Goal: Information Seeking & Learning: Learn about a topic

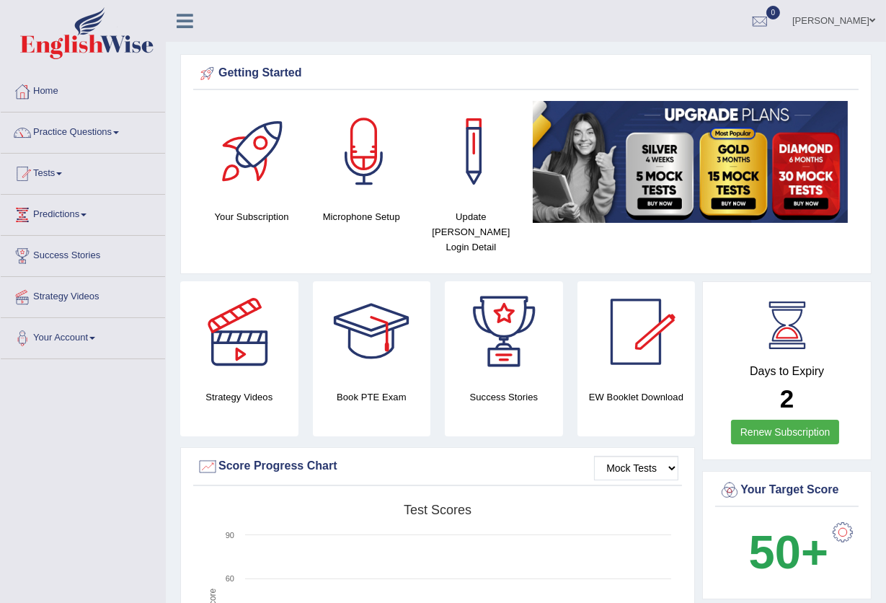
click at [835, 23] on link "Nkechi Olaogbebikan" at bounding box center [834, 18] width 105 height 37
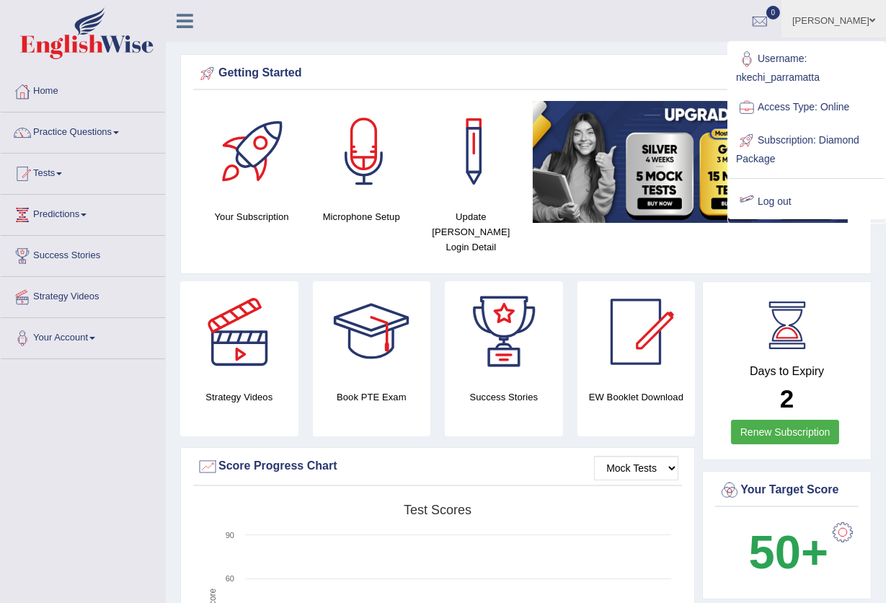
click at [783, 200] on link "Log out" at bounding box center [807, 201] width 156 height 33
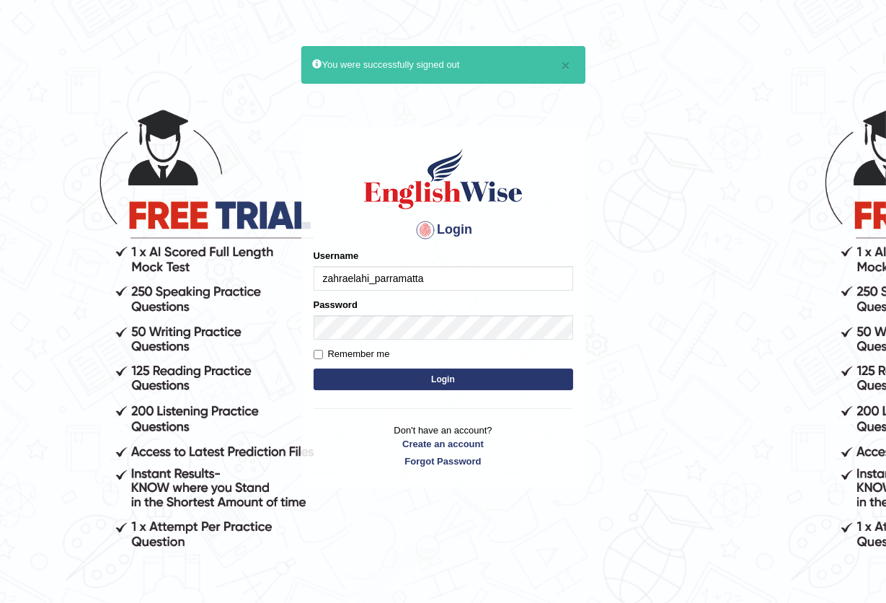
type input "zahraelahi_parramatta"
click at [386, 377] on button "Login" at bounding box center [444, 379] width 260 height 22
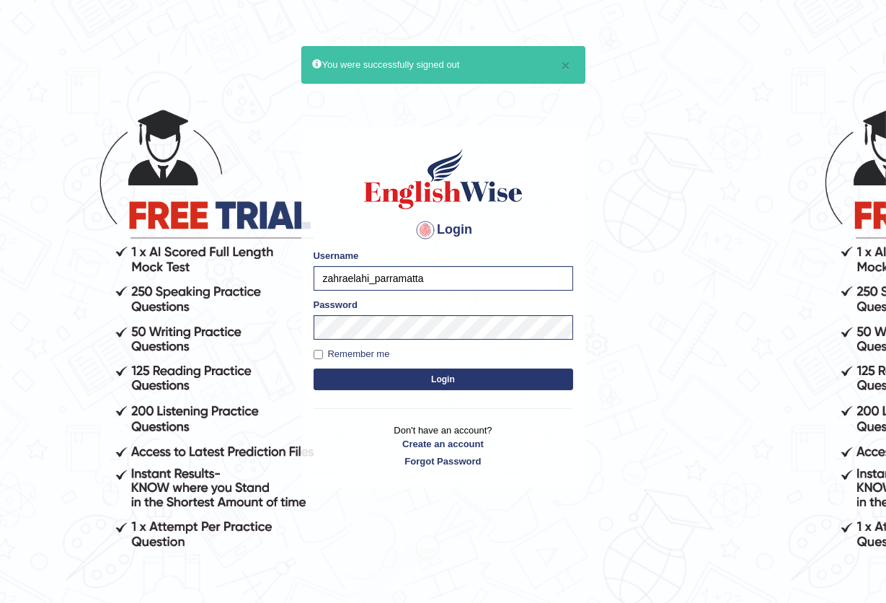
click at [435, 381] on button "Login" at bounding box center [444, 379] width 260 height 22
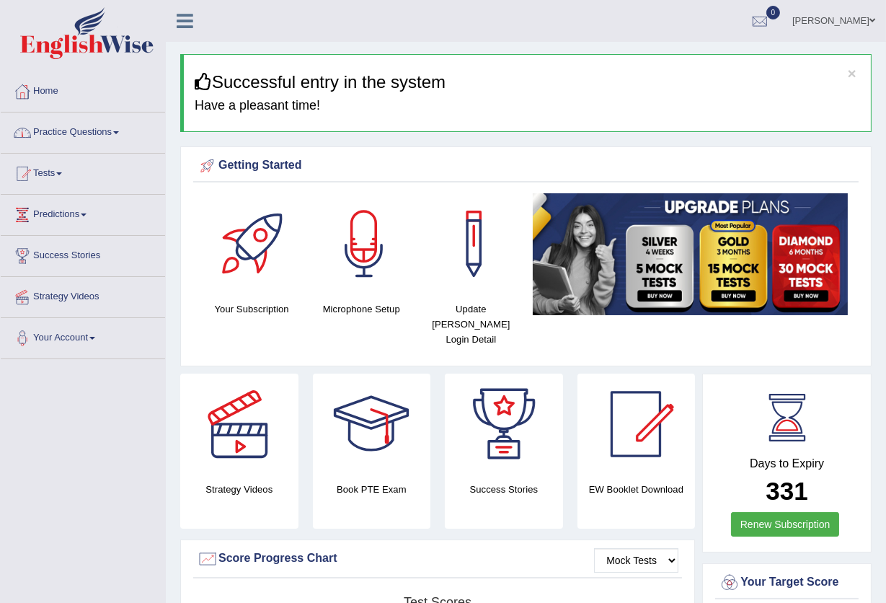
click at [121, 134] on link "Practice Questions" at bounding box center [83, 130] width 164 height 36
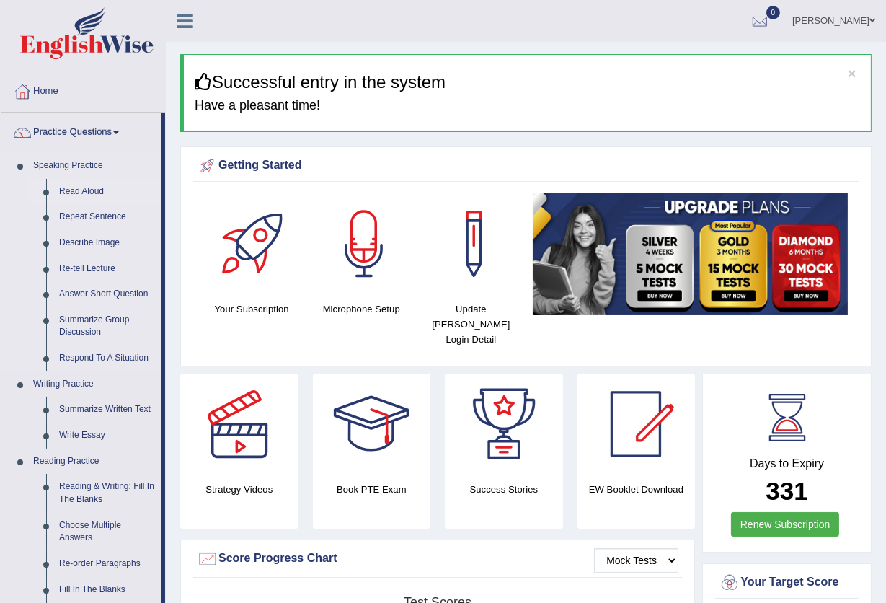
click at [90, 191] on link "Read Aloud" at bounding box center [107, 192] width 109 height 26
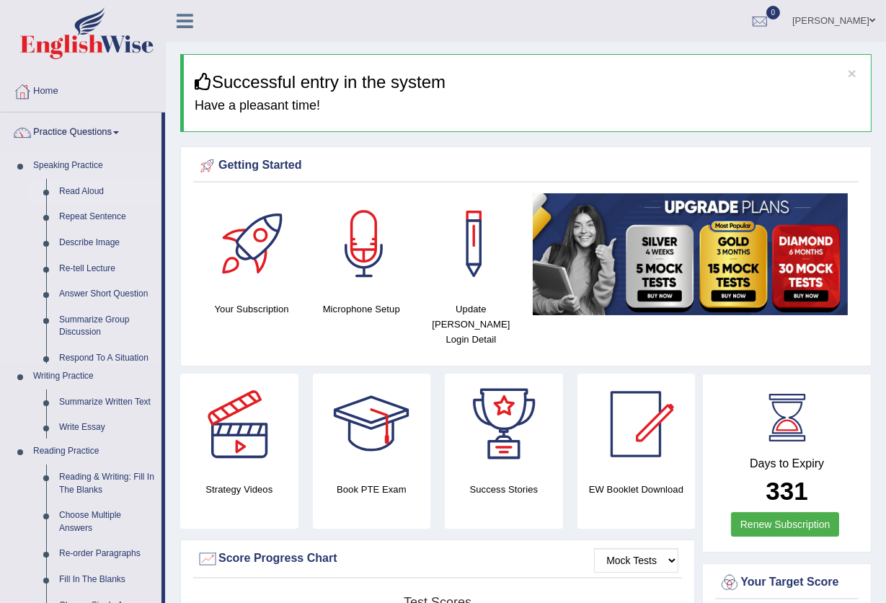
click at [90, 191] on link "Read Aloud" at bounding box center [107, 192] width 109 height 26
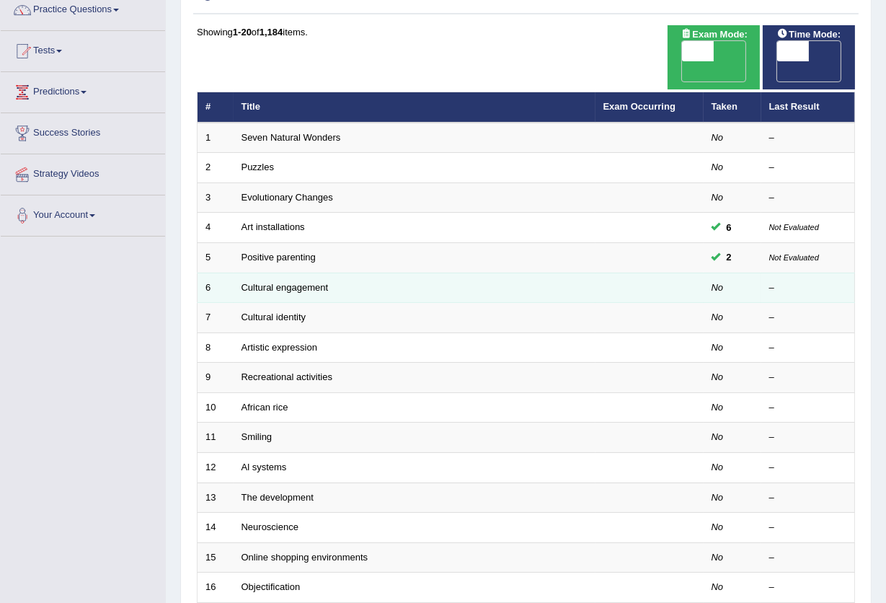
scroll to position [96, 0]
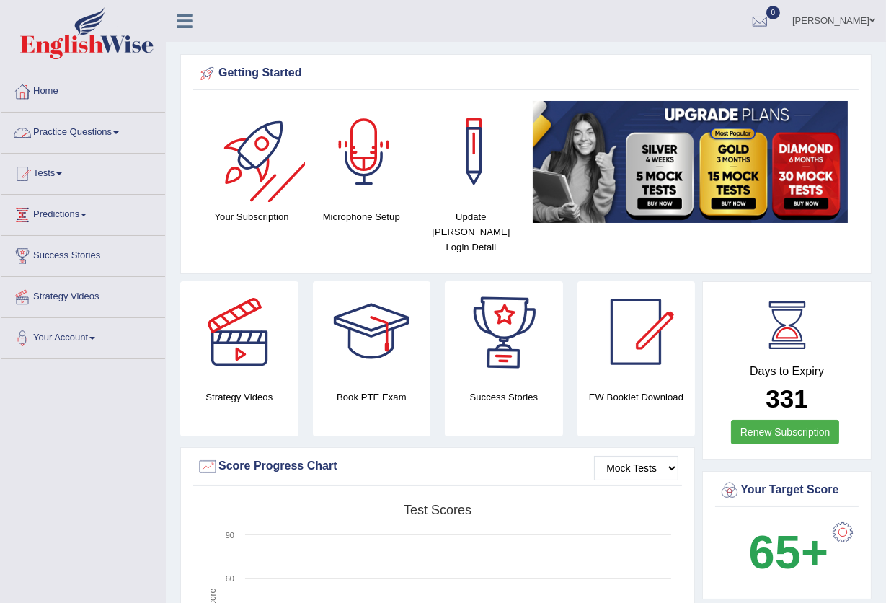
click at [370, 150] on div at bounding box center [364, 151] width 101 height 101
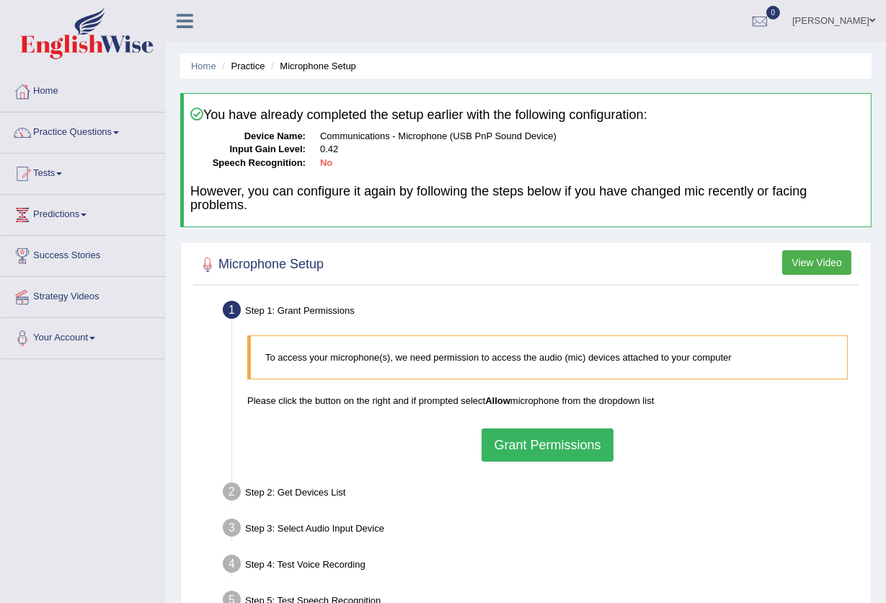
click at [556, 448] on button "Grant Permissions" at bounding box center [547, 444] width 131 height 33
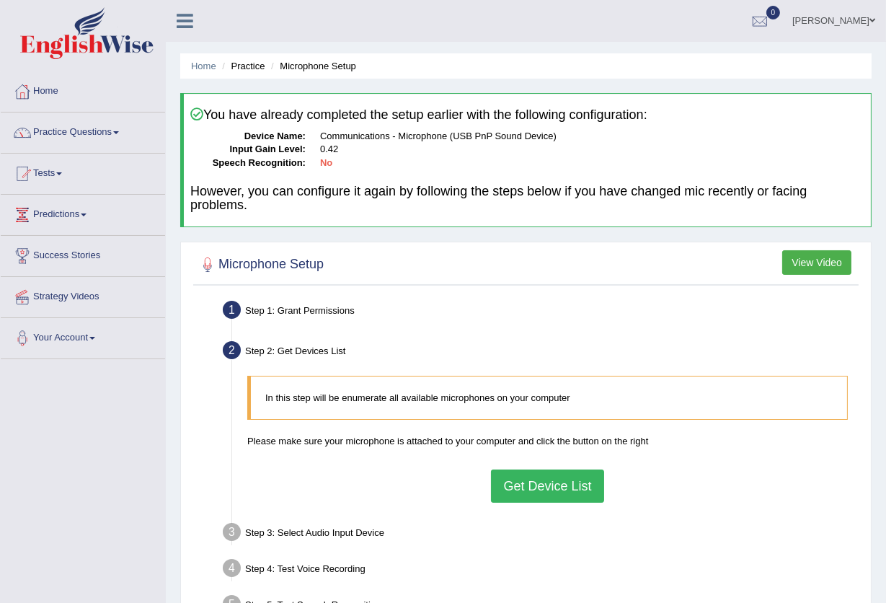
click at [552, 507] on div "In this step will be enumerate all available microphones on your computer Pleas…" at bounding box center [547, 438] width 615 height 141
click at [554, 490] on button "Get Device List" at bounding box center [547, 485] width 112 height 33
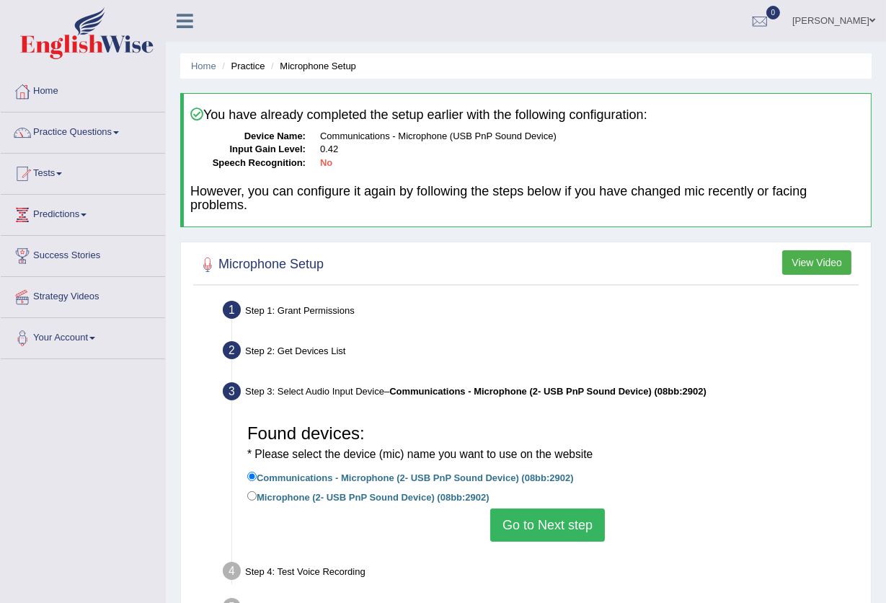
click at [521, 520] on button "Go to Next step" at bounding box center [547, 524] width 115 height 33
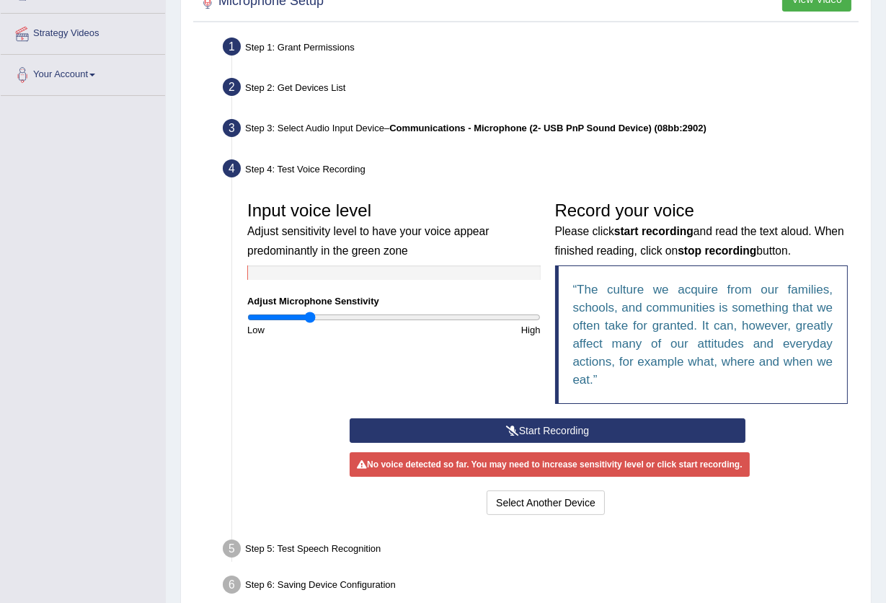
scroll to position [288, 0]
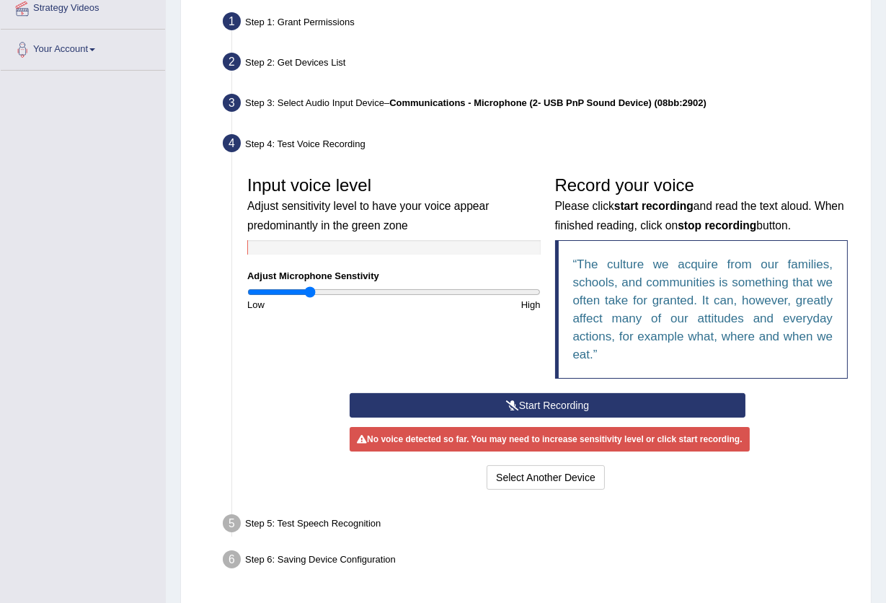
click at [570, 410] on button "Start Recording" at bounding box center [548, 405] width 396 height 25
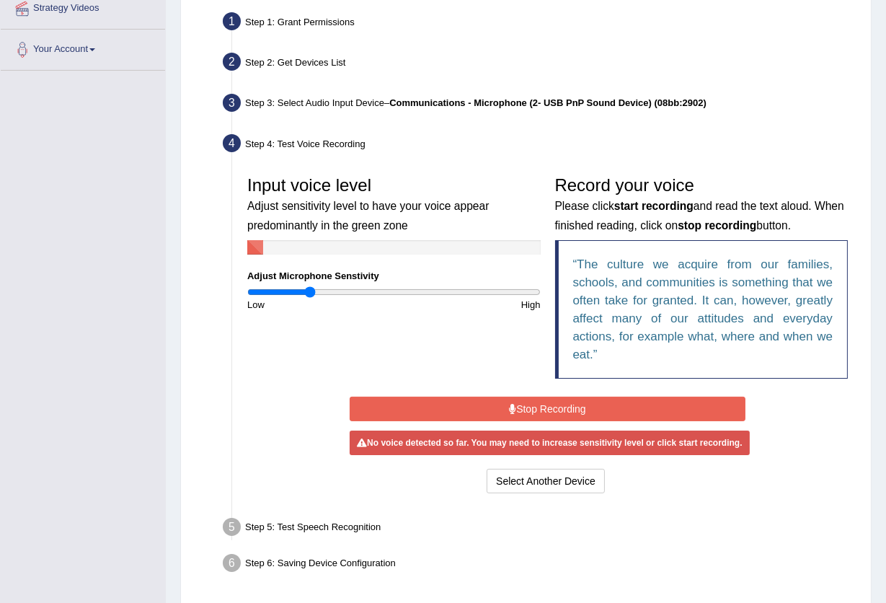
click at [570, 410] on button "Stop Recording" at bounding box center [548, 409] width 396 height 25
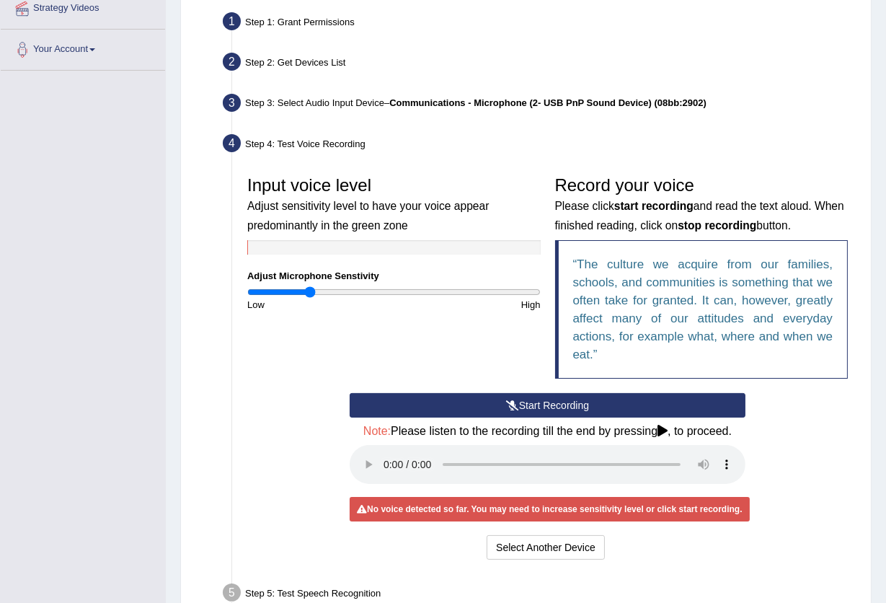
scroll to position [0, 0]
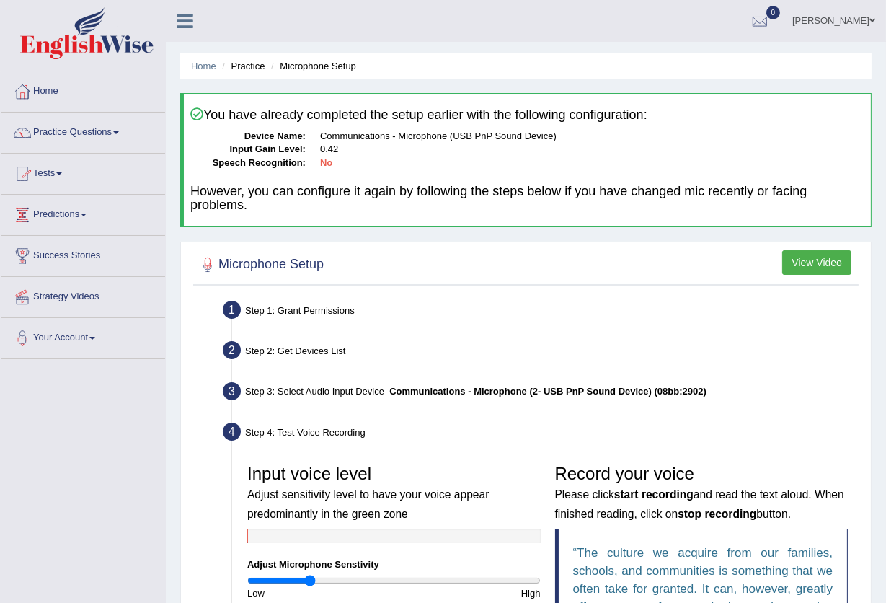
click at [62, 131] on link "Practice Questions" at bounding box center [83, 130] width 164 height 36
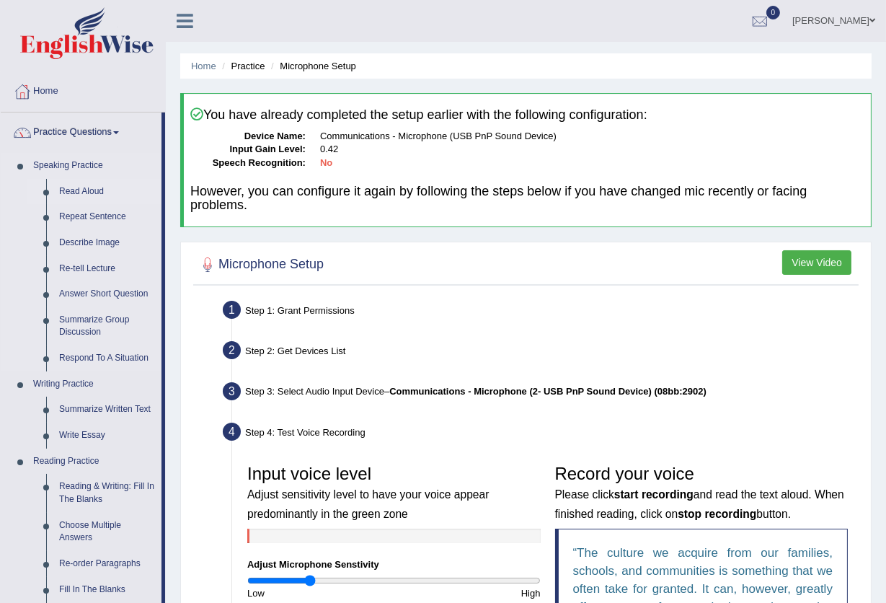
click at [91, 195] on link "Read Aloud" at bounding box center [107, 192] width 109 height 26
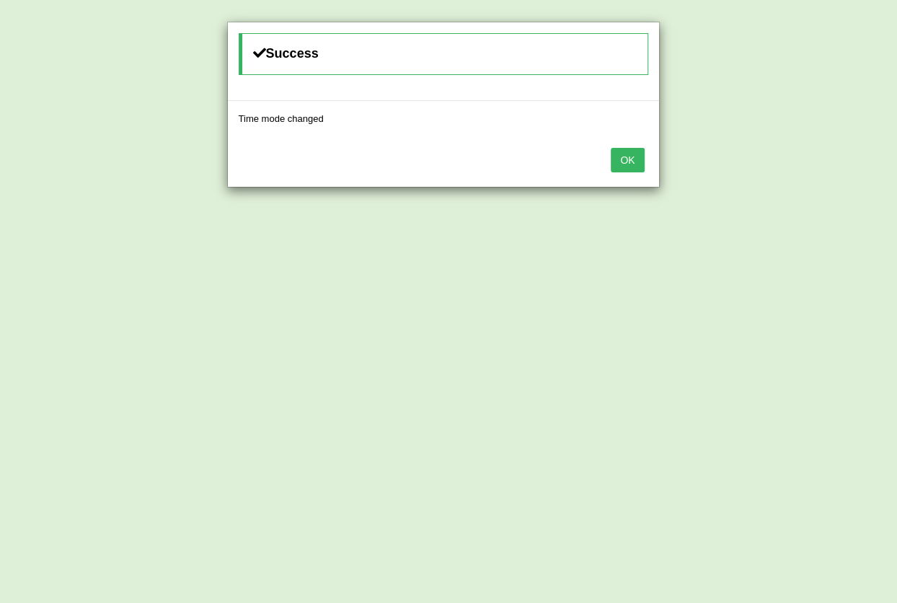
click at [634, 164] on button "OK" at bounding box center [627, 160] width 33 height 25
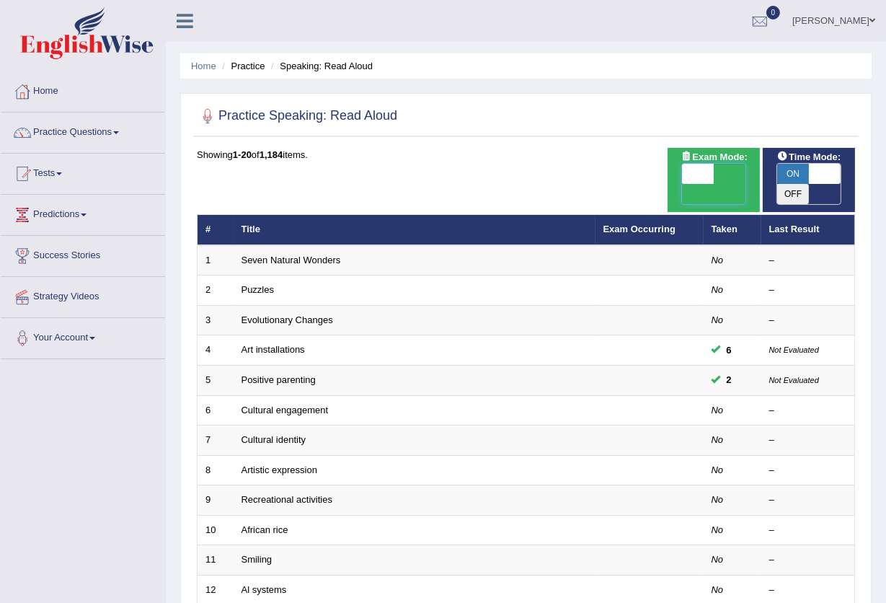
click at [702, 167] on span at bounding box center [698, 174] width 32 height 20
checkbox input "true"
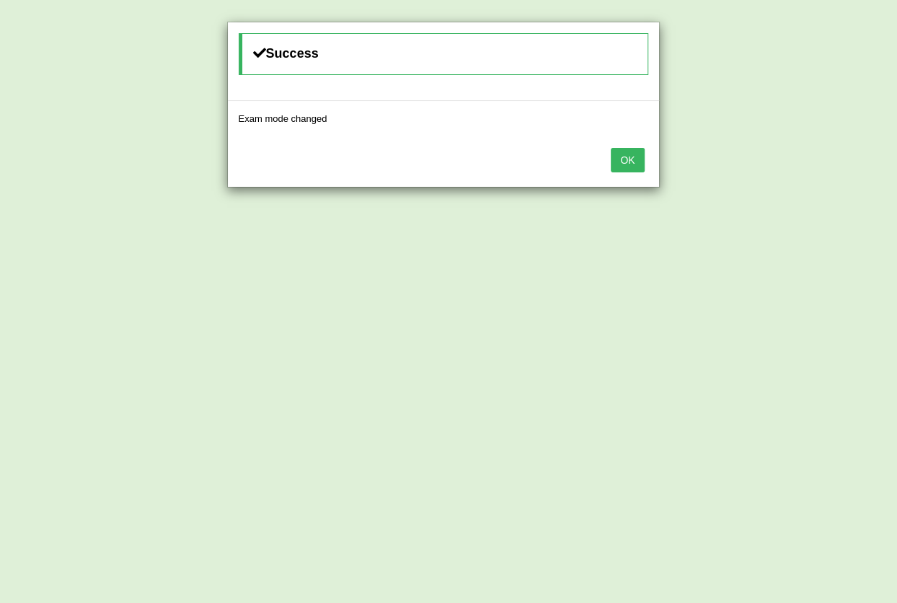
click at [632, 159] on button "OK" at bounding box center [627, 160] width 33 height 25
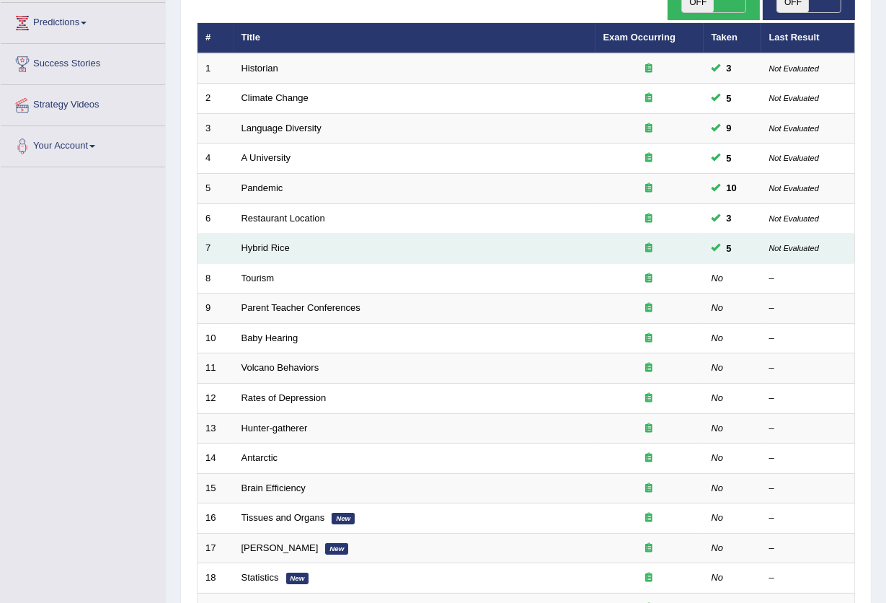
scroll to position [288, 0]
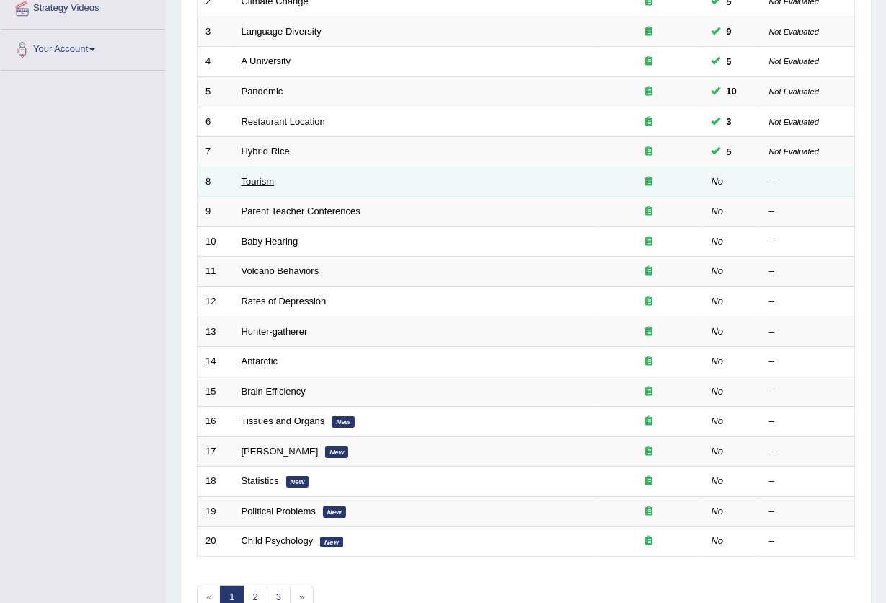
click at [262, 176] on link "Tourism" at bounding box center [258, 181] width 33 height 11
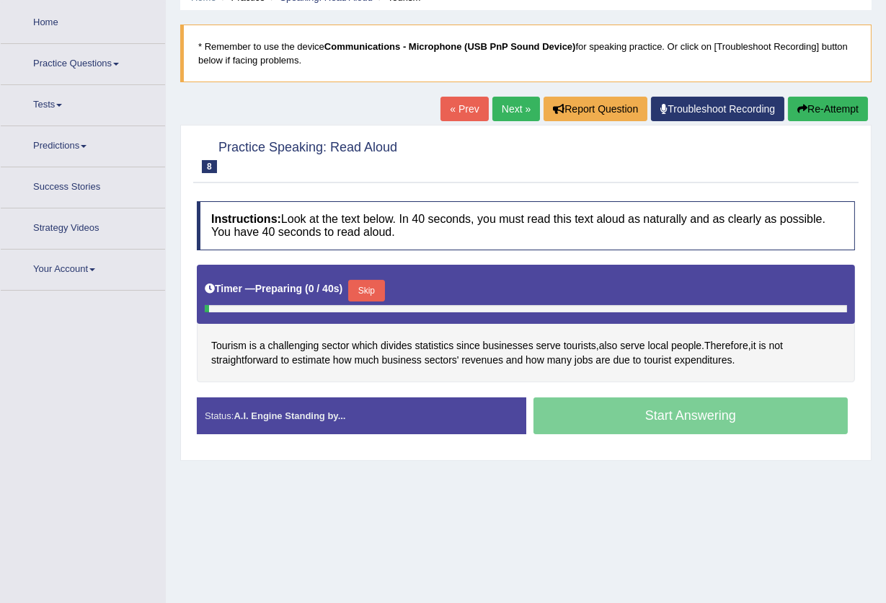
scroll to position [154, 0]
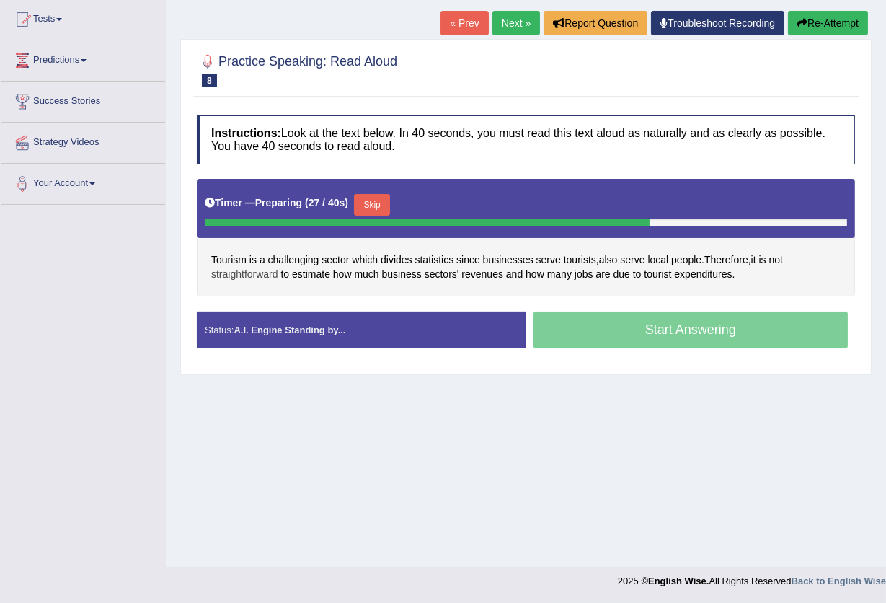
click at [247, 275] on span "straightforward" at bounding box center [244, 274] width 67 height 15
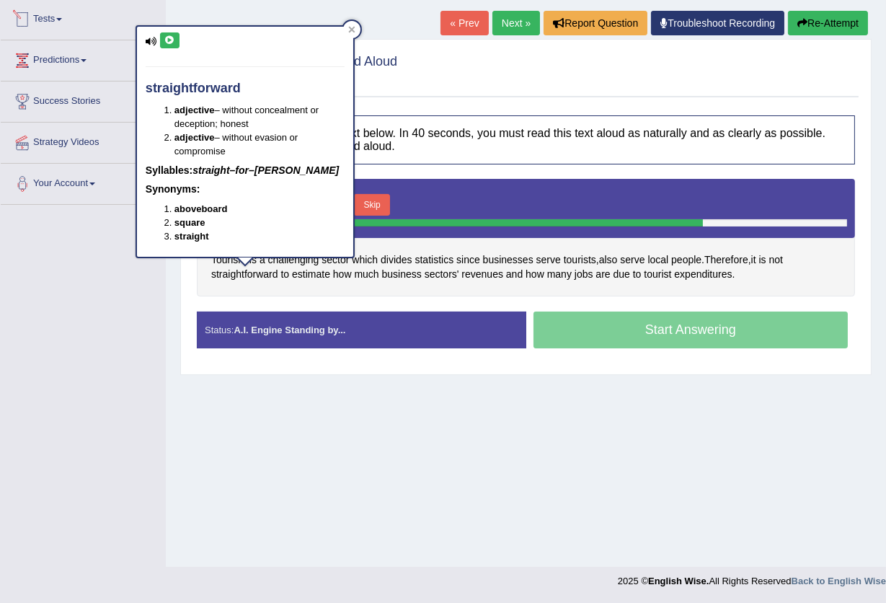
click at [166, 41] on icon at bounding box center [169, 40] width 11 height 9
click at [350, 27] on icon at bounding box center [352, 30] width 6 height 6
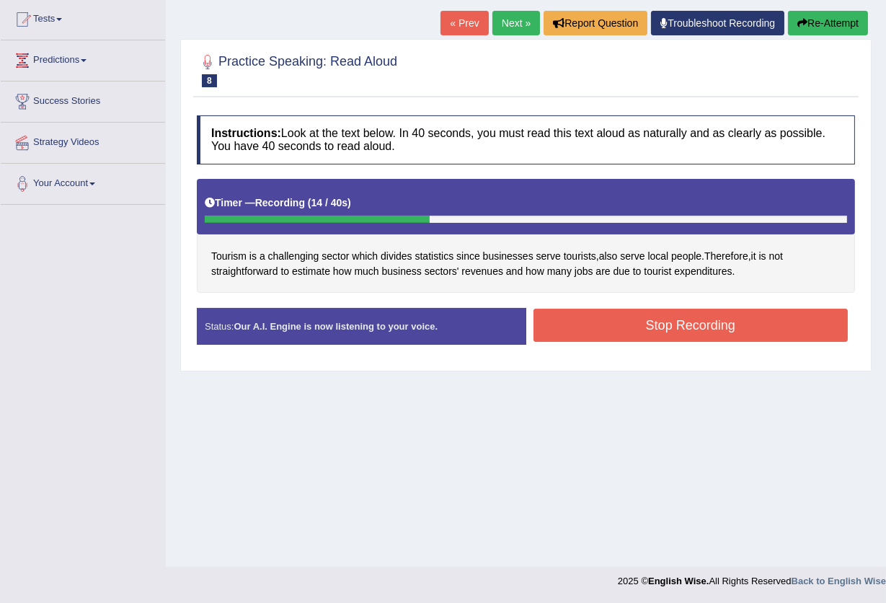
click at [767, 330] on button "Stop Recording" at bounding box center [691, 325] width 315 height 33
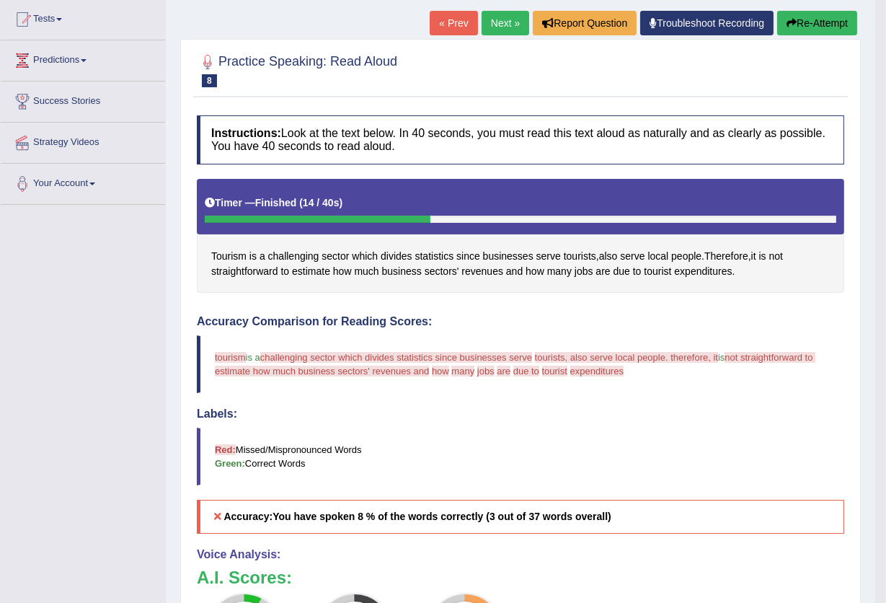
click at [824, 22] on button "Re-Attempt" at bounding box center [817, 23] width 80 height 25
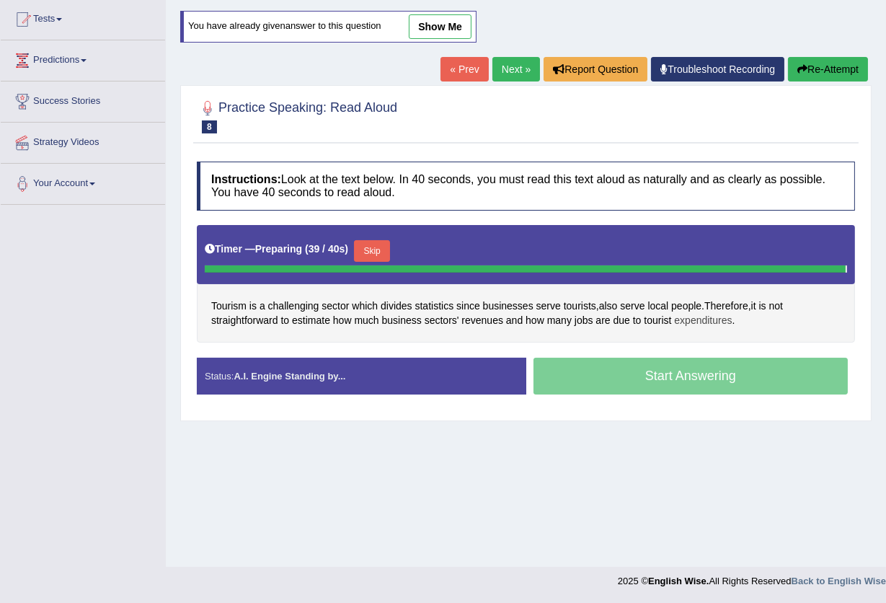
click at [709, 319] on span "expenditures" at bounding box center [703, 320] width 58 height 15
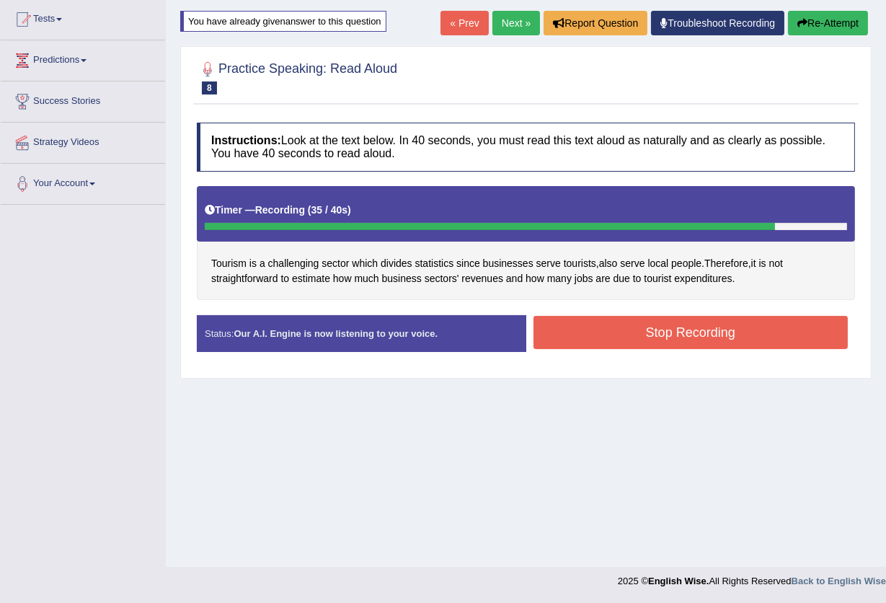
click at [753, 334] on button "Stop Recording" at bounding box center [691, 332] width 315 height 33
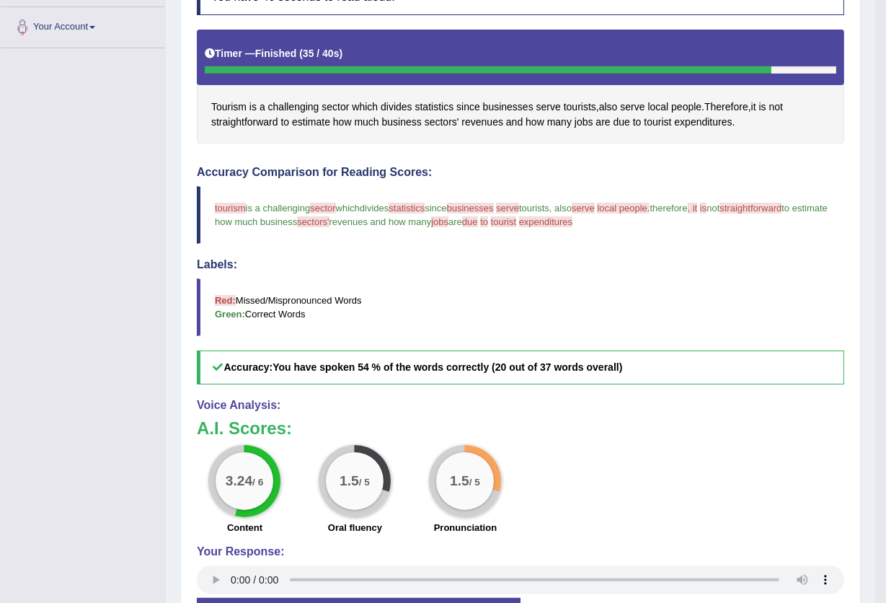
scroll to position [250, 0]
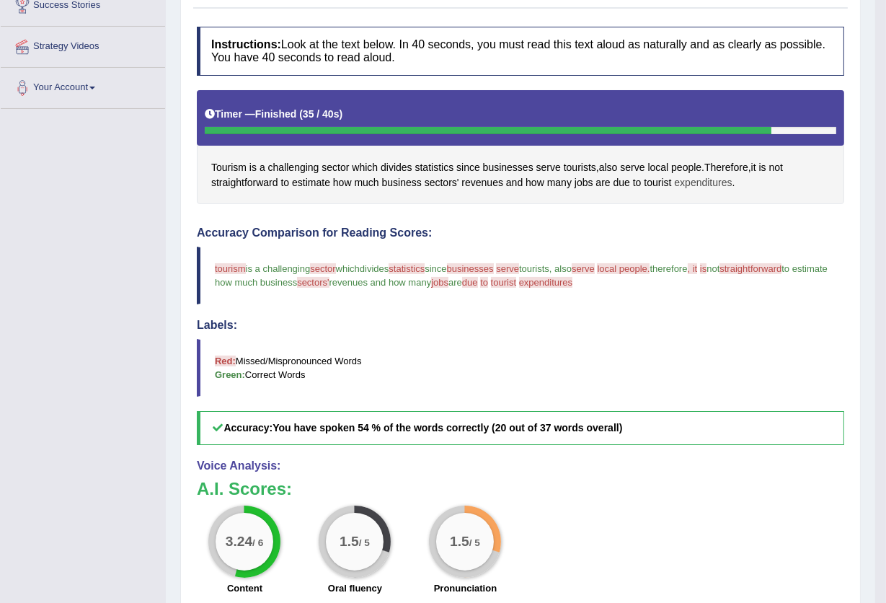
click at [712, 183] on span "expenditures" at bounding box center [703, 182] width 58 height 15
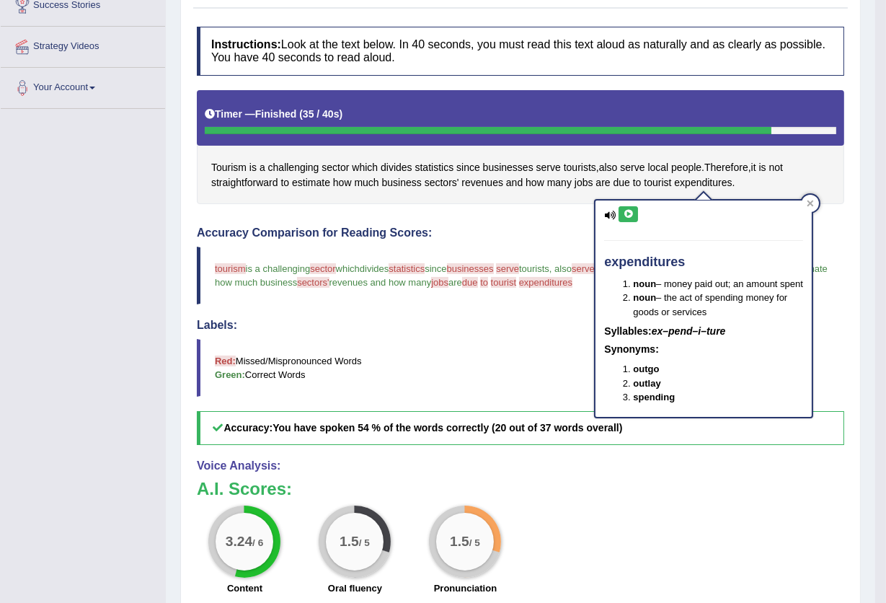
click at [624, 214] on icon at bounding box center [628, 214] width 11 height 9
click at [627, 214] on icon at bounding box center [628, 214] width 11 height 9
click at [627, 213] on icon at bounding box center [628, 214] width 11 height 9
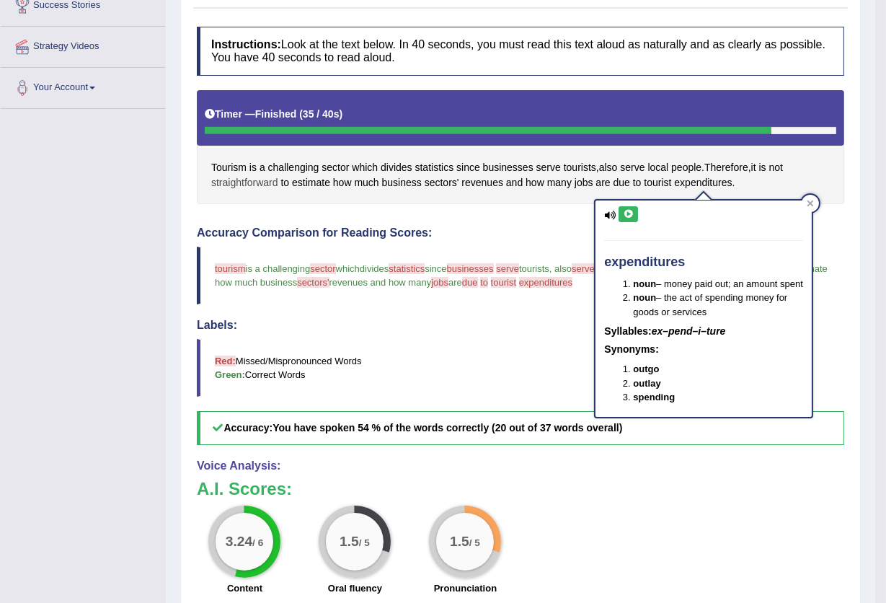
click at [257, 179] on span "straightforward" at bounding box center [244, 182] width 67 height 15
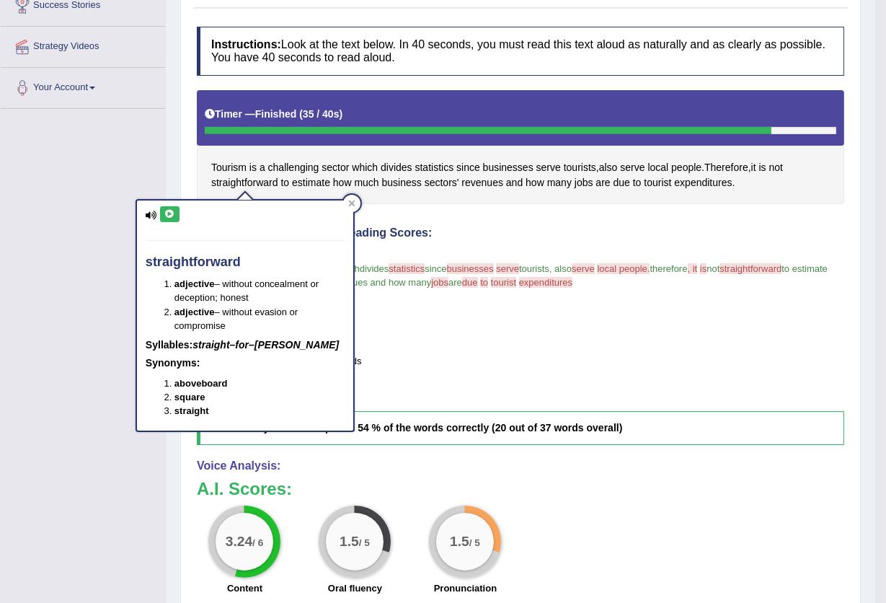
click at [169, 212] on icon at bounding box center [169, 214] width 11 height 9
click at [172, 212] on icon at bounding box center [169, 214] width 11 height 9
click at [168, 215] on icon at bounding box center [169, 214] width 11 height 9
click at [488, 180] on span "revenues" at bounding box center [482, 182] width 42 height 15
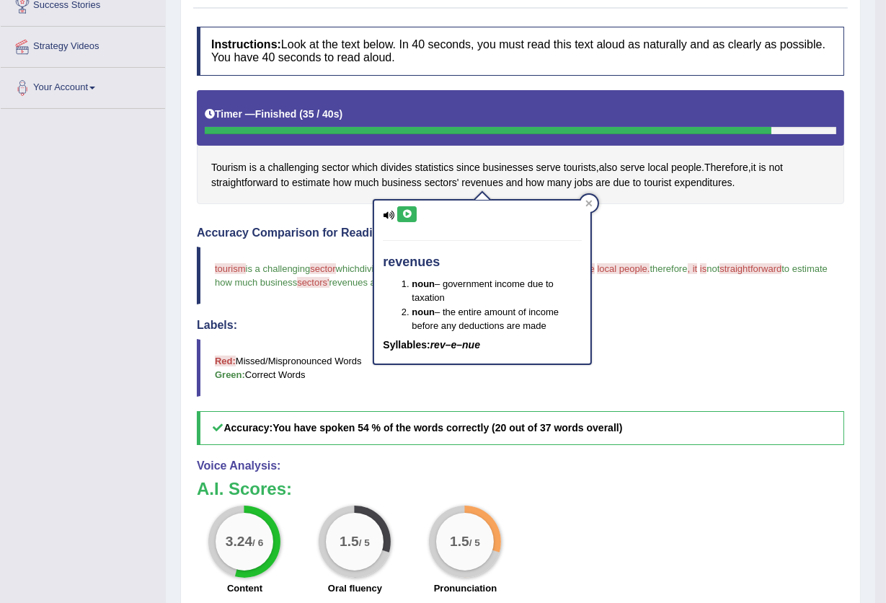
click at [410, 214] on icon at bounding box center [407, 214] width 11 height 9
click at [408, 213] on icon at bounding box center [407, 214] width 11 height 9
click at [441, 169] on span "statistics" at bounding box center [434, 167] width 39 height 15
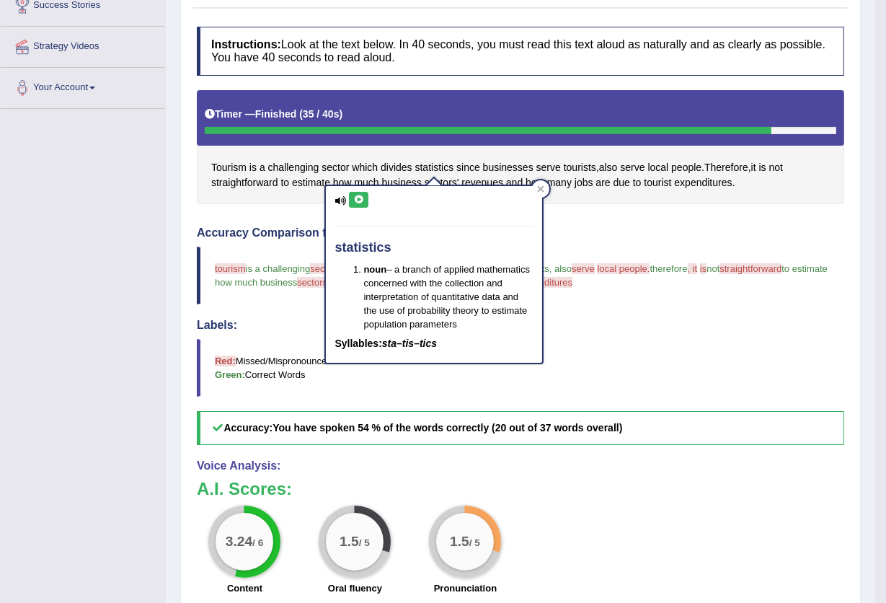
click at [358, 195] on icon at bounding box center [358, 199] width 11 height 9
click at [358, 196] on icon at bounding box center [358, 199] width 11 height 9
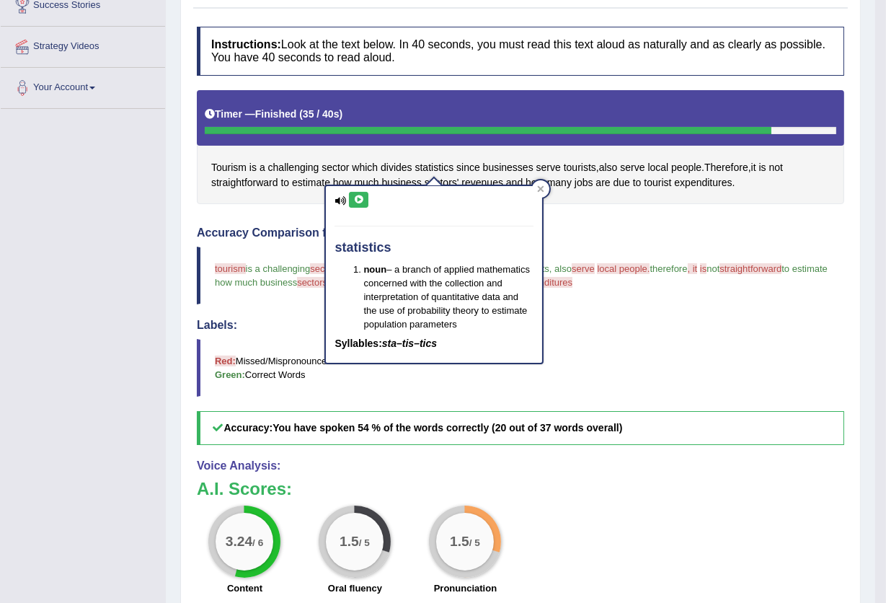
click at [358, 199] on icon at bounding box center [358, 199] width 11 height 9
click at [538, 186] on icon at bounding box center [541, 189] width 6 height 6
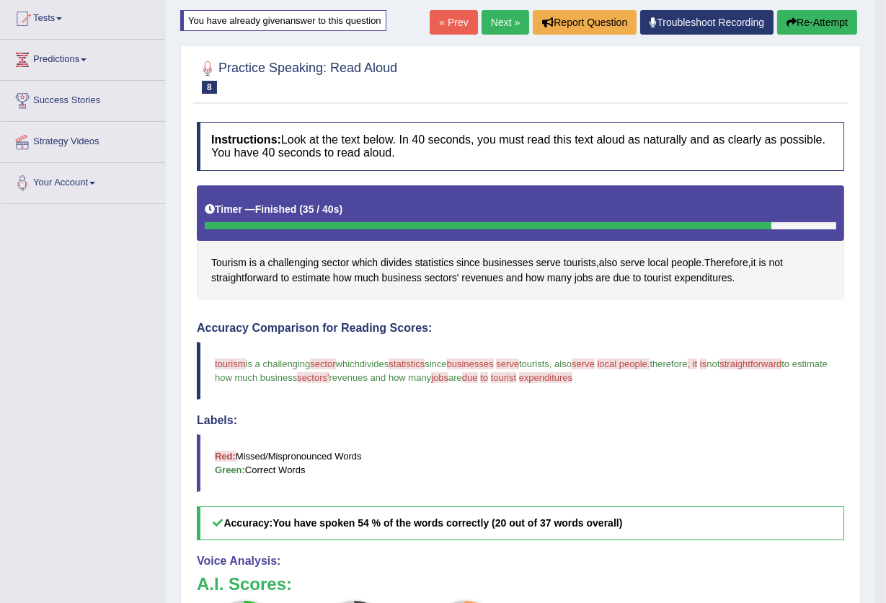
scroll to position [154, 0]
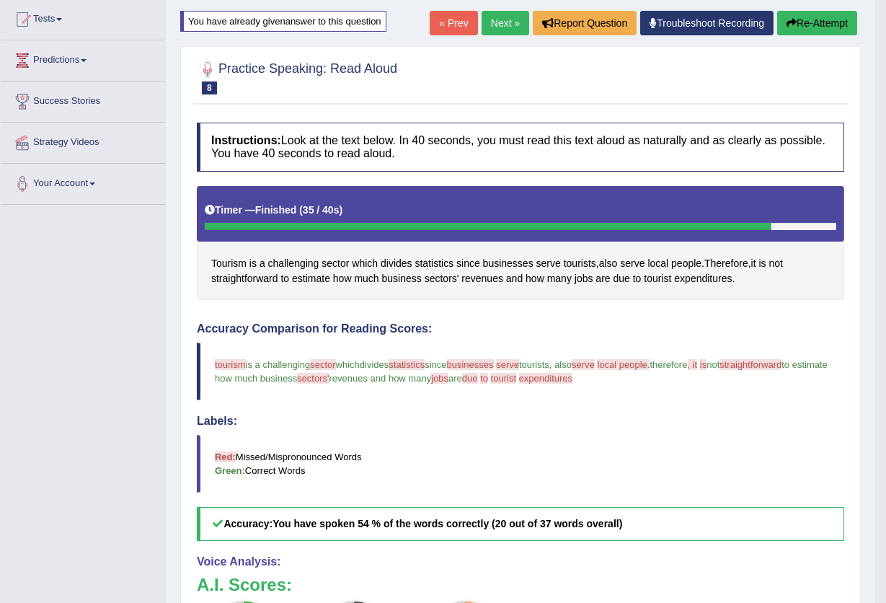
click at [803, 24] on button "Re-Attempt" at bounding box center [817, 23] width 80 height 25
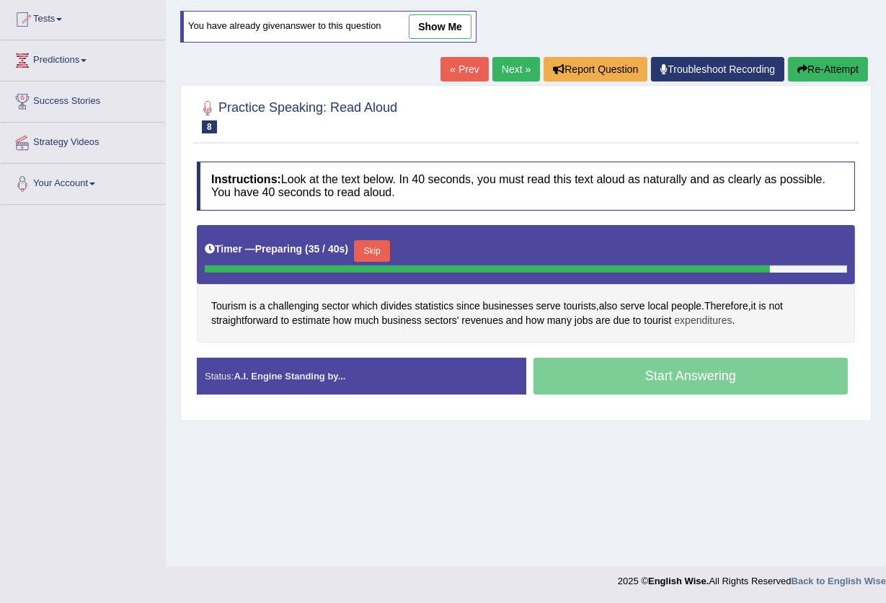
click at [715, 319] on span "expenditures" at bounding box center [703, 320] width 58 height 15
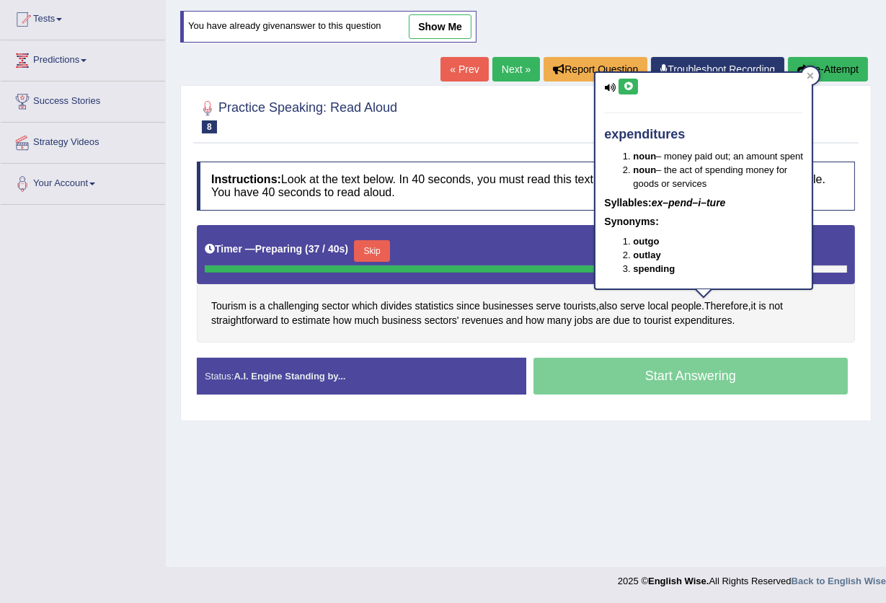
click at [627, 84] on icon at bounding box center [628, 86] width 11 height 9
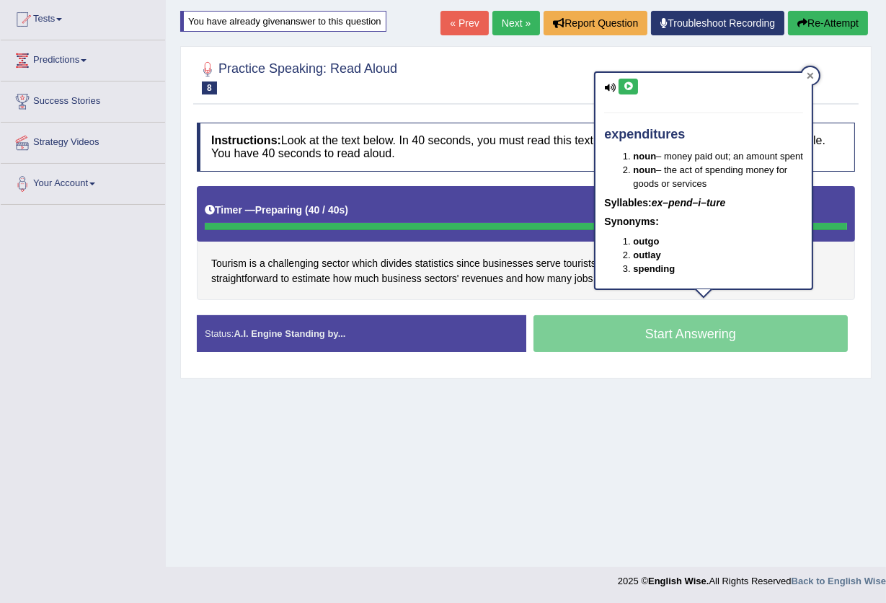
click at [813, 72] on icon at bounding box center [810, 75] width 7 height 7
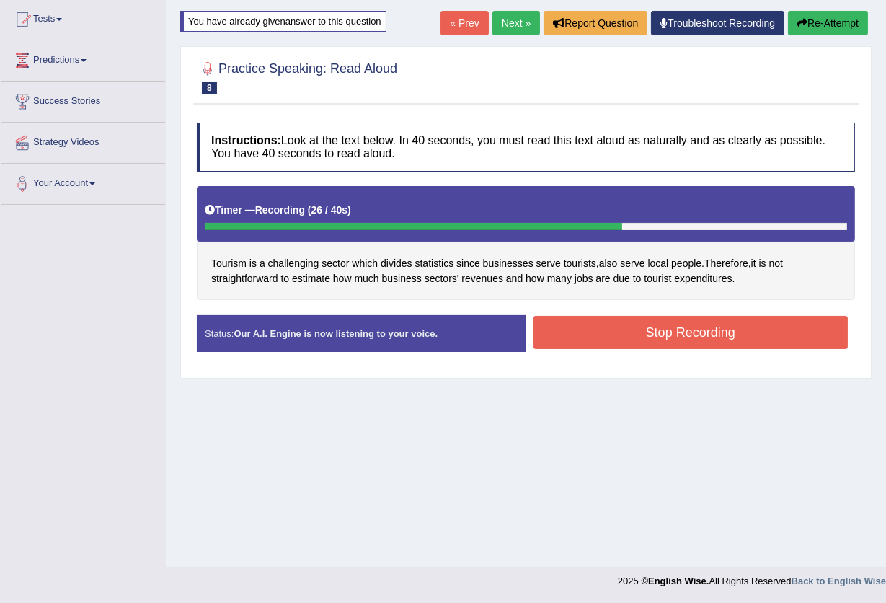
click at [724, 338] on button "Stop Recording" at bounding box center [691, 332] width 315 height 33
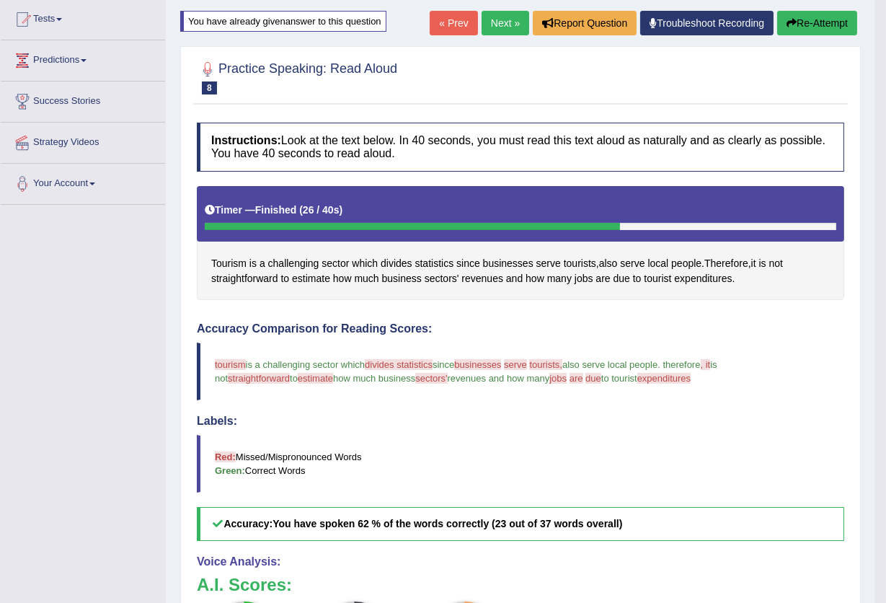
scroll to position [58, 0]
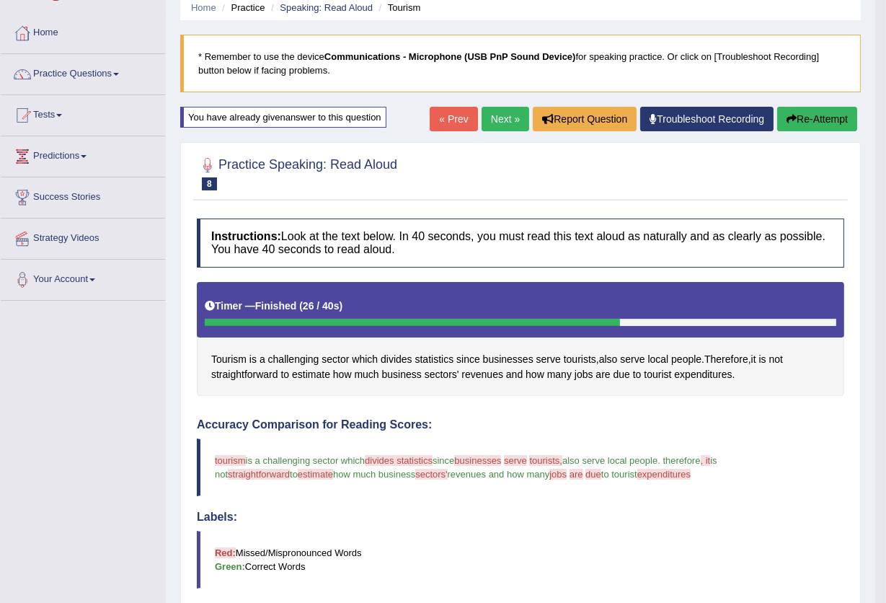
click at [802, 123] on button "Re-Attempt" at bounding box center [817, 119] width 80 height 25
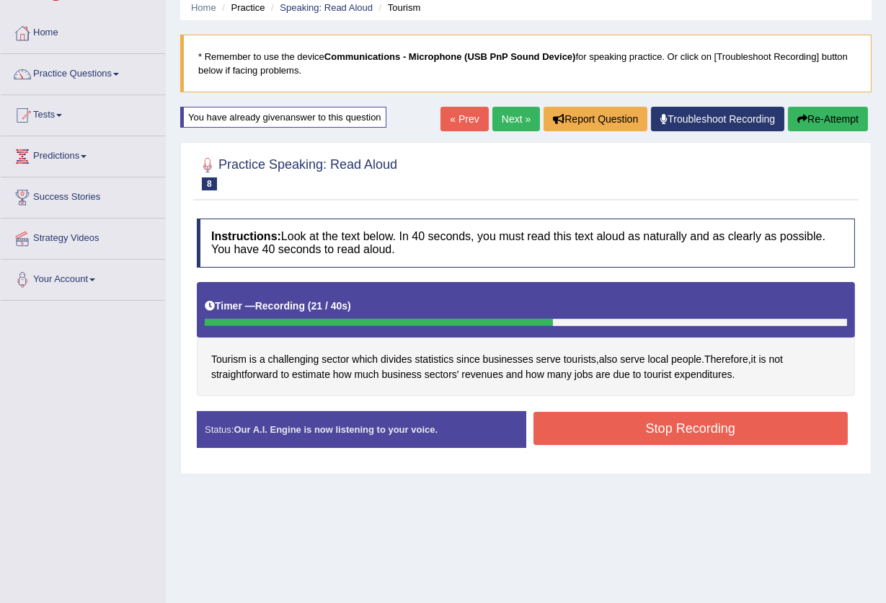
click at [707, 425] on button "Stop Recording" at bounding box center [691, 428] width 315 height 33
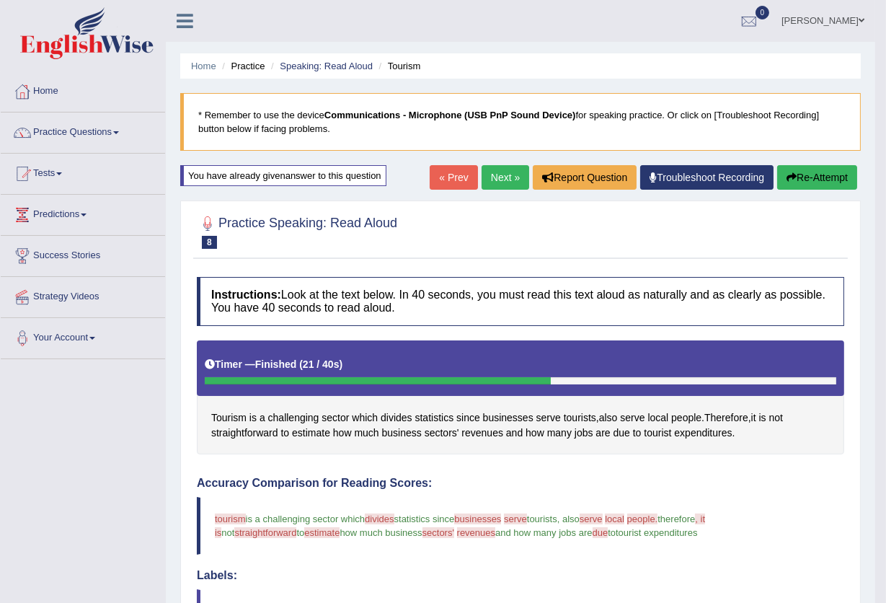
click at [836, 177] on button "Re-Attempt" at bounding box center [817, 177] width 80 height 25
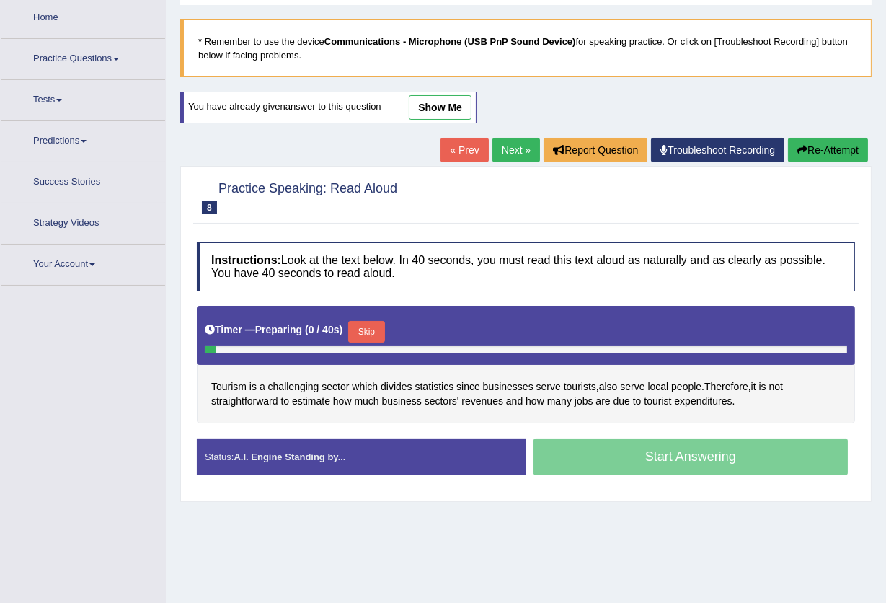
scroll to position [154, 0]
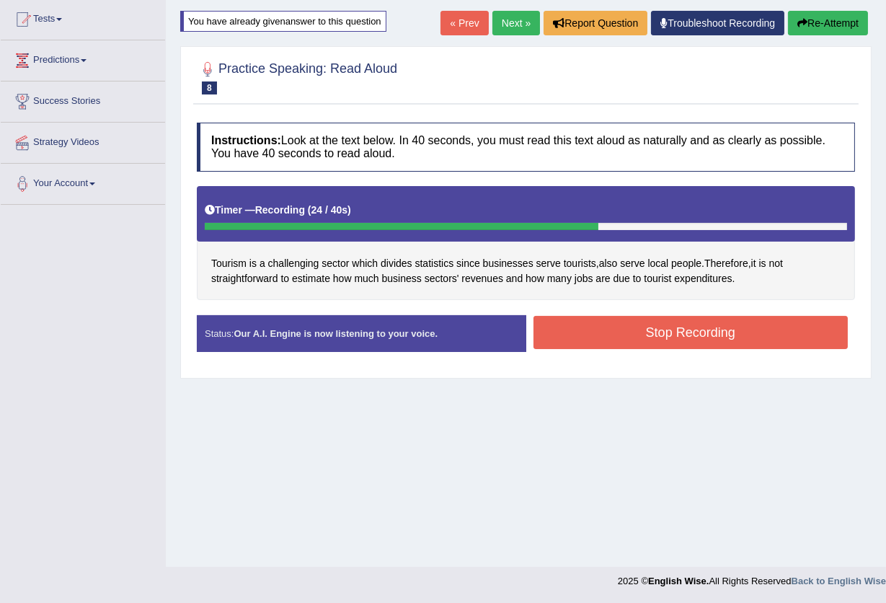
click at [663, 330] on button "Stop Recording" at bounding box center [691, 332] width 315 height 33
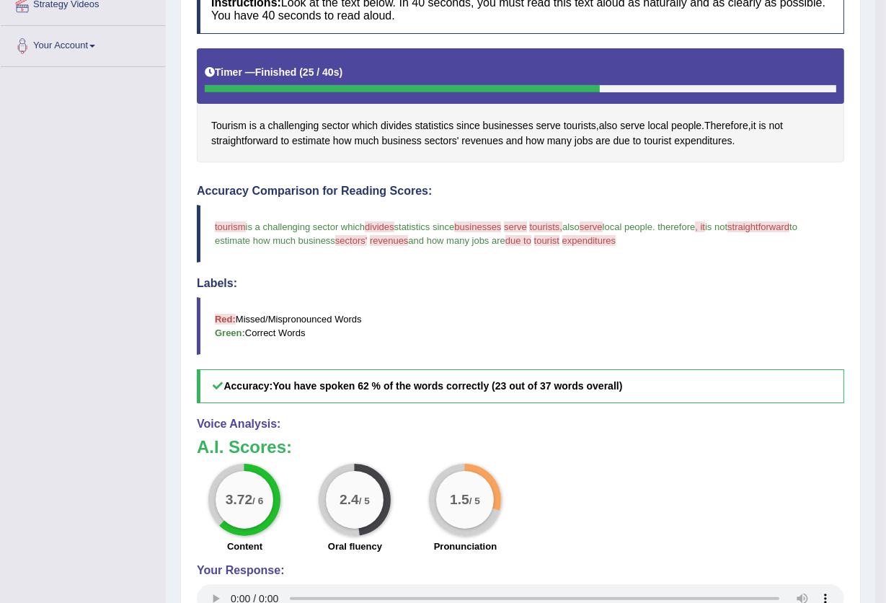
scroll to position [250, 0]
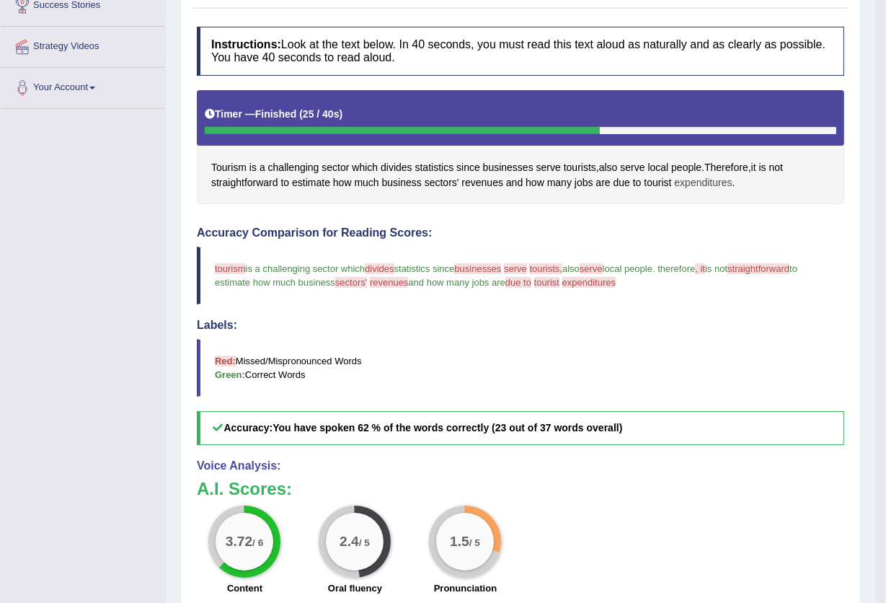
click at [679, 184] on span "expenditures" at bounding box center [703, 182] width 58 height 15
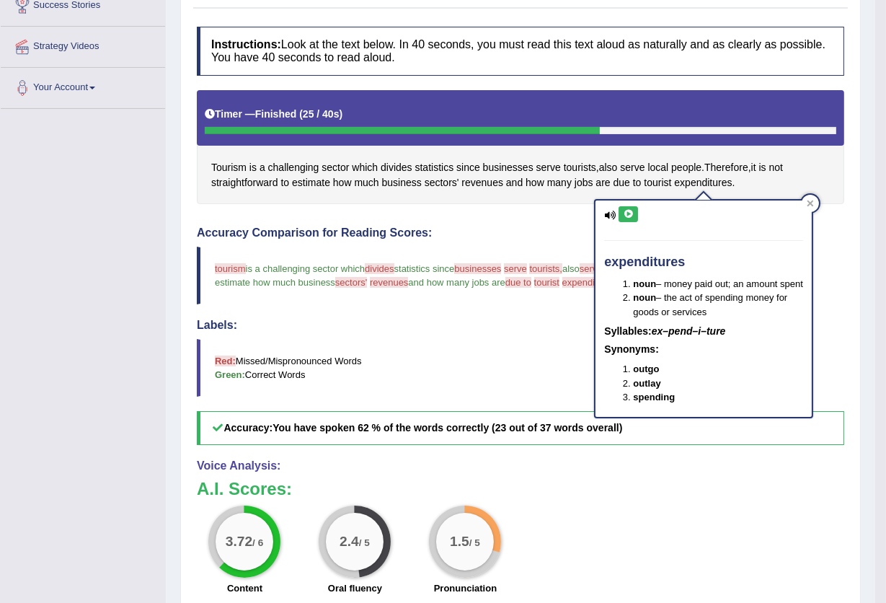
click at [632, 213] on icon at bounding box center [628, 214] width 11 height 9
click at [810, 203] on icon at bounding box center [811, 203] width 6 height 6
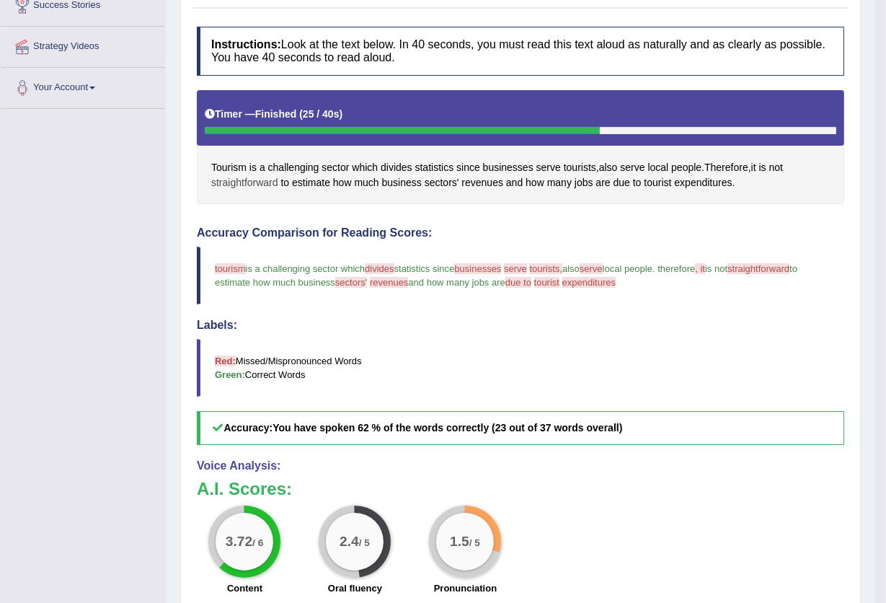
click at [226, 183] on span "straightforward" at bounding box center [244, 182] width 67 height 15
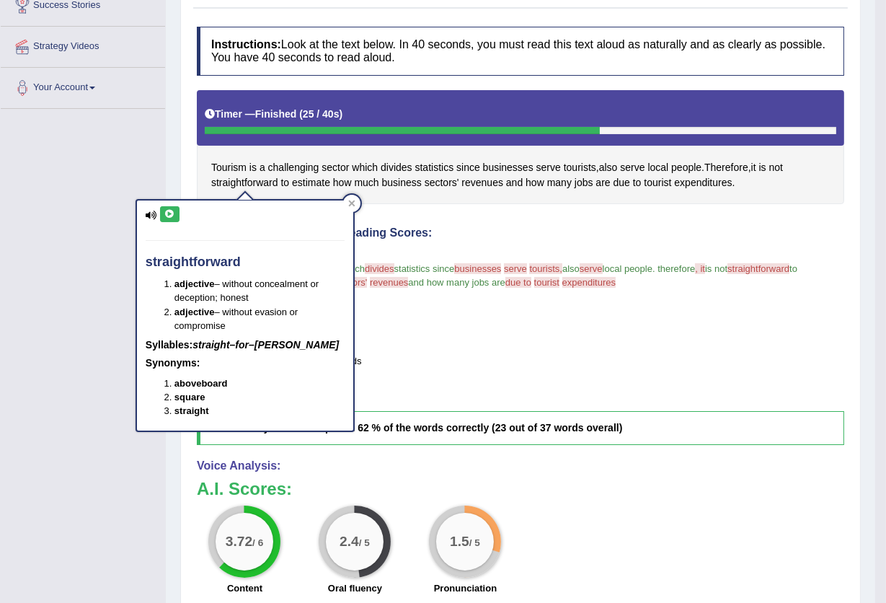
click at [169, 215] on icon at bounding box center [169, 214] width 11 height 9
click at [353, 206] on icon at bounding box center [351, 203] width 7 height 7
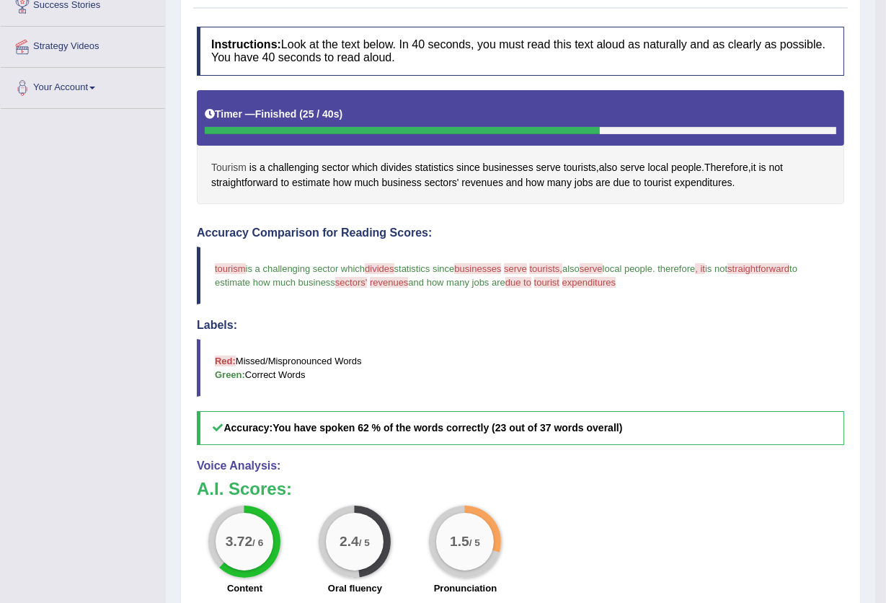
click at [233, 166] on span "Tourism" at bounding box center [228, 167] width 35 height 15
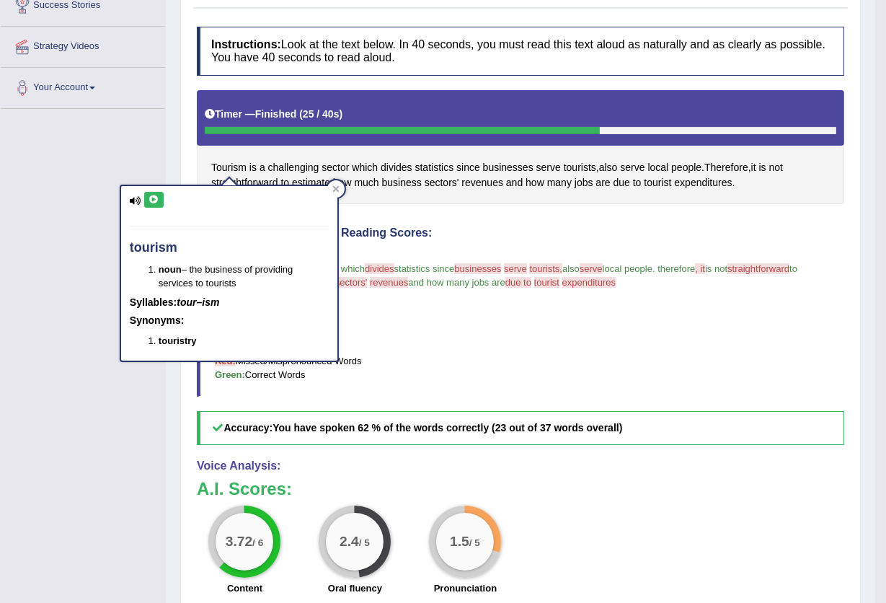
click at [151, 196] on icon at bounding box center [154, 199] width 11 height 9
click at [333, 188] on icon at bounding box center [335, 188] width 7 height 7
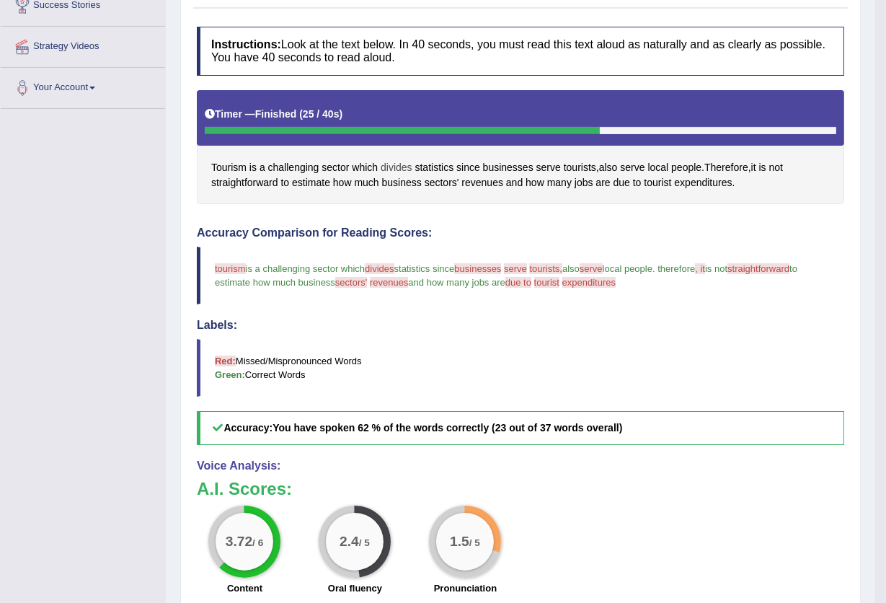
click at [383, 169] on span "divides" at bounding box center [397, 167] width 32 height 15
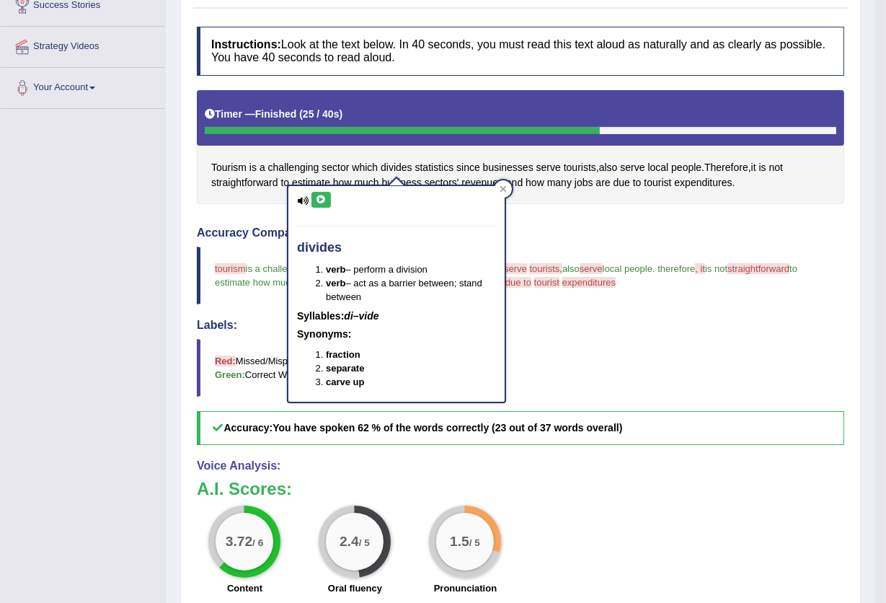
click at [317, 197] on icon at bounding box center [321, 199] width 11 height 9
click at [554, 197] on div "Tourism is a challenging sector which divides statistics since businesses serve…" at bounding box center [520, 147] width 647 height 115
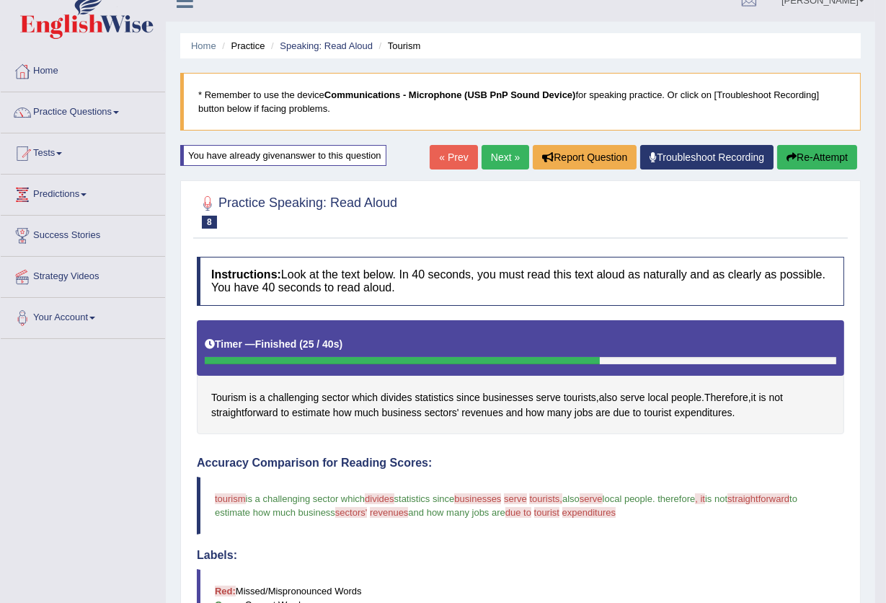
scroll to position [0, 0]
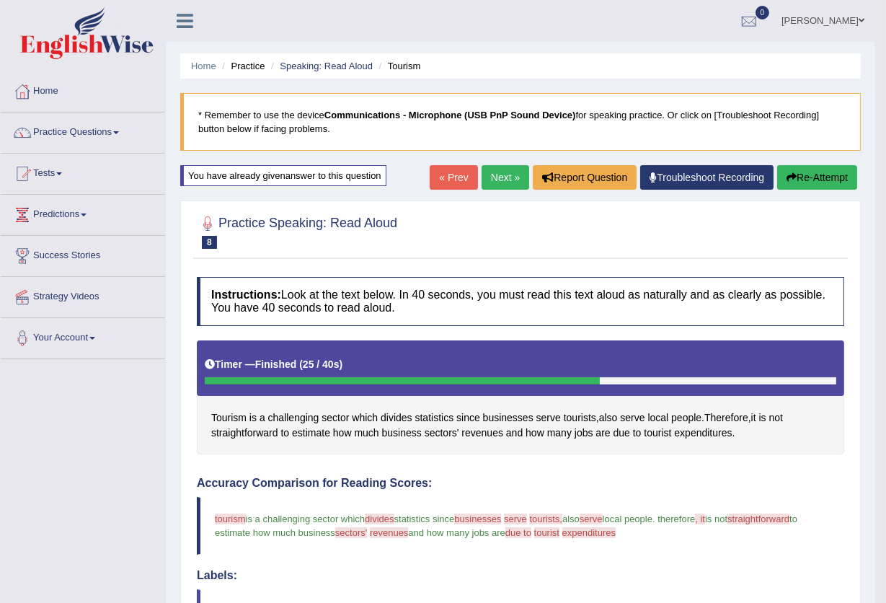
click at [836, 172] on button "Re-Attempt" at bounding box center [817, 177] width 80 height 25
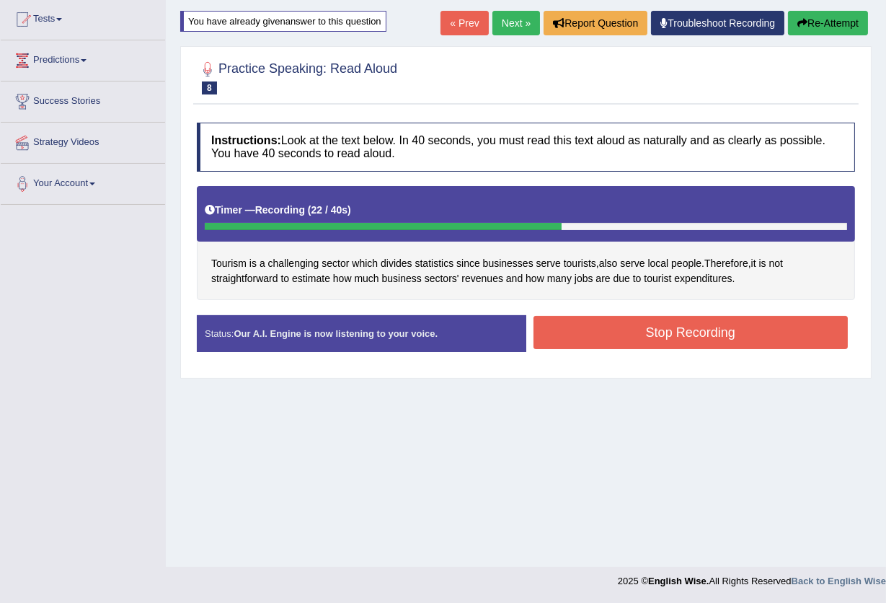
click at [672, 330] on button "Stop Recording" at bounding box center [691, 332] width 315 height 33
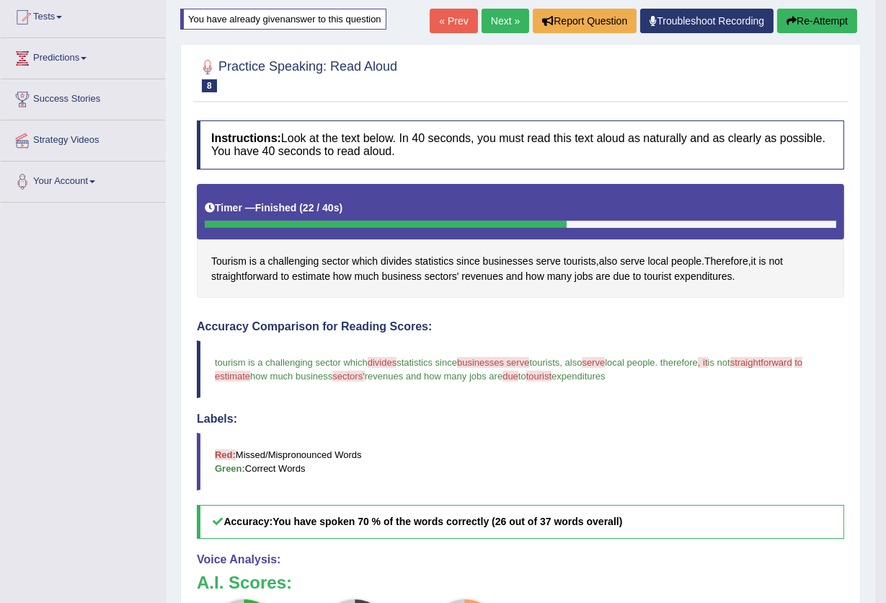
scroll to position [154, 0]
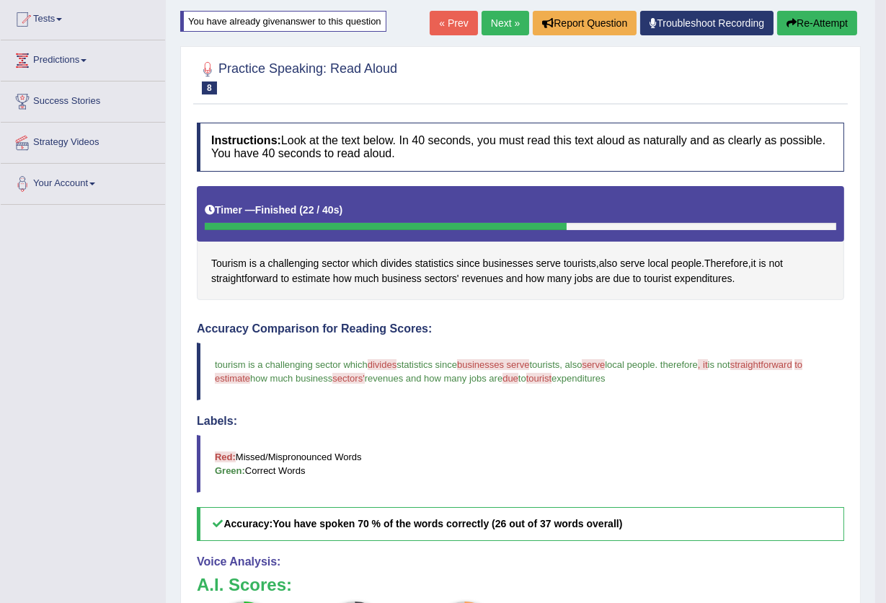
click at [831, 19] on button "Re-Attempt" at bounding box center [817, 23] width 80 height 25
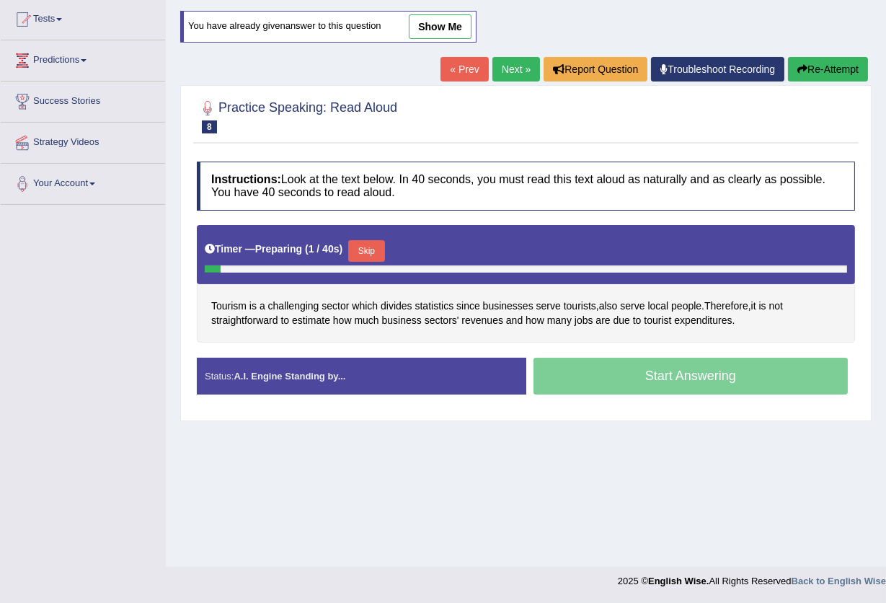
click at [375, 245] on button "Skip" at bounding box center [366, 251] width 36 height 22
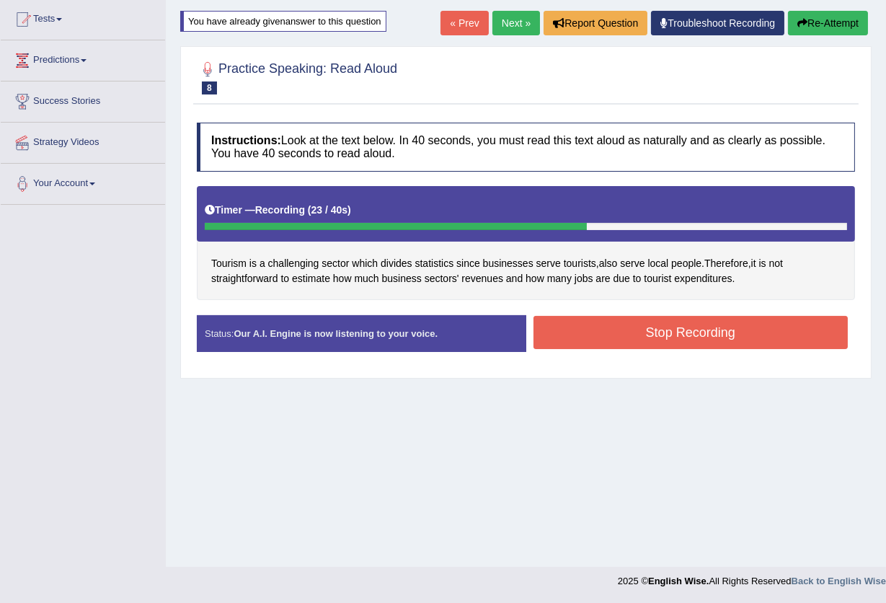
click at [698, 332] on button "Stop Recording" at bounding box center [691, 332] width 315 height 33
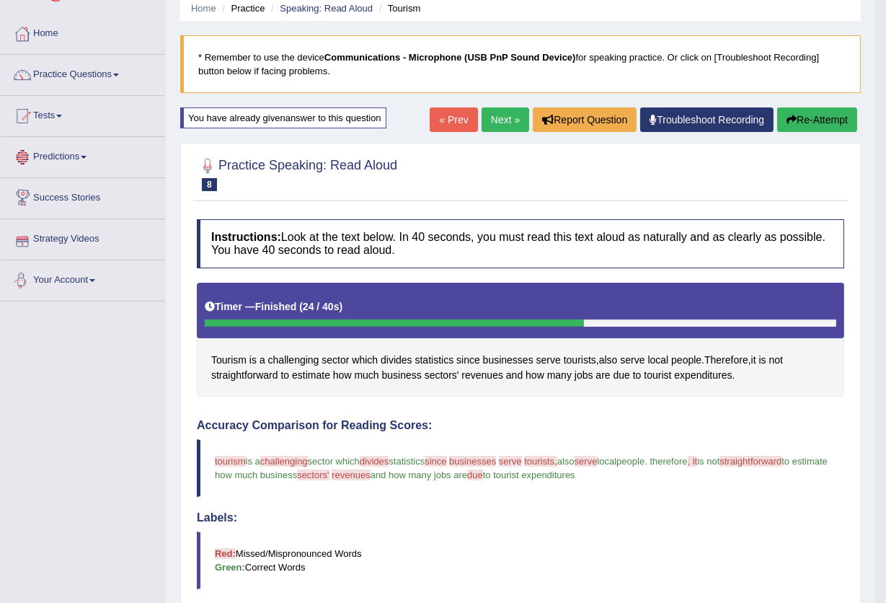
scroll to position [32, 0]
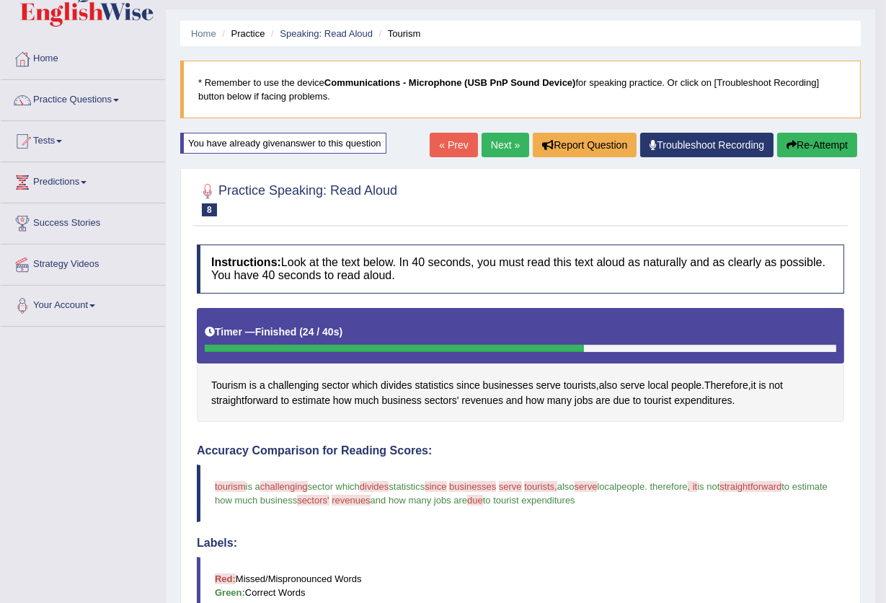
drag, startPoint x: 839, startPoint y: 143, endPoint x: 839, endPoint y: 152, distance: 9.4
click at [839, 149] on button "Re-Attempt" at bounding box center [817, 145] width 80 height 25
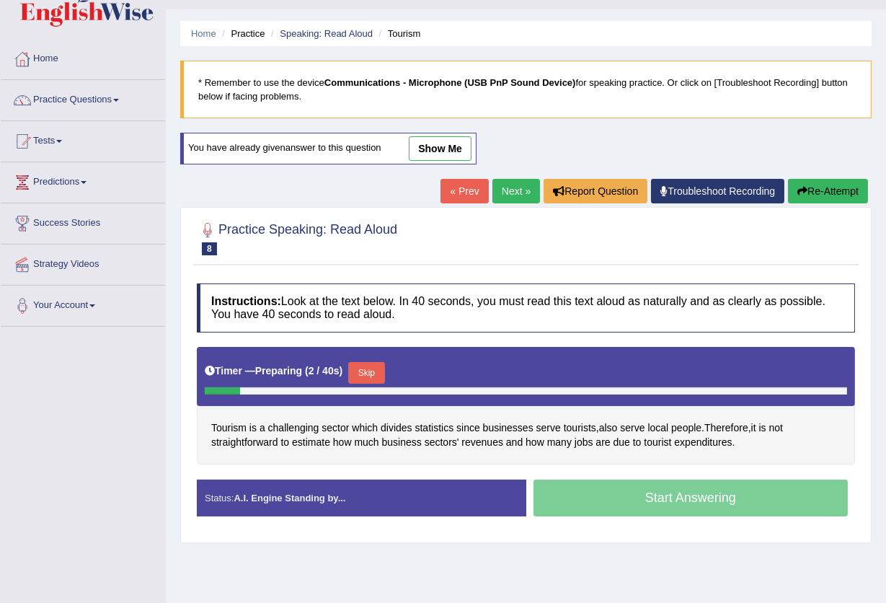
click at [368, 368] on button "Skip" at bounding box center [366, 373] width 36 height 22
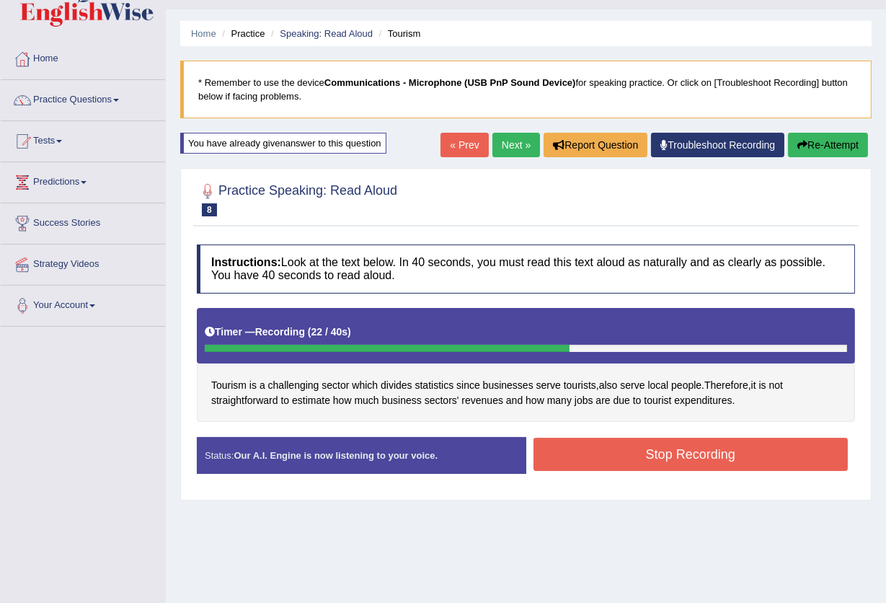
click at [673, 459] on button "Stop Recording" at bounding box center [691, 454] width 315 height 33
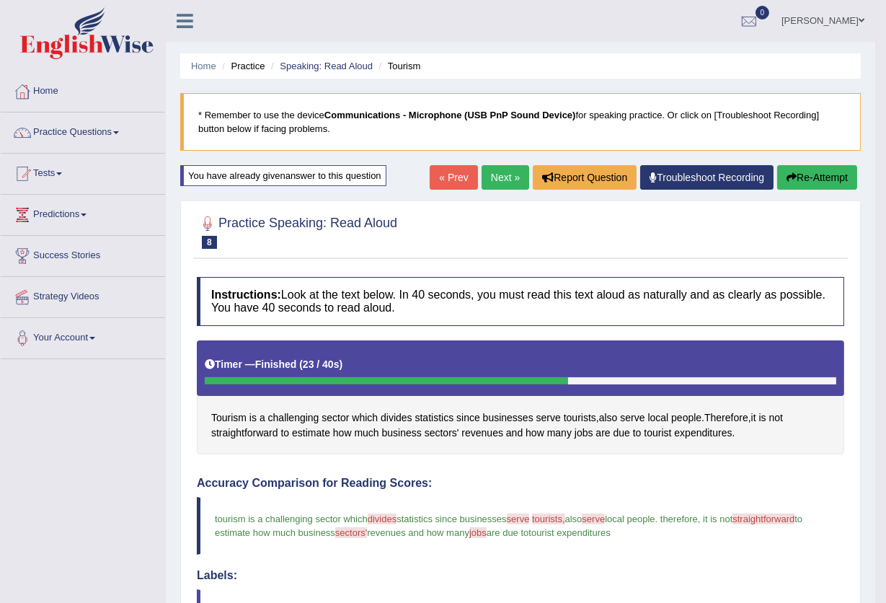
click at [828, 179] on button "Re-Attempt" at bounding box center [817, 177] width 80 height 25
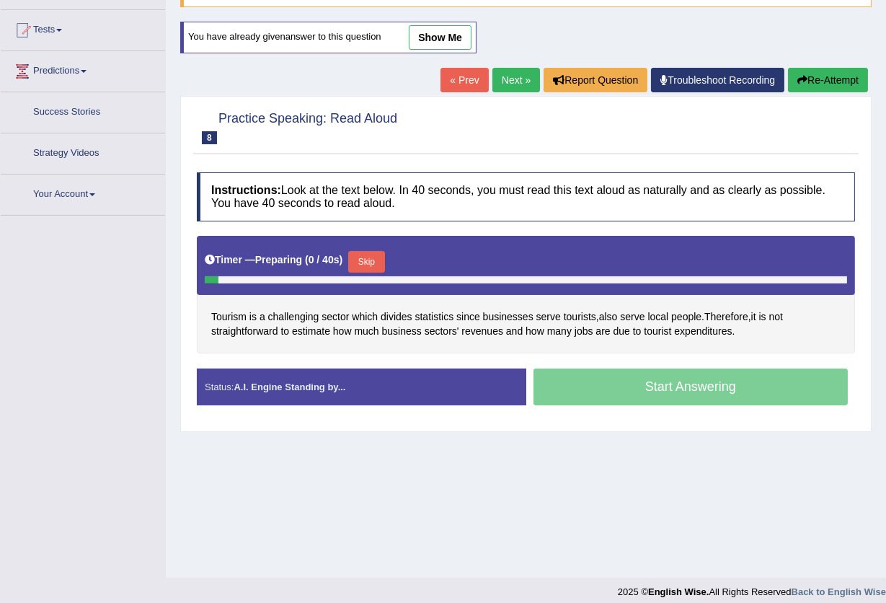
scroll to position [154, 0]
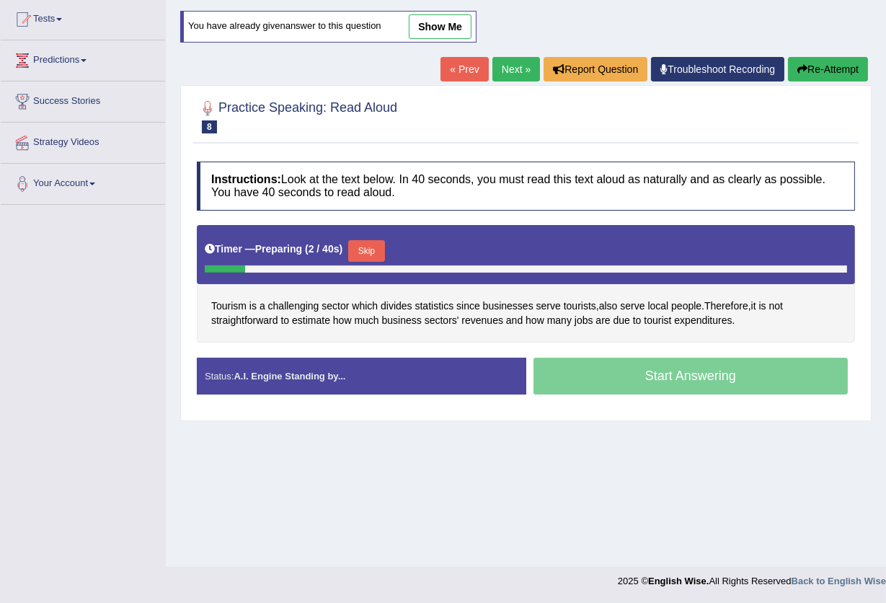
click at [379, 247] on button "Skip" at bounding box center [366, 251] width 36 height 22
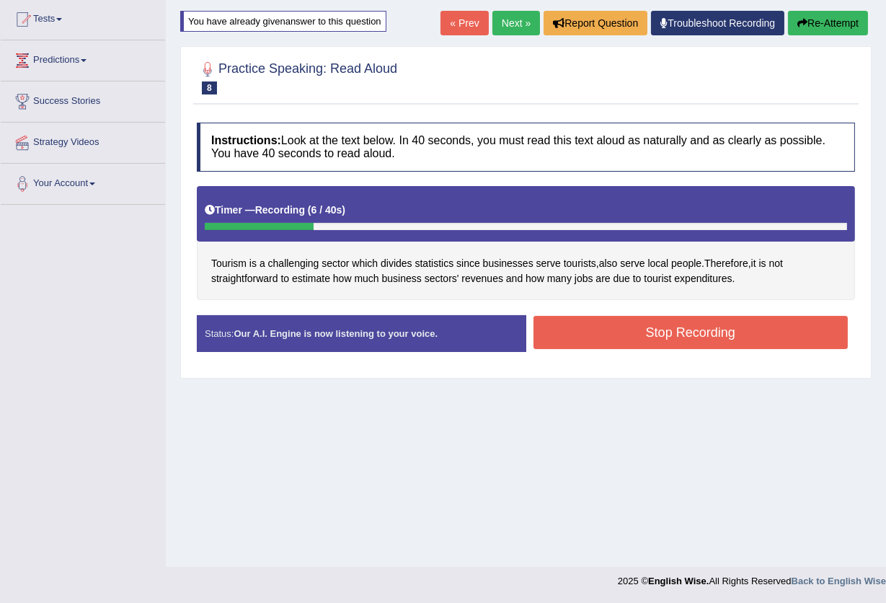
click at [451, 23] on link "« Prev" at bounding box center [465, 23] width 48 height 25
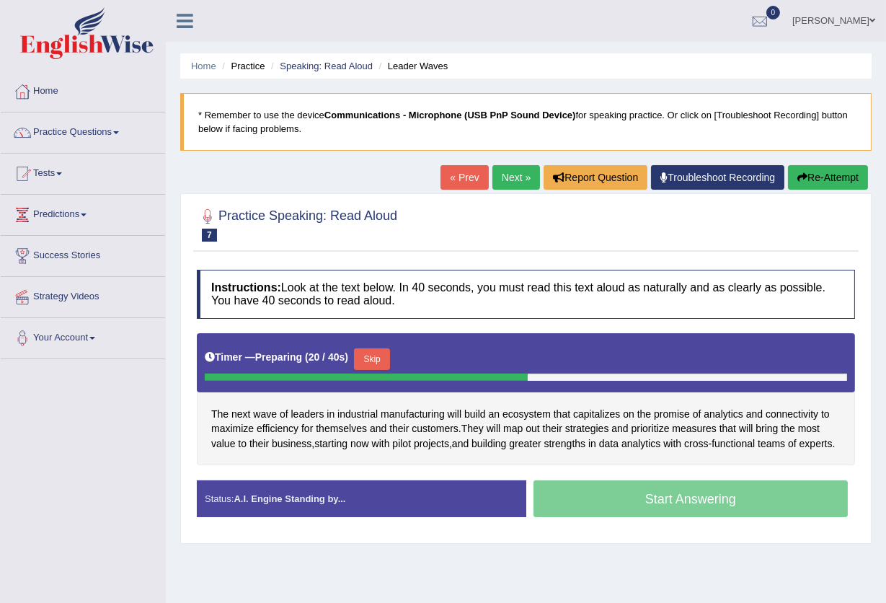
click at [515, 180] on link "Next »" at bounding box center [516, 177] width 48 height 25
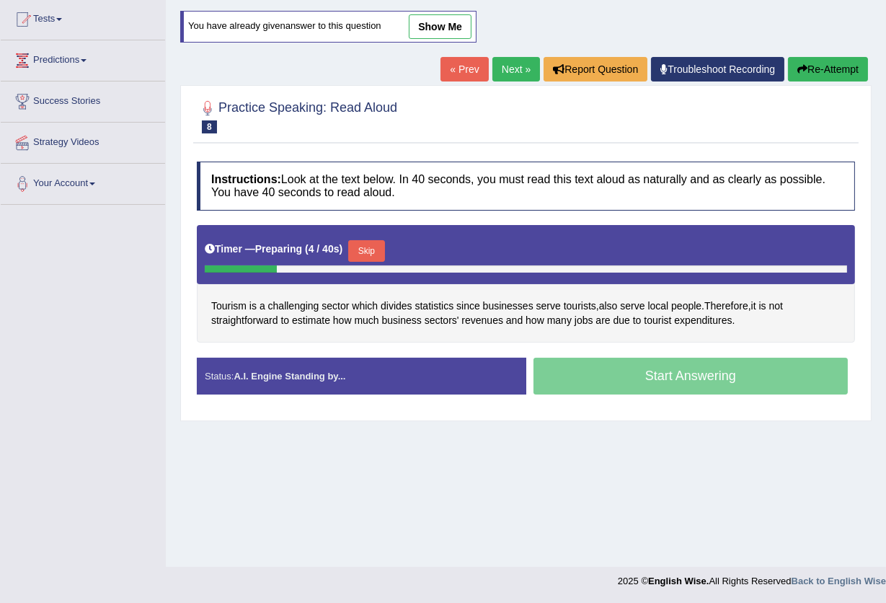
click at [372, 247] on button "Skip" at bounding box center [366, 251] width 36 height 22
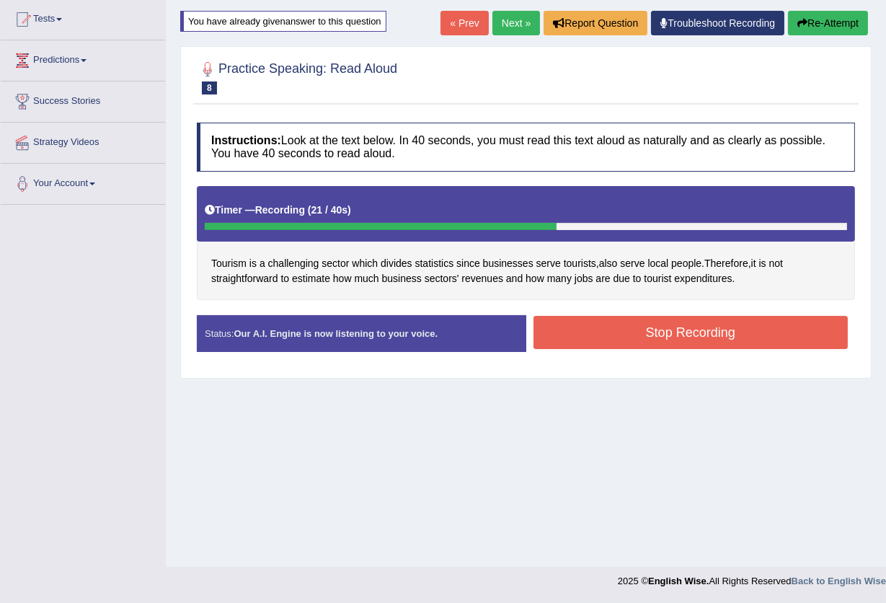
click at [652, 342] on button "Stop Recording" at bounding box center [691, 332] width 315 height 33
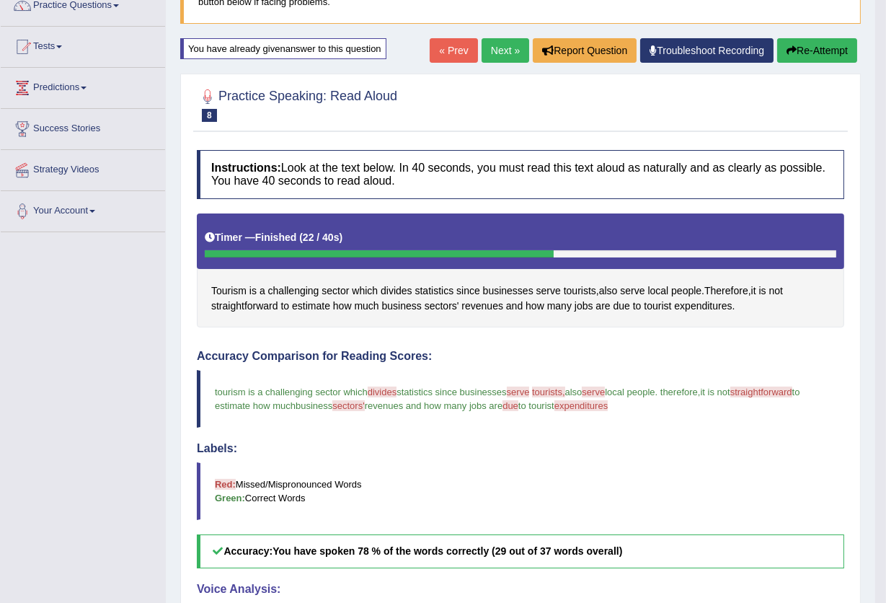
scroll to position [32, 0]
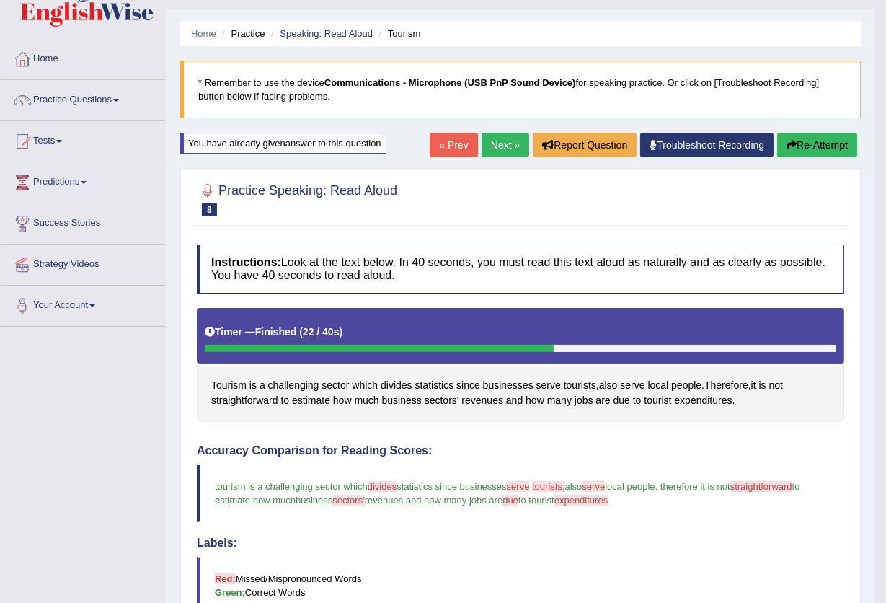
click at [800, 144] on button "Re-Attempt" at bounding box center [817, 145] width 80 height 25
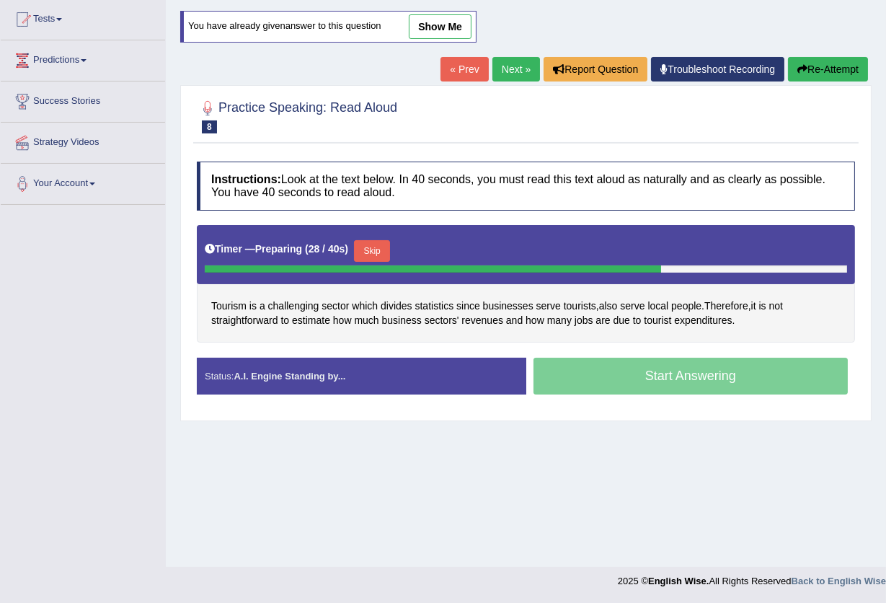
click at [379, 251] on button "Skip" at bounding box center [372, 251] width 36 height 22
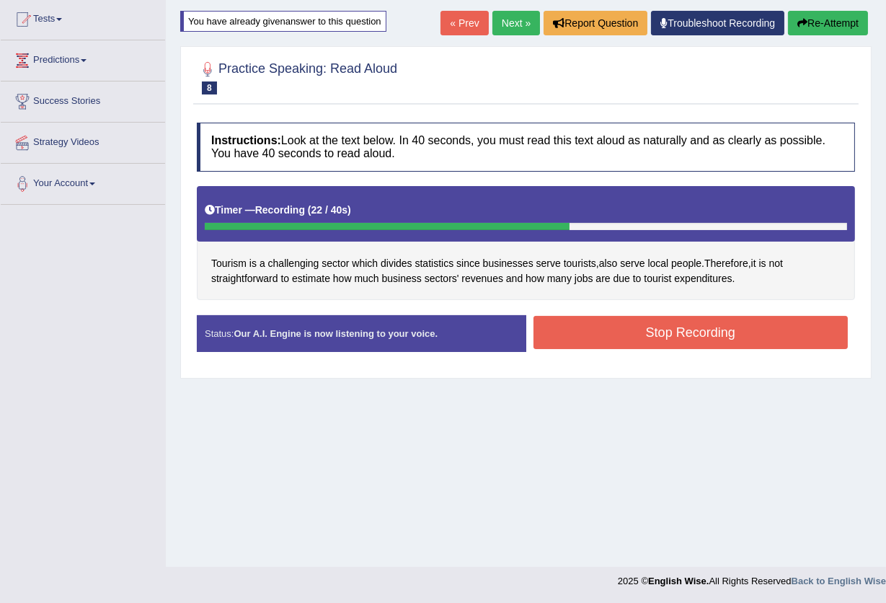
click at [745, 330] on button "Stop Recording" at bounding box center [691, 332] width 315 height 33
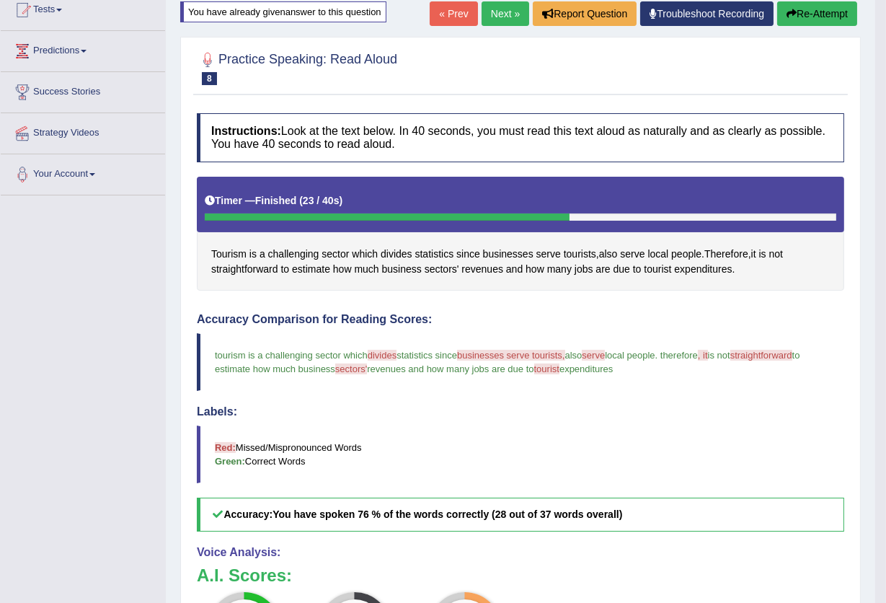
scroll to position [154, 0]
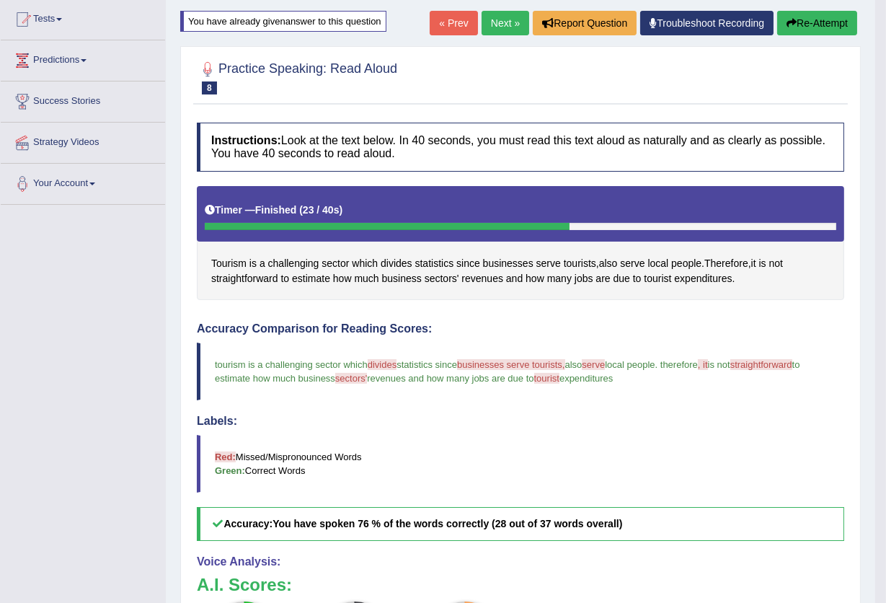
click at [799, 17] on button "Re-Attempt" at bounding box center [817, 23] width 80 height 25
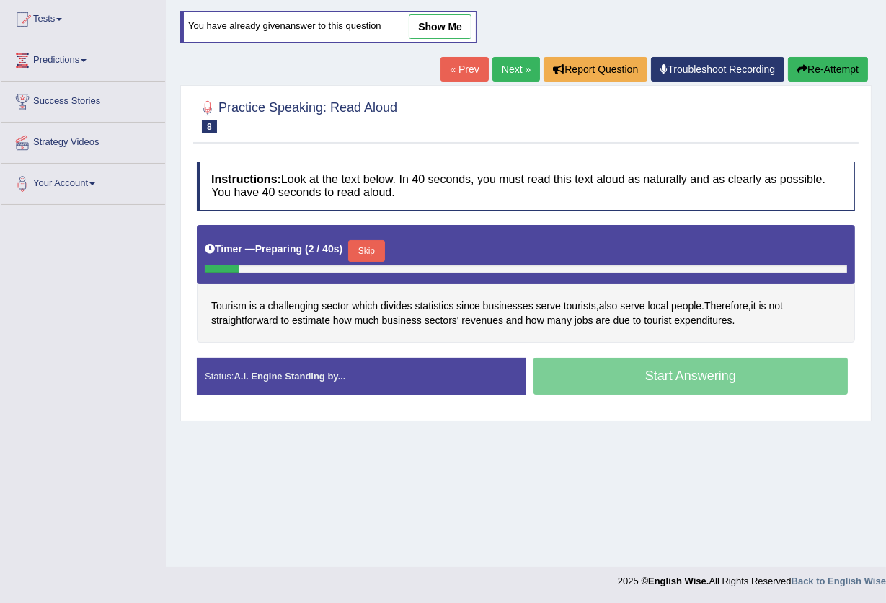
drag, startPoint x: 378, startPoint y: 239, endPoint x: 386, endPoint y: 236, distance: 8.7
click at [380, 241] on button "Skip" at bounding box center [366, 251] width 36 height 22
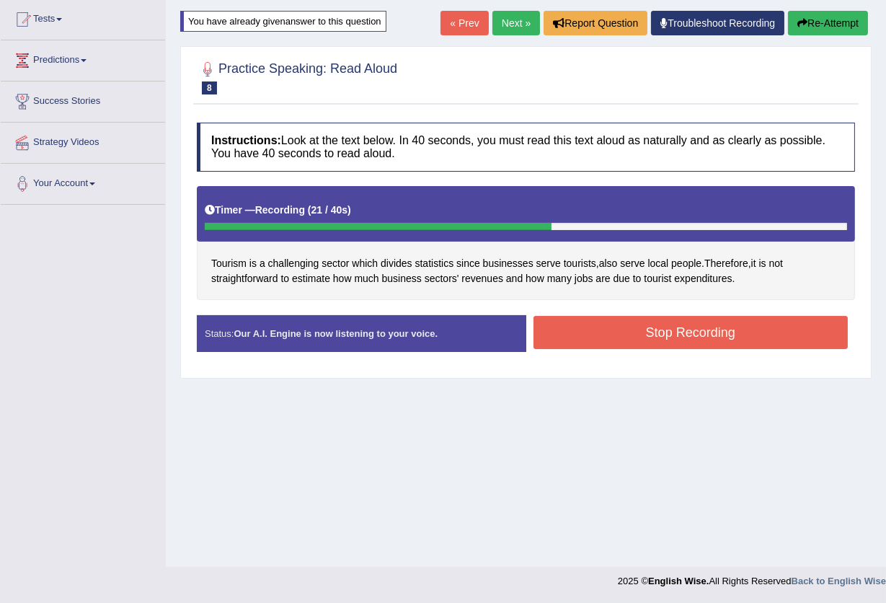
click at [674, 324] on button "Stop Recording" at bounding box center [691, 332] width 315 height 33
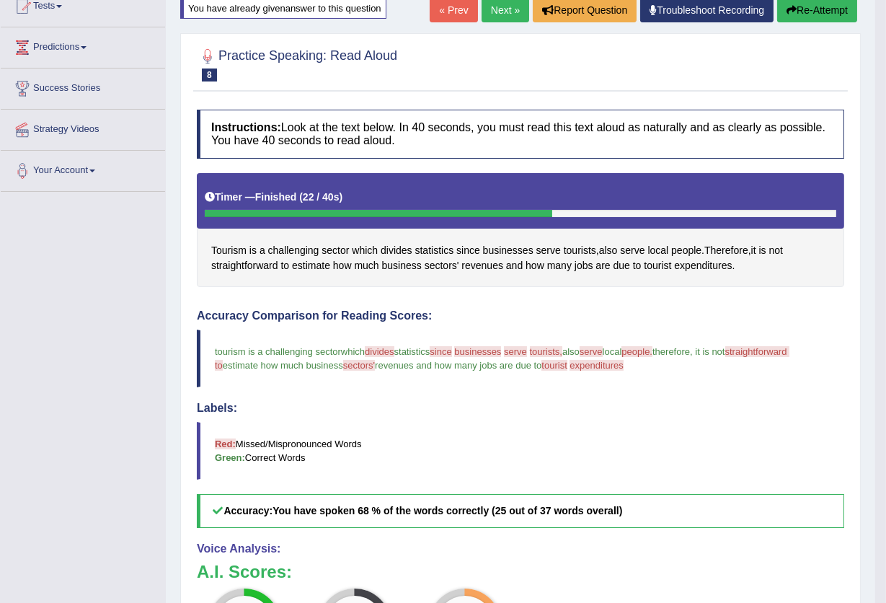
scroll to position [58, 0]
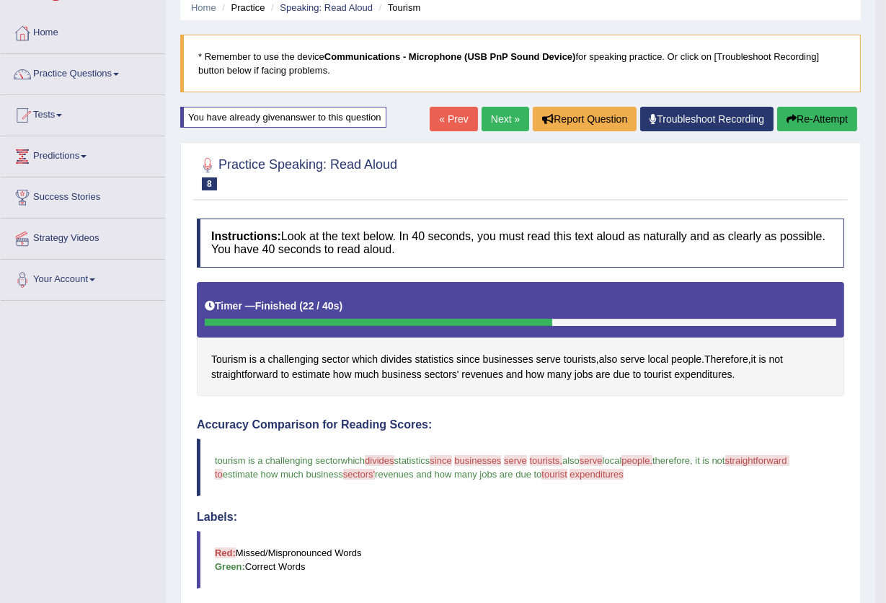
click at [841, 115] on button "Re-Attempt" at bounding box center [817, 119] width 80 height 25
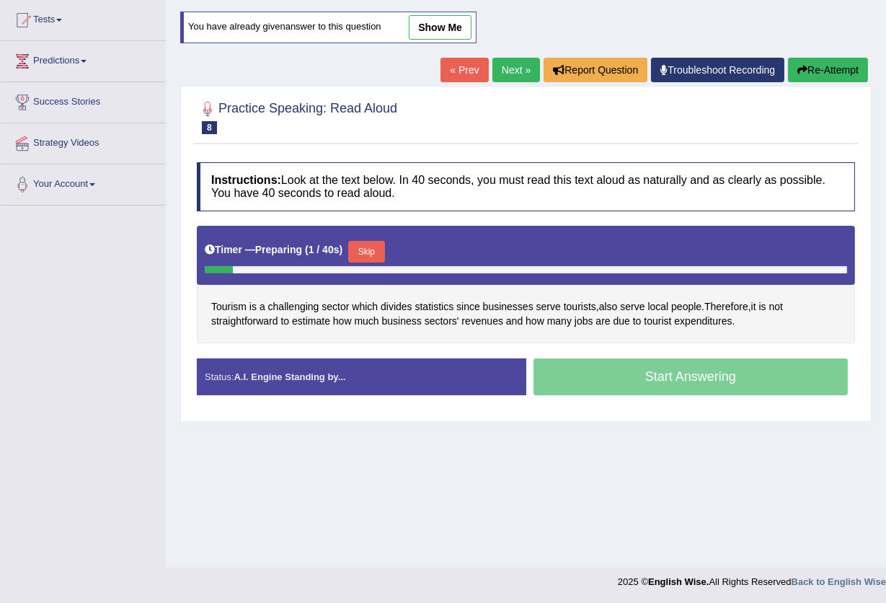
scroll to position [154, 0]
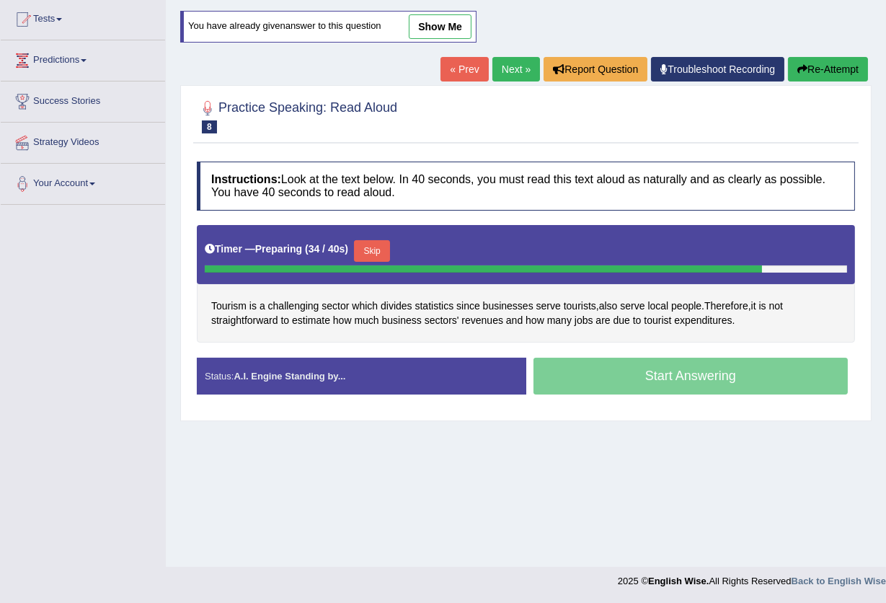
click at [380, 249] on button "Skip" at bounding box center [372, 251] width 36 height 22
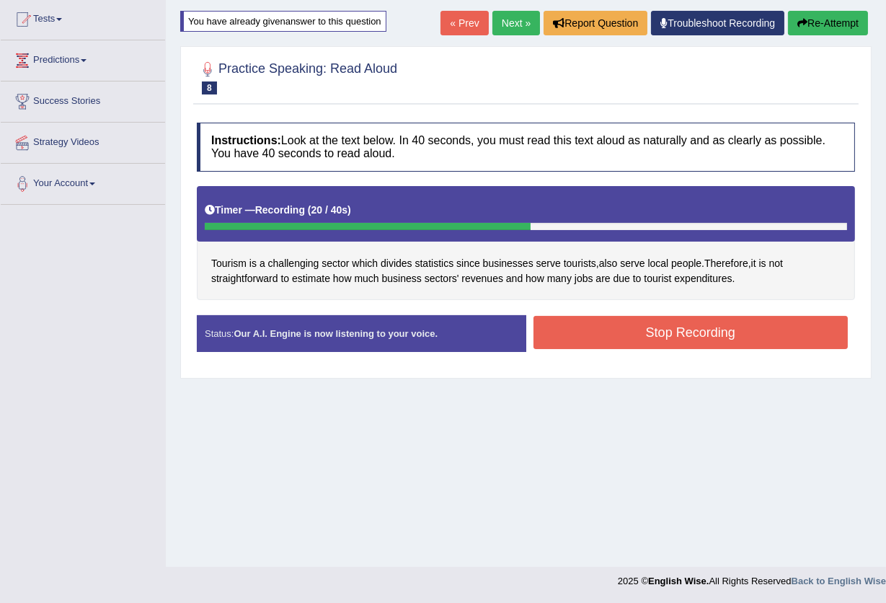
click at [746, 328] on button "Stop Recording" at bounding box center [691, 332] width 315 height 33
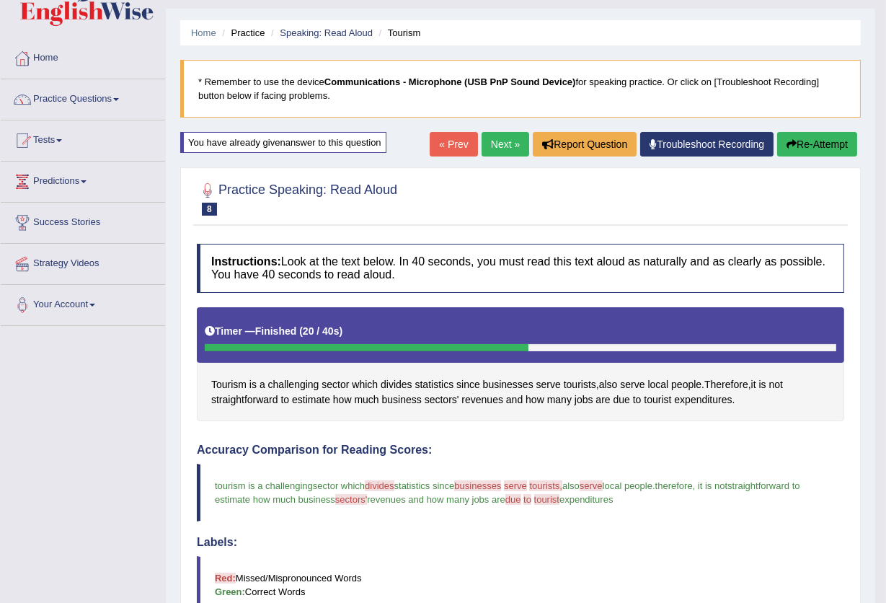
scroll to position [32, 0]
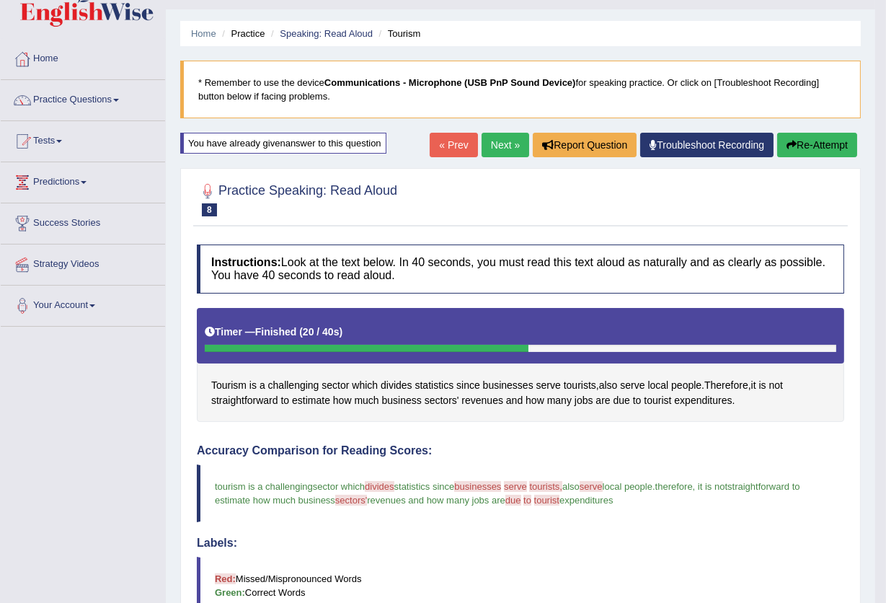
click at [797, 147] on button "Re-Attempt" at bounding box center [817, 145] width 80 height 25
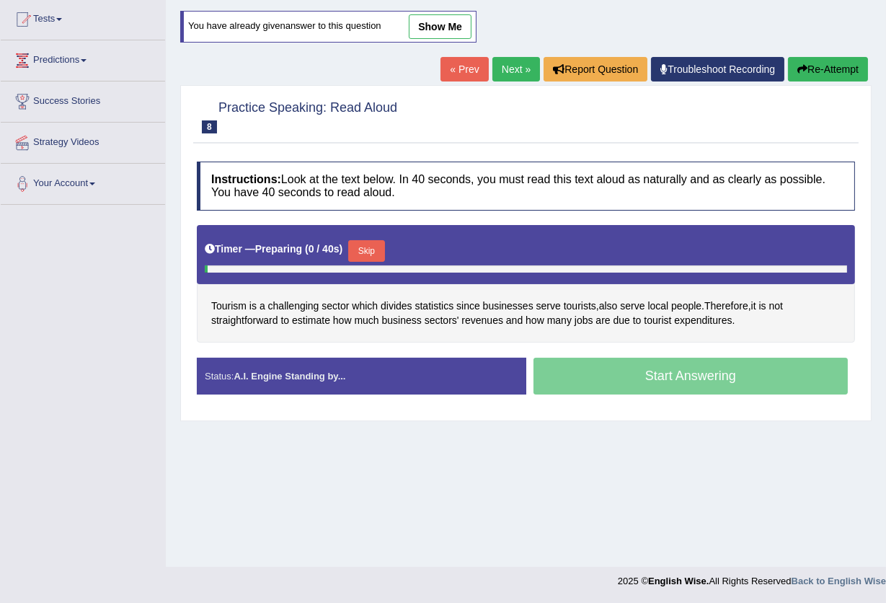
scroll to position [154, 0]
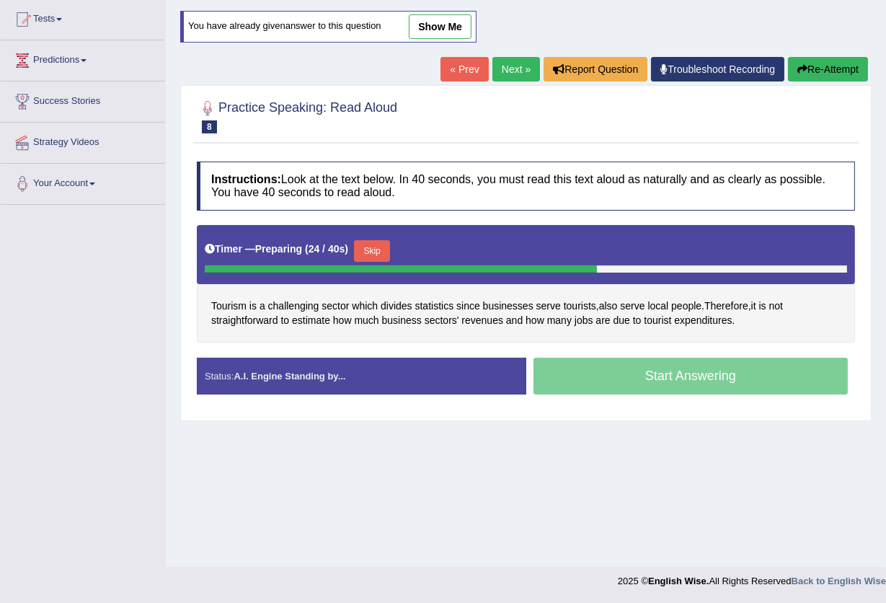
click at [373, 249] on button "Skip" at bounding box center [372, 251] width 36 height 22
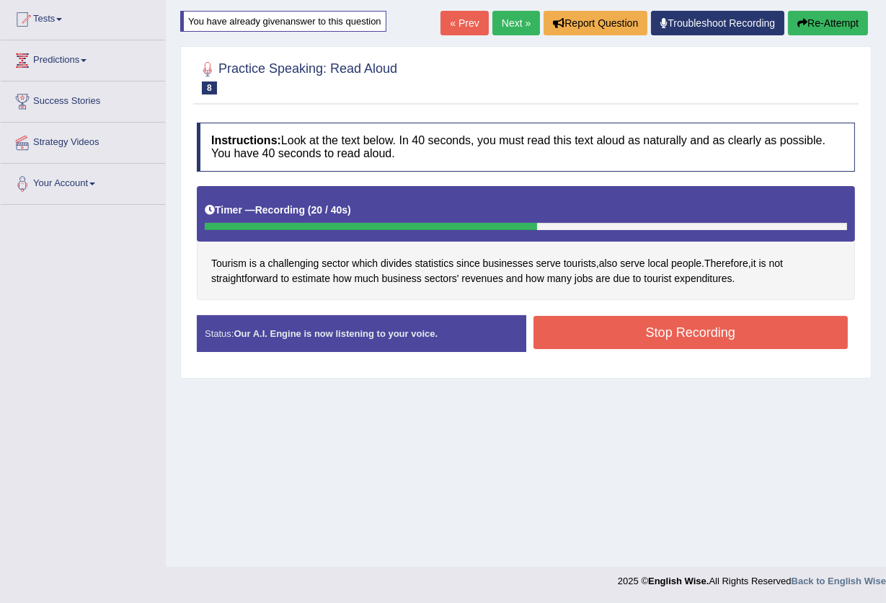
click at [630, 333] on button "Stop Recording" at bounding box center [691, 332] width 315 height 33
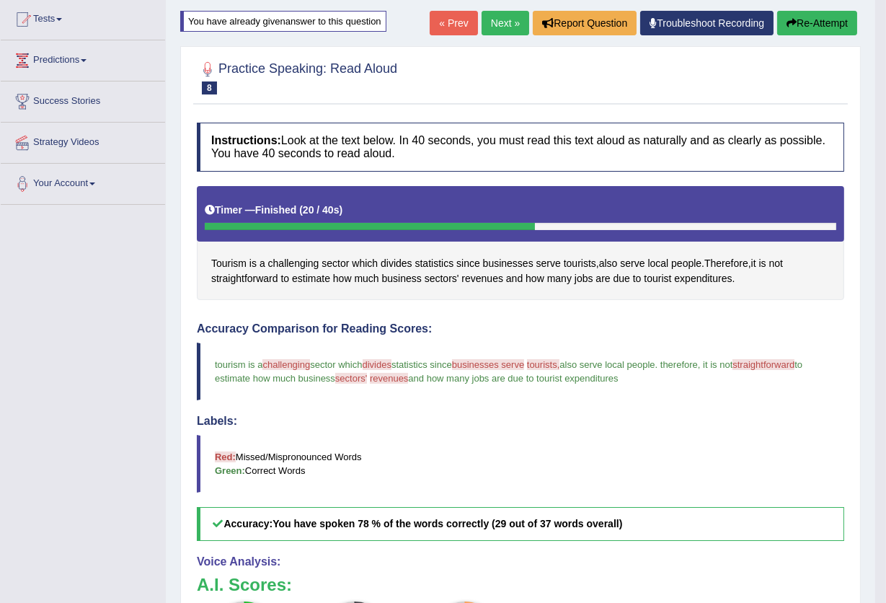
click at [826, 24] on button "Re-Attempt" at bounding box center [817, 23] width 80 height 25
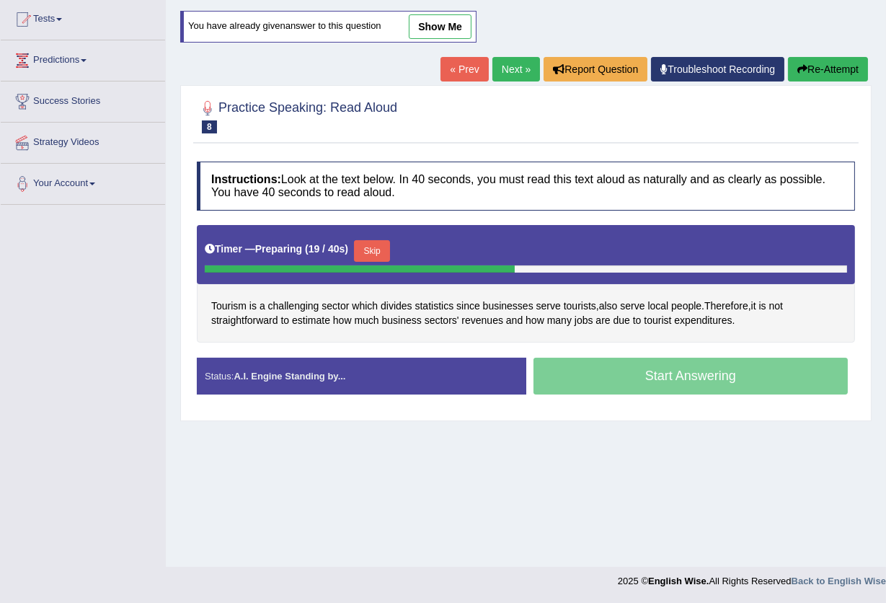
click at [381, 249] on button "Skip" at bounding box center [372, 251] width 36 height 22
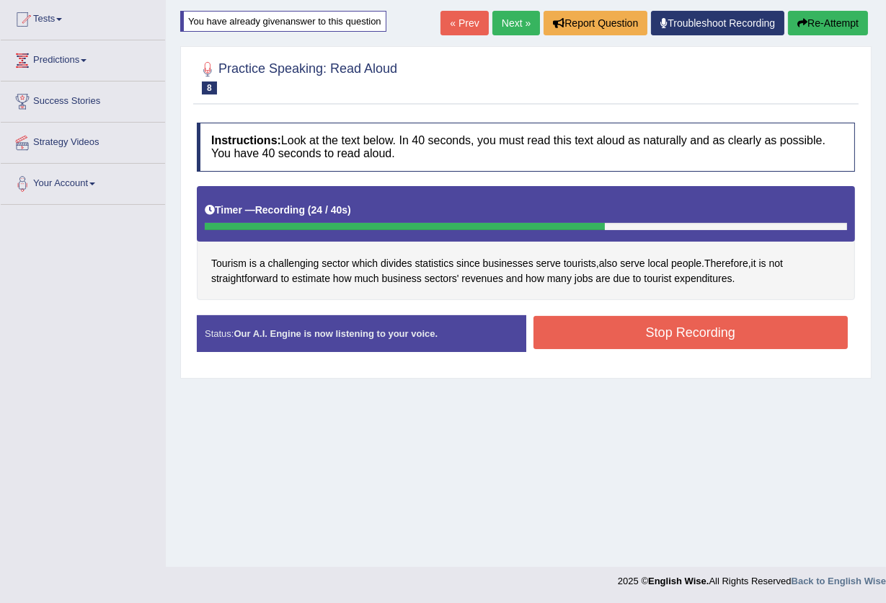
click at [617, 330] on button "Stop Recording" at bounding box center [691, 332] width 315 height 33
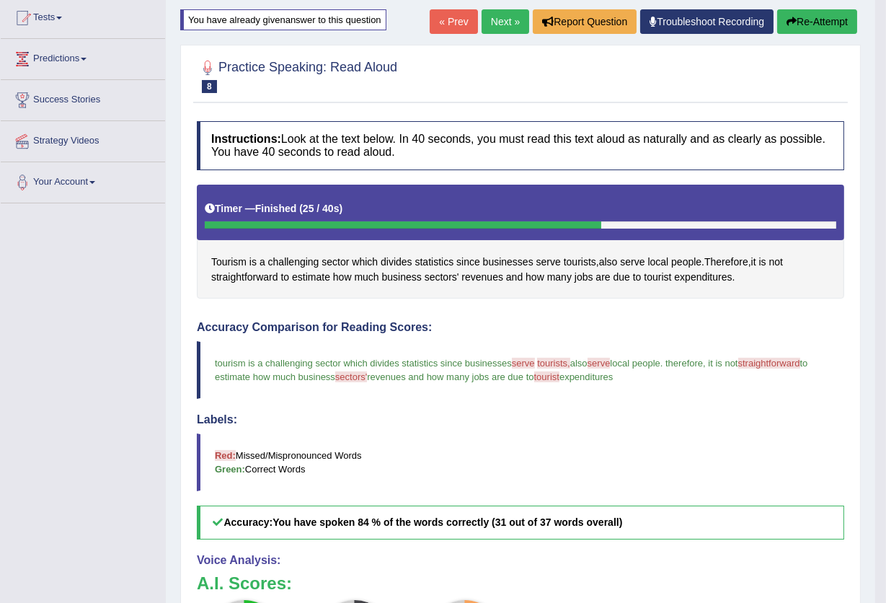
scroll to position [154, 0]
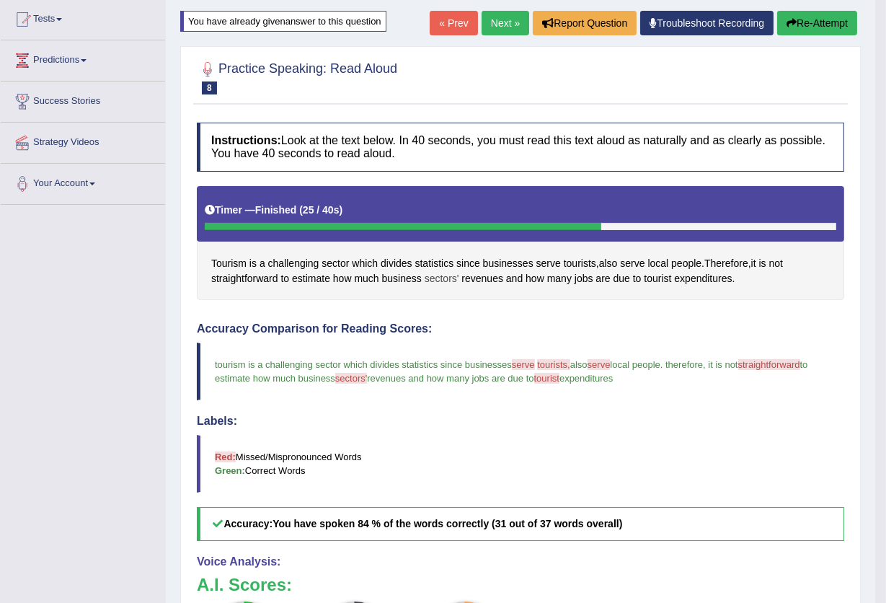
click at [433, 280] on span "sectors'" at bounding box center [442, 278] width 35 height 15
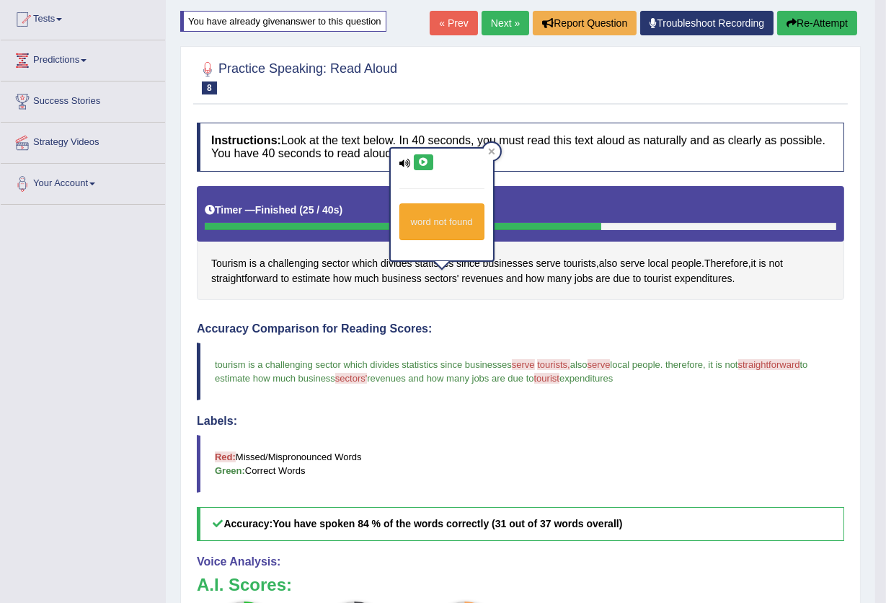
click at [419, 163] on icon at bounding box center [423, 162] width 11 height 9
click at [425, 162] on icon at bounding box center [423, 162] width 11 height 9
click at [435, 284] on span "sectors'" at bounding box center [442, 278] width 35 height 15
click at [490, 151] on icon at bounding box center [491, 152] width 6 height 6
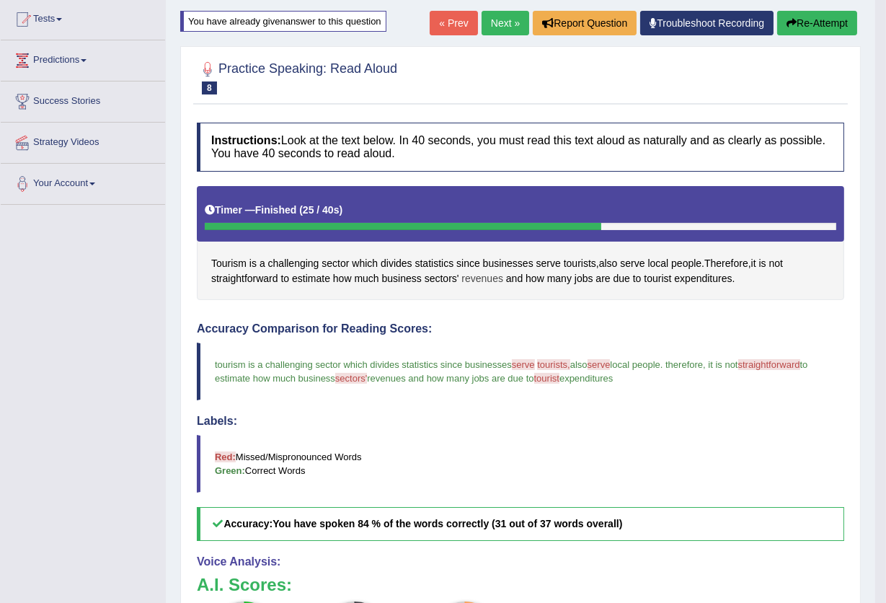
click at [470, 277] on span "revenues" at bounding box center [482, 278] width 42 height 15
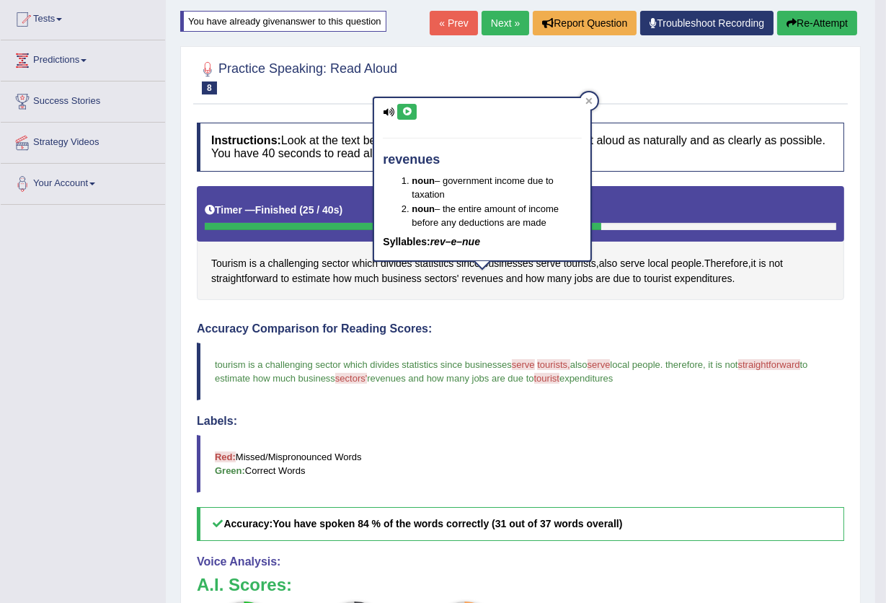
click at [404, 110] on icon at bounding box center [407, 111] width 11 height 9
click at [591, 102] on icon at bounding box center [589, 100] width 6 height 6
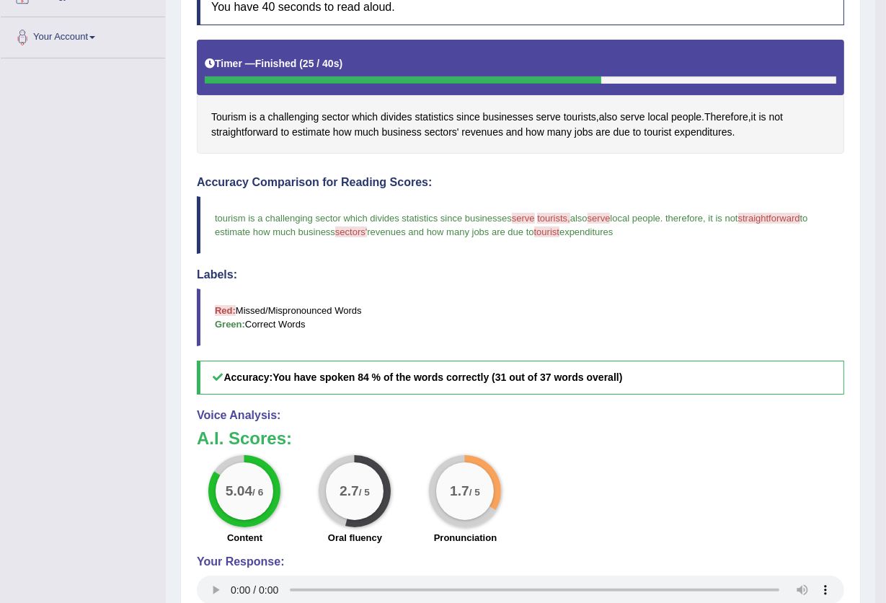
scroll to position [347, 0]
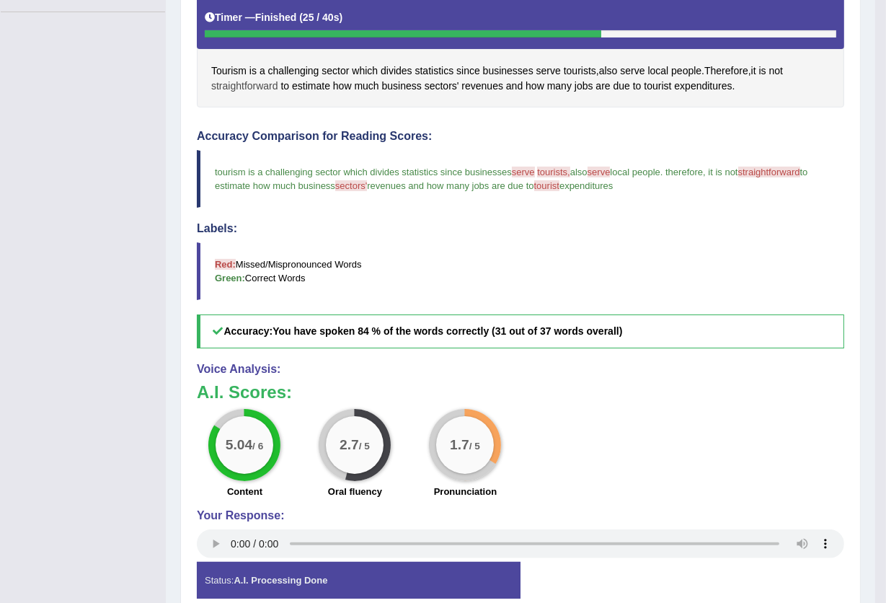
click at [259, 88] on span "straightforward" at bounding box center [244, 86] width 67 height 15
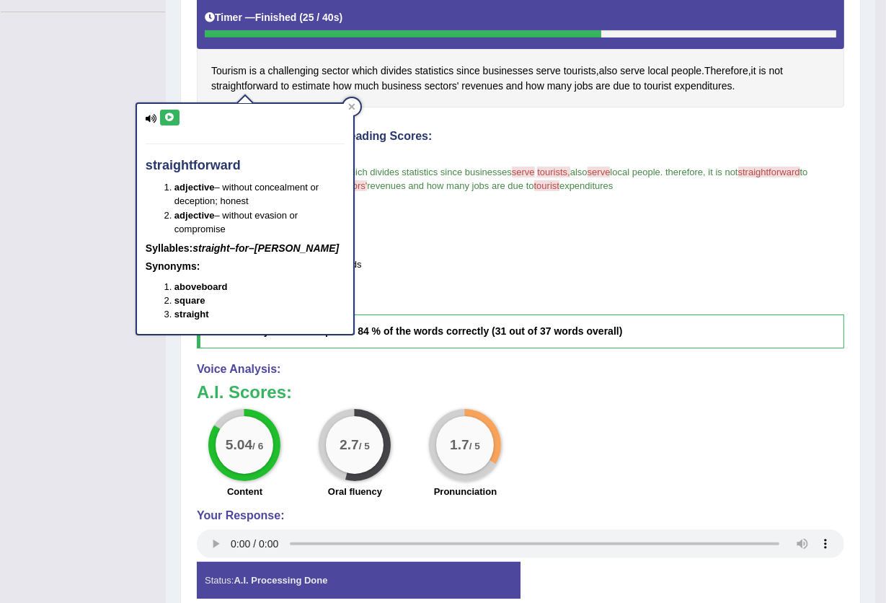
click at [164, 118] on icon at bounding box center [169, 117] width 11 height 9
click at [350, 106] on icon at bounding box center [352, 107] width 6 height 6
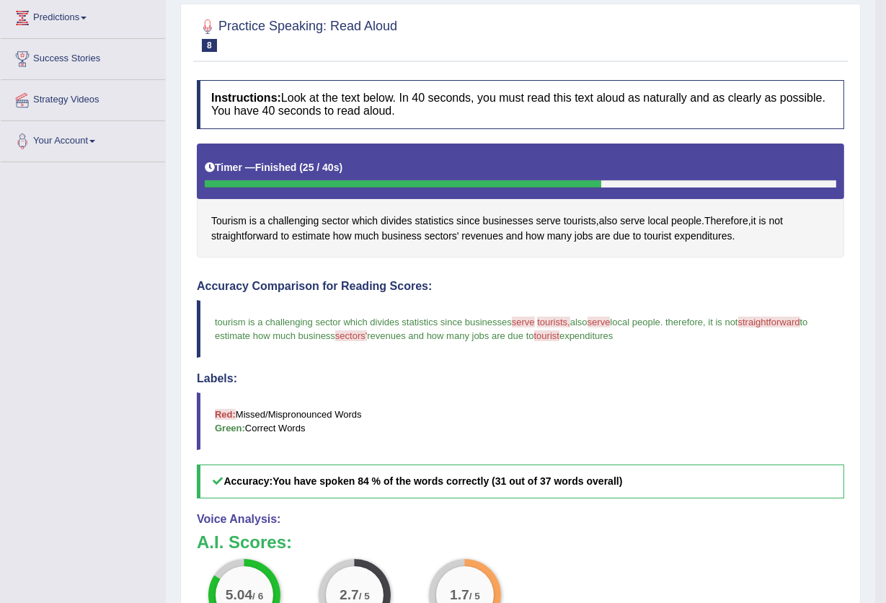
scroll to position [58, 0]
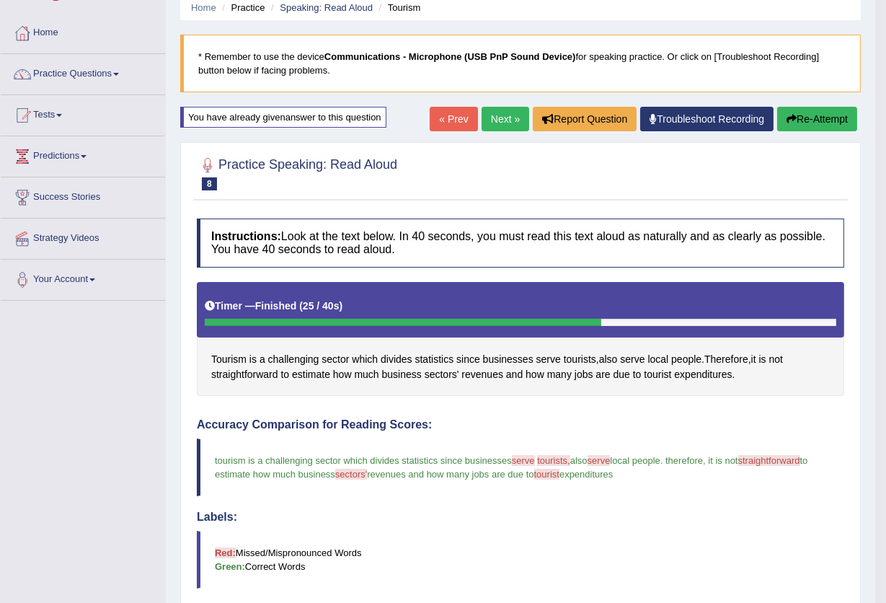
click at [794, 114] on button "Re-Attempt" at bounding box center [817, 119] width 80 height 25
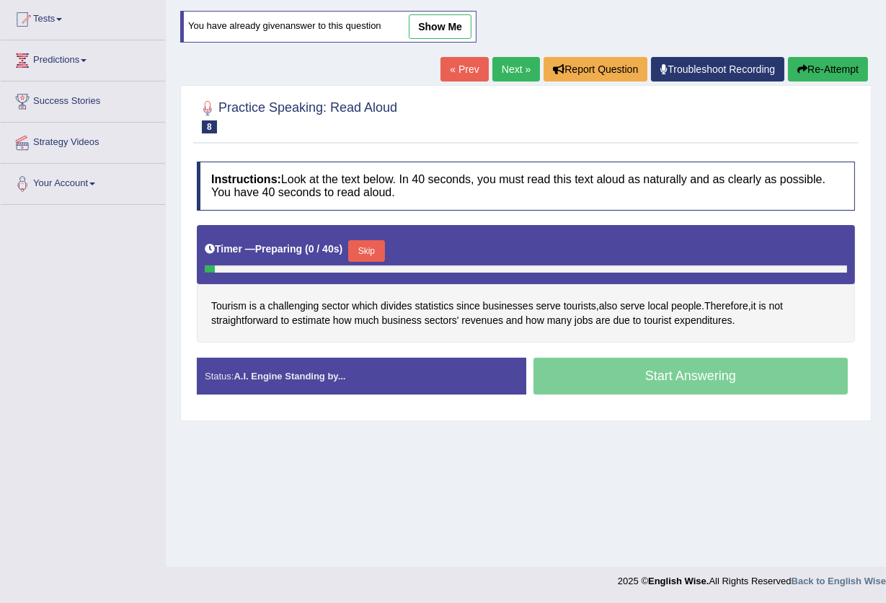
scroll to position [154, 0]
click at [369, 247] on button "Skip" at bounding box center [366, 251] width 36 height 22
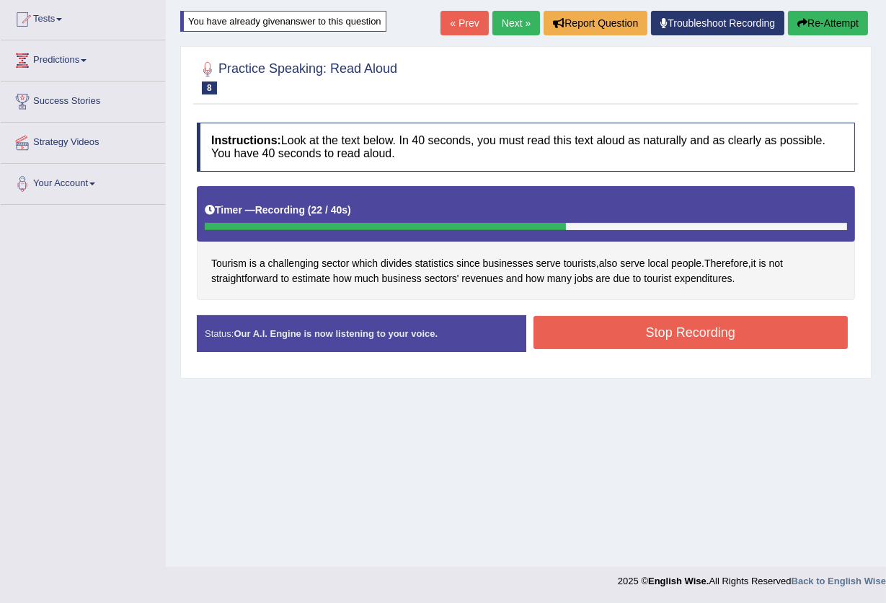
click at [639, 340] on button "Stop Recording" at bounding box center [691, 332] width 315 height 33
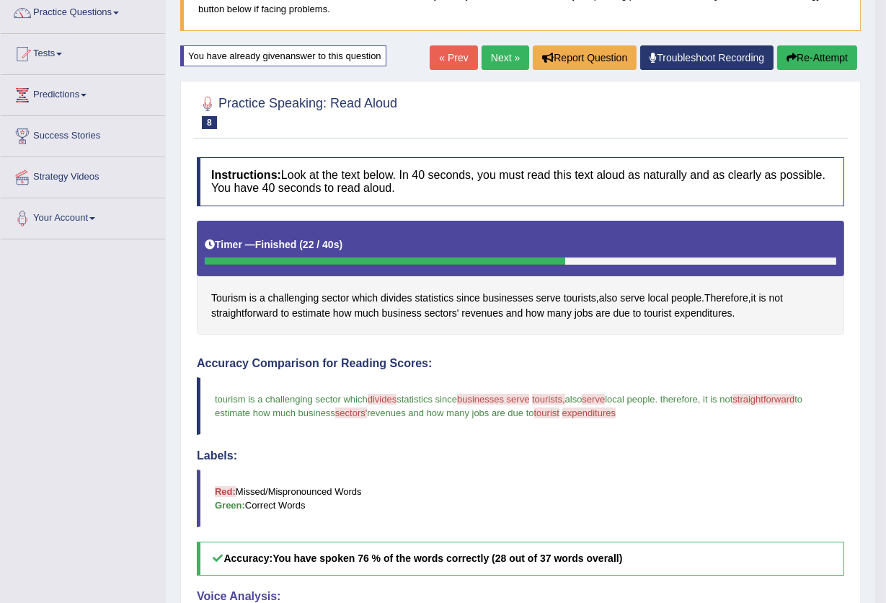
scroll to position [58, 0]
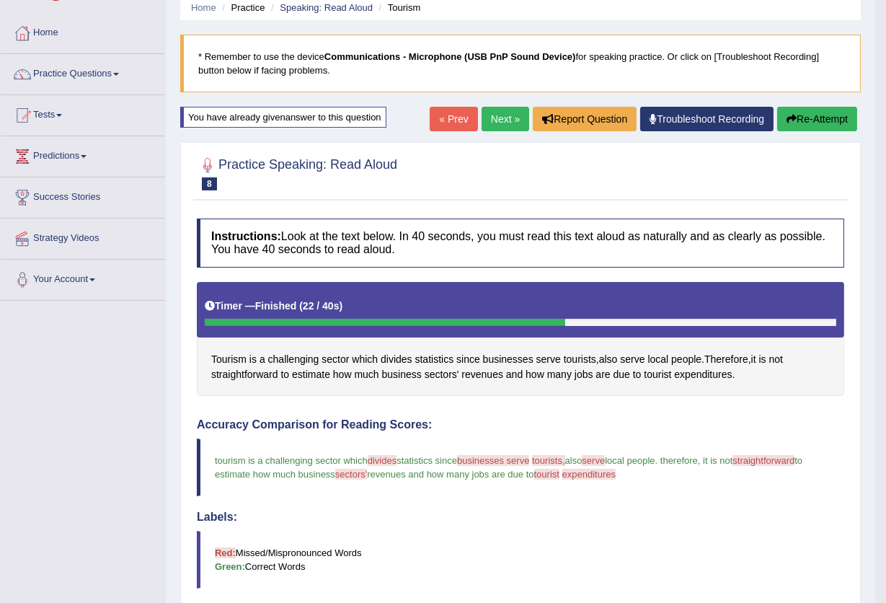
click at [818, 118] on button "Re-Attempt" at bounding box center [817, 119] width 80 height 25
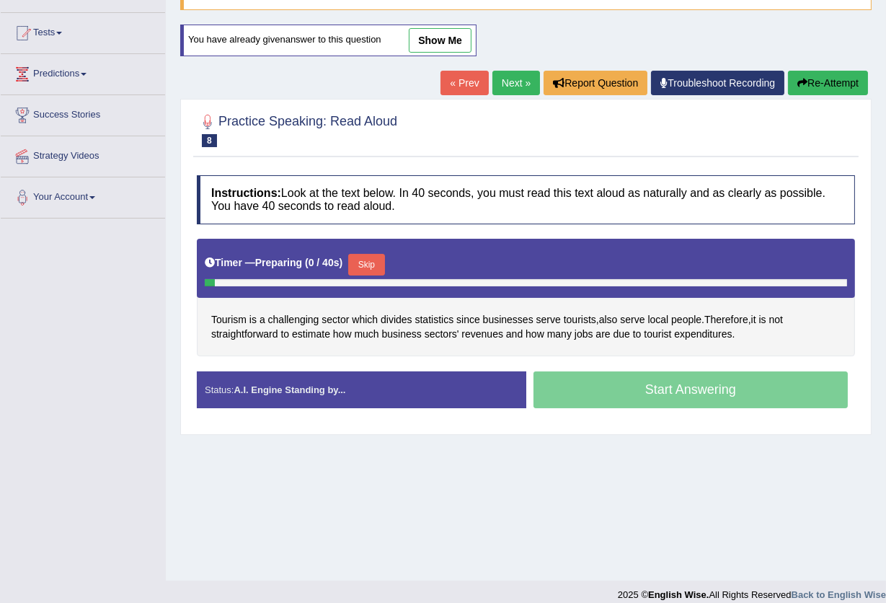
scroll to position [154, 0]
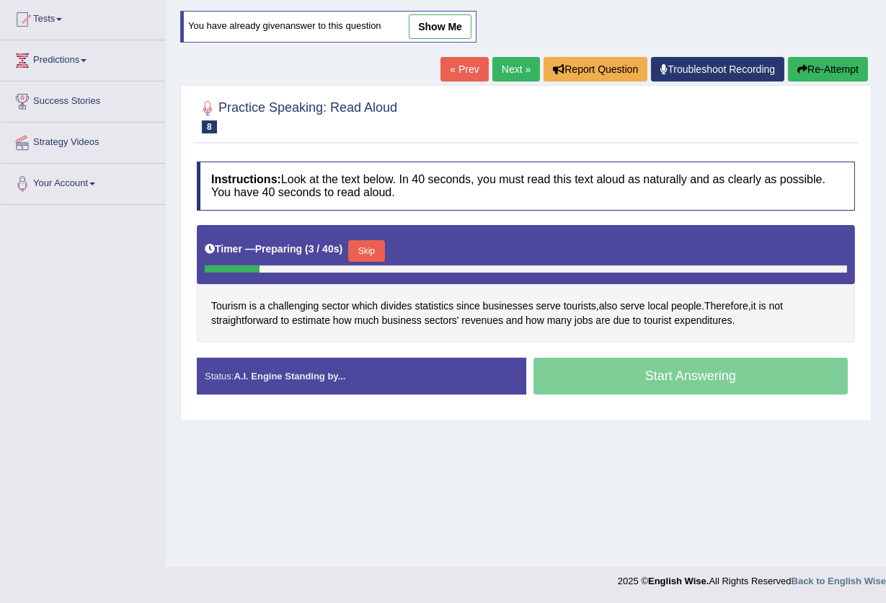
click at [370, 248] on button "Skip" at bounding box center [366, 251] width 36 height 22
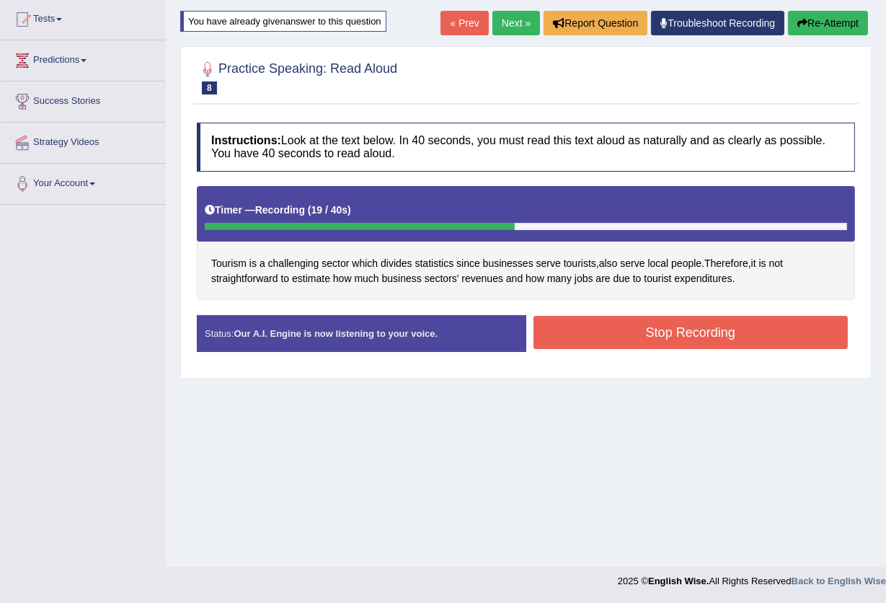
click at [655, 340] on button "Stop Recording" at bounding box center [691, 332] width 315 height 33
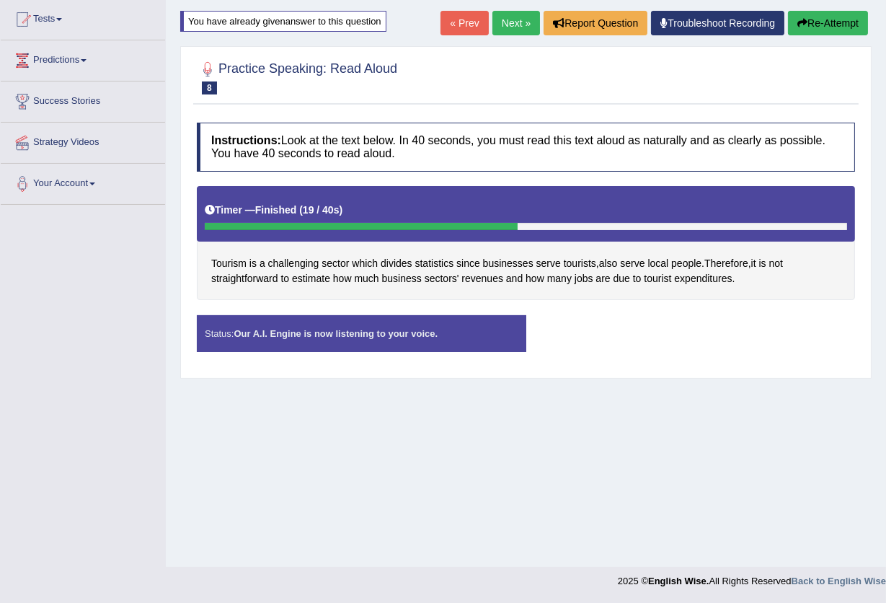
click at [655, 340] on div "Status: Our A.I. Engine is now listening to your voice. Start Answering Stop Re…" at bounding box center [526, 340] width 658 height 51
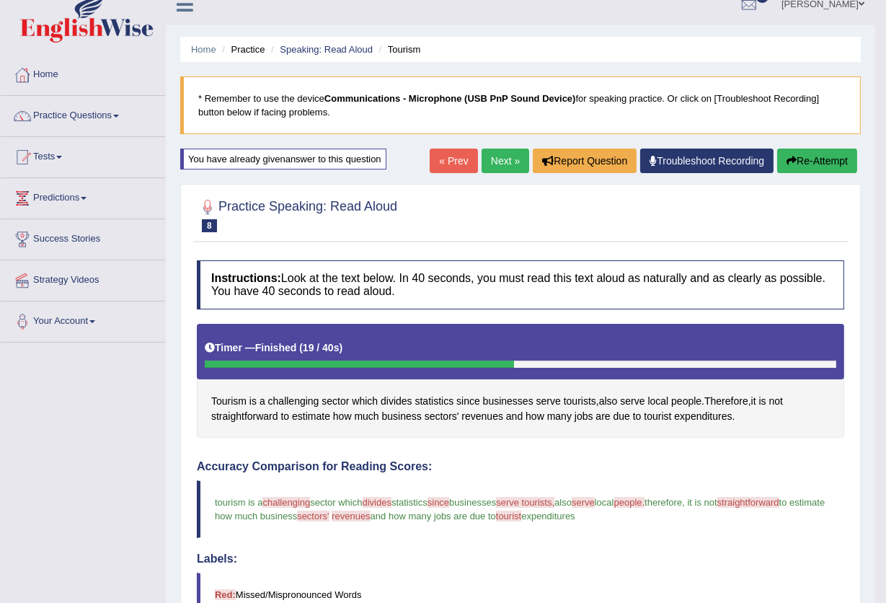
scroll to position [0, 0]
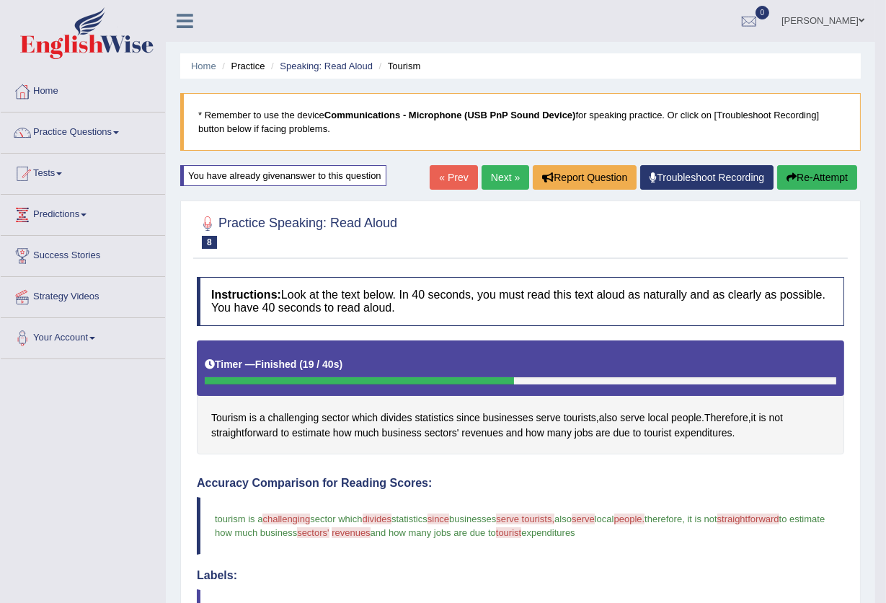
click at [800, 179] on button "Re-Attempt" at bounding box center [817, 177] width 80 height 25
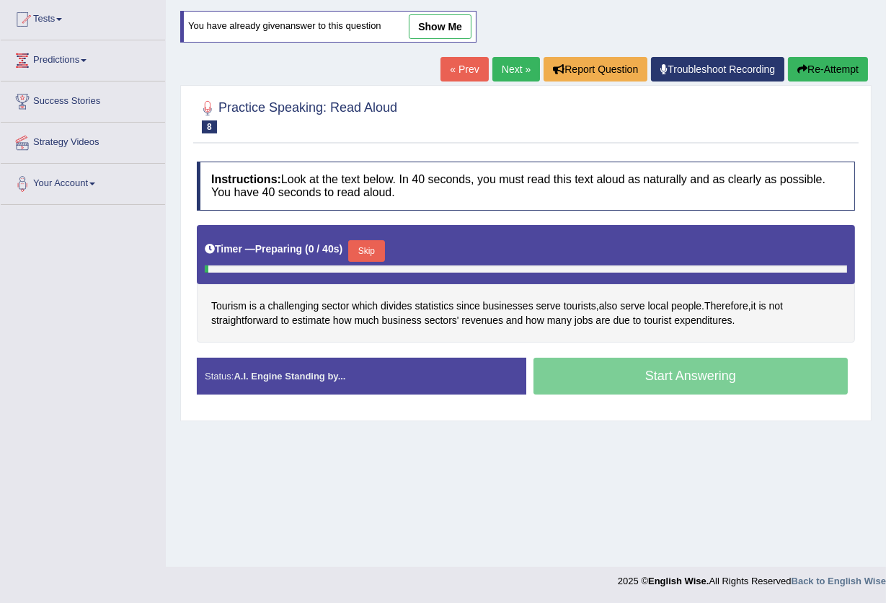
scroll to position [154, 0]
click at [373, 245] on button "Skip" at bounding box center [366, 251] width 36 height 22
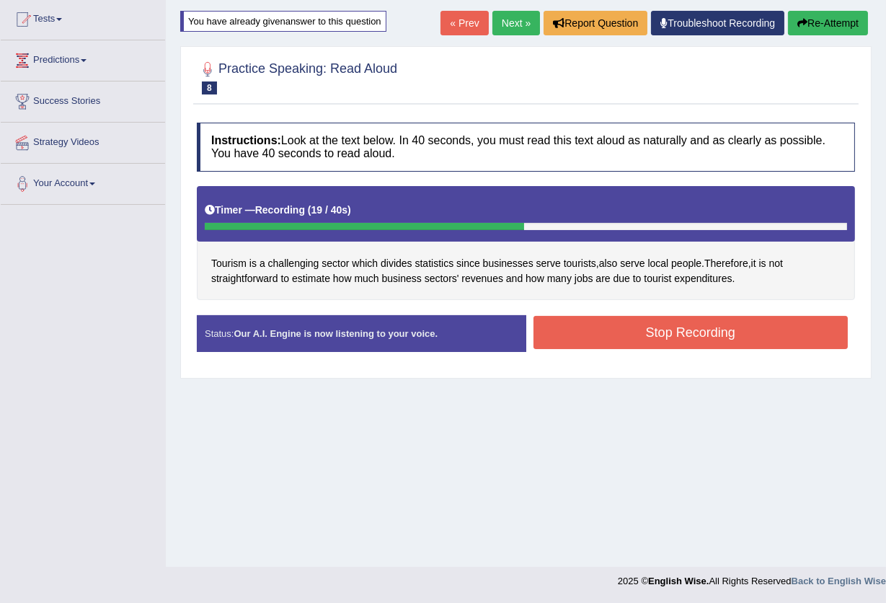
click at [671, 340] on button "Stop Recording" at bounding box center [691, 332] width 315 height 33
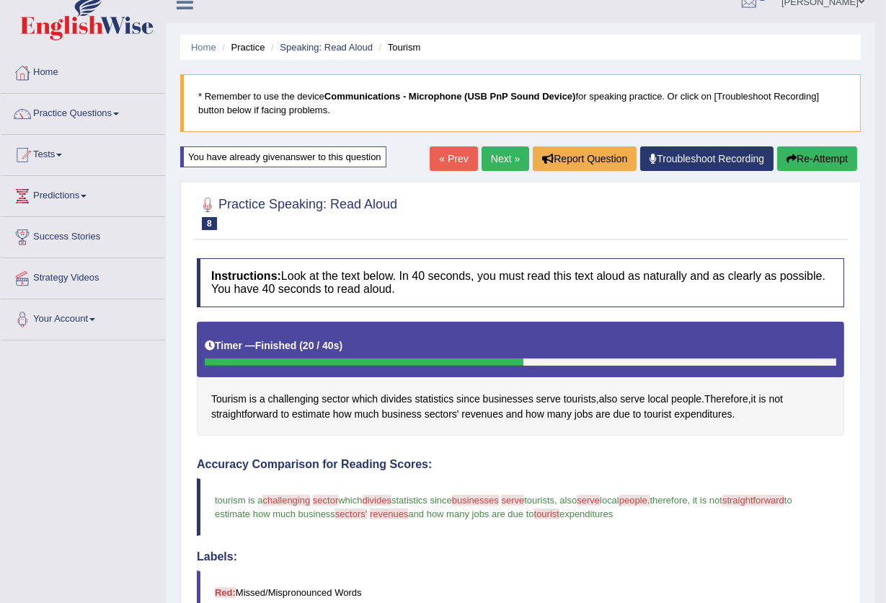
scroll to position [96, 0]
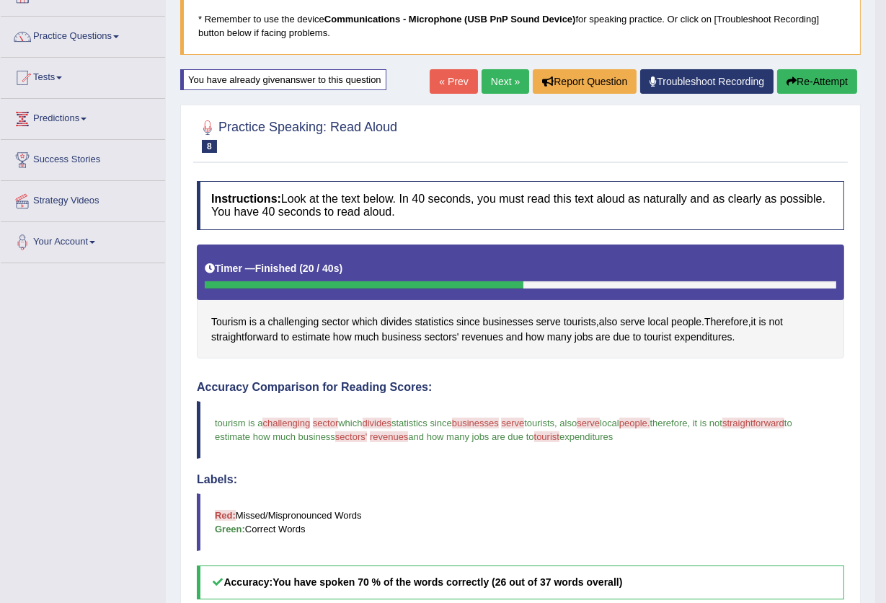
click at [793, 84] on button "Re-Attempt" at bounding box center [817, 81] width 80 height 25
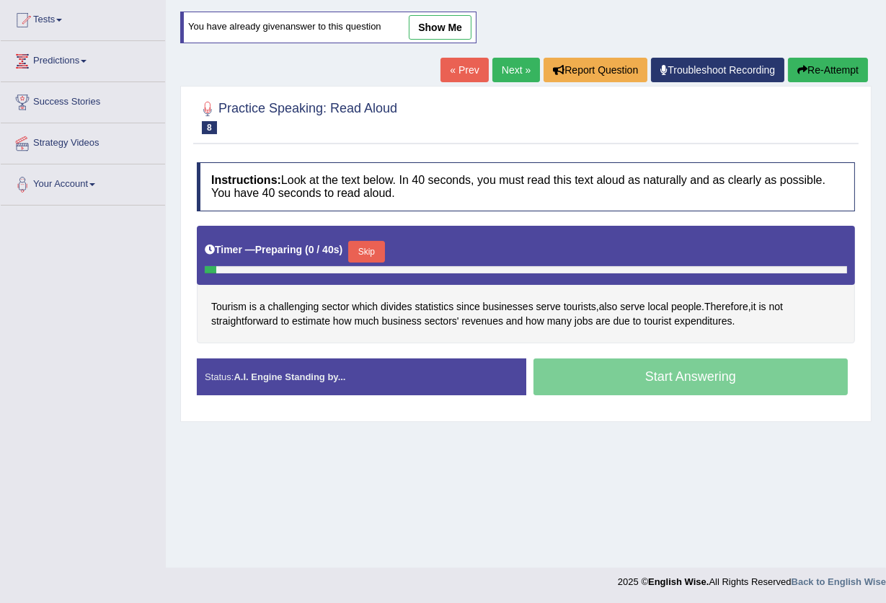
scroll to position [154, 0]
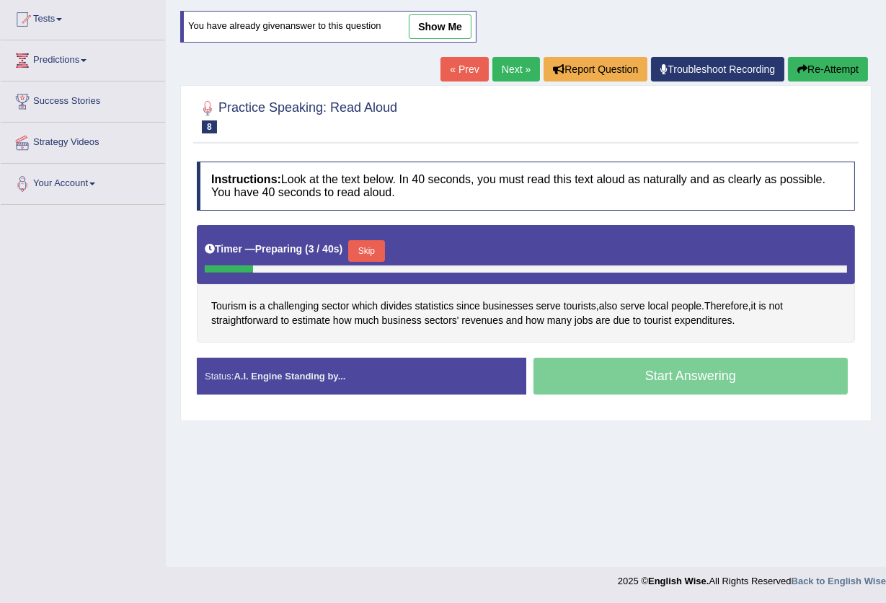
click at [373, 244] on button "Skip" at bounding box center [366, 251] width 36 height 22
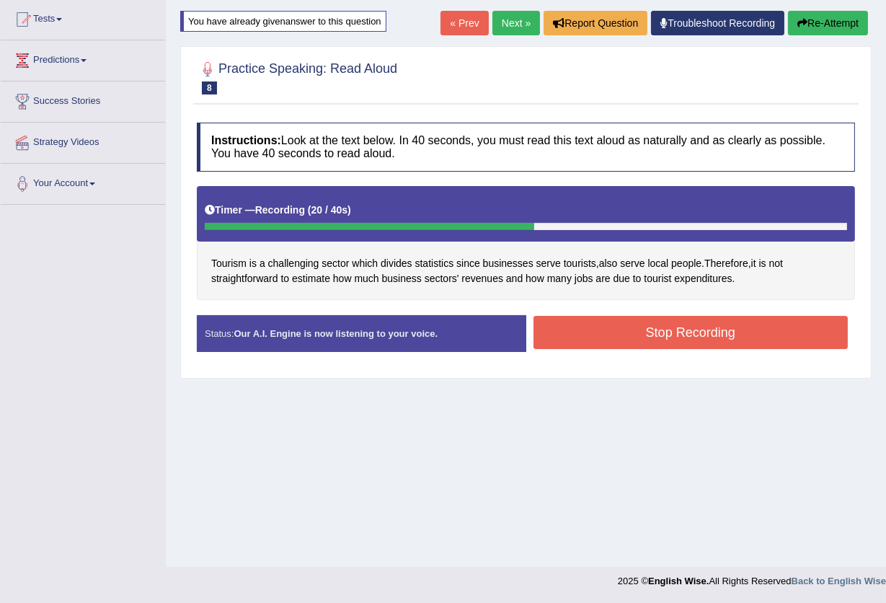
click at [665, 340] on button "Stop Recording" at bounding box center [691, 332] width 315 height 33
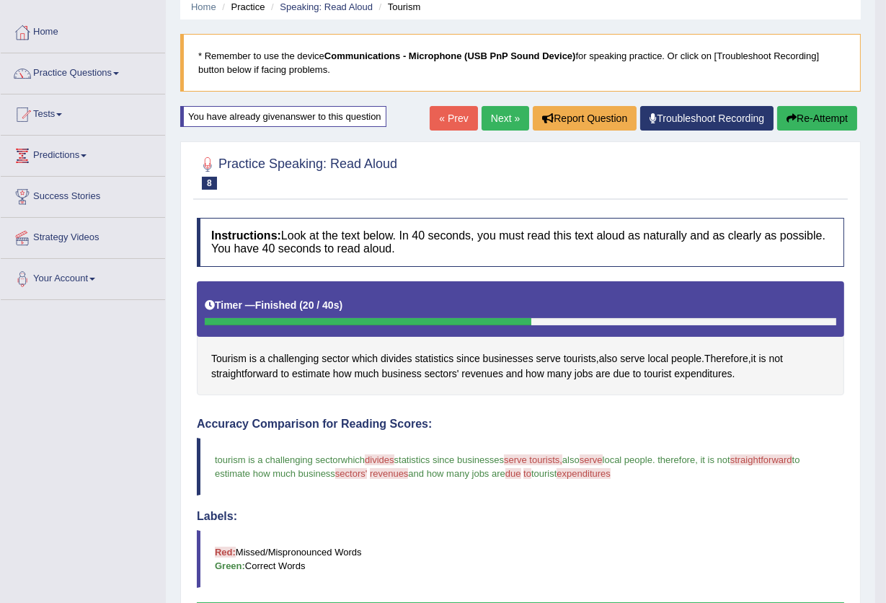
scroll to position [32, 0]
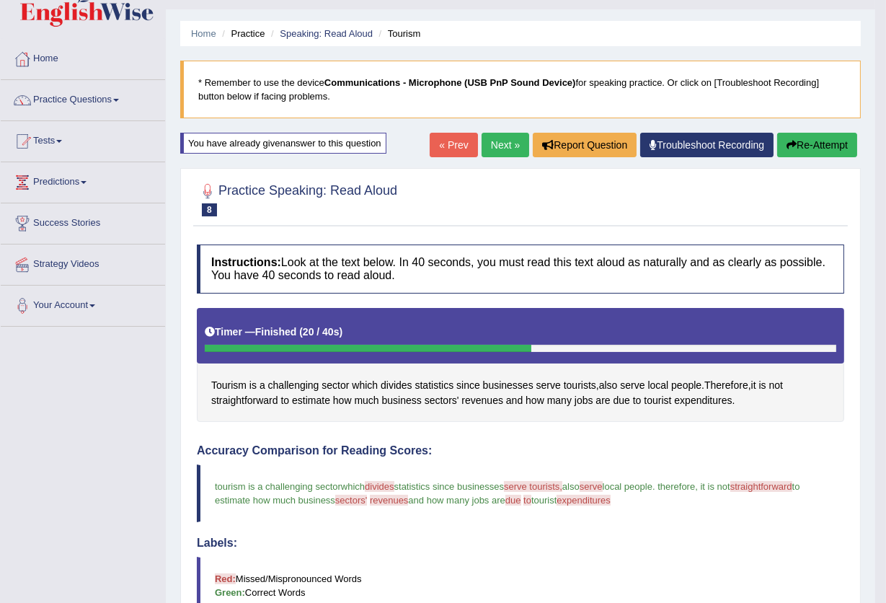
click at [795, 147] on button "Re-Attempt" at bounding box center [817, 145] width 80 height 25
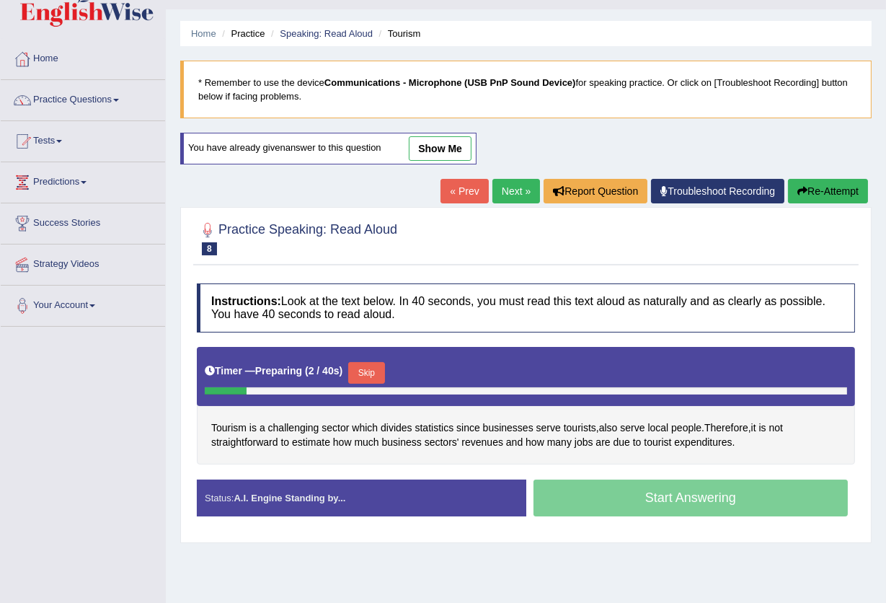
click at [364, 374] on button "Skip" at bounding box center [366, 373] width 36 height 22
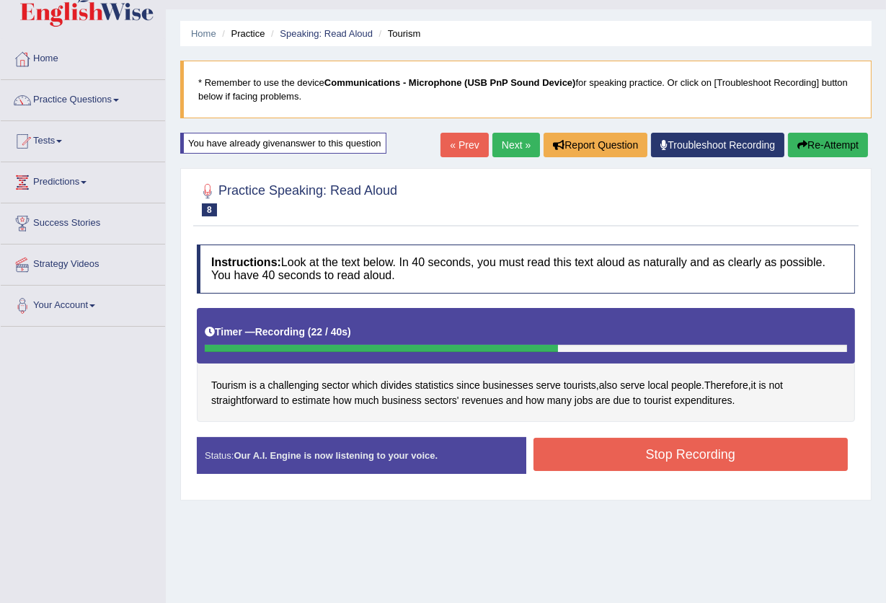
click at [629, 458] on button "Stop Recording" at bounding box center [691, 454] width 315 height 33
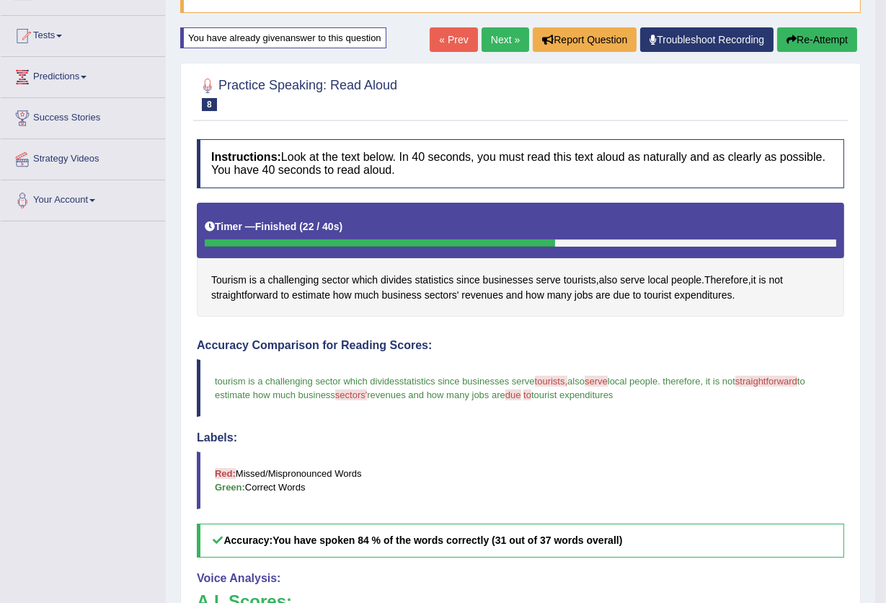
scroll to position [128, 0]
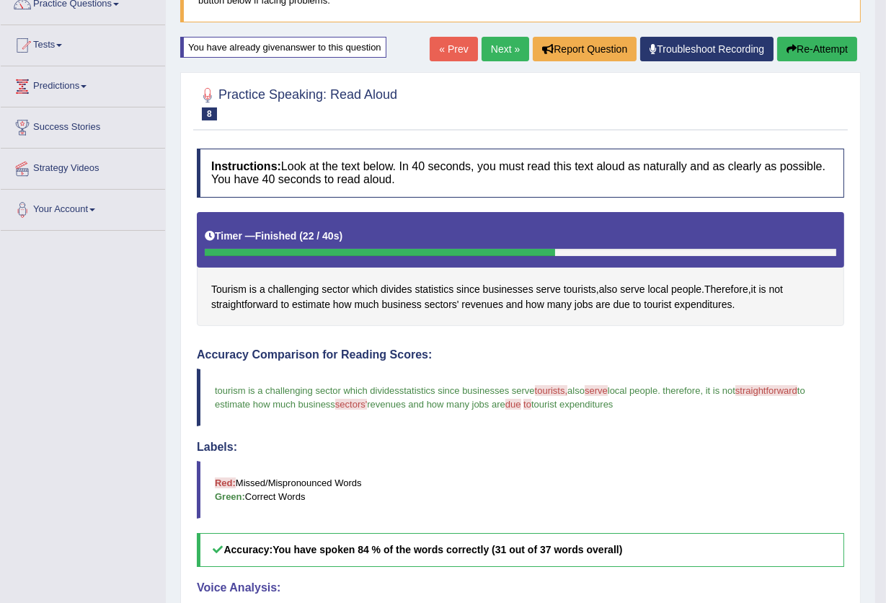
click at [815, 50] on button "Re-Attempt" at bounding box center [817, 49] width 80 height 25
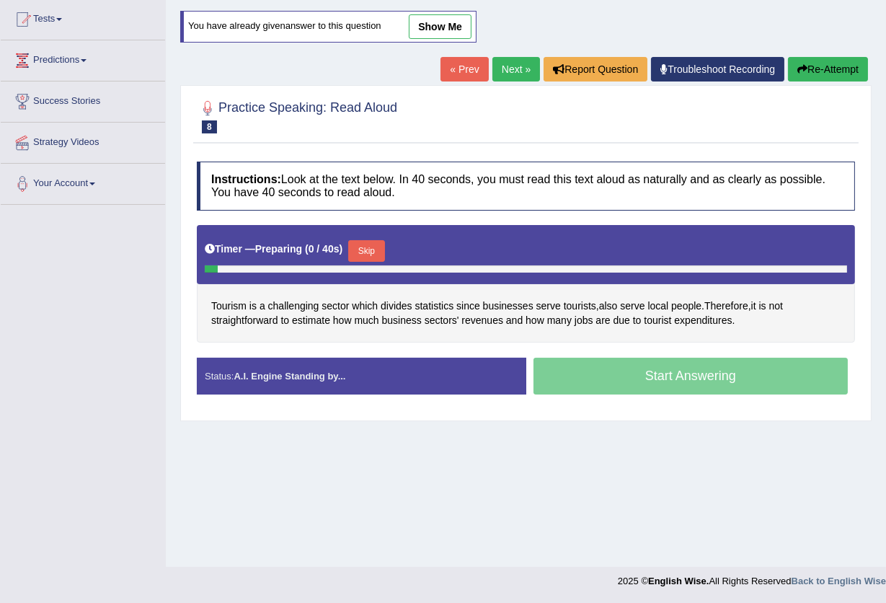
scroll to position [154, 0]
click at [363, 247] on button "Skip" at bounding box center [366, 251] width 36 height 22
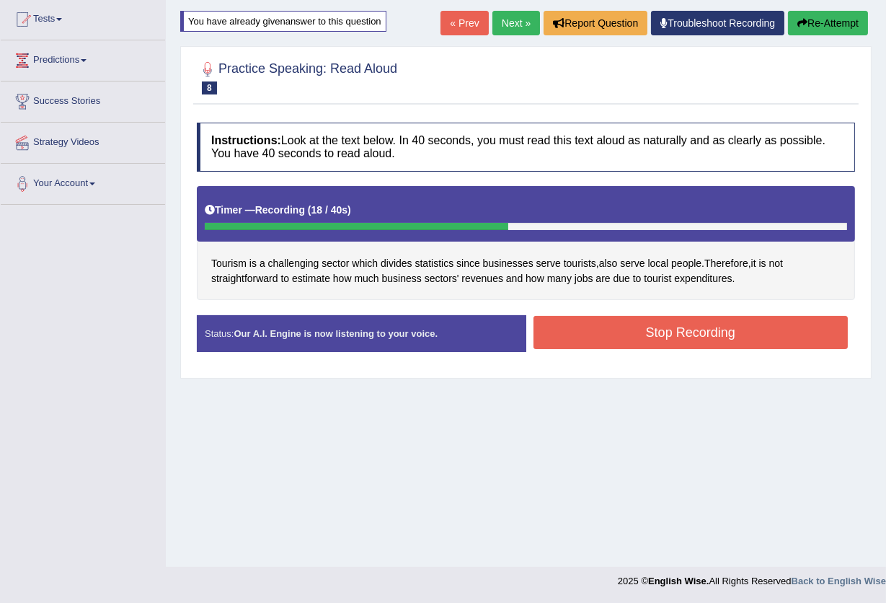
click at [691, 332] on button "Stop Recording" at bounding box center [691, 332] width 315 height 33
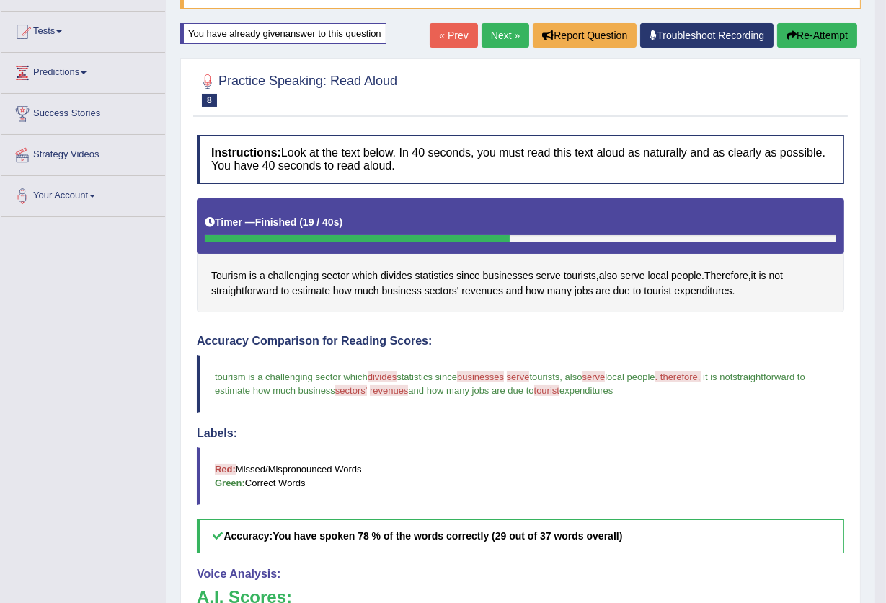
scroll to position [32, 0]
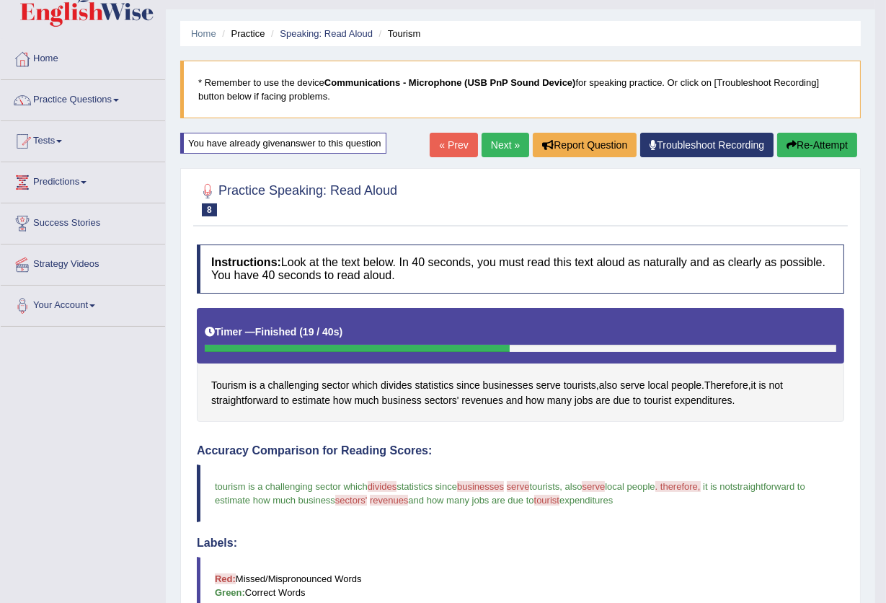
click at [497, 145] on link "Next »" at bounding box center [506, 145] width 48 height 25
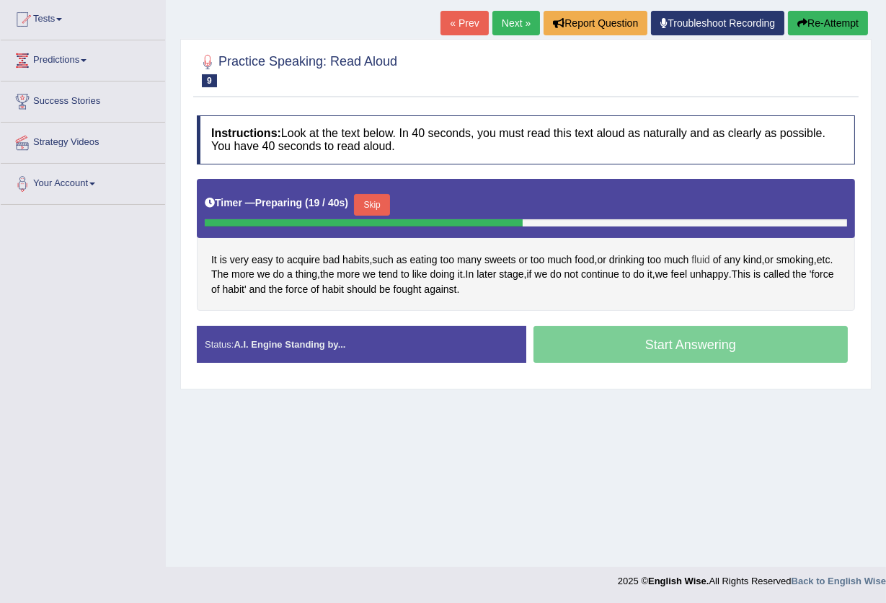
click at [710, 263] on span "fluid" at bounding box center [700, 259] width 19 height 15
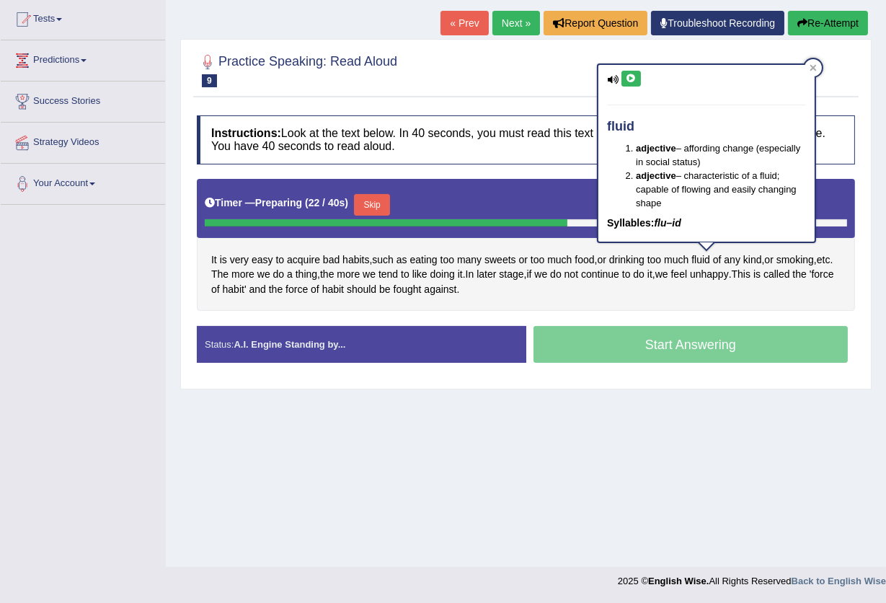
click at [631, 77] on icon at bounding box center [631, 78] width 11 height 9
click at [810, 66] on icon at bounding box center [813, 67] width 7 height 7
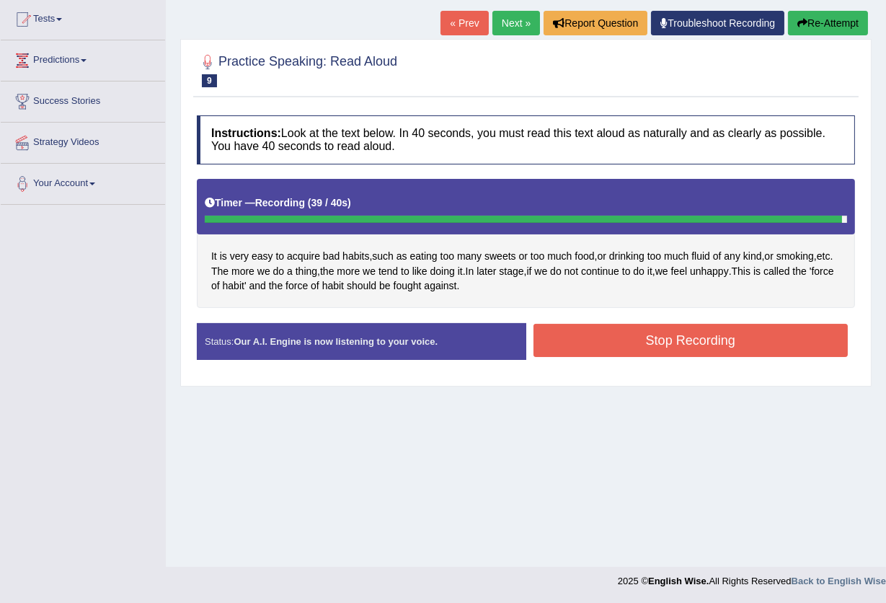
click at [586, 342] on button "Stop Recording" at bounding box center [691, 340] width 315 height 33
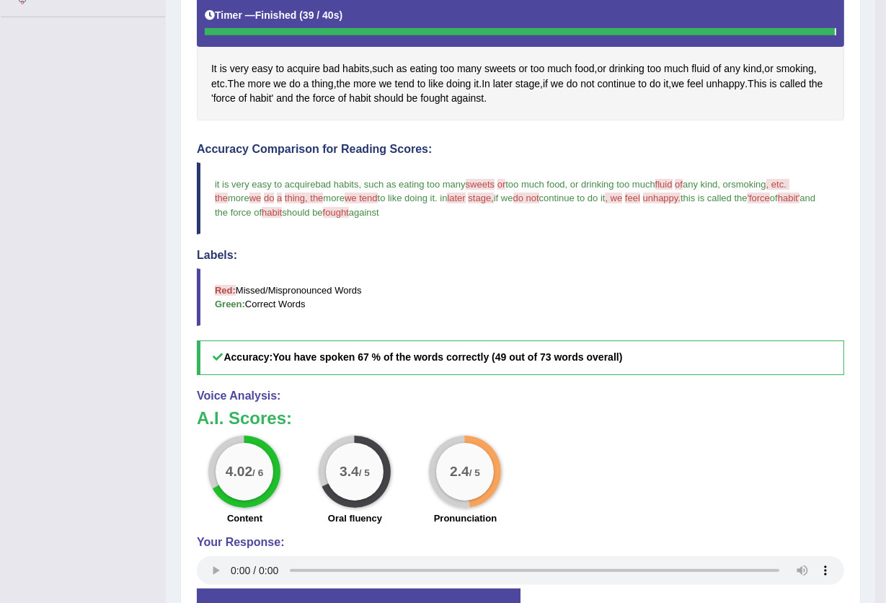
scroll to position [245, 0]
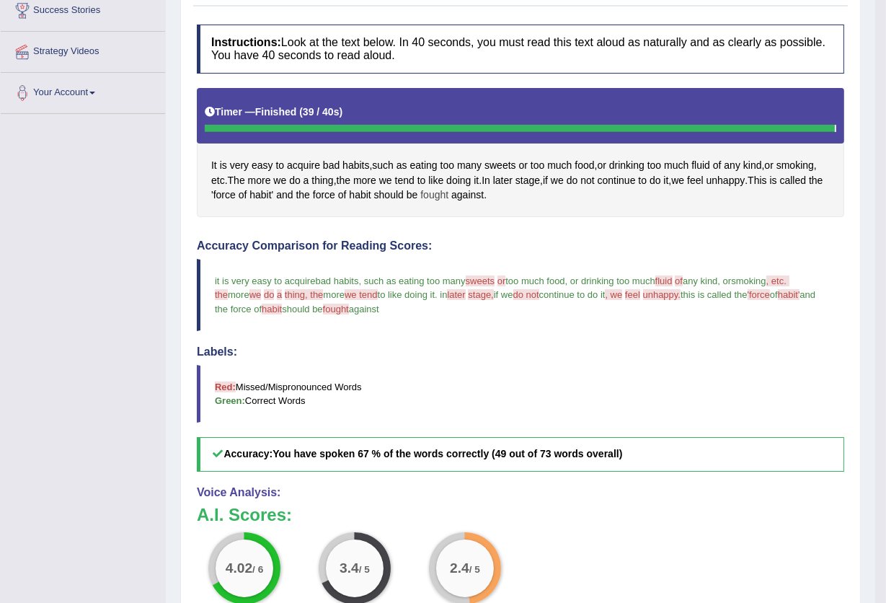
click at [448, 198] on span "fought" at bounding box center [434, 194] width 28 height 15
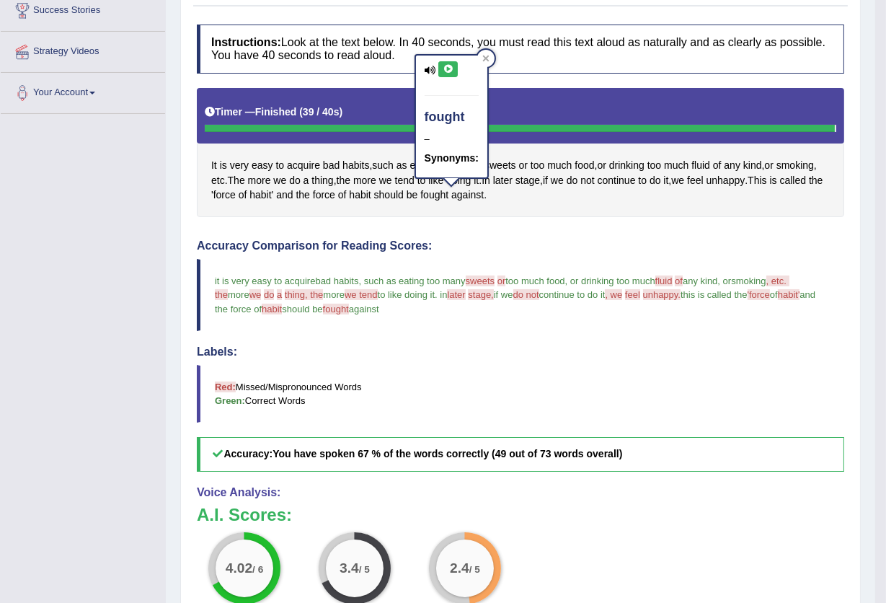
click at [443, 69] on icon at bounding box center [448, 69] width 11 height 9
click at [710, 168] on span "fluid" at bounding box center [700, 165] width 19 height 15
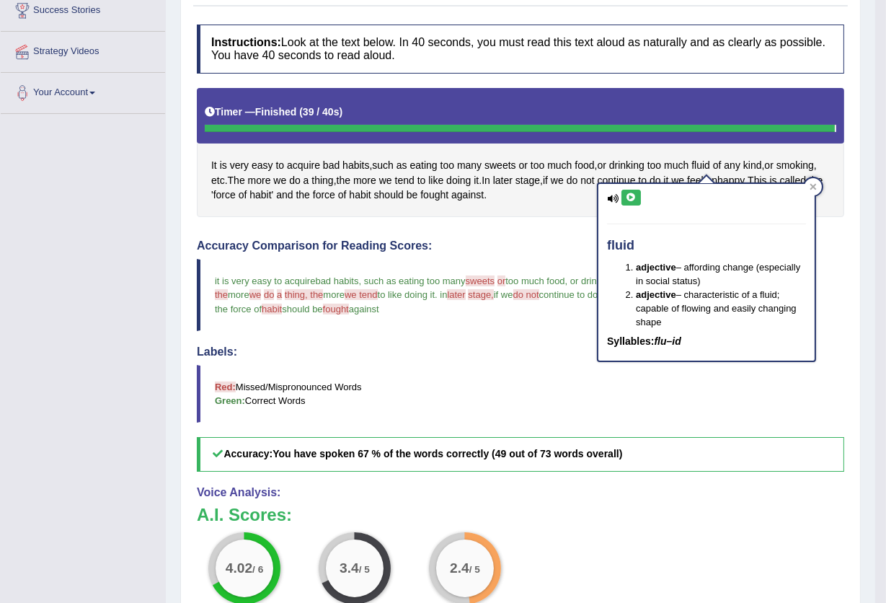
click at [628, 199] on icon at bounding box center [631, 197] width 11 height 9
click at [627, 197] on icon at bounding box center [631, 197] width 11 height 9
click at [813, 188] on icon at bounding box center [813, 186] width 7 height 7
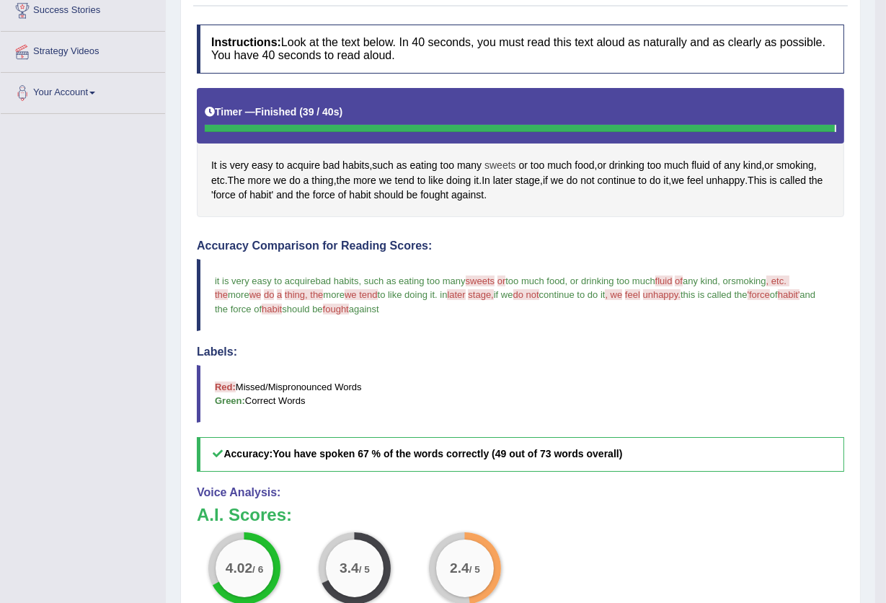
click at [505, 169] on span "sweets" at bounding box center [501, 165] width 32 height 15
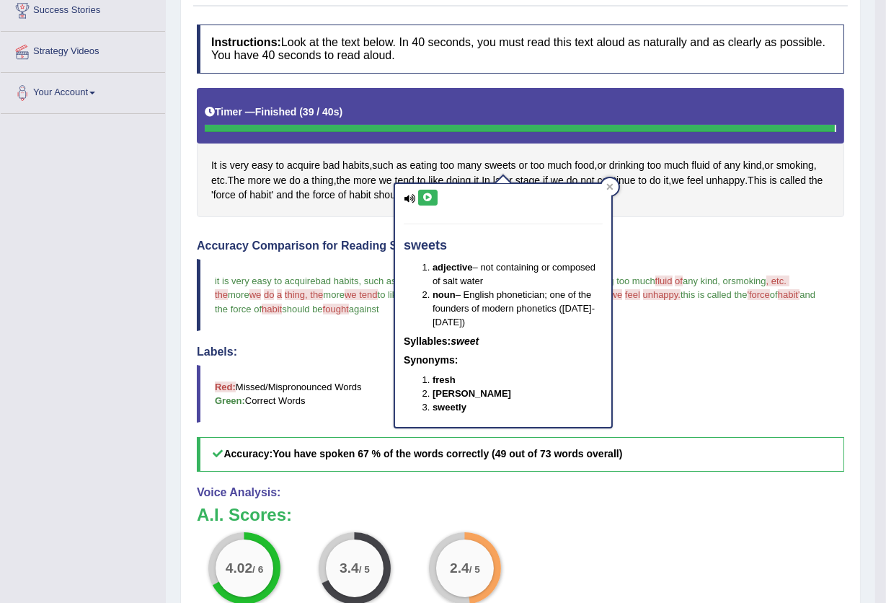
click at [430, 196] on icon at bounding box center [428, 197] width 11 height 9
click at [609, 187] on icon at bounding box center [610, 186] width 6 height 6
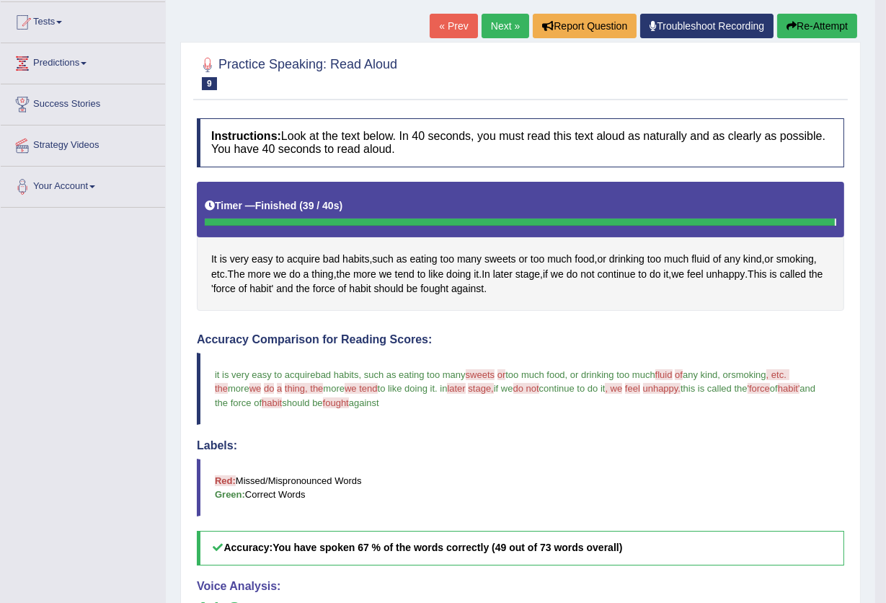
scroll to position [149, 0]
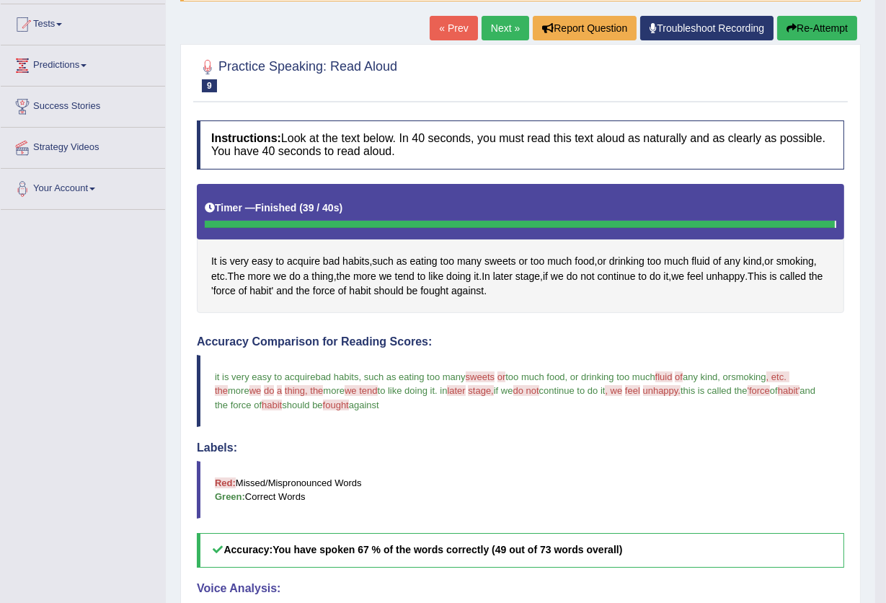
click at [800, 30] on button "Re-Attempt" at bounding box center [817, 28] width 80 height 25
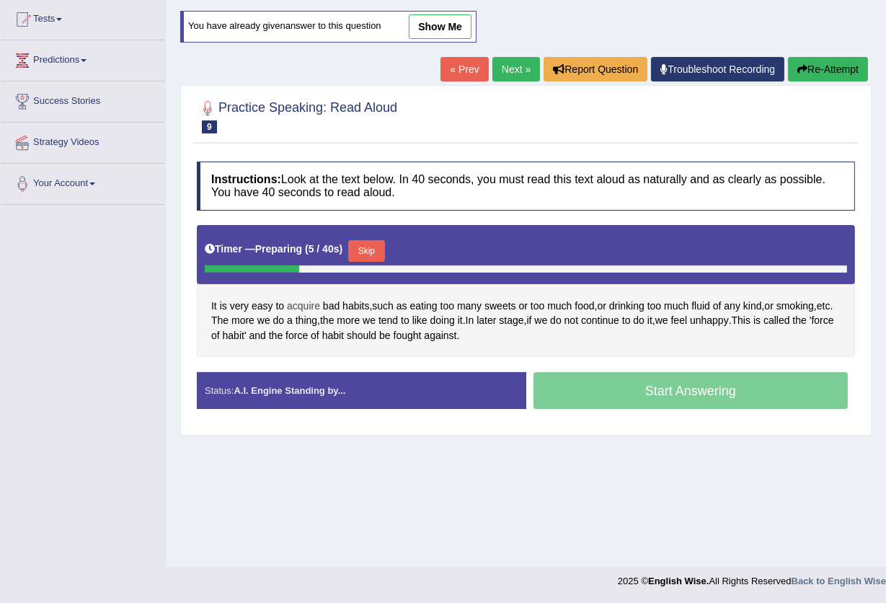
click at [306, 309] on span "acquire" at bounding box center [303, 305] width 33 height 15
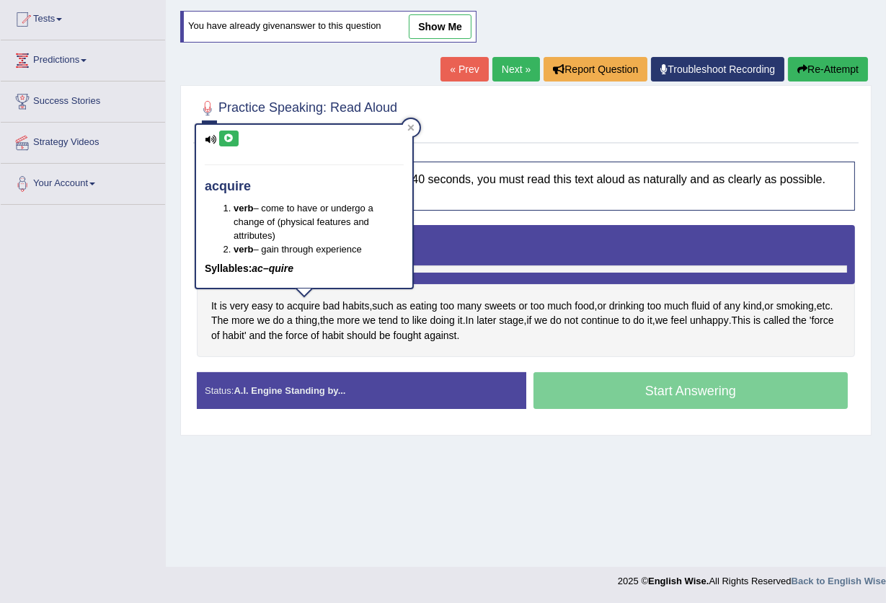
click at [226, 138] on icon at bounding box center [229, 138] width 11 height 9
click at [410, 127] on icon at bounding box center [411, 128] width 6 height 6
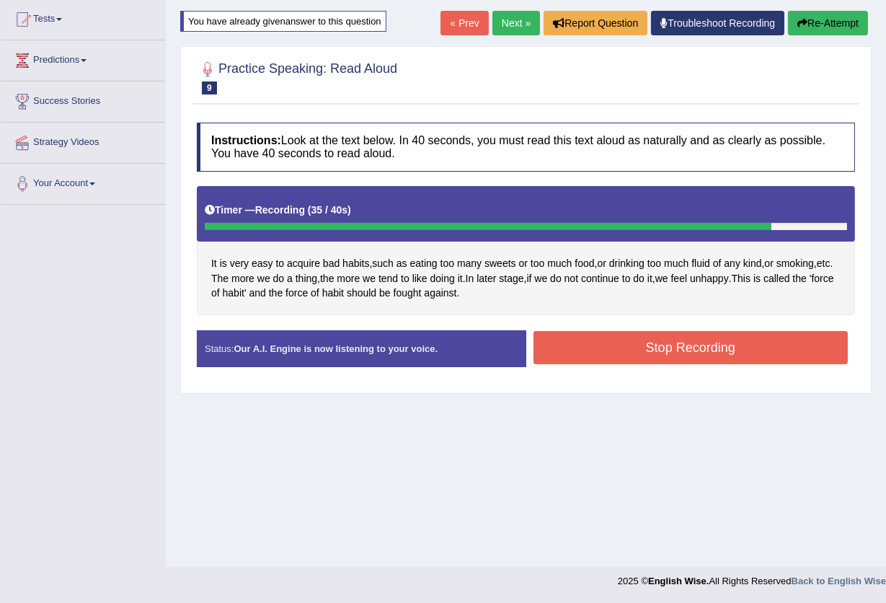
click at [598, 347] on button "Stop Recording" at bounding box center [691, 347] width 315 height 33
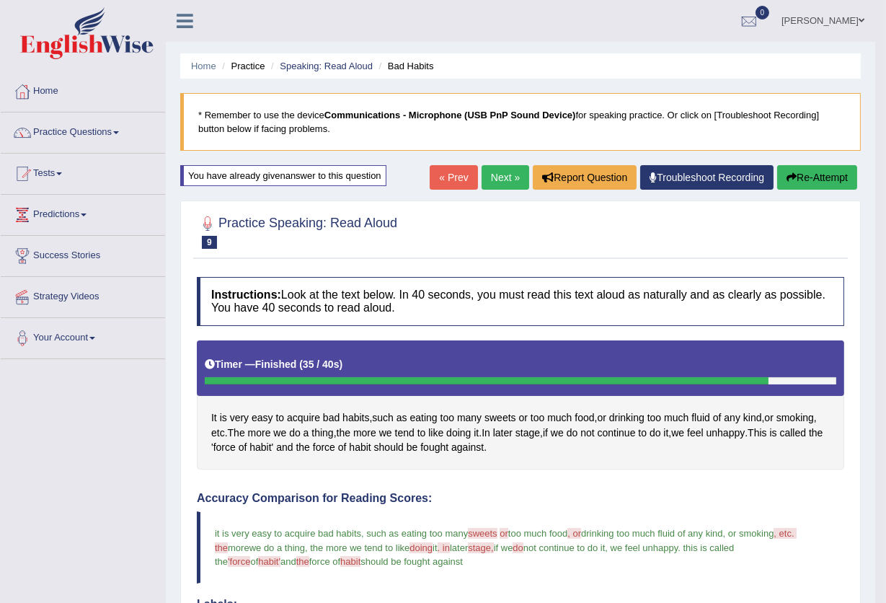
click at [838, 177] on button "Re-Attempt" at bounding box center [817, 177] width 80 height 25
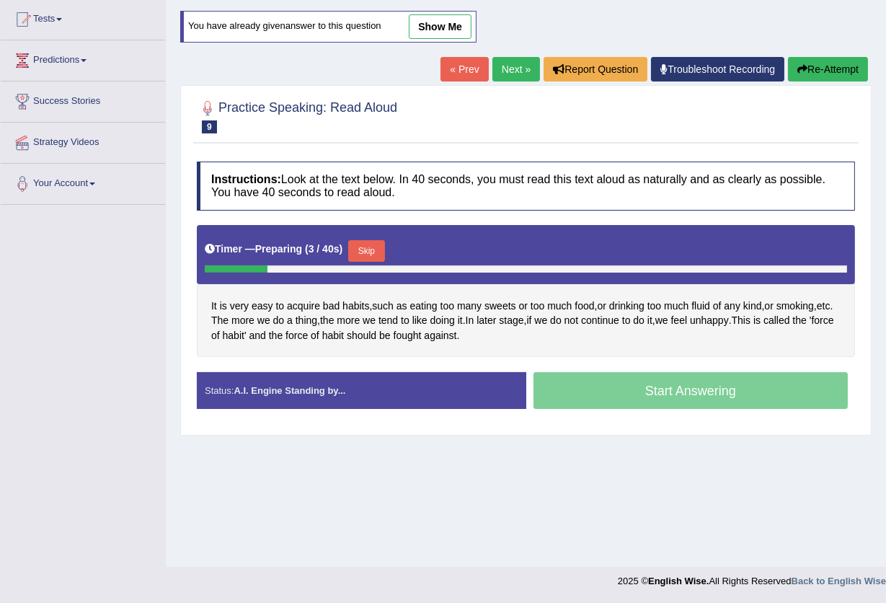
click at [379, 253] on button "Skip" at bounding box center [366, 251] width 36 height 22
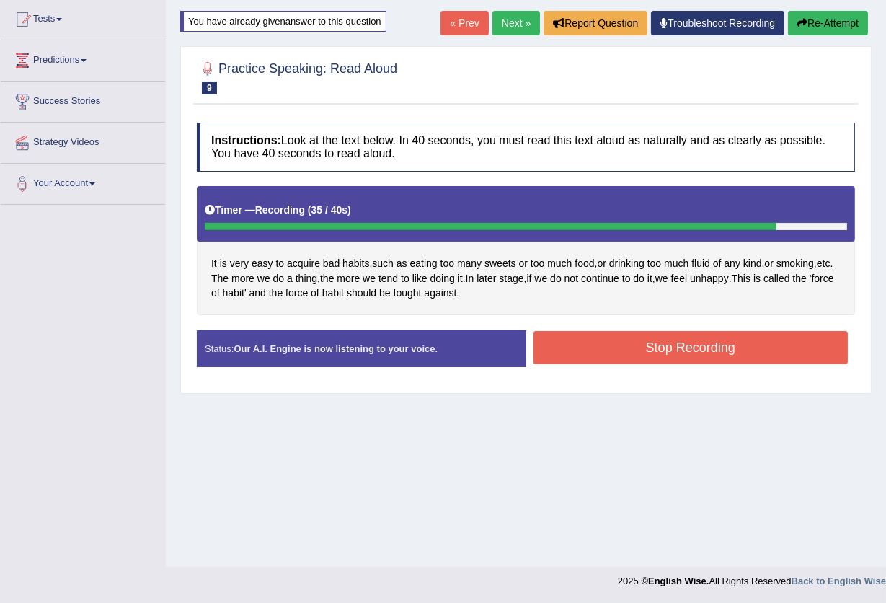
drag, startPoint x: 711, startPoint y: 348, endPoint x: 718, endPoint y: 349, distance: 7.4
click at [712, 348] on button "Stop Recording" at bounding box center [691, 347] width 315 height 33
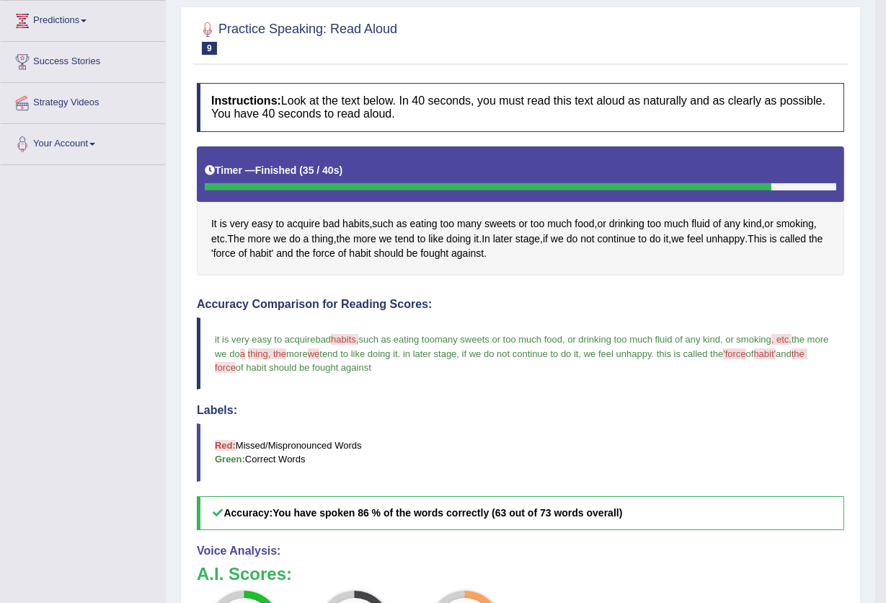
scroll to position [154, 0]
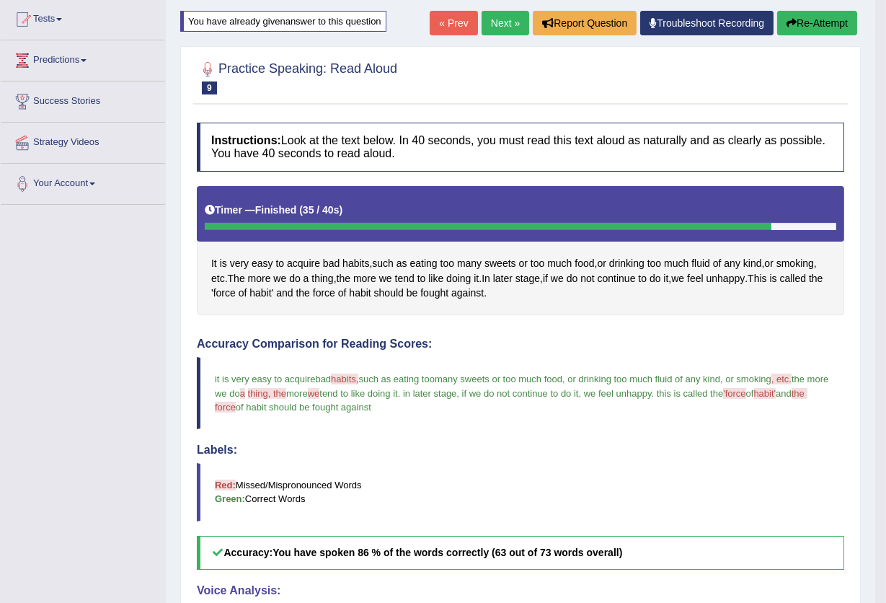
click at [826, 21] on button "Re-Attempt" at bounding box center [817, 23] width 80 height 25
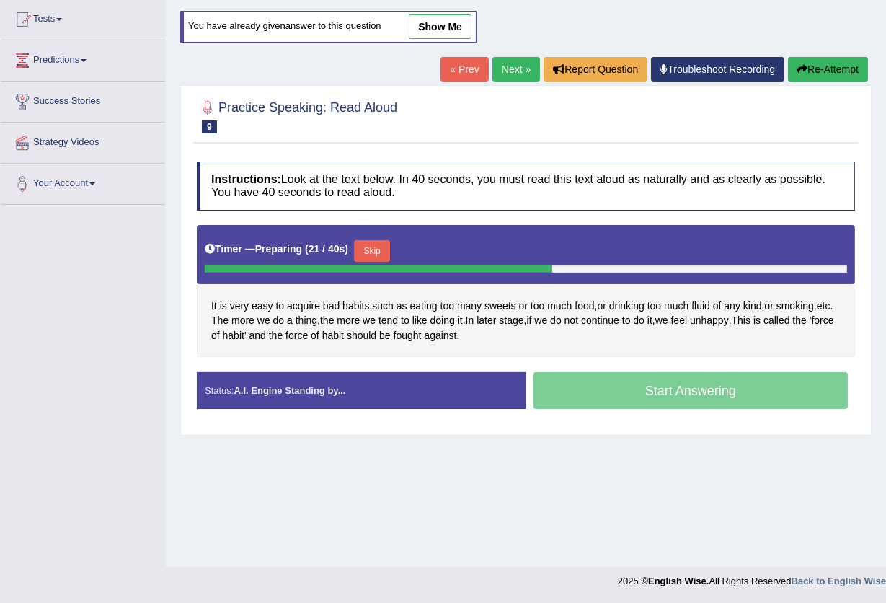
click at [373, 244] on button "Skip" at bounding box center [372, 251] width 36 height 22
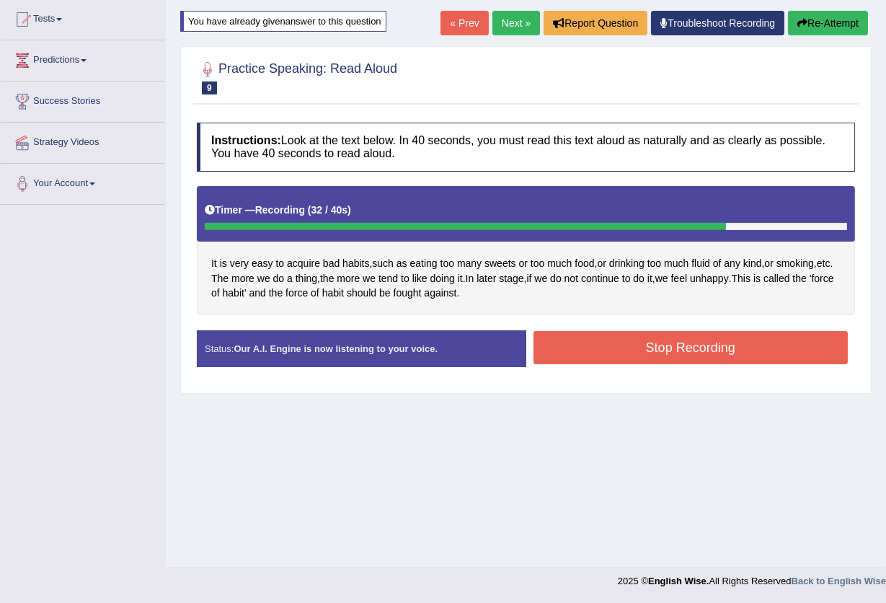
click at [686, 350] on button "Stop Recording" at bounding box center [691, 347] width 315 height 33
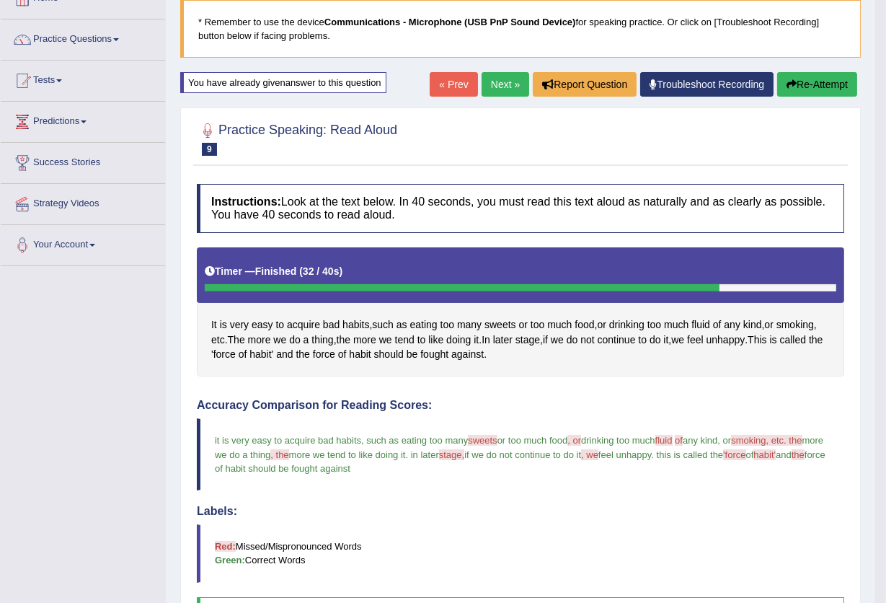
scroll to position [58, 0]
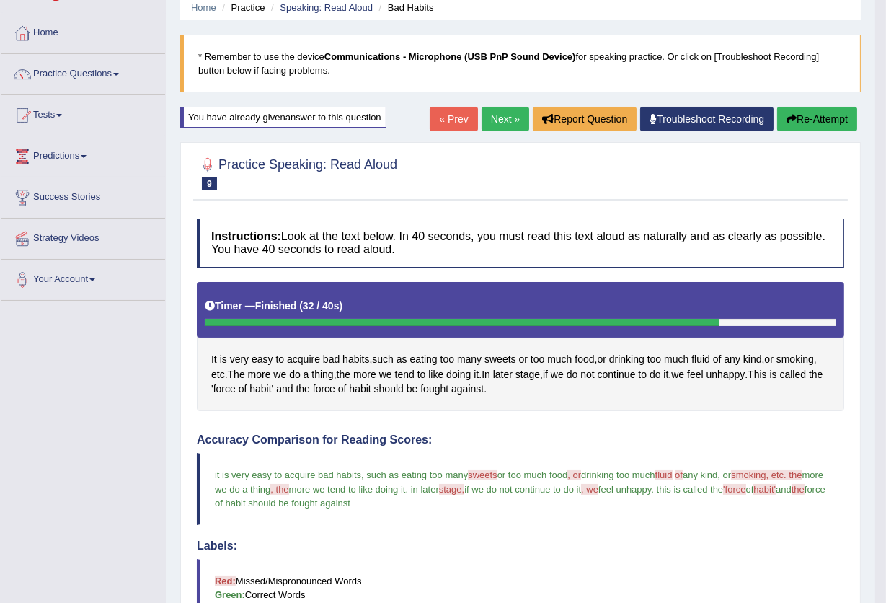
drag, startPoint x: 839, startPoint y: 118, endPoint x: 836, endPoint y: 125, distance: 8.4
click at [837, 121] on button "Re-Attempt" at bounding box center [817, 119] width 80 height 25
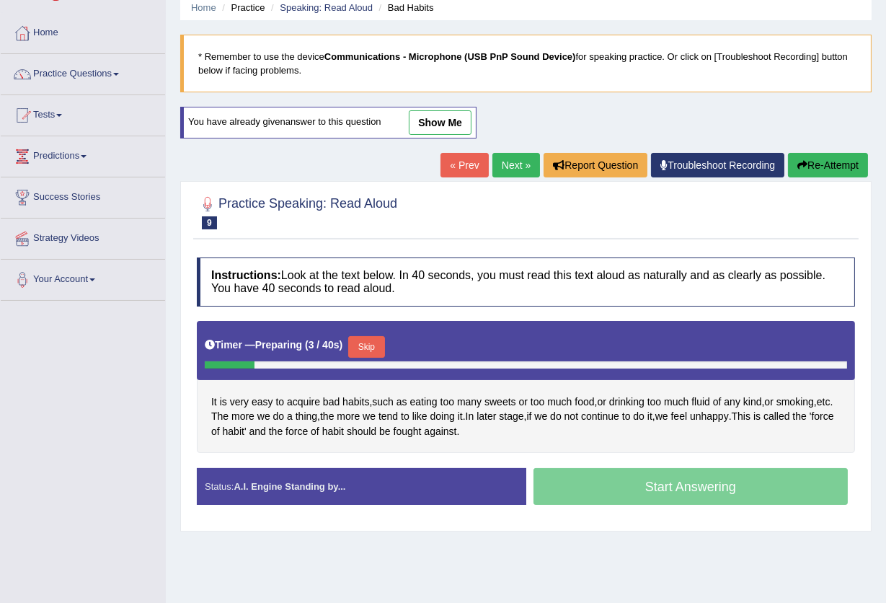
click at [367, 344] on button "Skip" at bounding box center [366, 347] width 36 height 22
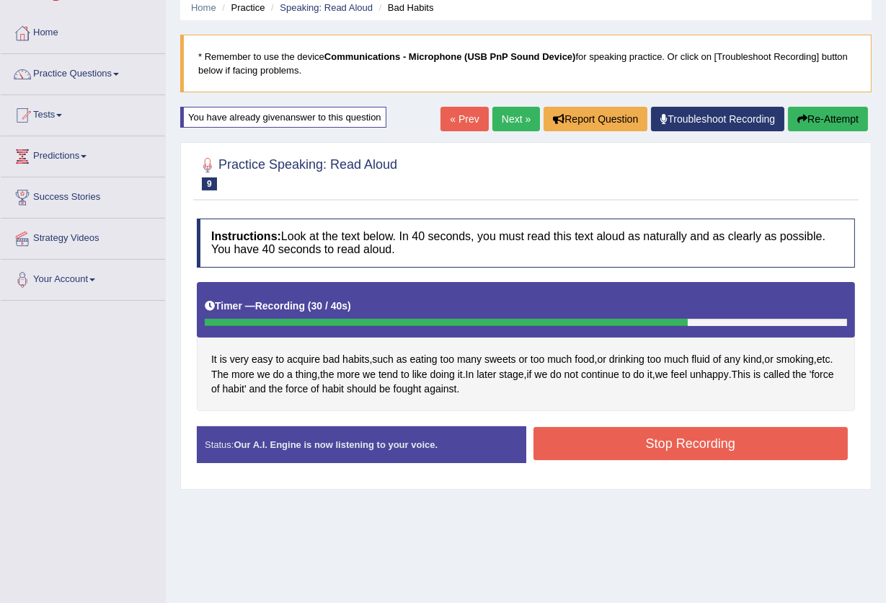
click at [712, 442] on button "Stop Recording" at bounding box center [691, 443] width 315 height 33
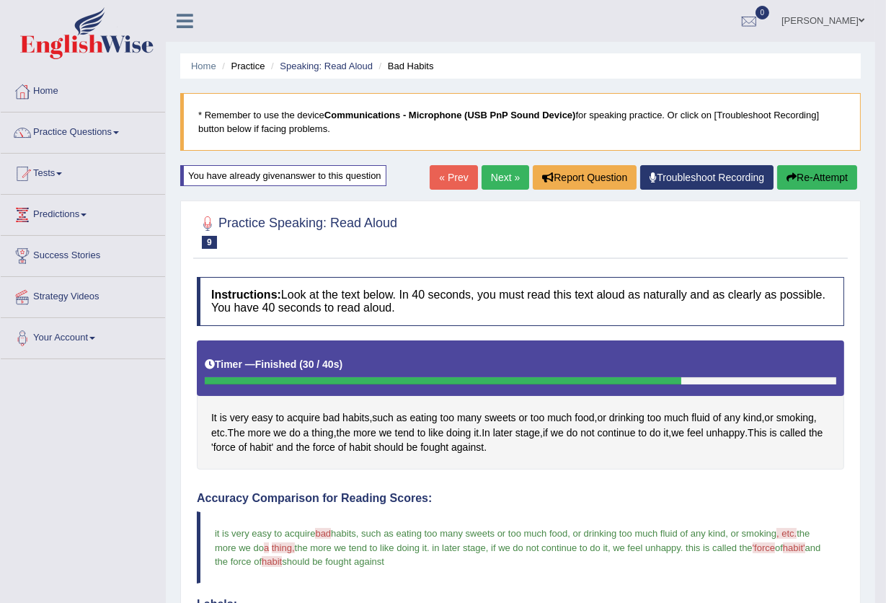
click at [492, 178] on link "Next »" at bounding box center [506, 177] width 48 height 25
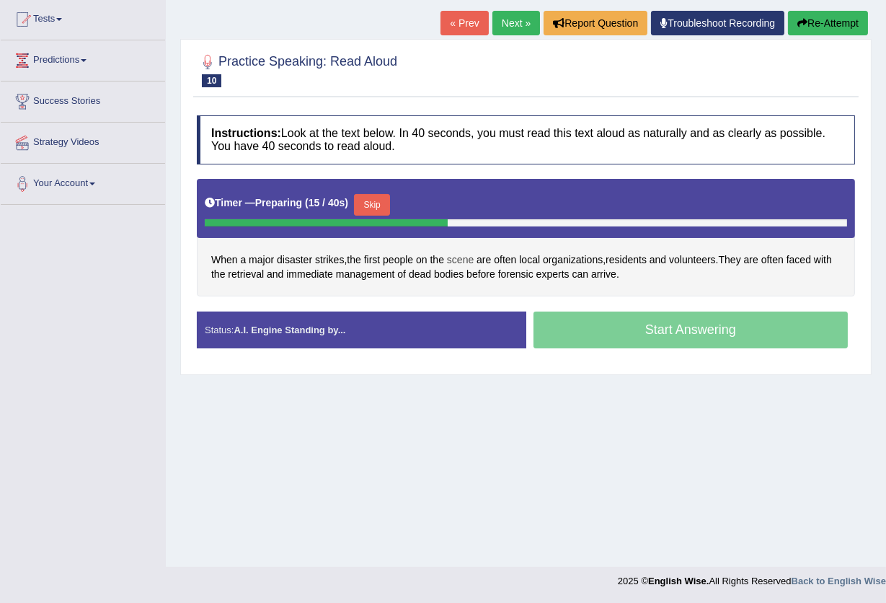
click at [469, 262] on span "scene" at bounding box center [460, 259] width 27 height 15
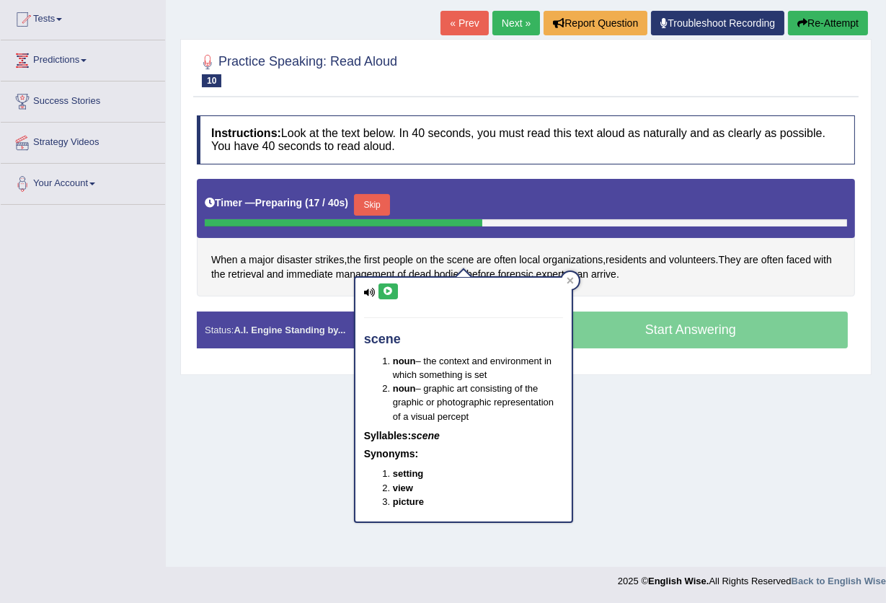
click at [387, 289] on icon at bounding box center [388, 291] width 11 height 9
click at [572, 281] on icon at bounding box center [570, 280] width 7 height 7
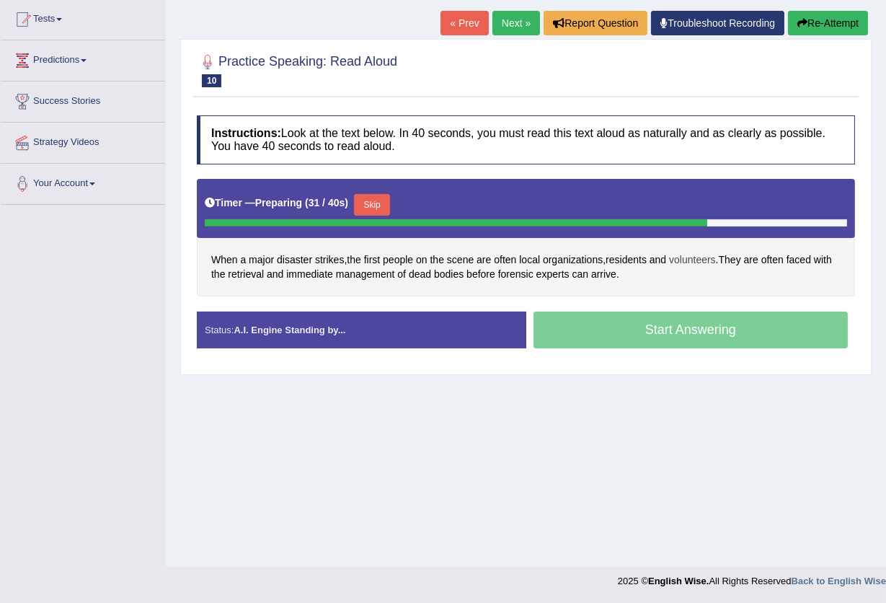
click at [692, 257] on span "volunteers" at bounding box center [692, 259] width 47 height 15
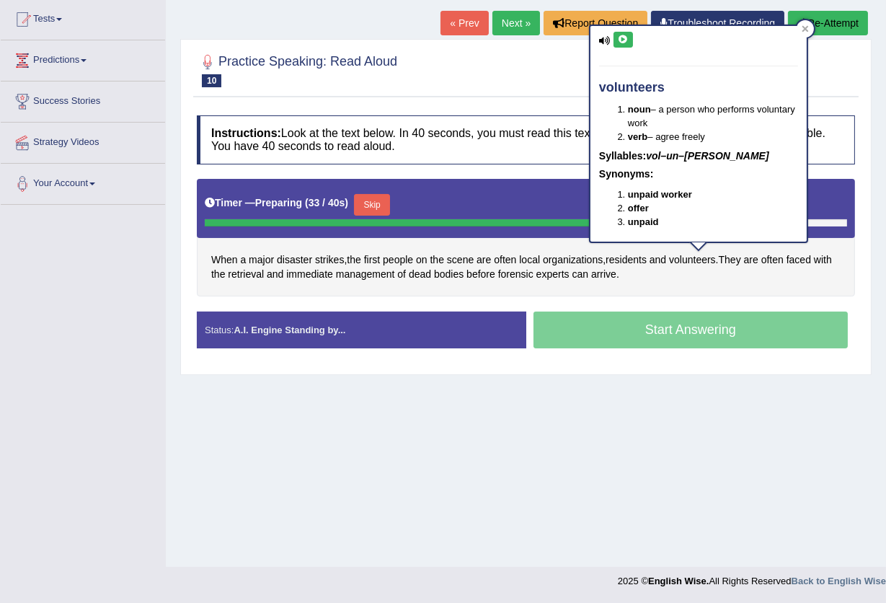
click at [622, 39] on icon at bounding box center [623, 39] width 11 height 9
click at [807, 27] on icon at bounding box center [805, 28] width 7 height 7
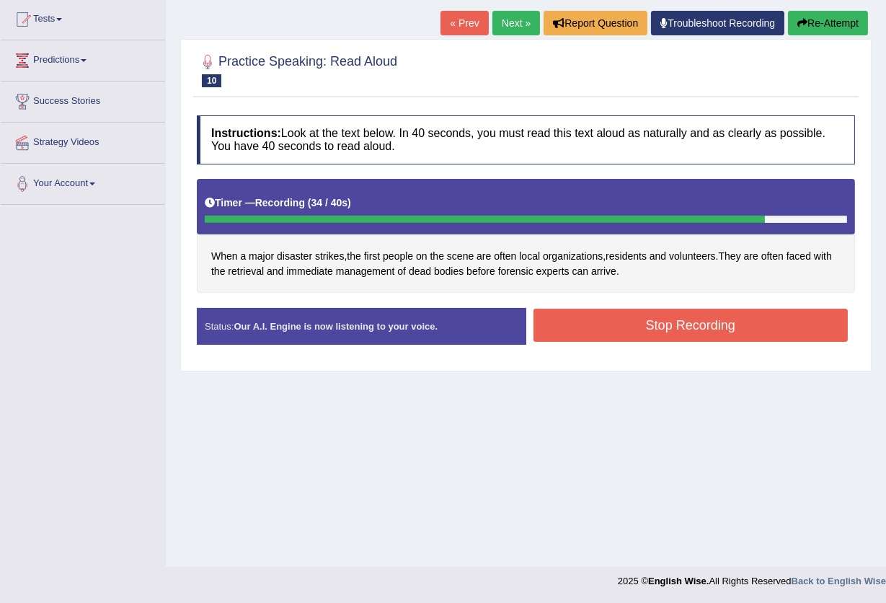
click at [633, 325] on button "Stop Recording" at bounding box center [691, 325] width 315 height 33
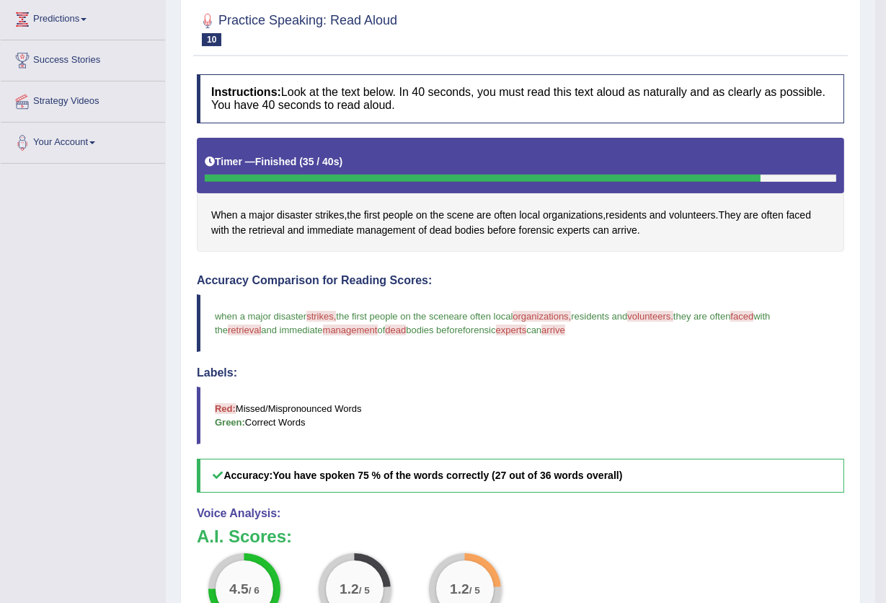
scroll to position [154, 0]
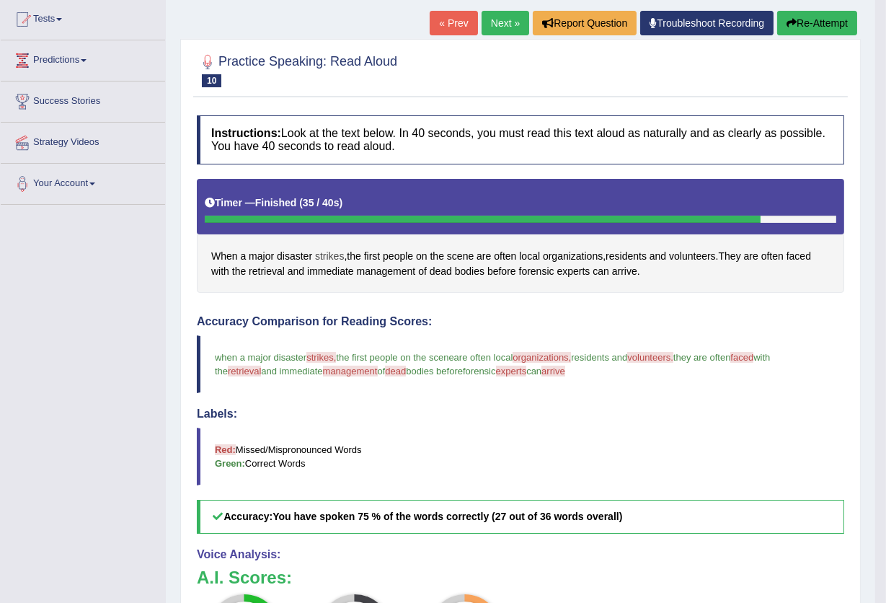
click at [320, 256] on span "strikes" at bounding box center [329, 256] width 29 height 15
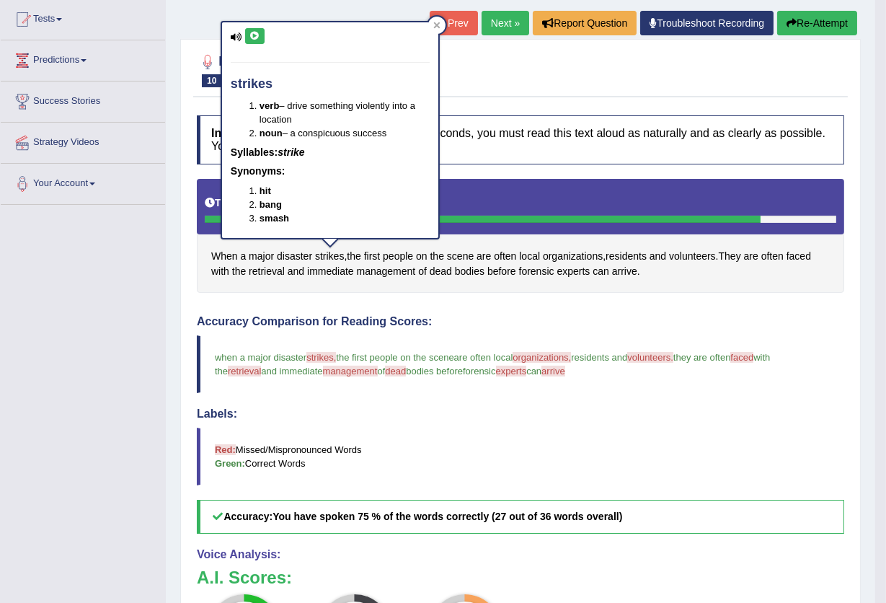
click at [254, 32] on icon at bounding box center [254, 36] width 11 height 9
click at [250, 37] on icon at bounding box center [254, 36] width 11 height 9
click at [260, 37] on icon at bounding box center [254, 36] width 11 height 9
click at [438, 22] on icon at bounding box center [437, 25] width 6 height 6
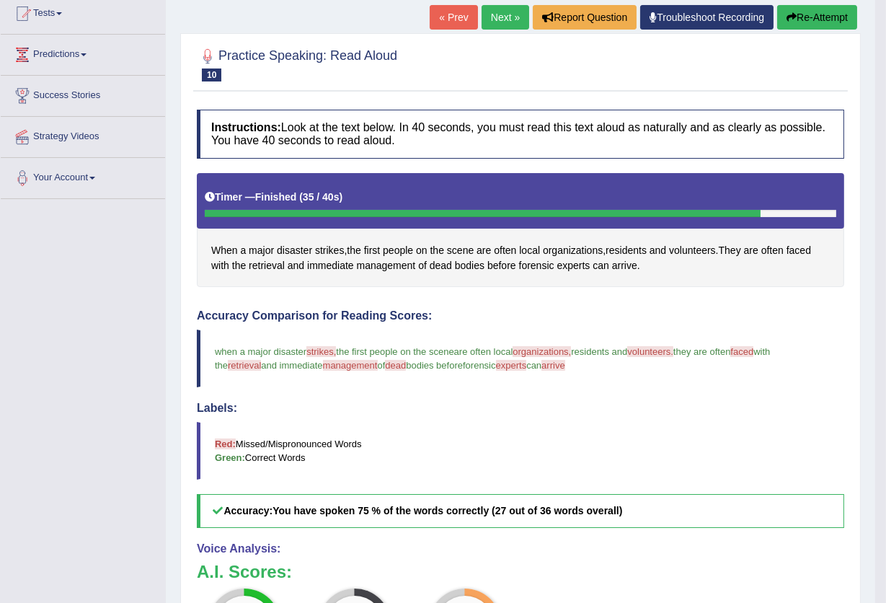
scroll to position [25, 0]
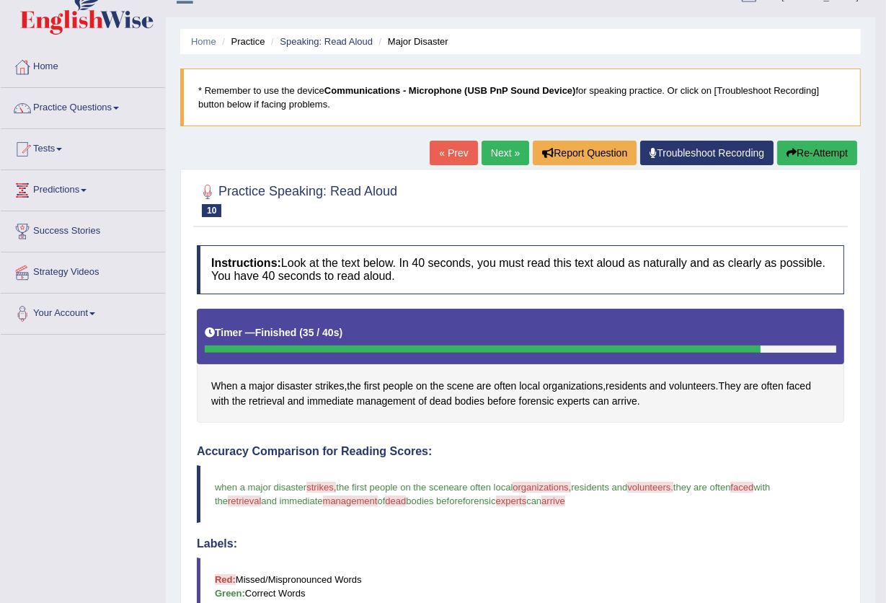
click at [805, 152] on button "Re-Attempt" at bounding box center [817, 153] width 80 height 25
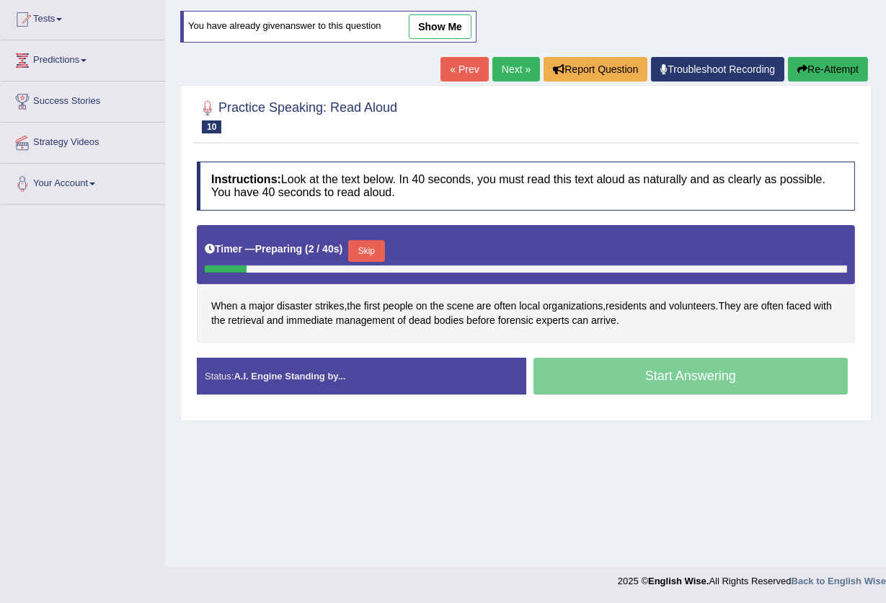
click at [434, 25] on link "show me" at bounding box center [440, 26] width 63 height 25
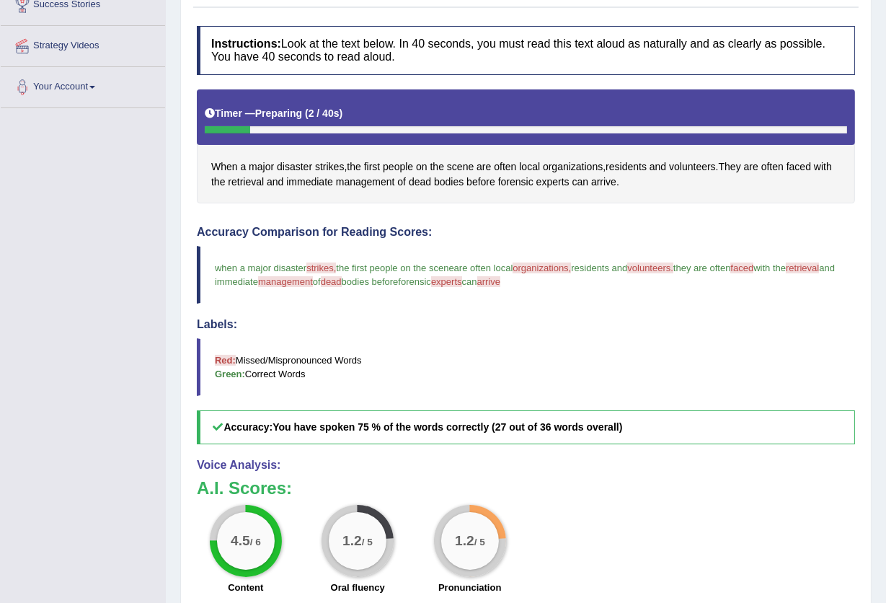
scroll to position [250, 0]
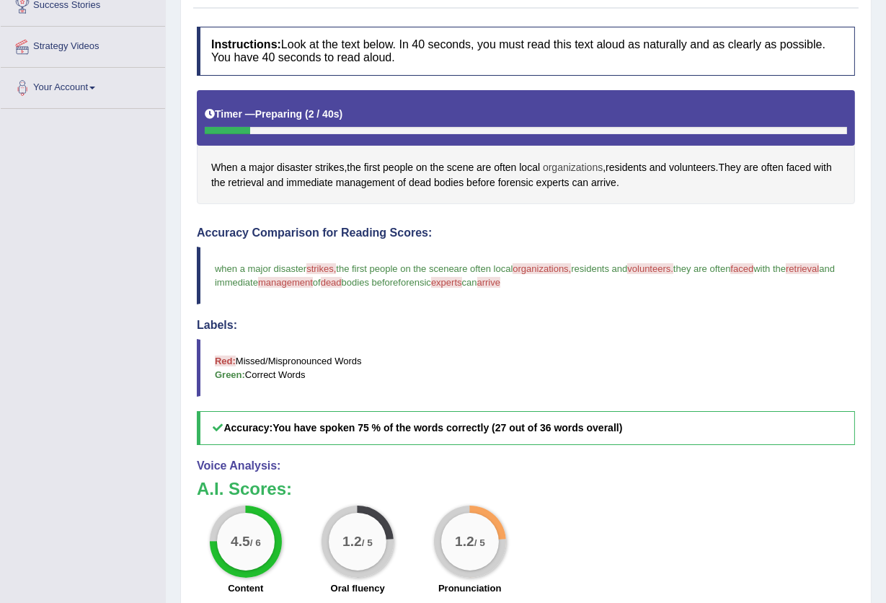
click at [565, 167] on span "organizations" at bounding box center [573, 167] width 60 height 15
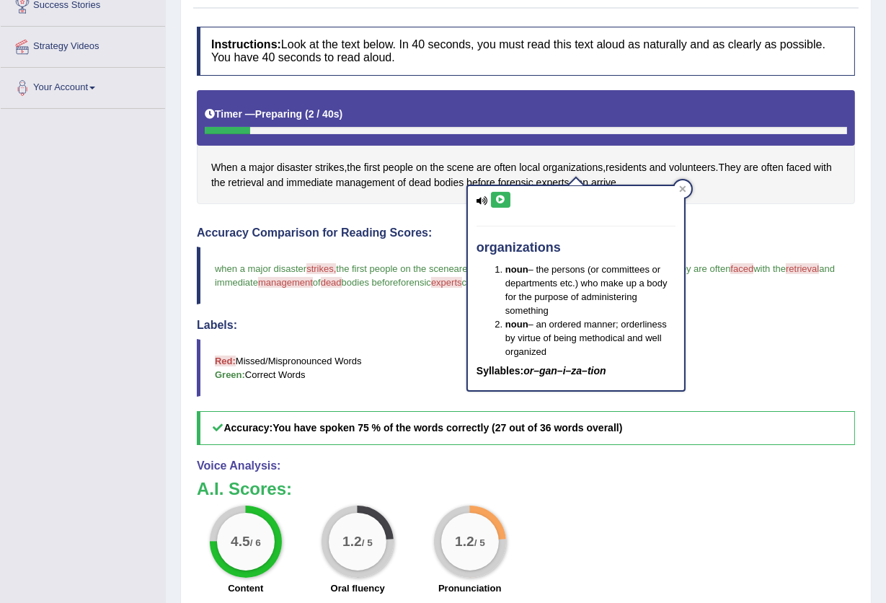
click at [502, 198] on icon at bounding box center [500, 199] width 11 height 9
click at [681, 187] on icon at bounding box center [683, 189] width 6 height 6
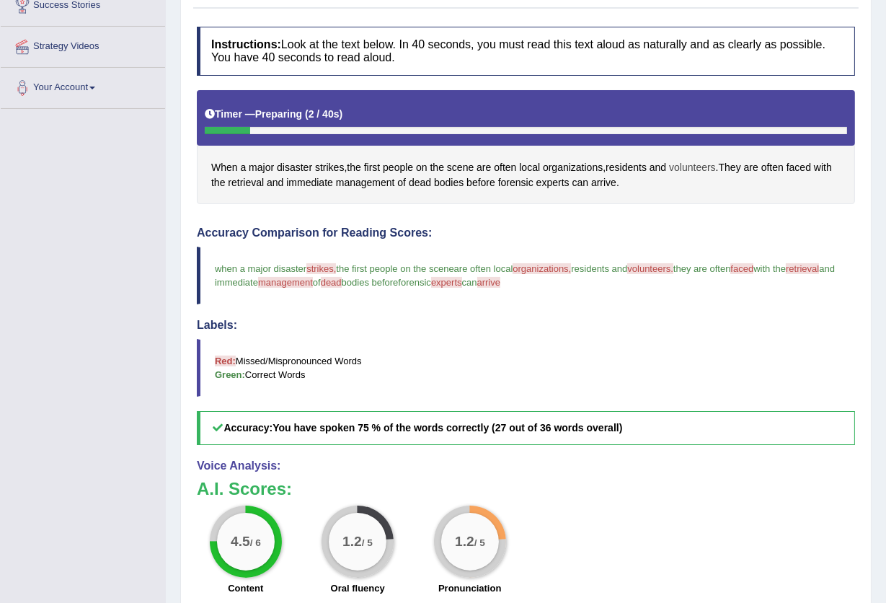
click at [686, 169] on span "volunteers" at bounding box center [692, 167] width 47 height 15
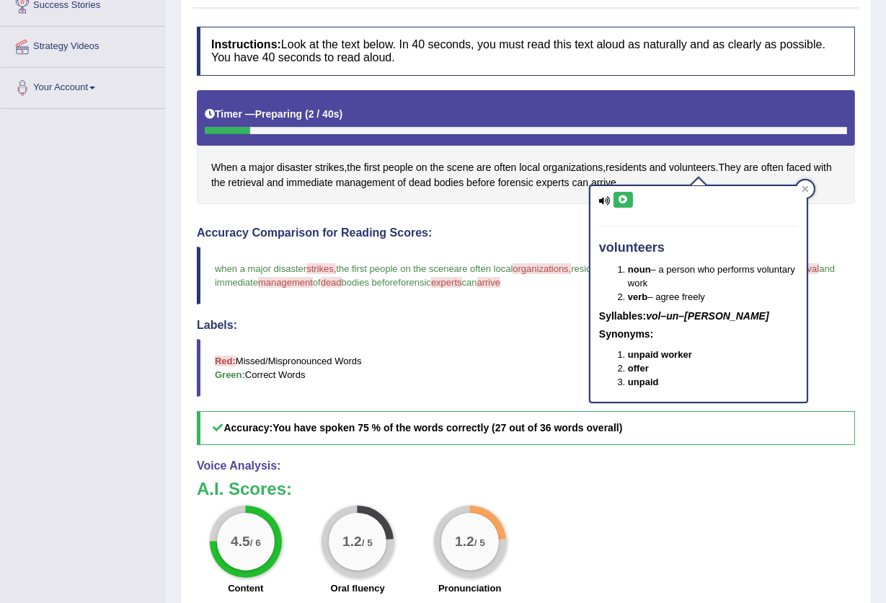
click at [623, 200] on icon at bounding box center [623, 199] width 11 height 9
click at [802, 186] on icon at bounding box center [805, 188] width 7 height 7
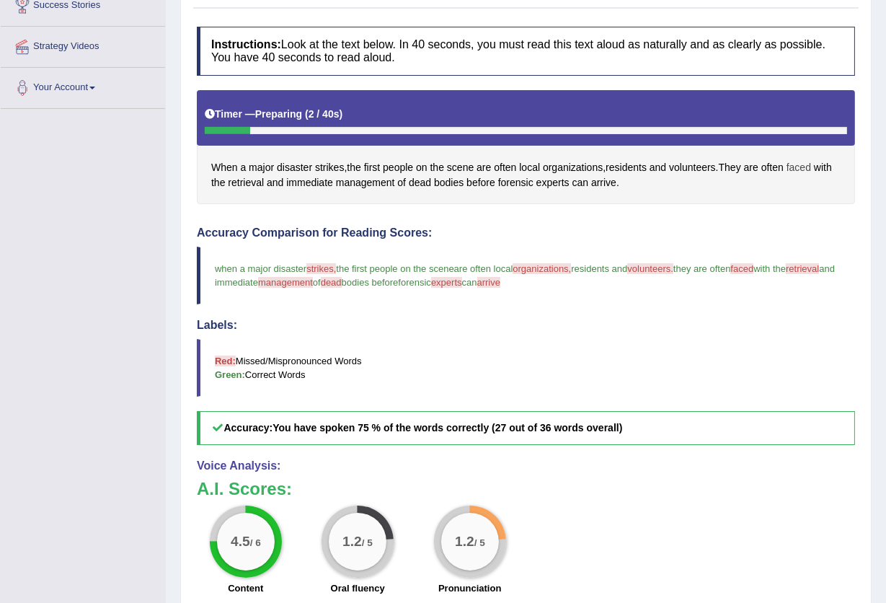
click at [801, 168] on span "faced" at bounding box center [799, 167] width 25 height 15
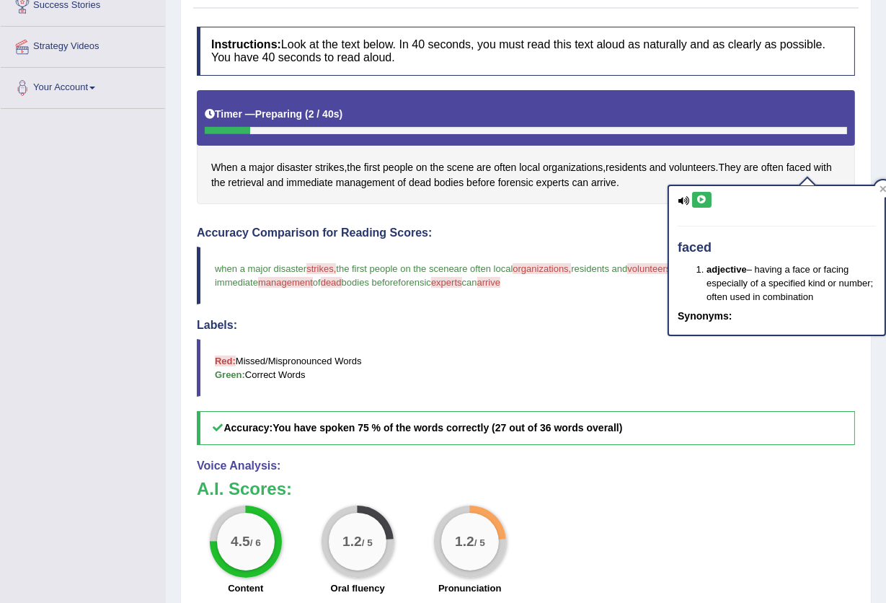
click at [701, 198] on icon at bounding box center [701, 199] width 11 height 9
click at [663, 319] on h4 "Labels:" at bounding box center [526, 325] width 658 height 13
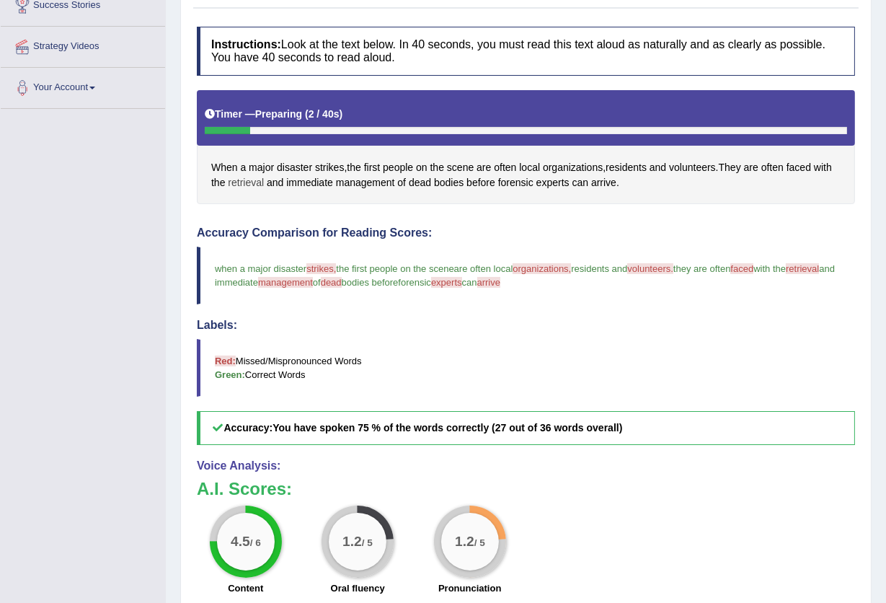
click at [251, 183] on span "retrieval" at bounding box center [246, 182] width 36 height 15
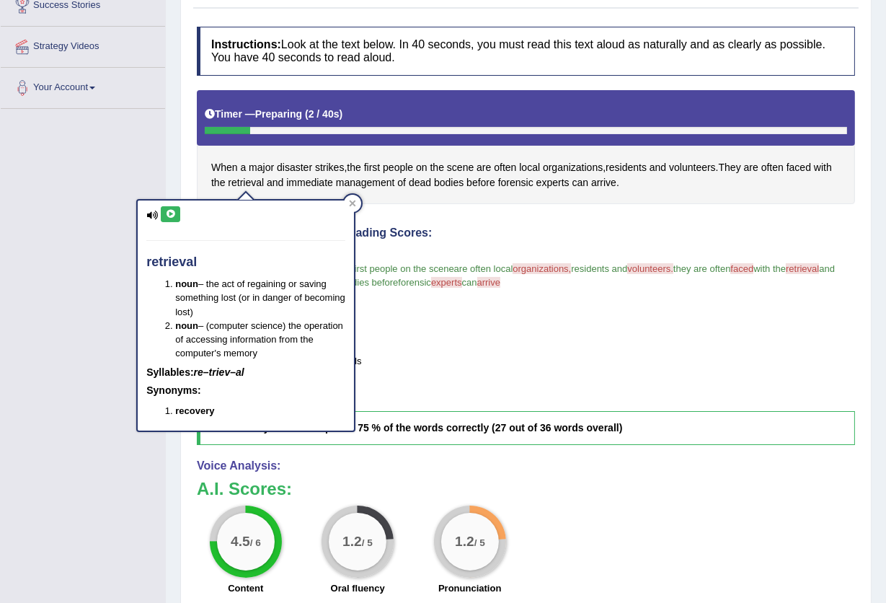
click at [168, 212] on icon at bounding box center [170, 214] width 11 height 9
click at [176, 214] on button at bounding box center [170, 214] width 19 height 16
click at [172, 213] on icon at bounding box center [170, 214] width 11 height 9
click at [349, 201] on icon at bounding box center [352, 203] width 7 height 7
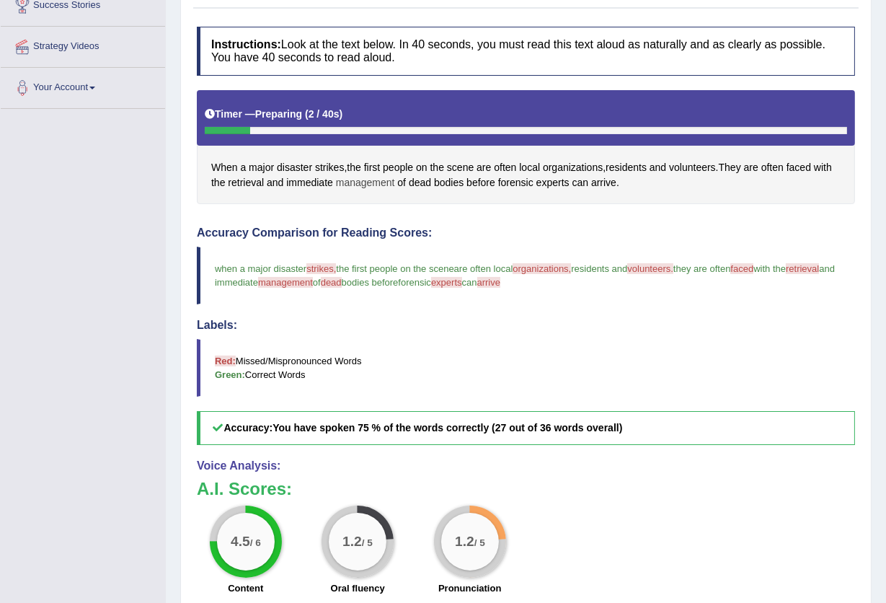
click at [371, 185] on span "management" at bounding box center [365, 182] width 59 height 15
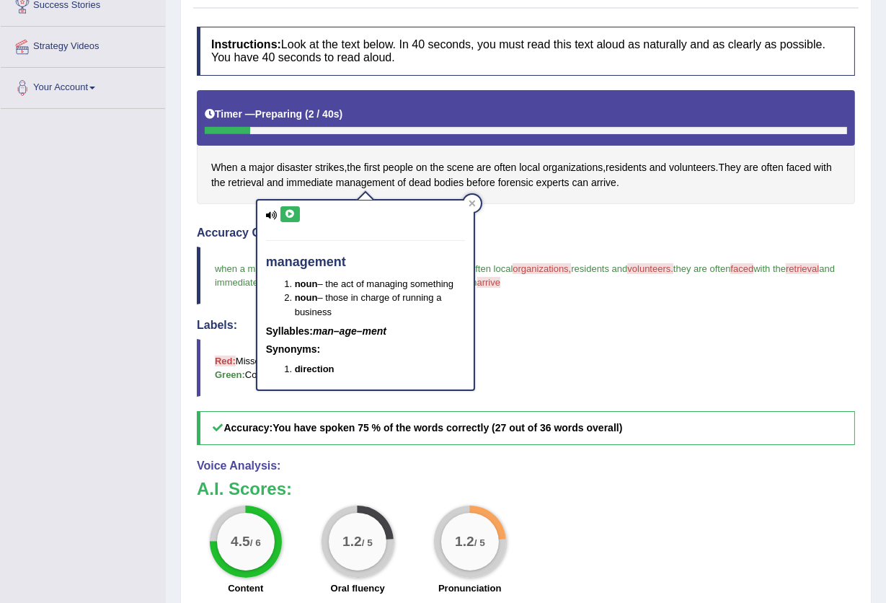
click at [289, 212] on icon at bounding box center [290, 214] width 11 height 9
click at [471, 208] on div at bounding box center [472, 203] width 17 height 17
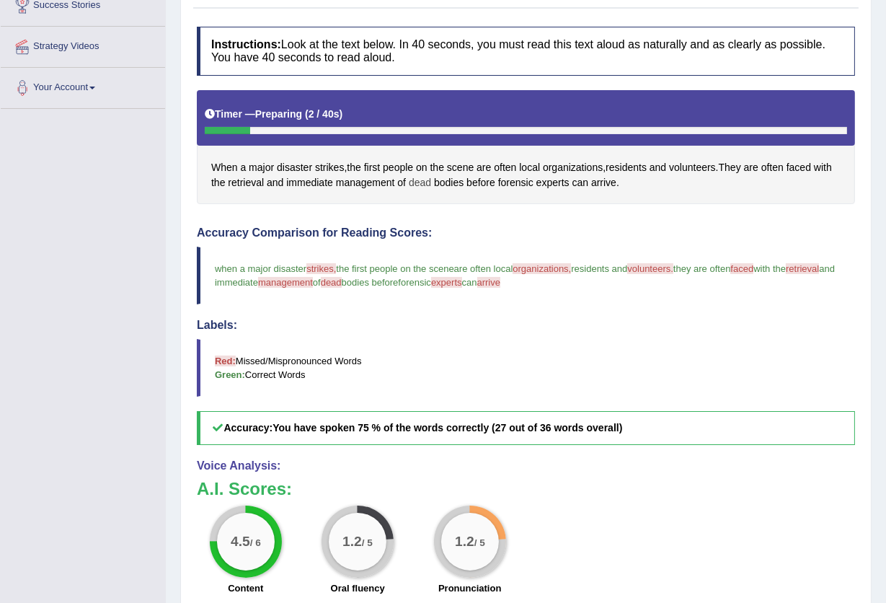
click at [425, 183] on span "dead" at bounding box center [420, 182] width 22 height 15
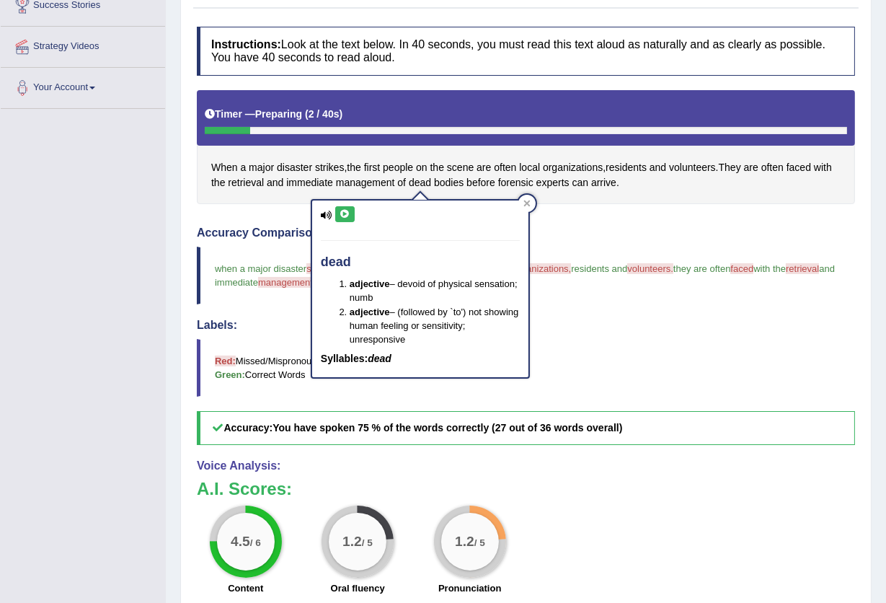
click at [343, 211] on icon at bounding box center [345, 214] width 11 height 9
click at [527, 202] on icon at bounding box center [527, 203] width 6 height 6
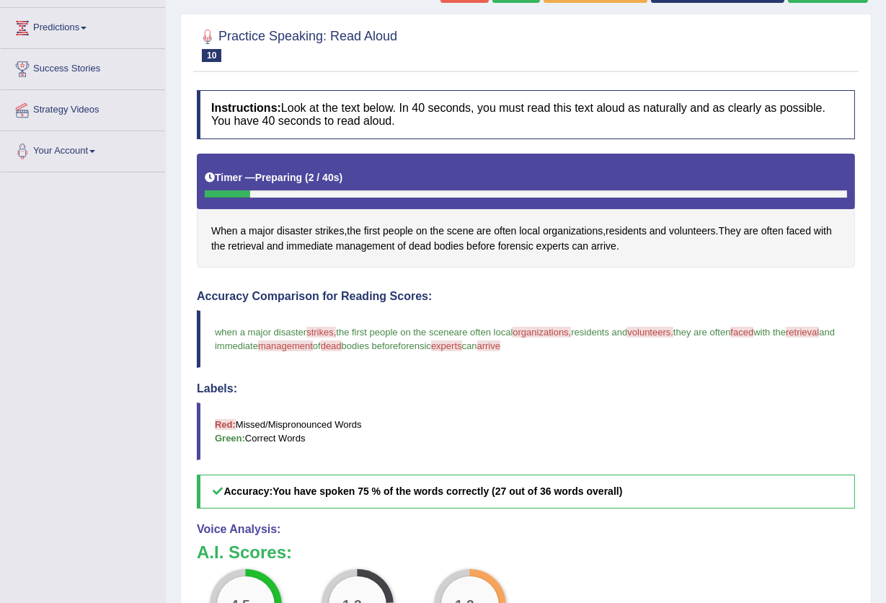
scroll to position [154, 0]
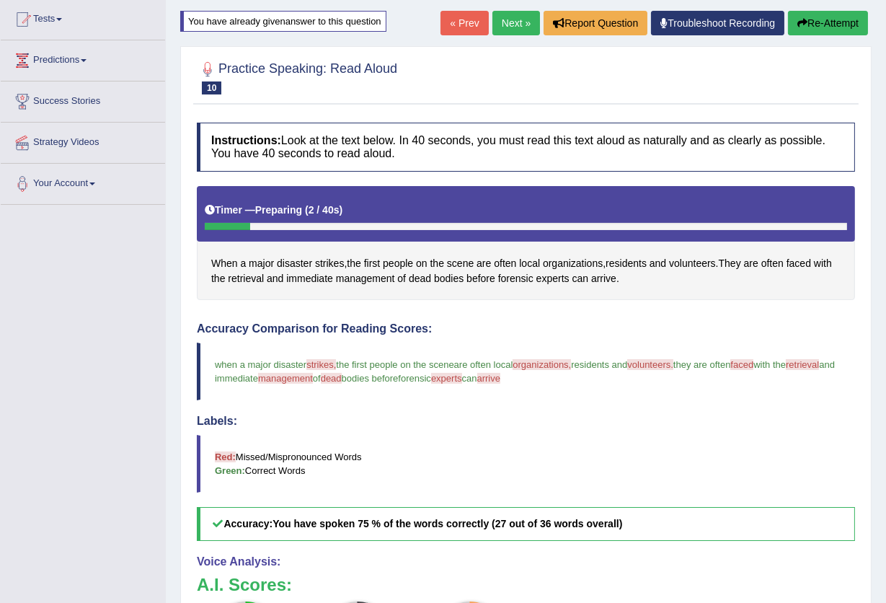
click at [849, 26] on button "Re-Attempt" at bounding box center [828, 23] width 80 height 25
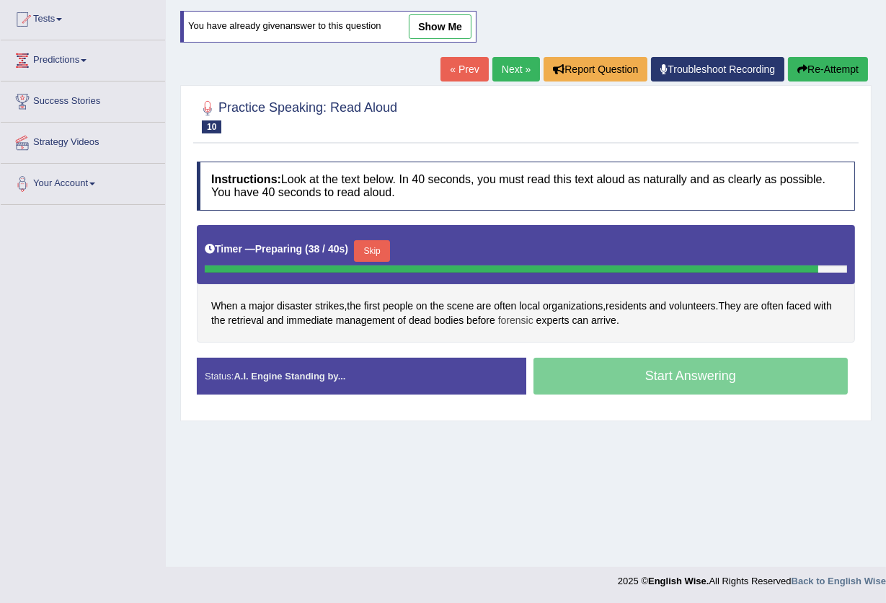
click at [515, 323] on span "forensic" at bounding box center [515, 320] width 35 height 15
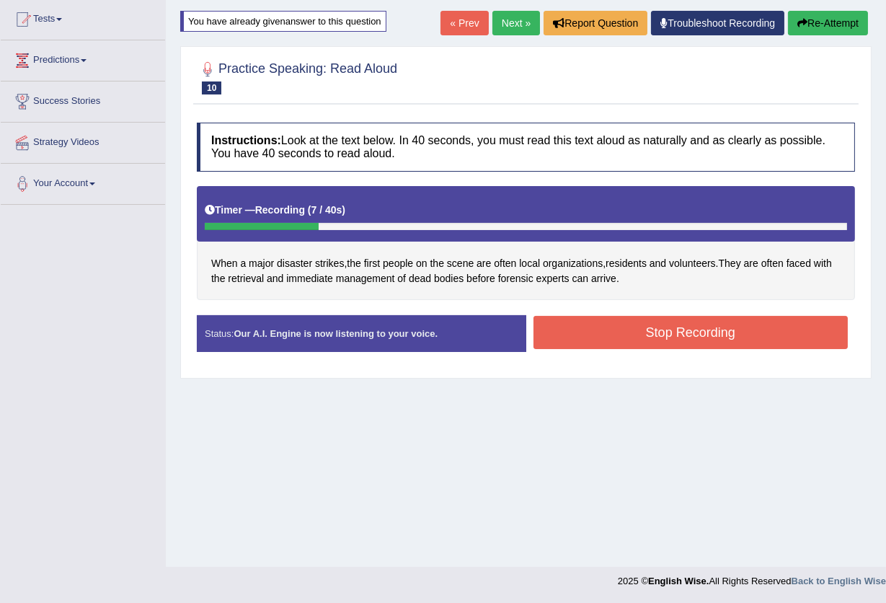
click at [598, 327] on button "Stop Recording" at bounding box center [691, 332] width 315 height 33
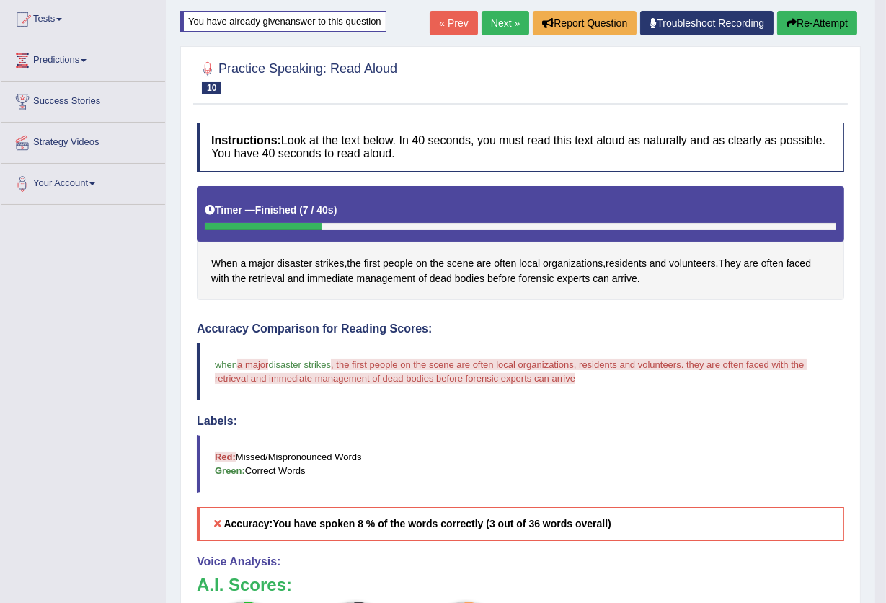
click at [803, 25] on button "Re-Attempt" at bounding box center [817, 23] width 80 height 25
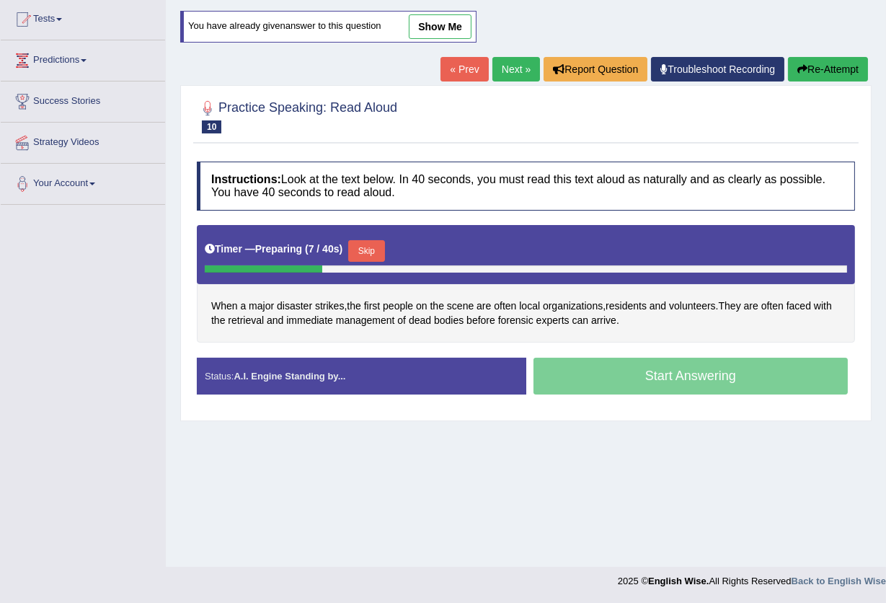
click at [379, 237] on div "Timer — Preparing ( 7 / 40s ) Skip" at bounding box center [526, 250] width 642 height 29
click at [381, 248] on button "Skip" at bounding box center [366, 251] width 36 height 22
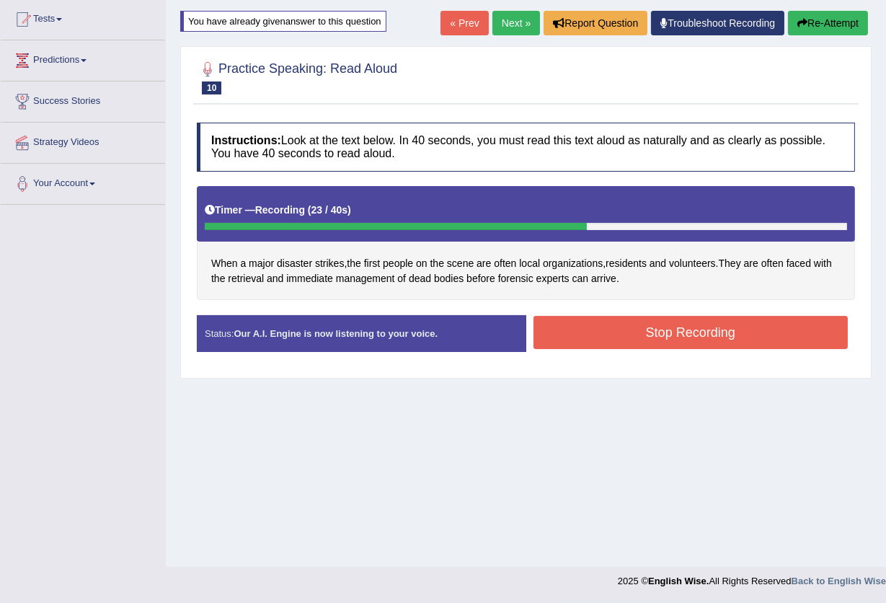
click at [601, 321] on button "Stop Recording" at bounding box center [691, 332] width 315 height 33
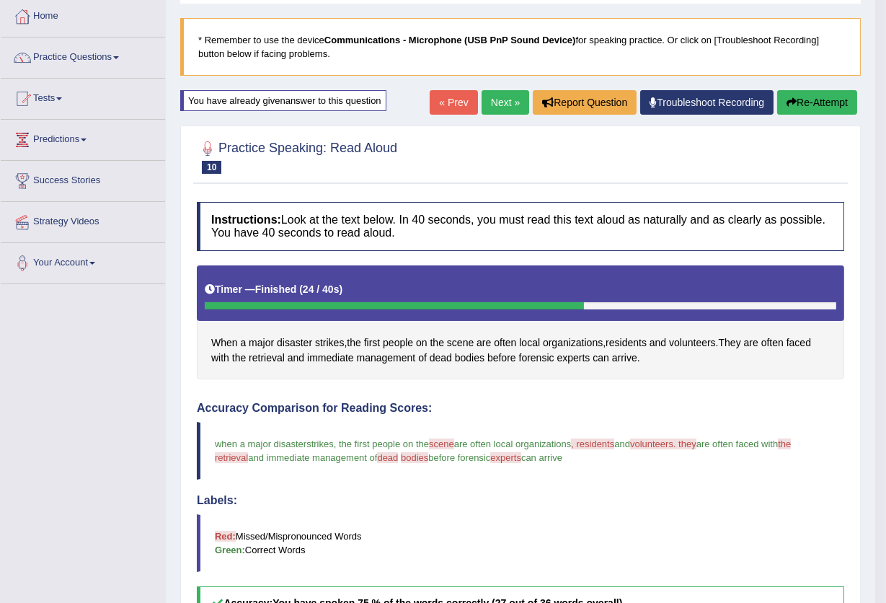
scroll to position [32, 0]
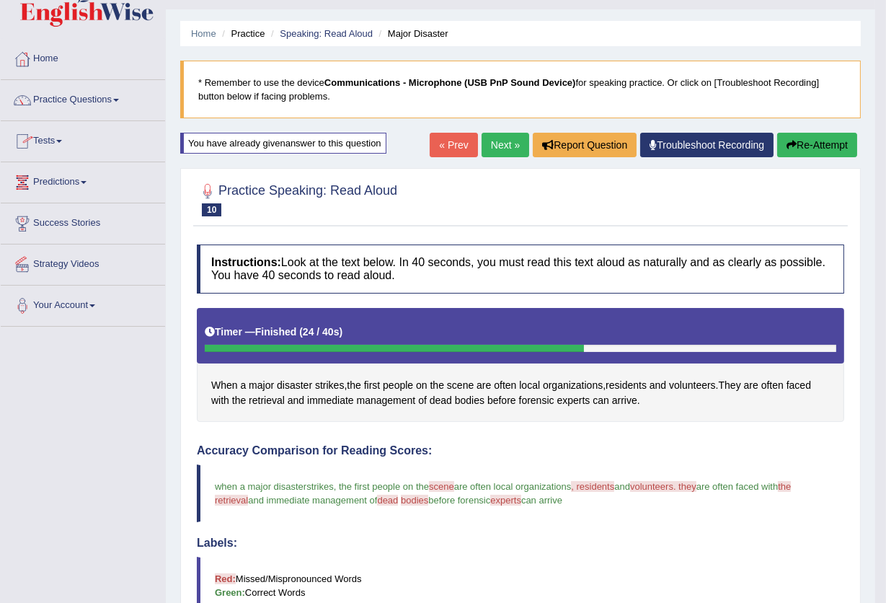
click at [811, 139] on button "Re-Attempt" at bounding box center [817, 145] width 80 height 25
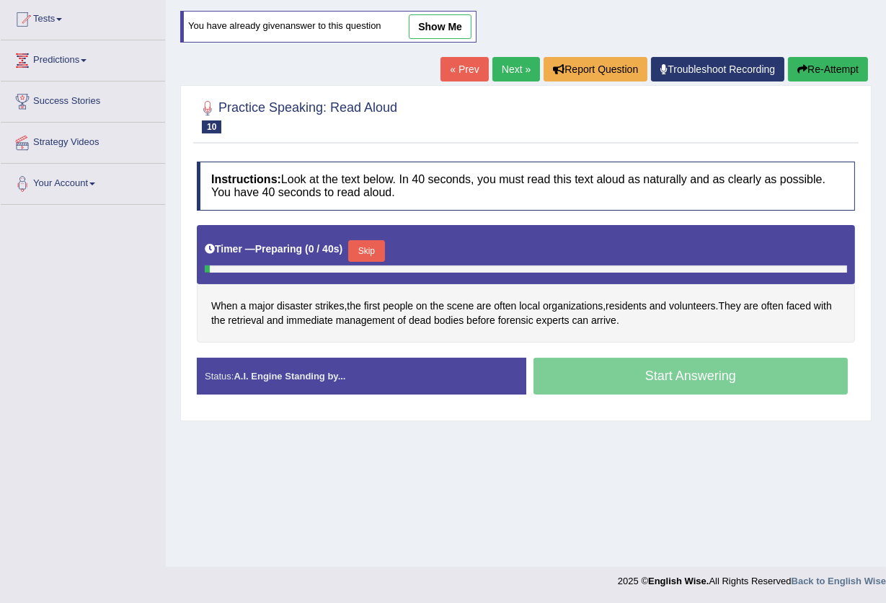
scroll to position [154, 0]
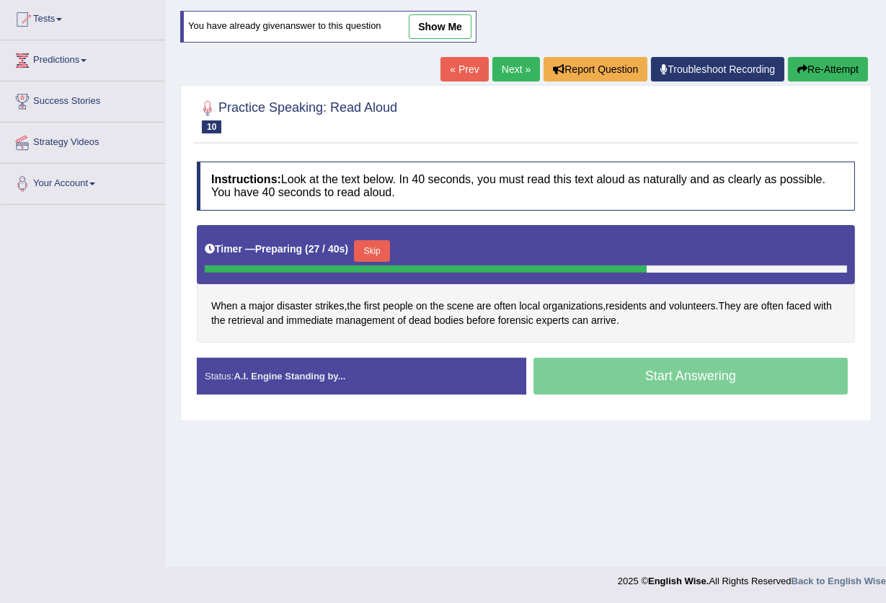
click at [384, 251] on button "Skip" at bounding box center [372, 251] width 36 height 22
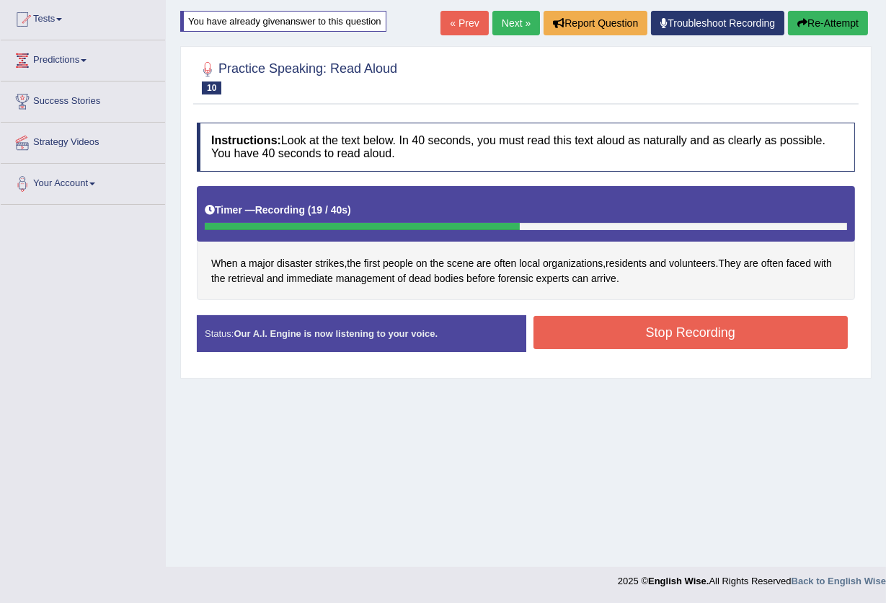
click at [601, 336] on button "Stop Recording" at bounding box center [691, 332] width 315 height 33
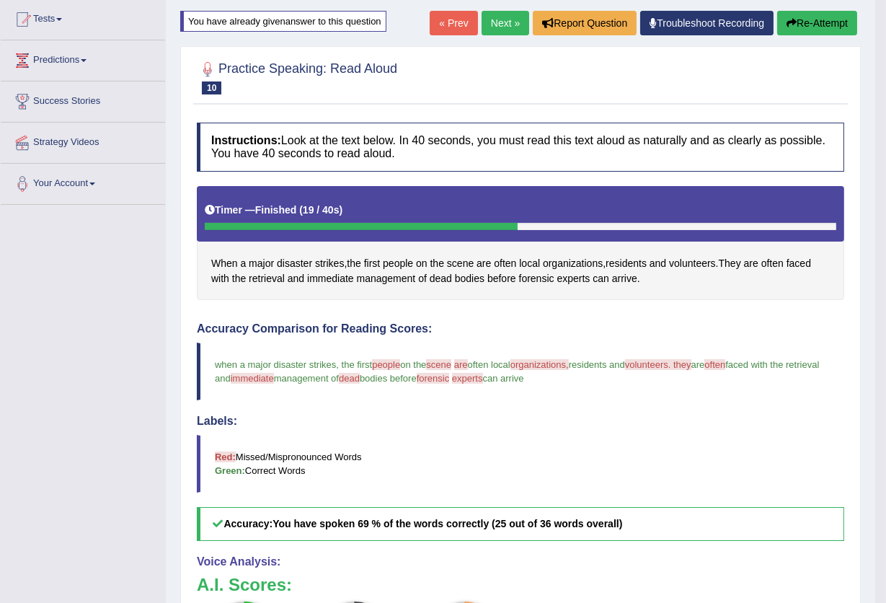
click at [815, 27] on button "Re-Attempt" at bounding box center [817, 23] width 80 height 25
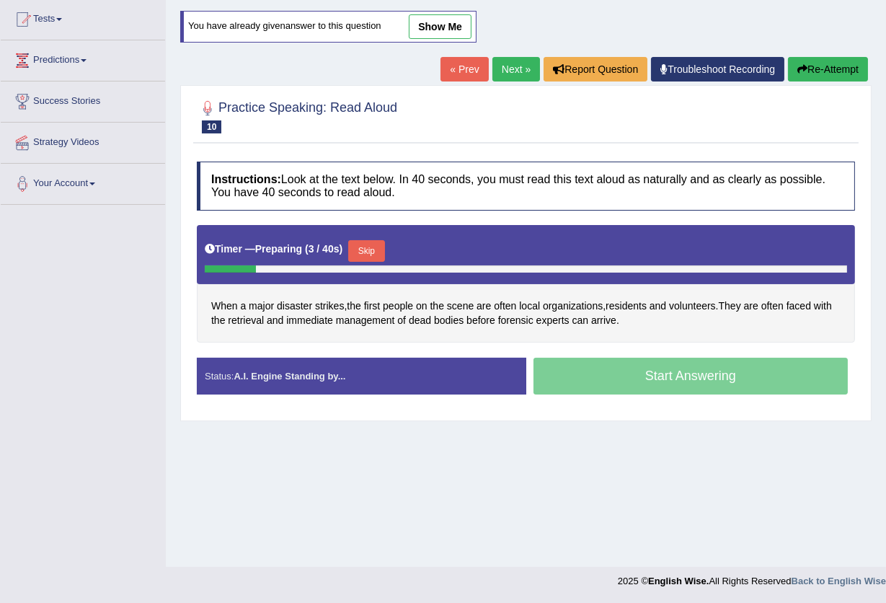
click at [376, 247] on button "Skip" at bounding box center [366, 251] width 36 height 22
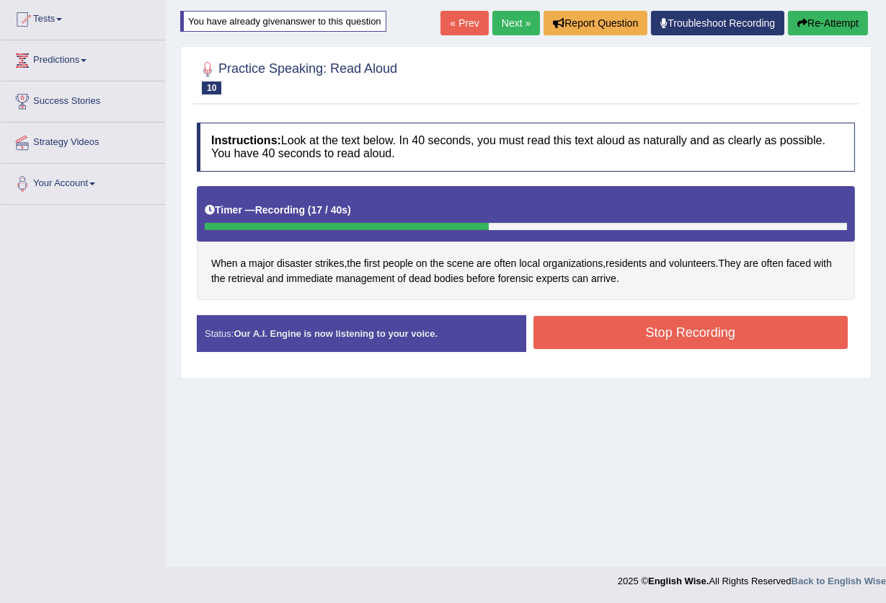
click at [691, 325] on button "Stop Recording" at bounding box center [691, 332] width 315 height 33
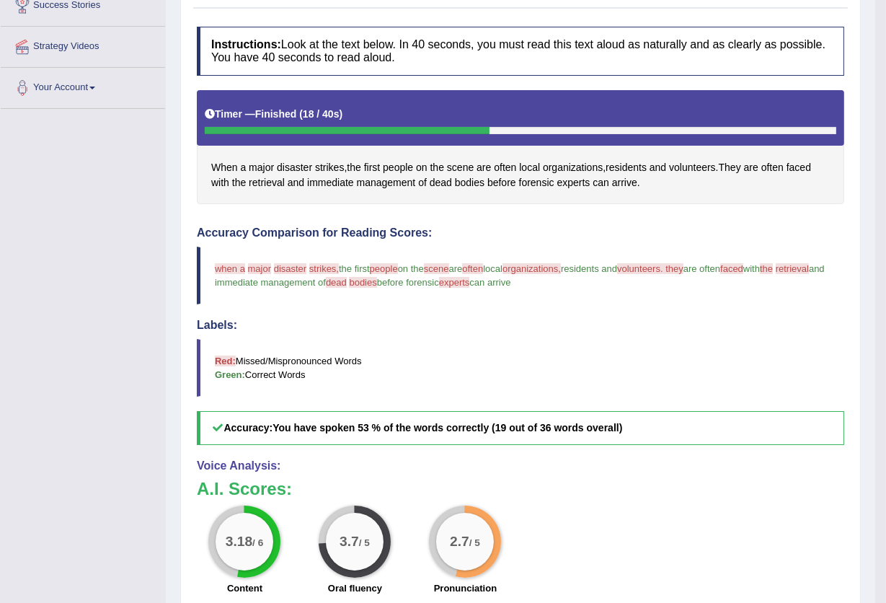
scroll to position [154, 0]
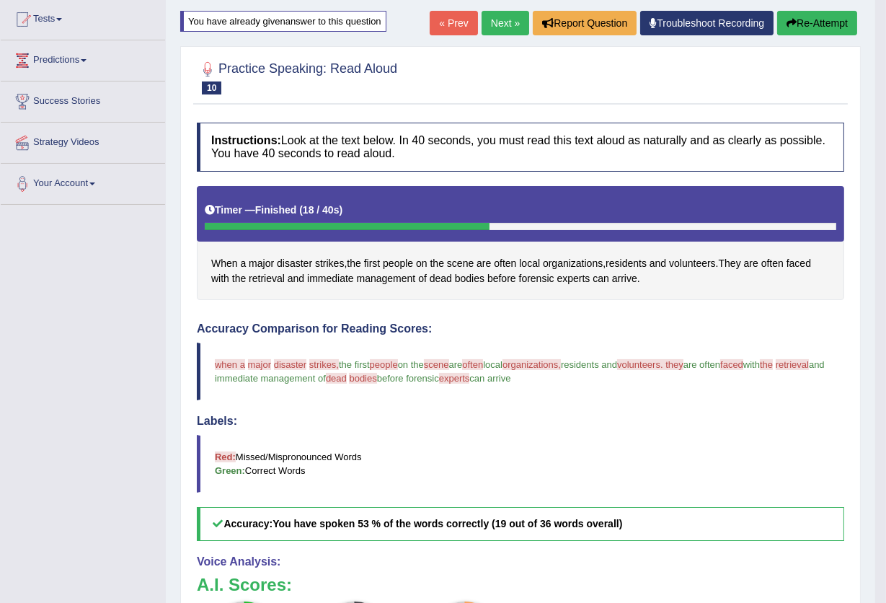
click at [845, 21] on button "Re-Attempt" at bounding box center [817, 23] width 80 height 25
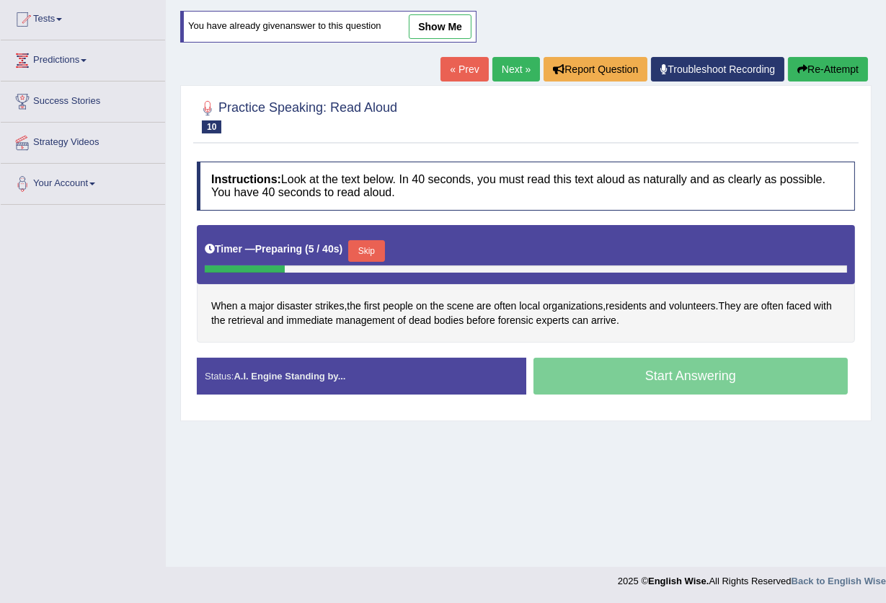
click at [369, 249] on button "Skip" at bounding box center [366, 251] width 36 height 22
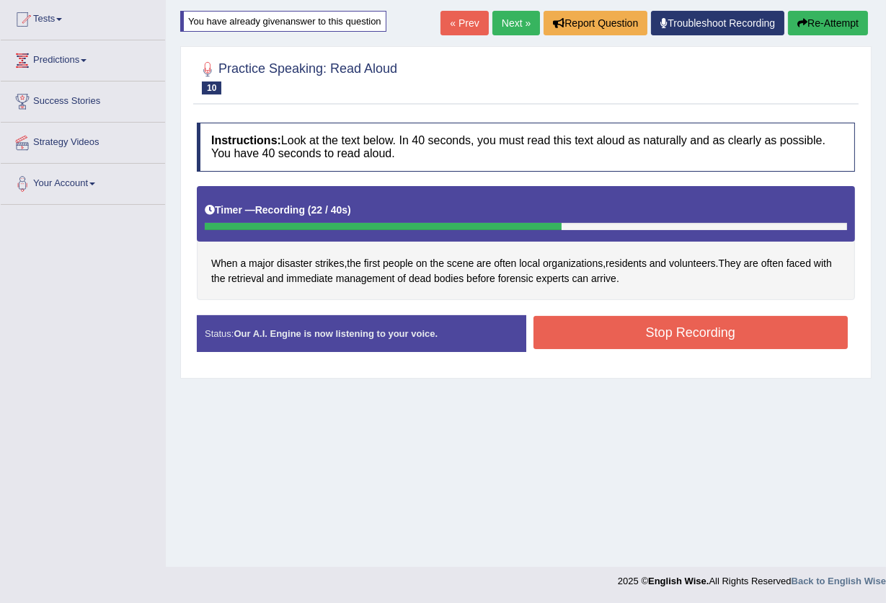
click at [634, 335] on button "Stop Recording" at bounding box center [691, 332] width 315 height 33
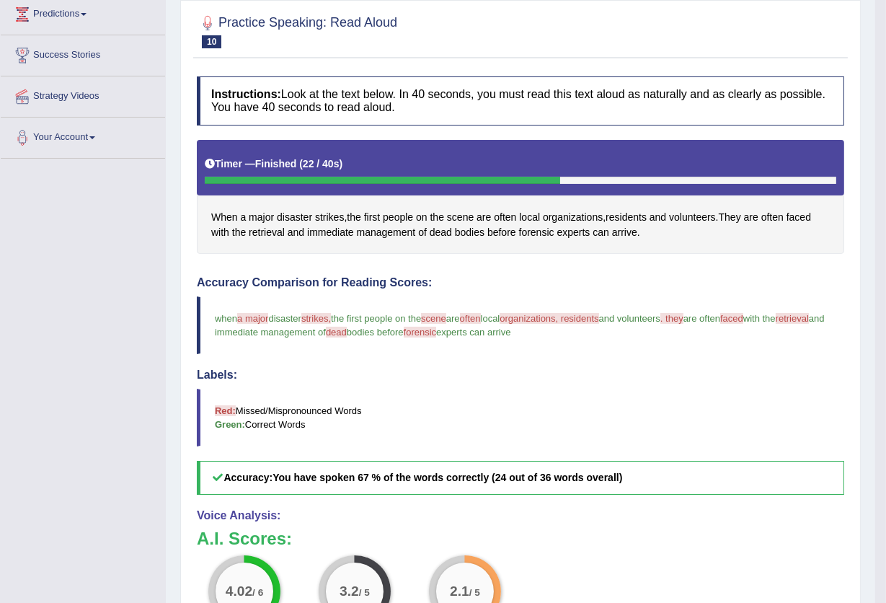
scroll to position [154, 0]
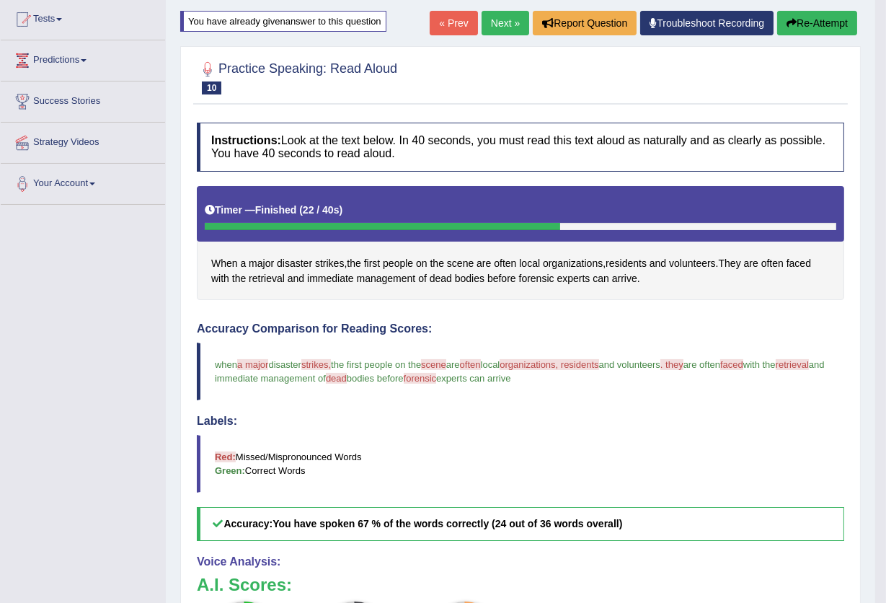
click at [820, 24] on button "Re-Attempt" at bounding box center [817, 23] width 80 height 25
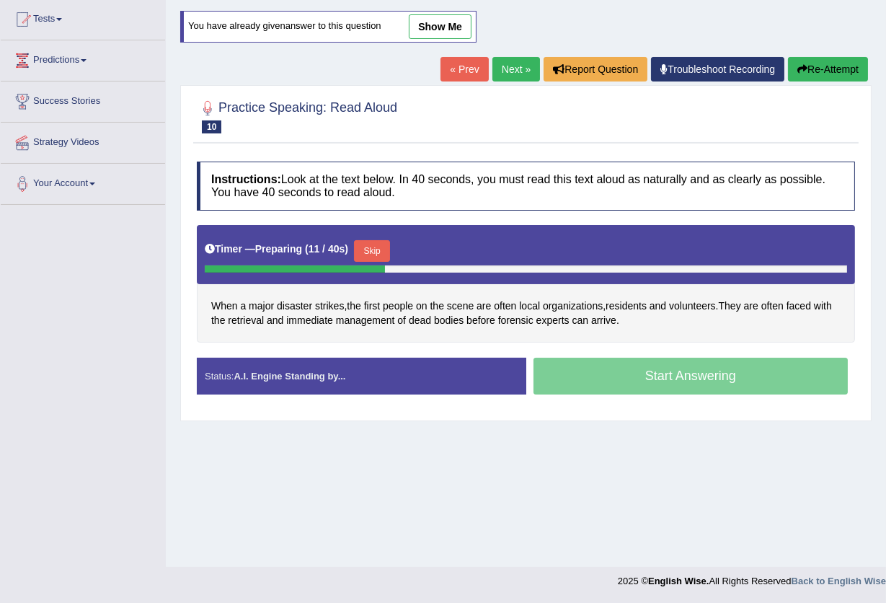
click at [834, 71] on button "Re-Attempt" at bounding box center [828, 69] width 80 height 25
click at [363, 234] on div "Timer — Preparing ( 1 / 40s ) Skip" at bounding box center [526, 254] width 658 height 59
click at [364, 249] on button "Skip" at bounding box center [366, 251] width 36 height 22
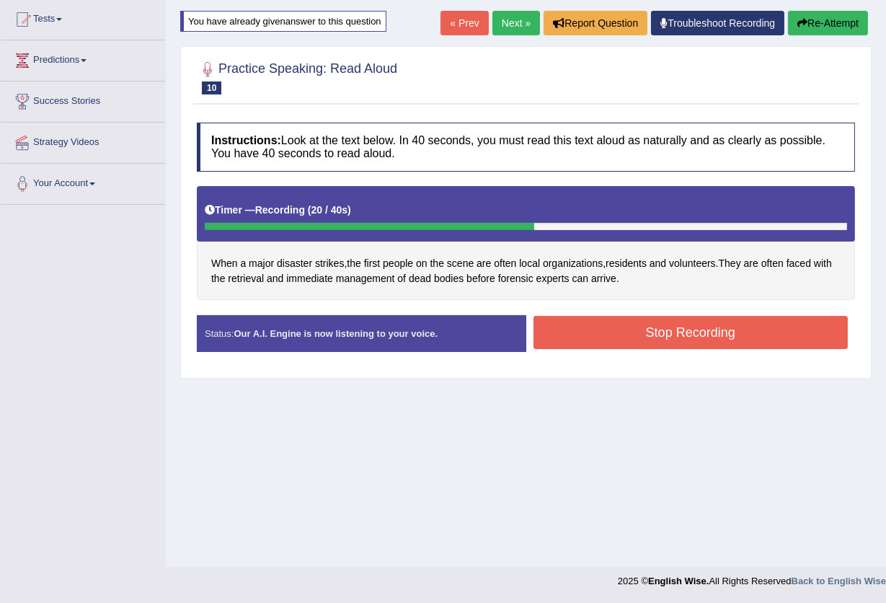
click at [632, 332] on button "Stop Recording" at bounding box center [691, 332] width 315 height 33
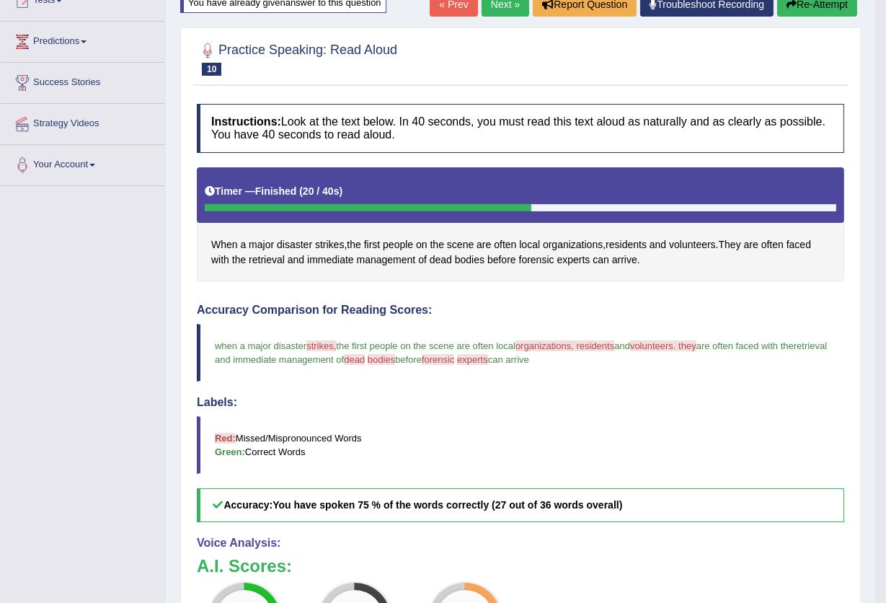
scroll to position [224, 0]
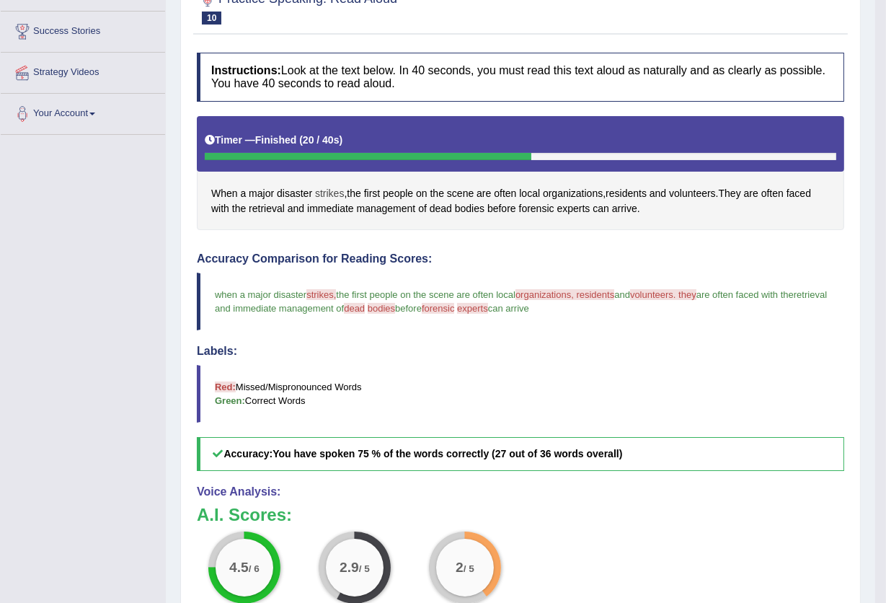
click at [335, 198] on span "strikes" at bounding box center [329, 193] width 29 height 15
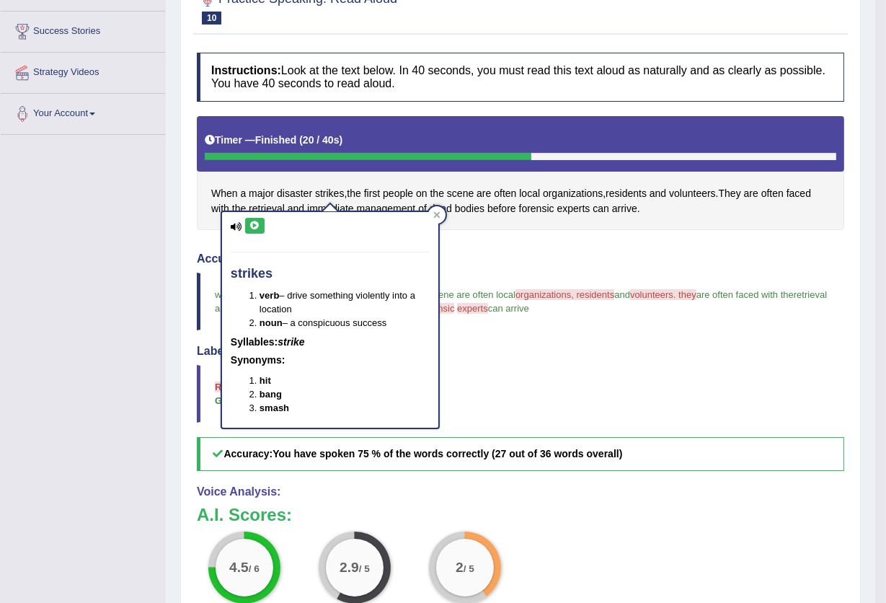
click at [259, 226] on icon at bounding box center [254, 225] width 11 height 9
click at [434, 219] on div at bounding box center [436, 214] width 17 height 17
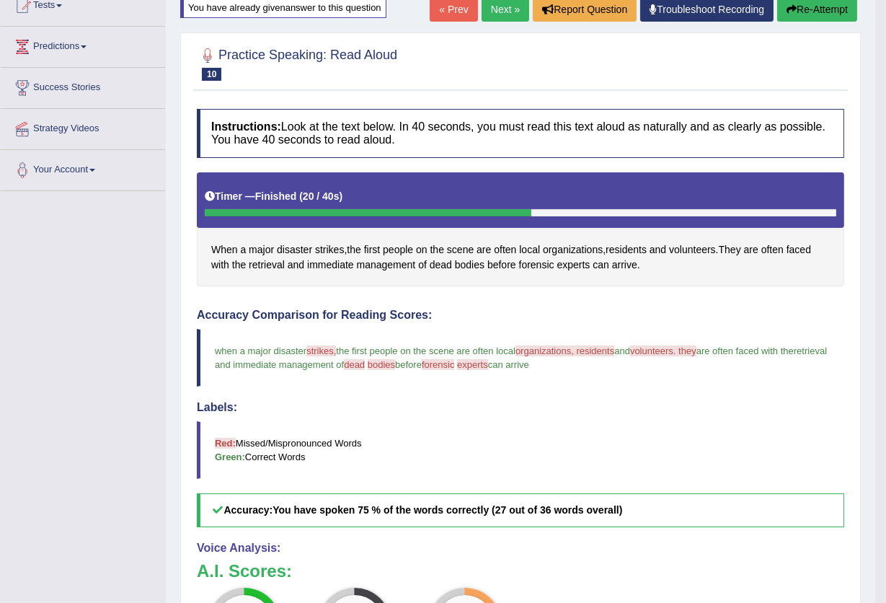
scroll to position [128, 0]
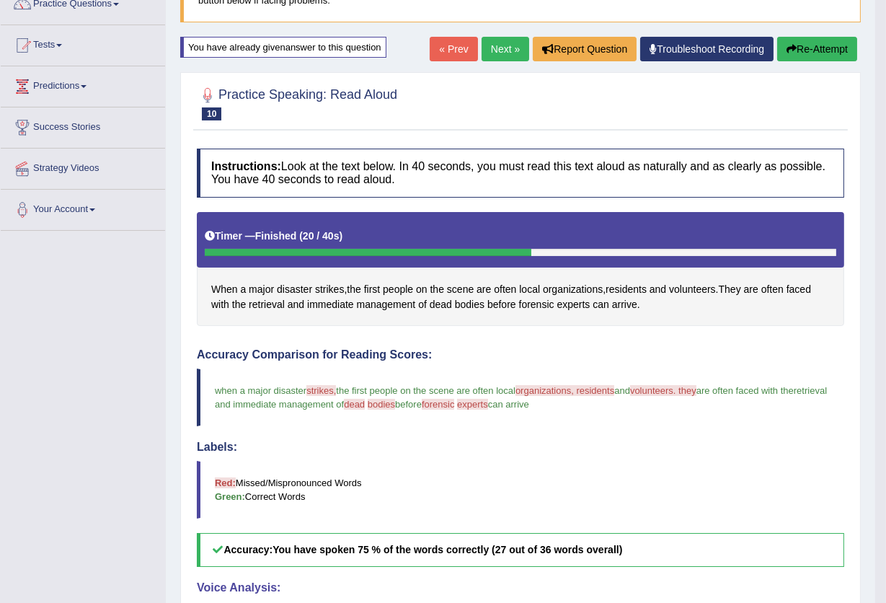
click at [813, 47] on button "Re-Attempt" at bounding box center [817, 49] width 80 height 25
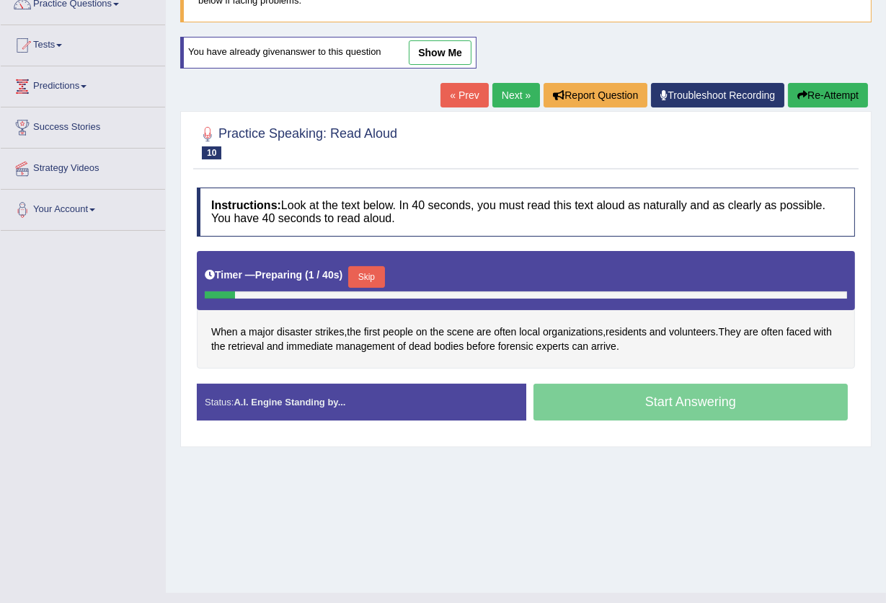
click at [376, 267] on button "Skip" at bounding box center [366, 277] width 36 height 22
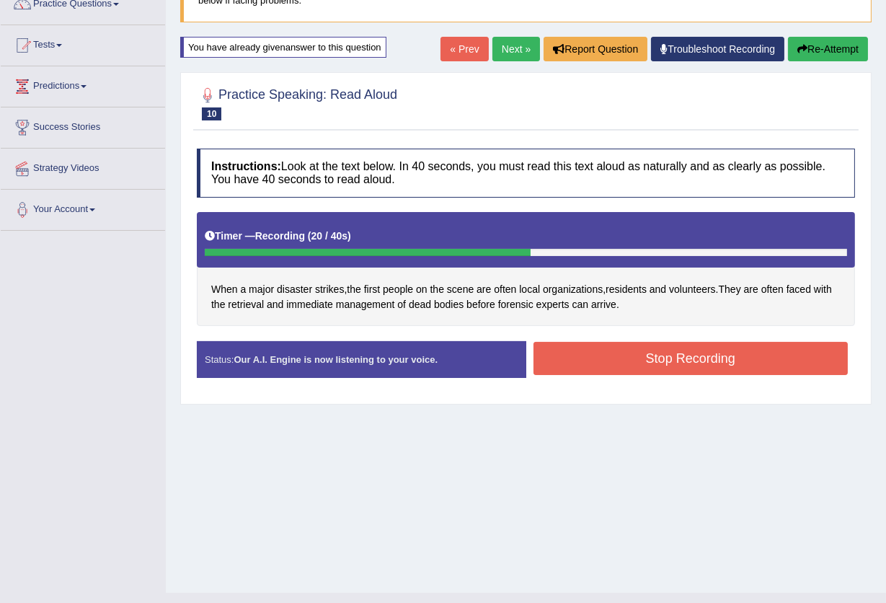
click at [685, 350] on button "Stop Recording" at bounding box center [691, 358] width 315 height 33
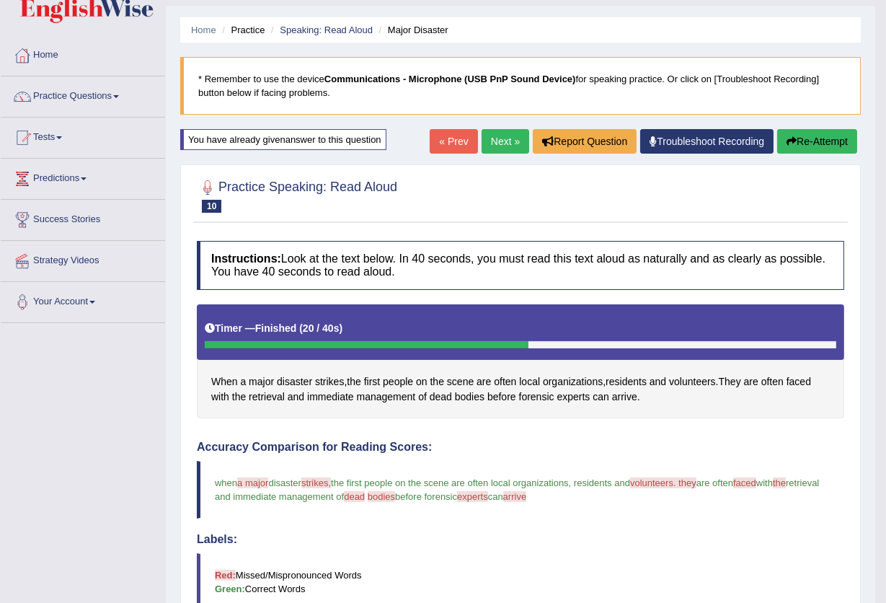
scroll to position [32, 0]
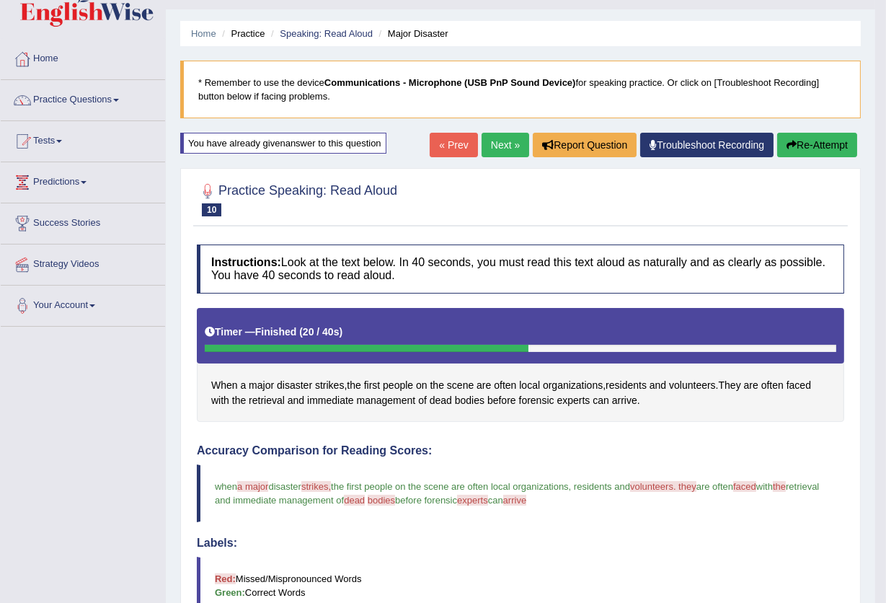
click at [839, 138] on button "Re-Attempt" at bounding box center [817, 145] width 80 height 25
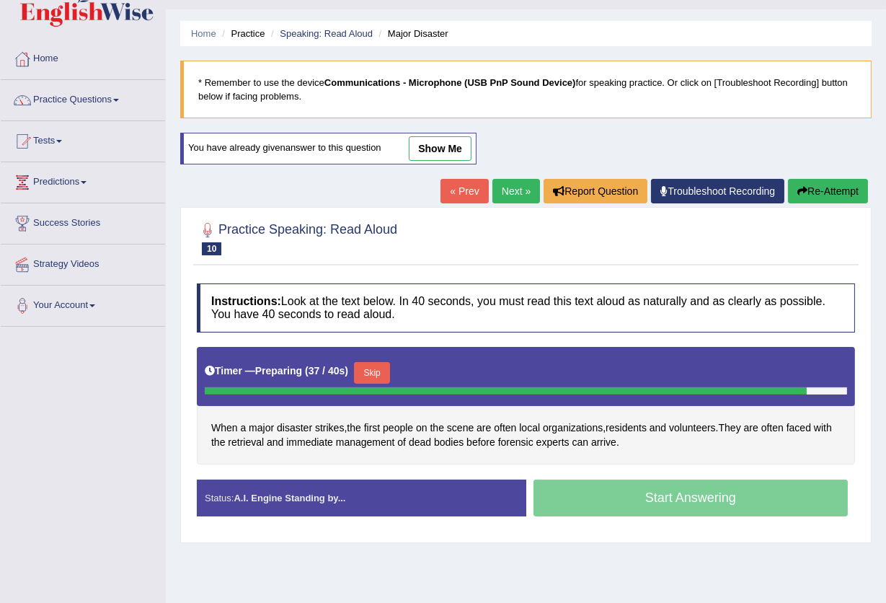
click at [363, 376] on button "Skip" at bounding box center [372, 373] width 36 height 22
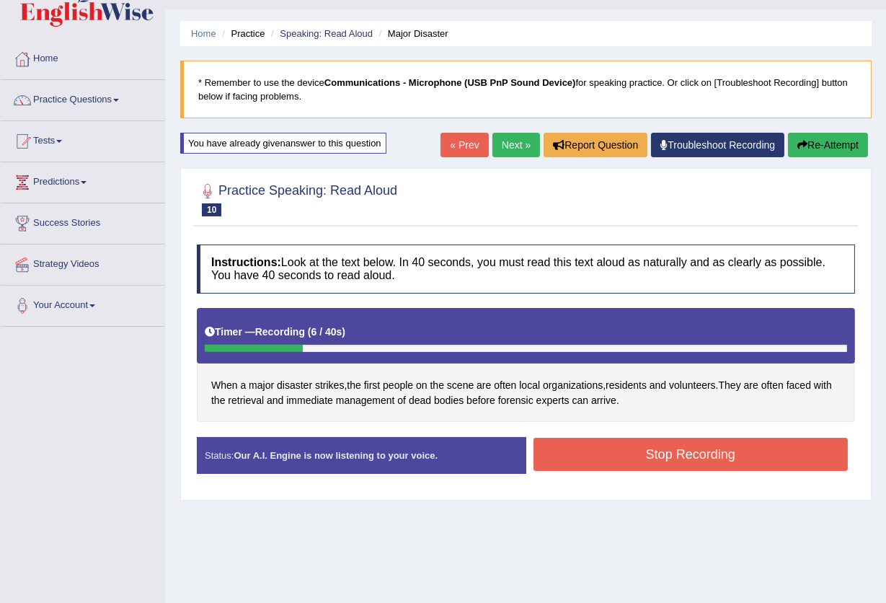
click at [818, 143] on button "Re-Attempt" at bounding box center [828, 145] width 80 height 25
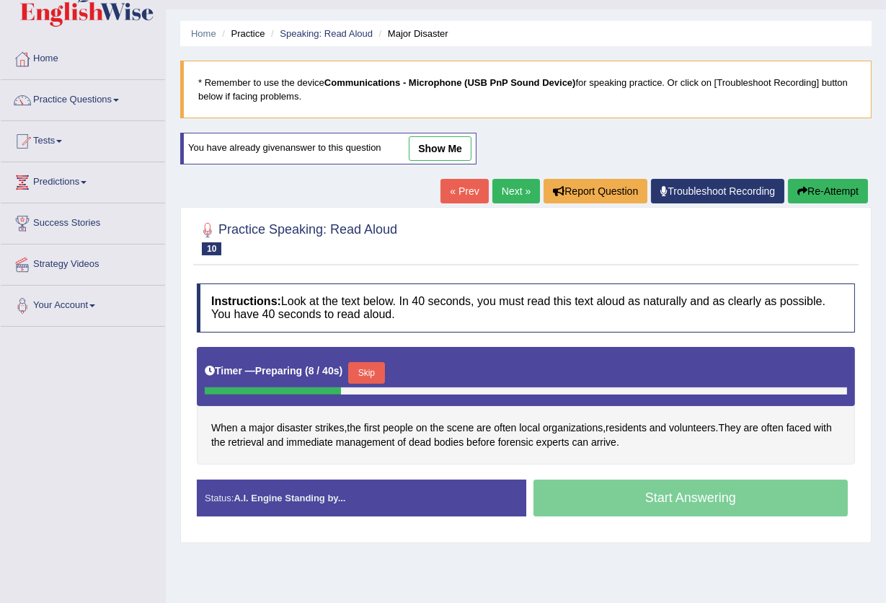
click at [376, 369] on button "Skip" at bounding box center [366, 373] width 36 height 22
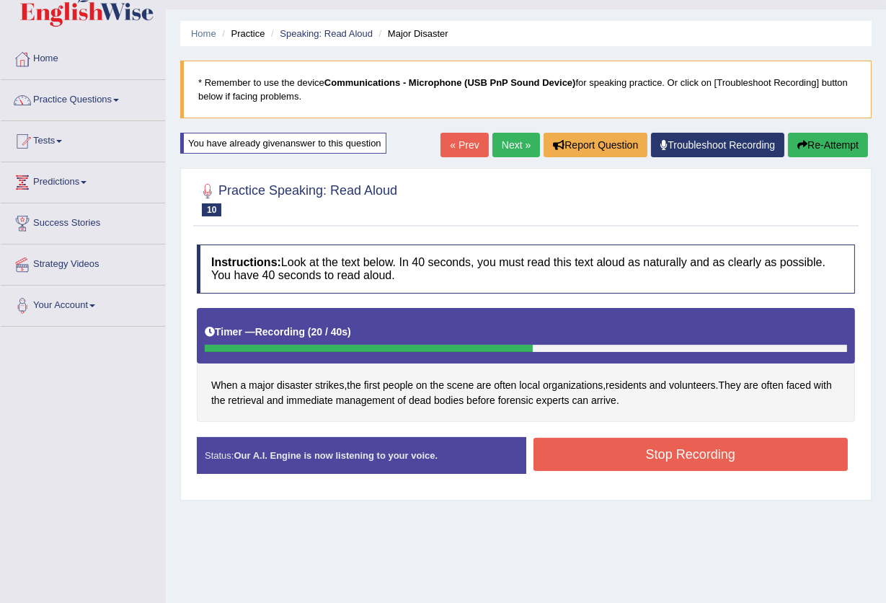
click at [654, 465] on button "Stop Recording" at bounding box center [691, 454] width 315 height 33
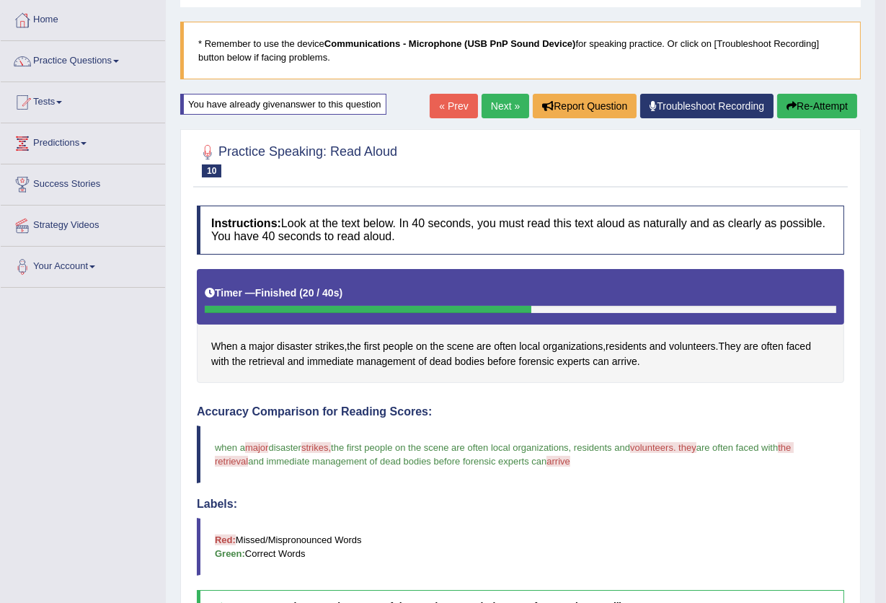
scroll to position [32, 0]
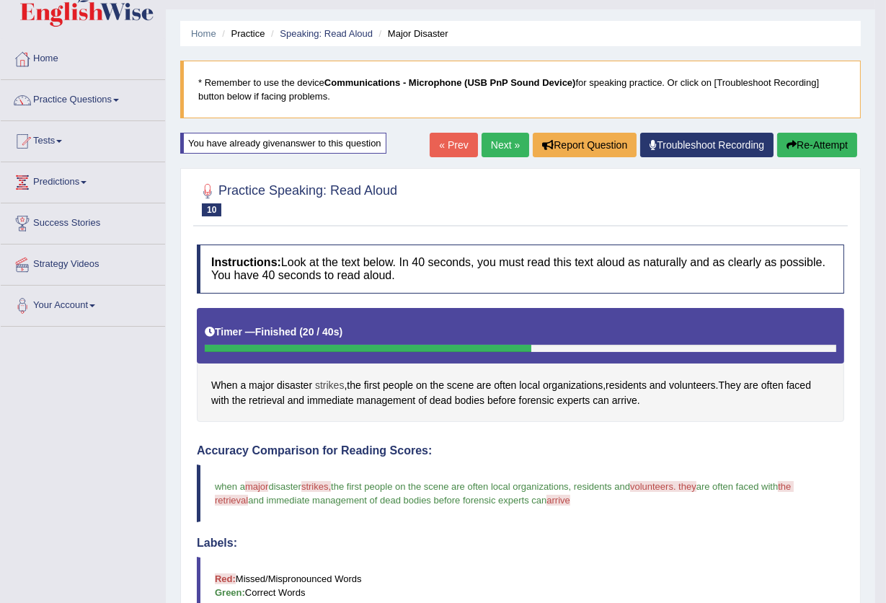
click at [325, 384] on span "strikes" at bounding box center [329, 385] width 29 height 15
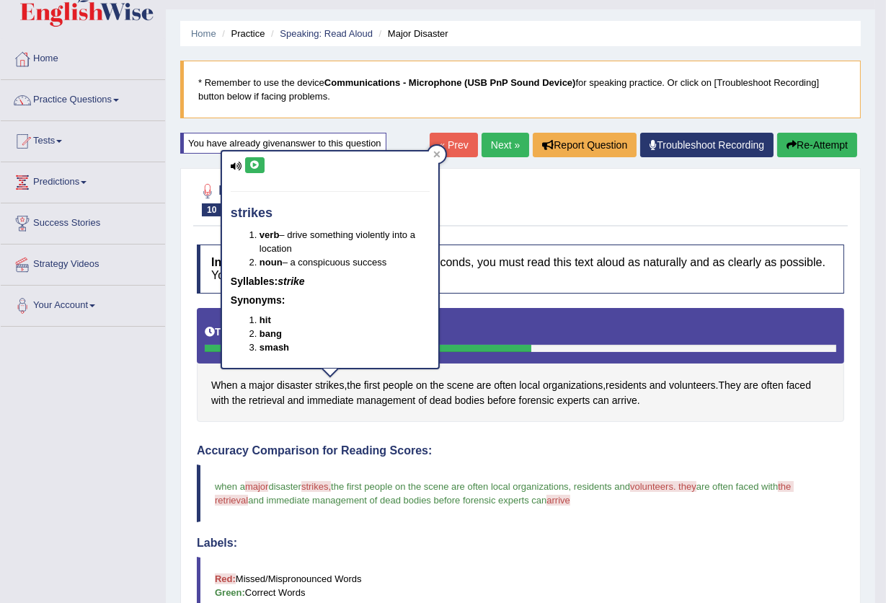
click at [257, 162] on icon at bounding box center [254, 165] width 11 height 9
click at [820, 144] on button "Re-Attempt" at bounding box center [817, 145] width 80 height 25
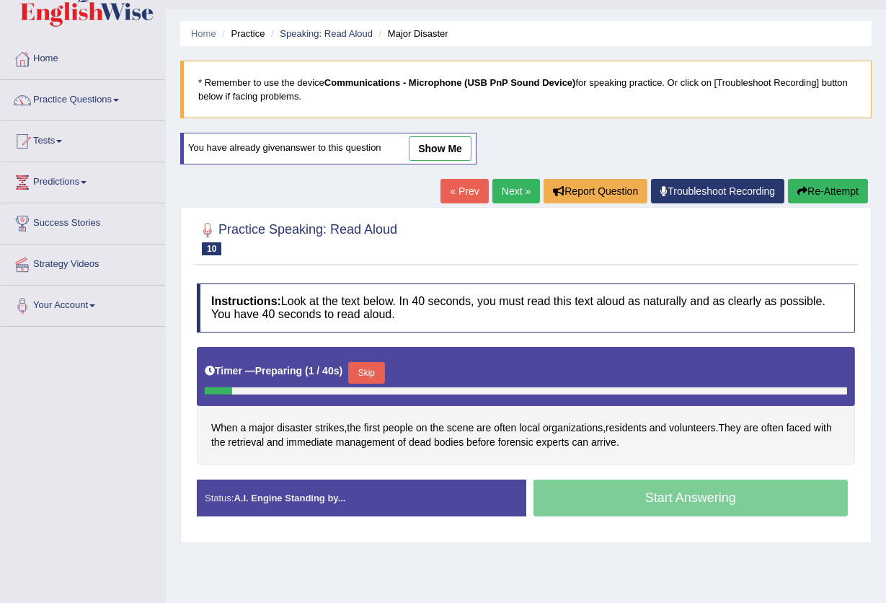
click at [356, 369] on button "Skip" at bounding box center [366, 373] width 36 height 22
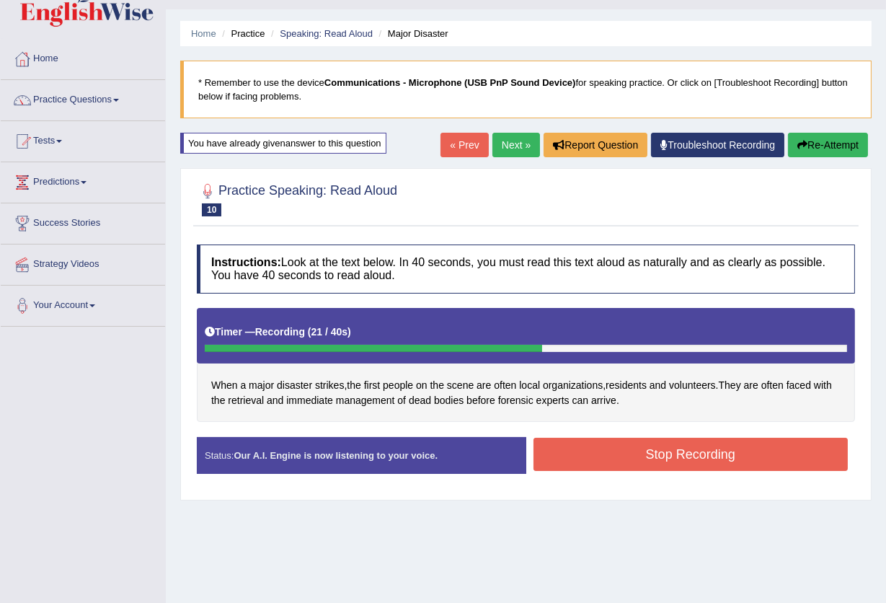
click at [678, 459] on button "Stop Recording" at bounding box center [691, 454] width 315 height 33
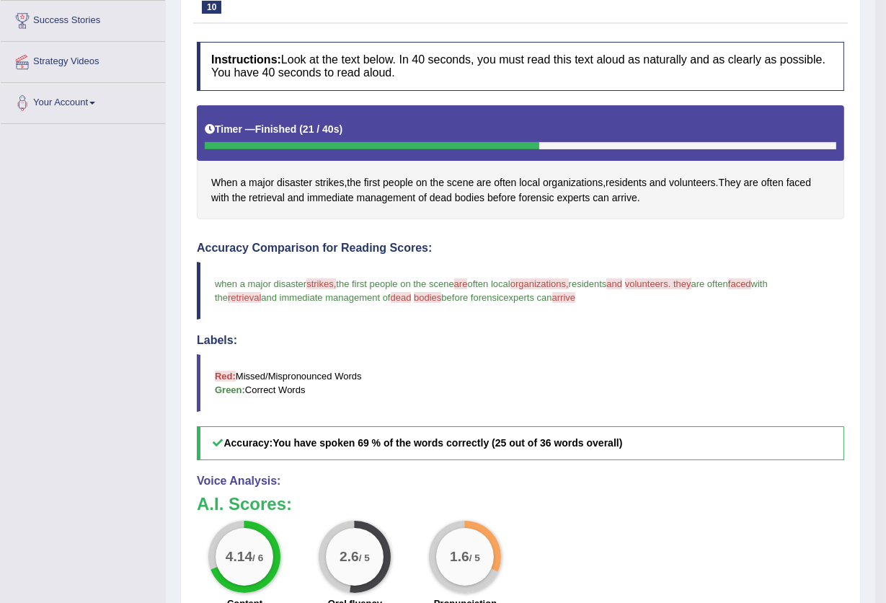
scroll to position [32, 0]
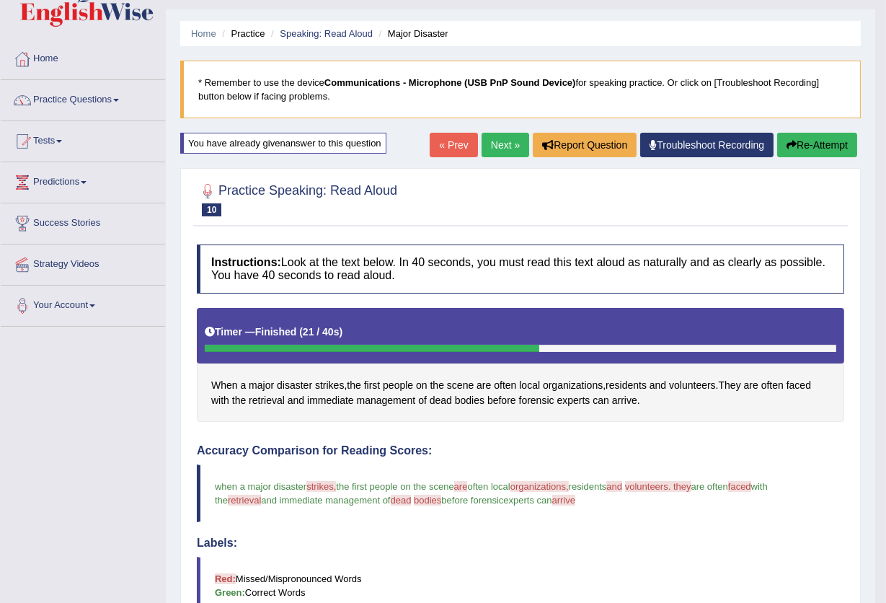
click at [823, 140] on button "Re-Attempt" at bounding box center [817, 145] width 80 height 25
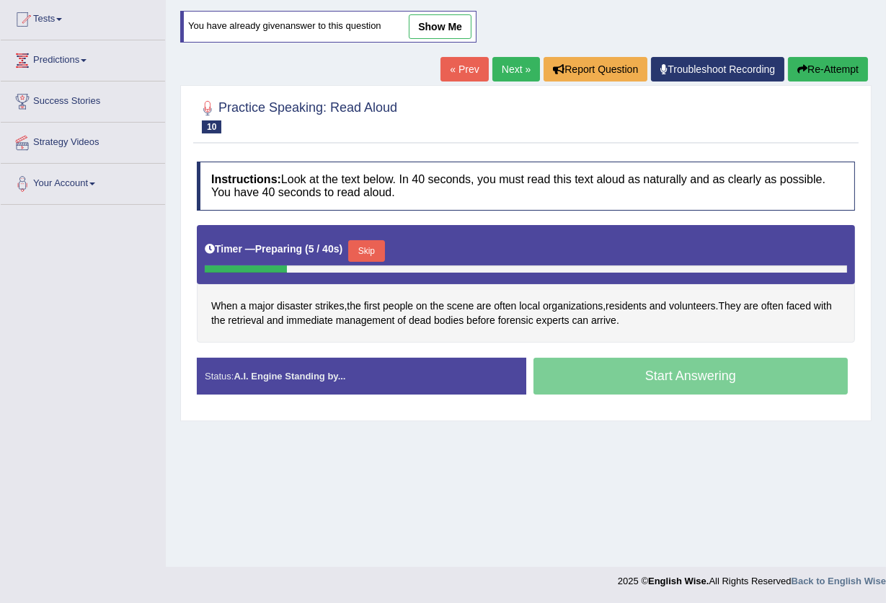
click at [364, 249] on button "Skip" at bounding box center [366, 251] width 36 height 22
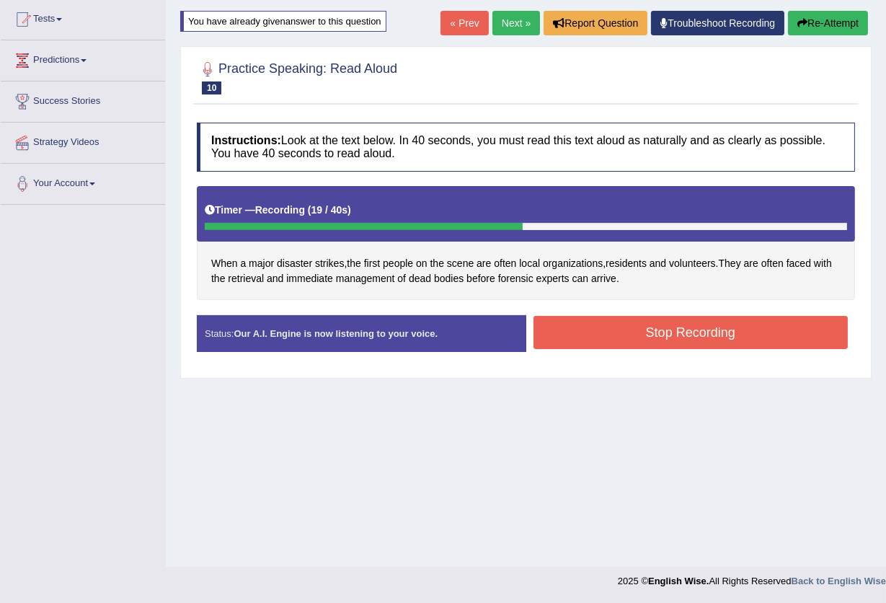
click at [567, 331] on button "Stop Recording" at bounding box center [691, 332] width 315 height 33
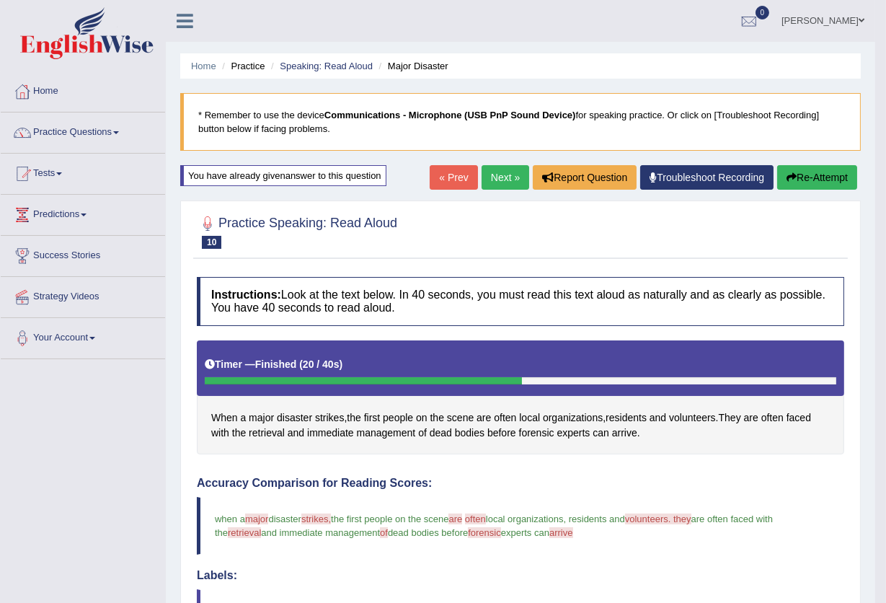
click at [804, 174] on button "Re-Attempt" at bounding box center [817, 177] width 80 height 25
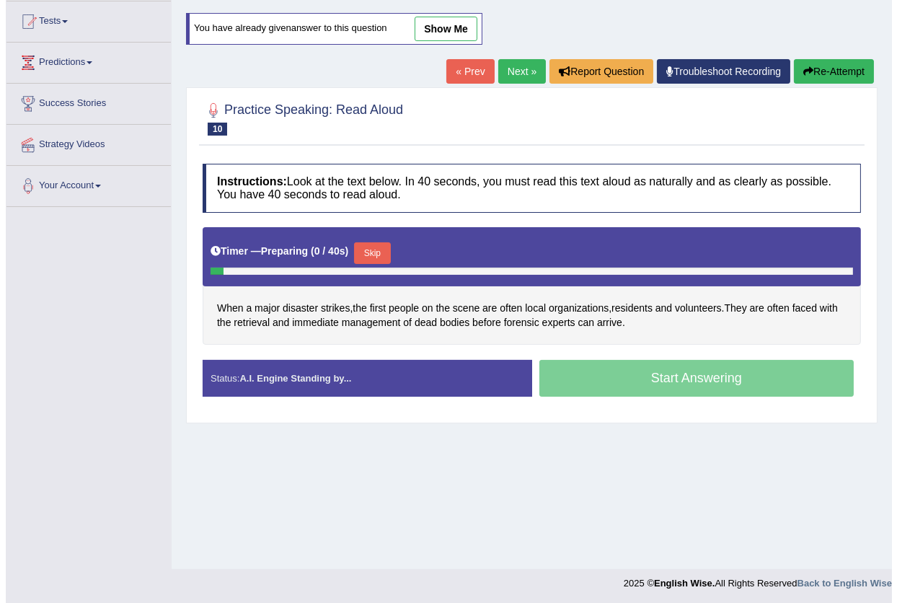
scroll to position [154, 0]
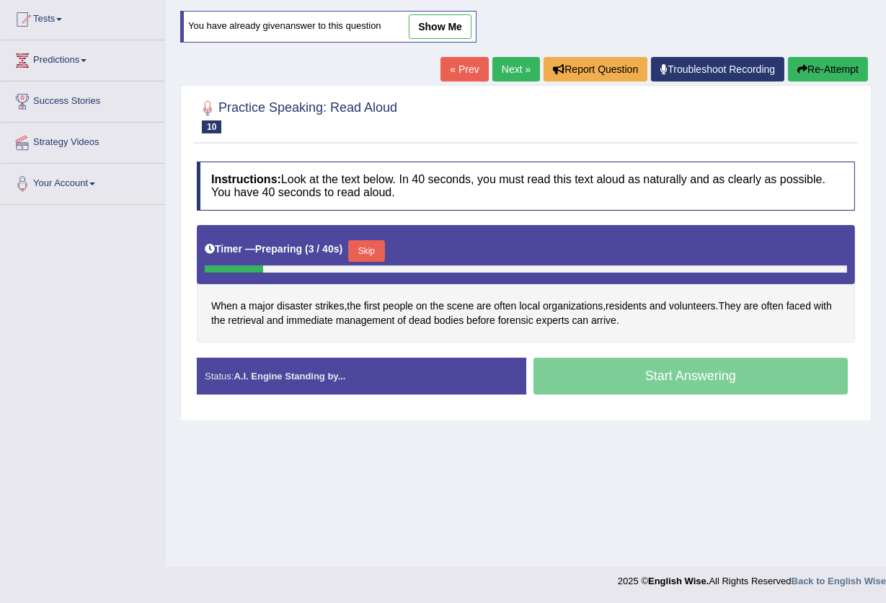
click at [368, 249] on button "Skip" at bounding box center [366, 251] width 36 height 22
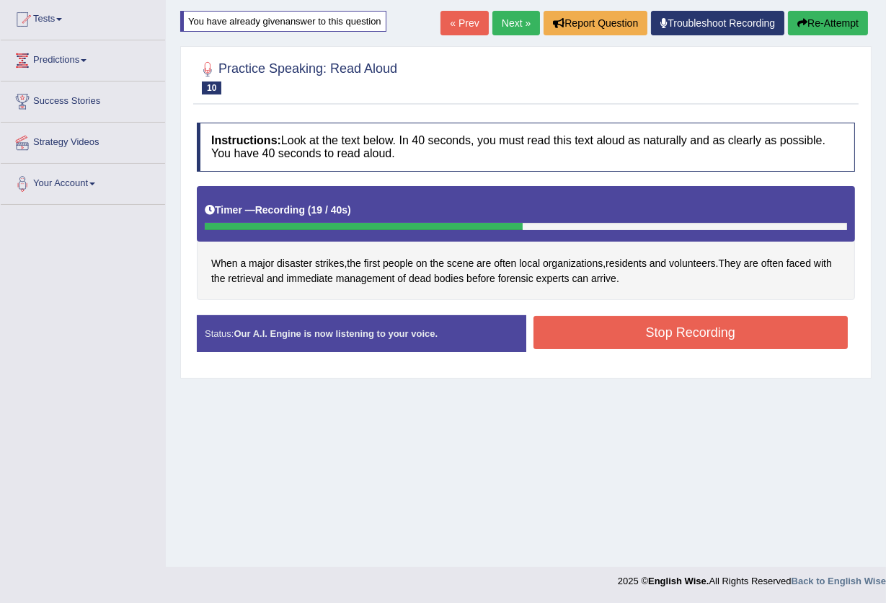
click at [570, 321] on button "Stop Recording" at bounding box center [691, 332] width 315 height 33
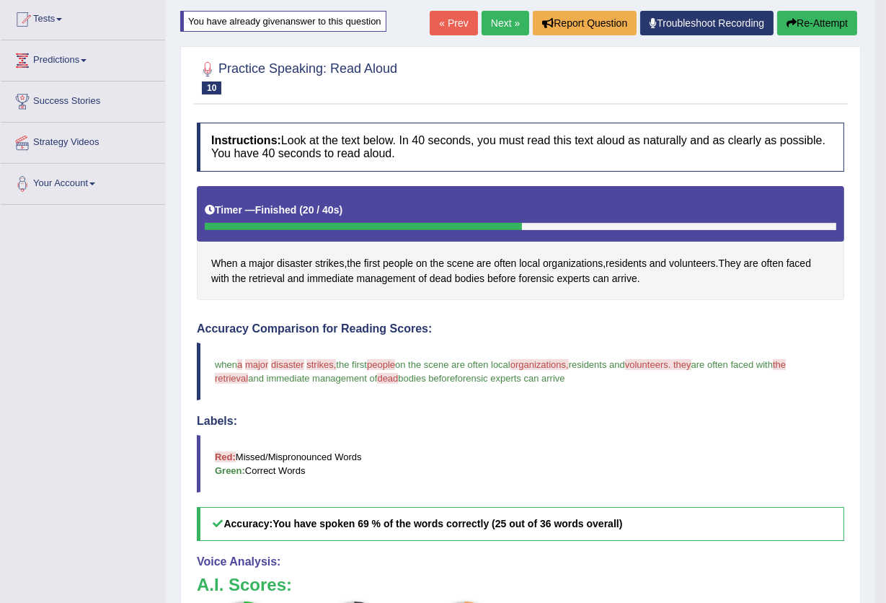
click at [805, 22] on button "Re-Attempt" at bounding box center [817, 23] width 80 height 25
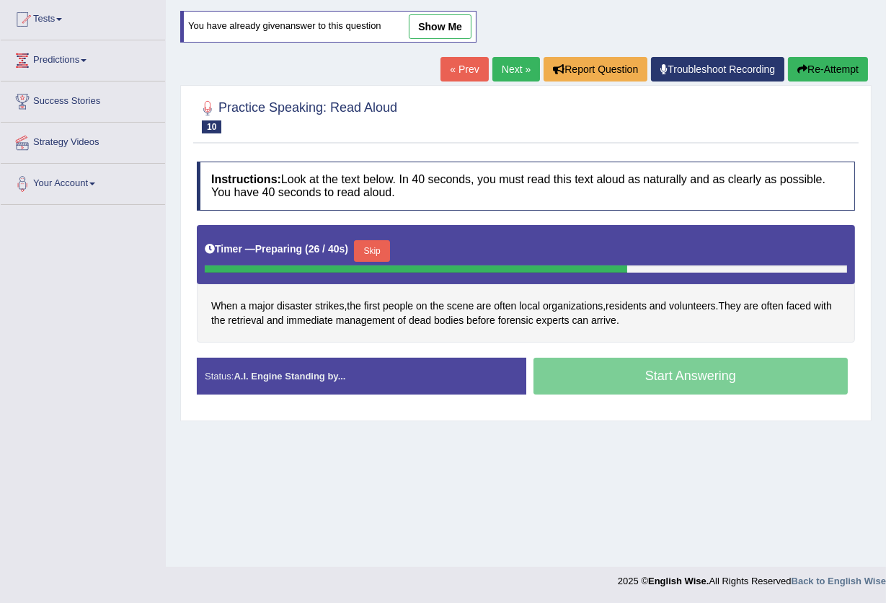
click at [797, 66] on icon "button" at bounding box center [802, 69] width 10 height 10
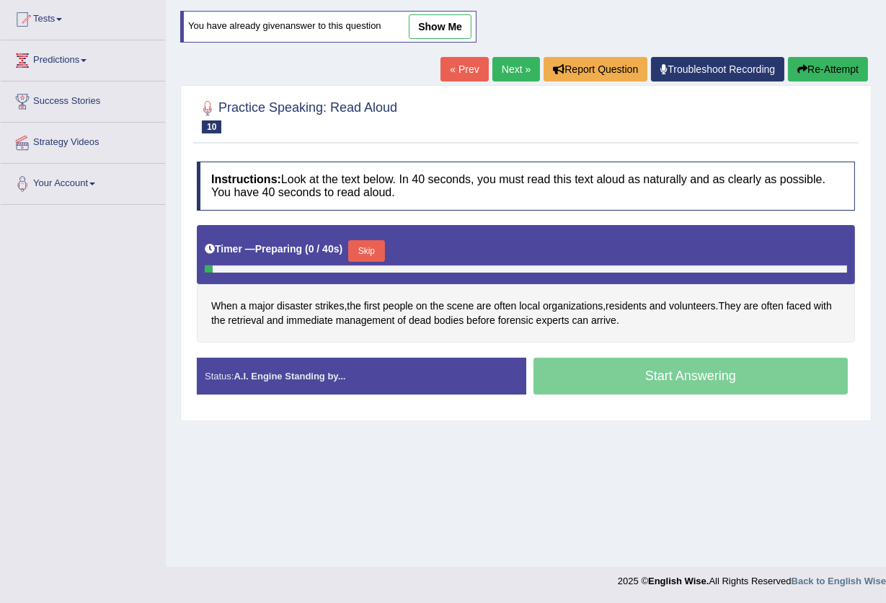
scroll to position [154, 0]
click at [362, 252] on button "Skip" at bounding box center [366, 251] width 36 height 22
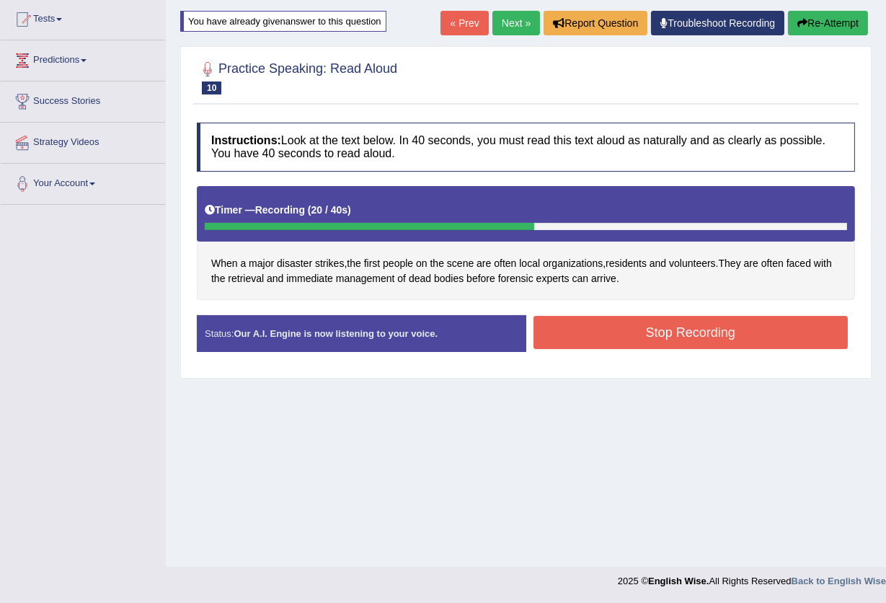
click at [763, 332] on button "Stop Recording" at bounding box center [691, 332] width 315 height 33
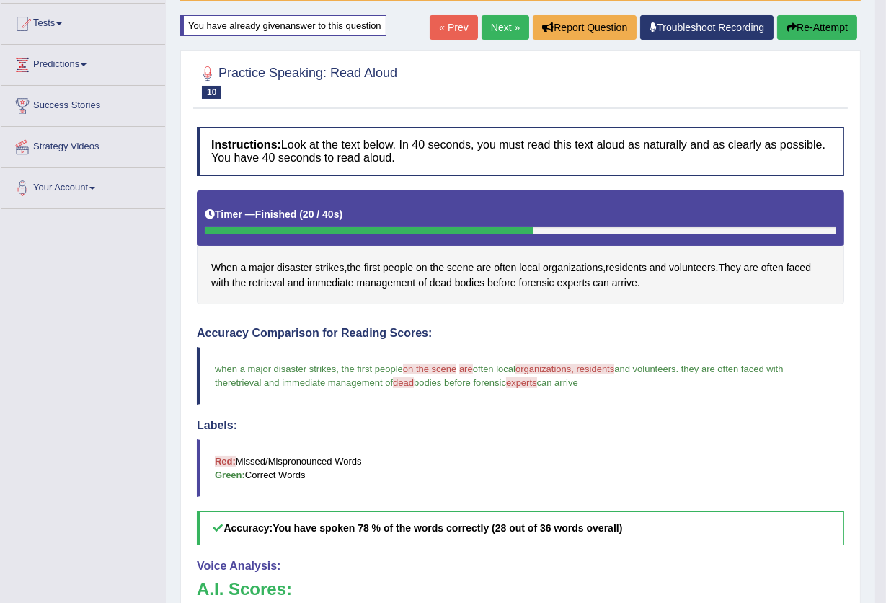
scroll to position [32, 0]
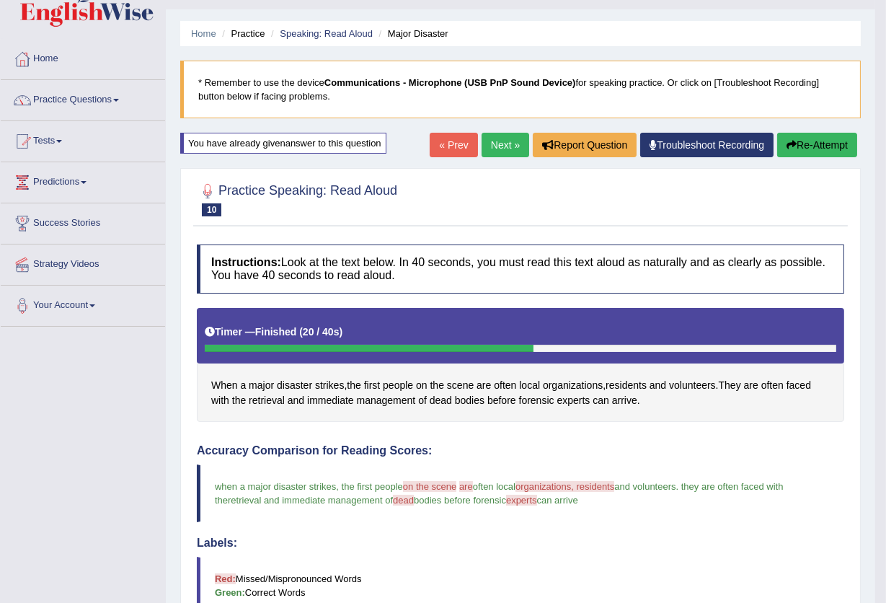
click at [789, 141] on icon "button" at bounding box center [792, 145] width 10 height 10
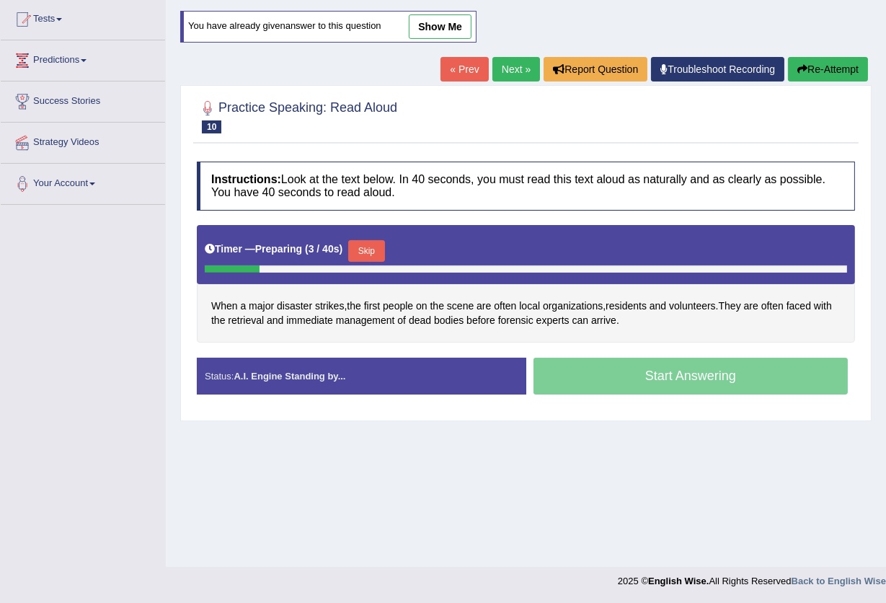
click at [354, 249] on button "Skip" at bounding box center [366, 251] width 36 height 22
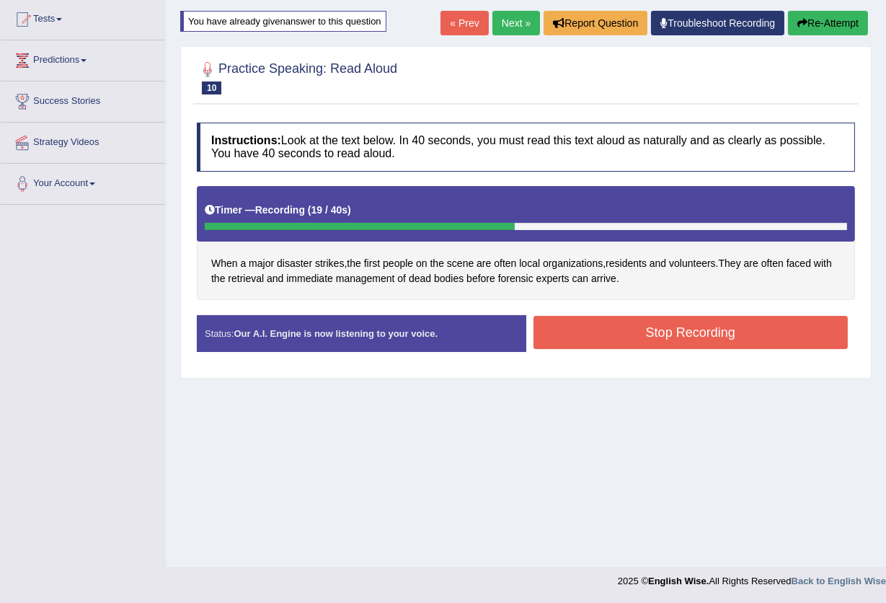
click at [741, 329] on button "Stop Recording" at bounding box center [691, 332] width 315 height 33
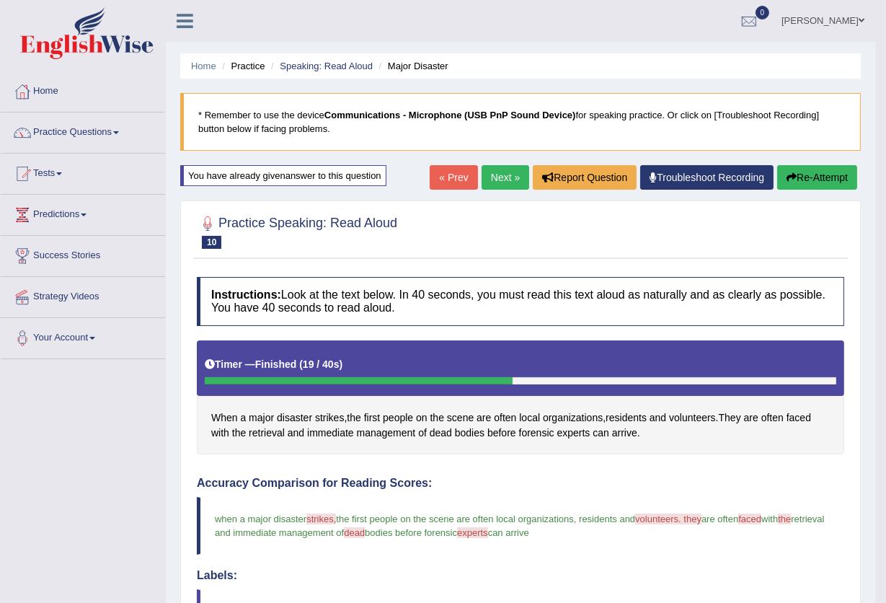
click at [826, 173] on button "Re-Attempt" at bounding box center [817, 177] width 80 height 25
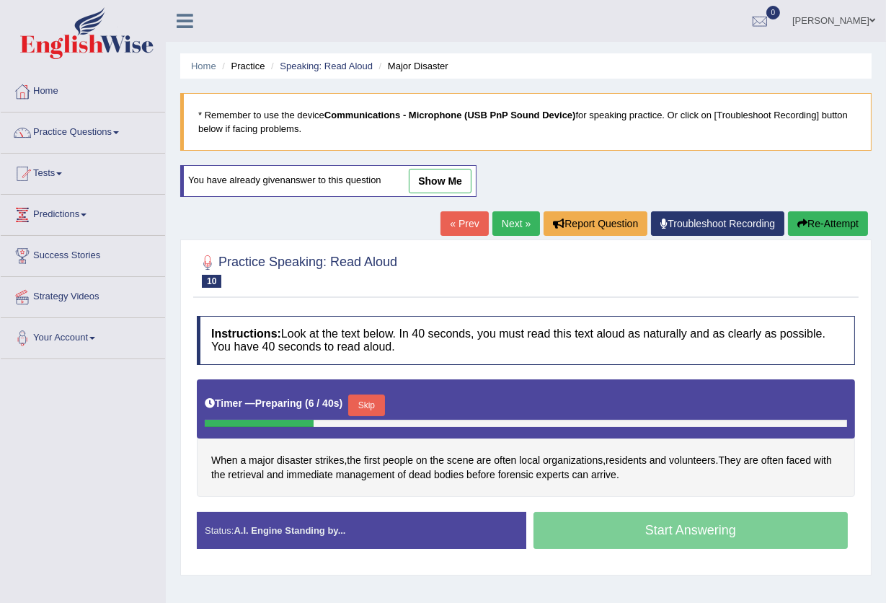
click at [382, 410] on button "Skip" at bounding box center [366, 405] width 36 height 22
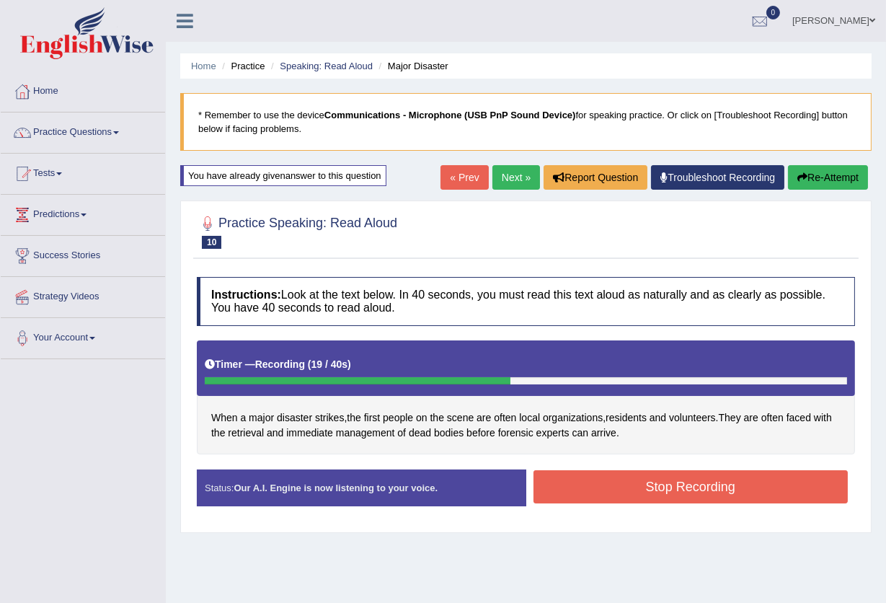
click at [723, 490] on button "Stop Recording" at bounding box center [691, 486] width 315 height 33
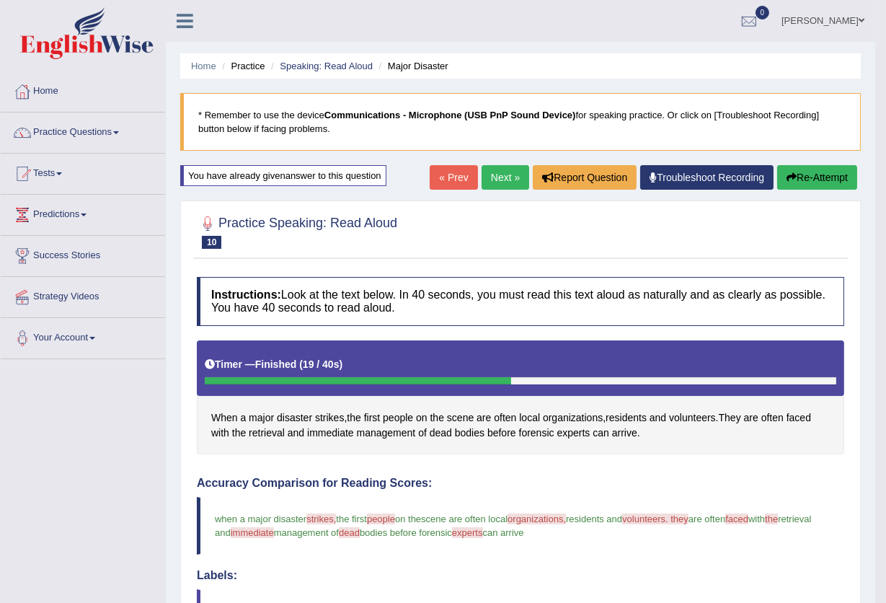
click at [119, 132] on span at bounding box center [116, 132] width 6 height 3
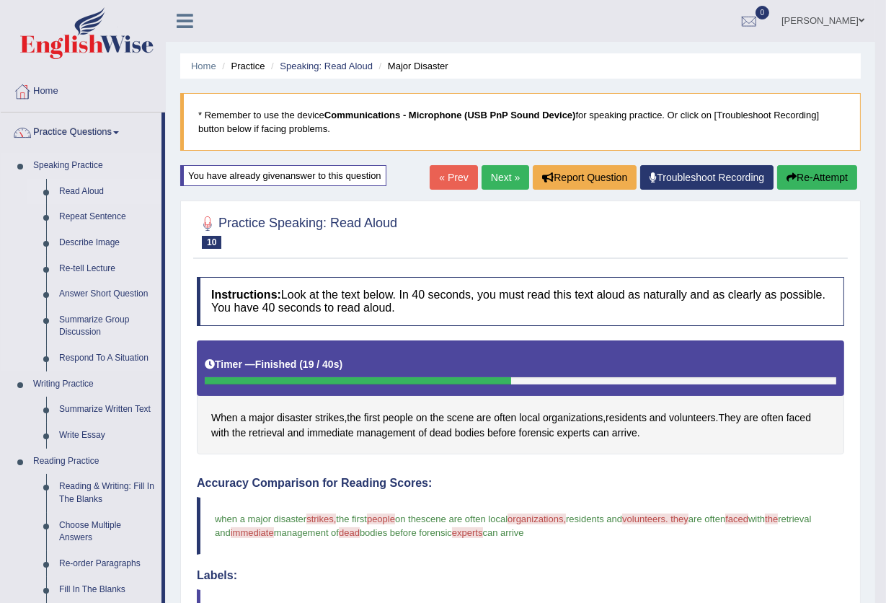
click at [95, 190] on link "Read Aloud" at bounding box center [107, 192] width 109 height 26
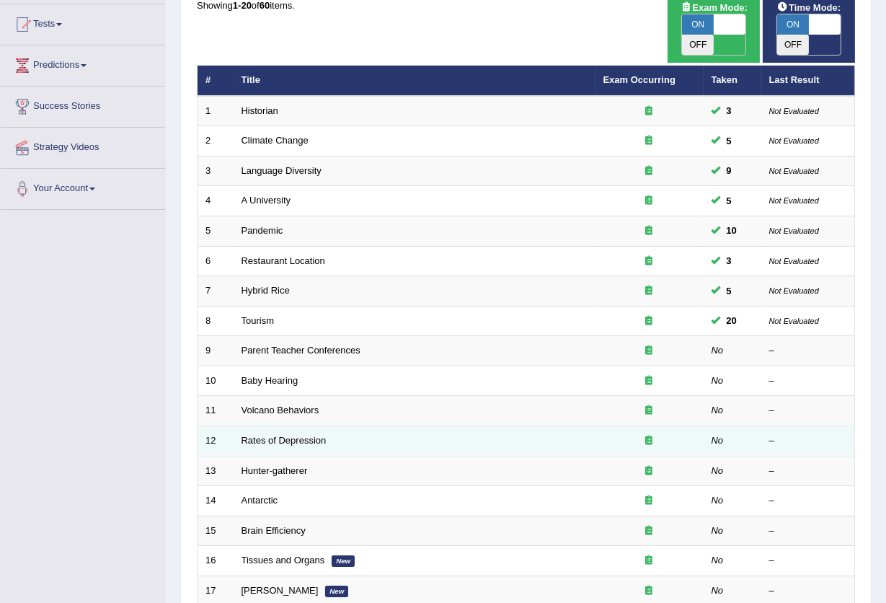
scroll to position [192, 0]
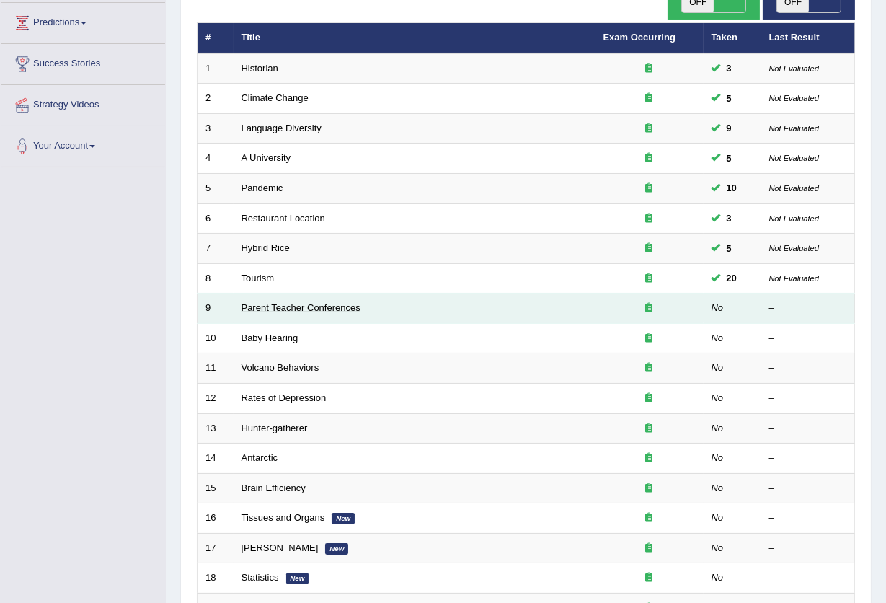
click at [260, 302] on link "Parent Teacher Conferences" at bounding box center [301, 307] width 119 height 11
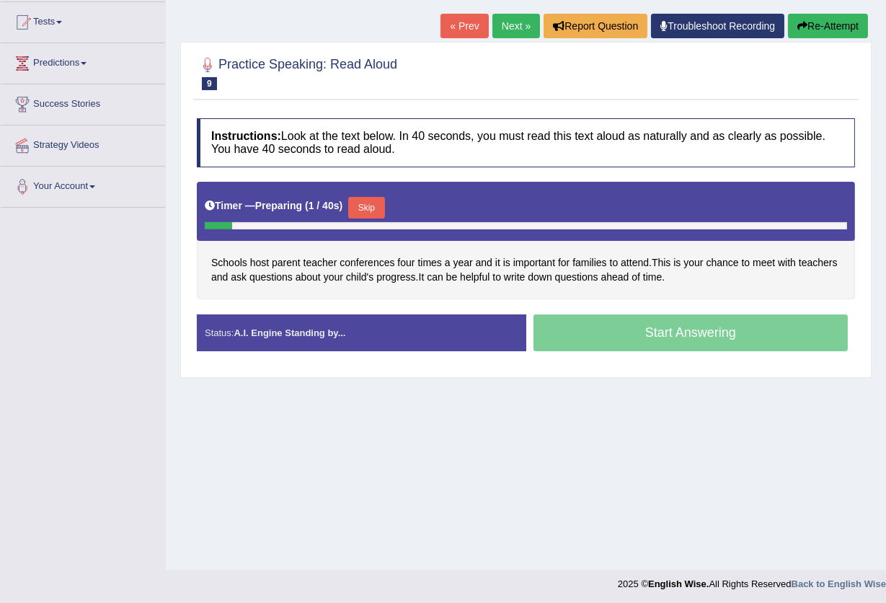
scroll to position [154, 0]
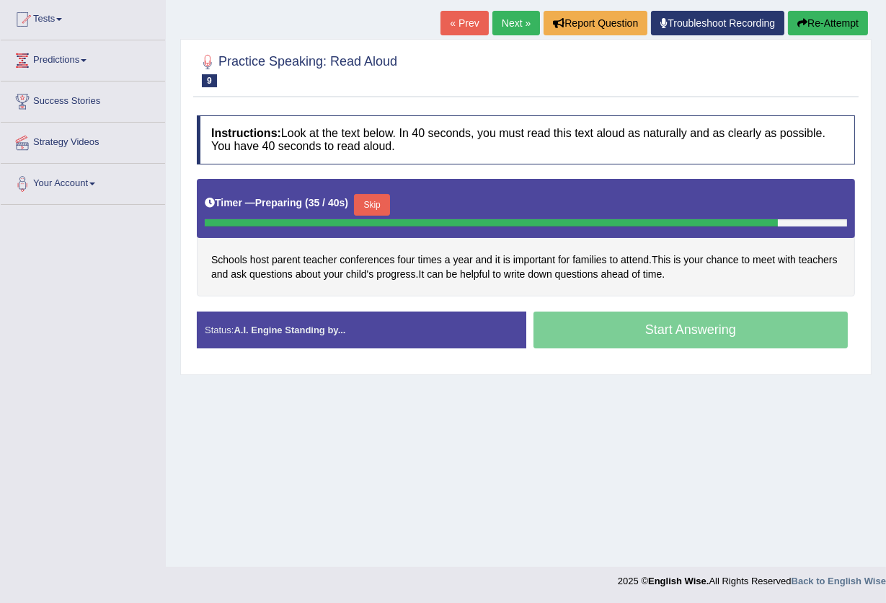
click at [368, 203] on button "Skip" at bounding box center [372, 205] width 36 height 22
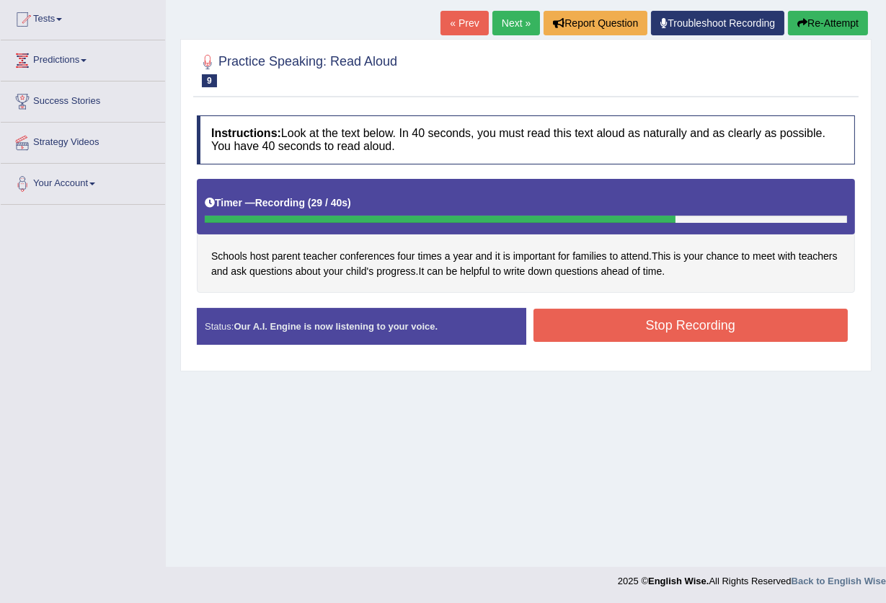
click at [595, 331] on button "Stop Recording" at bounding box center [691, 325] width 315 height 33
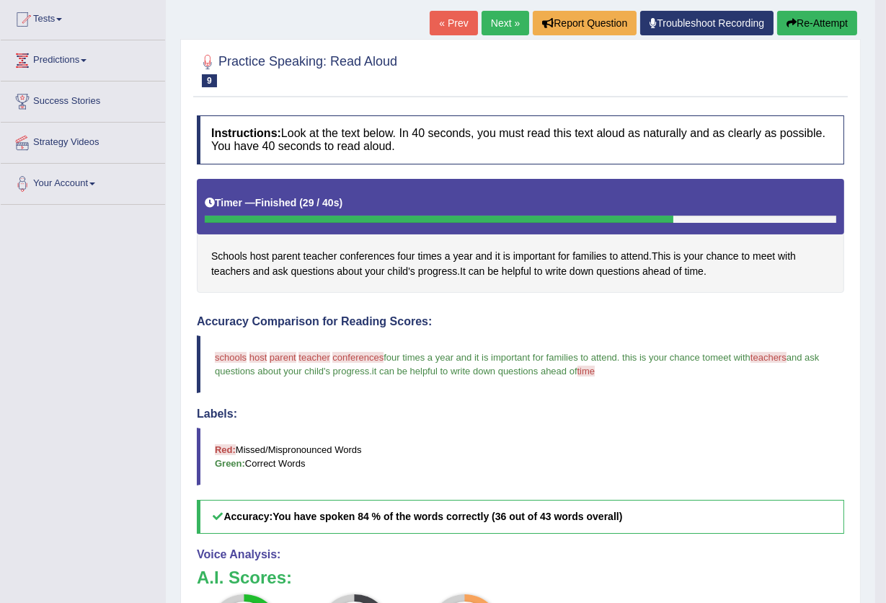
click at [783, 23] on button "Re-Attempt" at bounding box center [817, 23] width 80 height 25
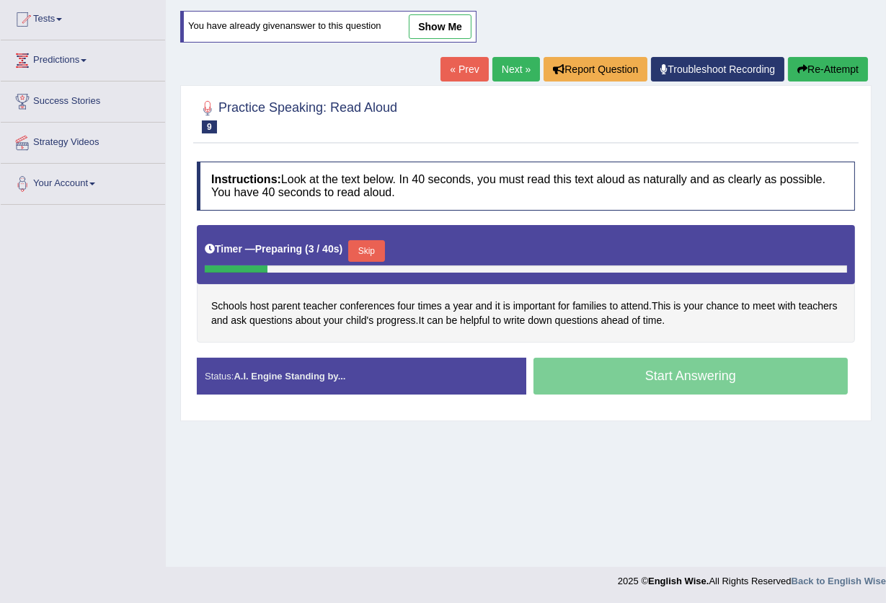
click at [363, 247] on button "Skip" at bounding box center [366, 251] width 36 height 22
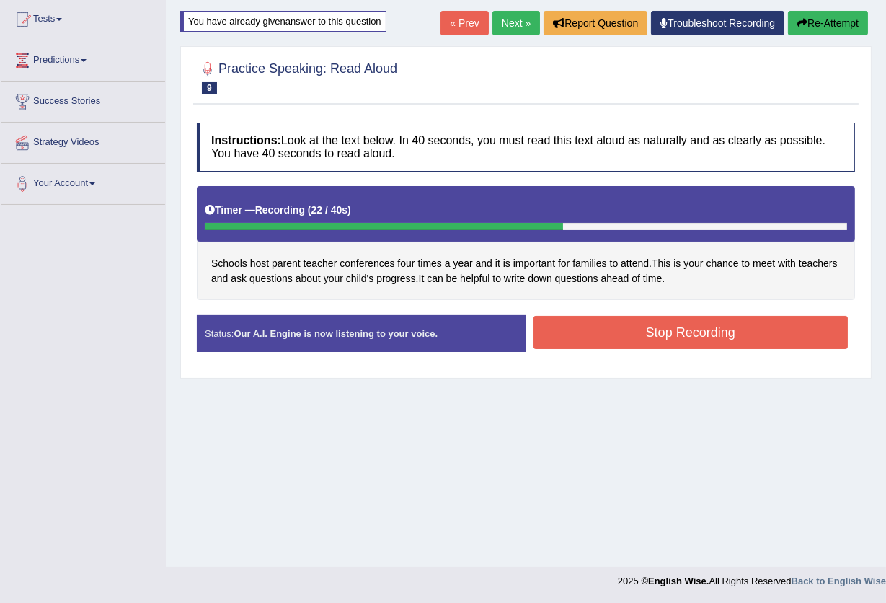
click at [626, 330] on button "Stop Recording" at bounding box center [691, 332] width 315 height 33
